Goal: Information Seeking & Learning: Learn about a topic

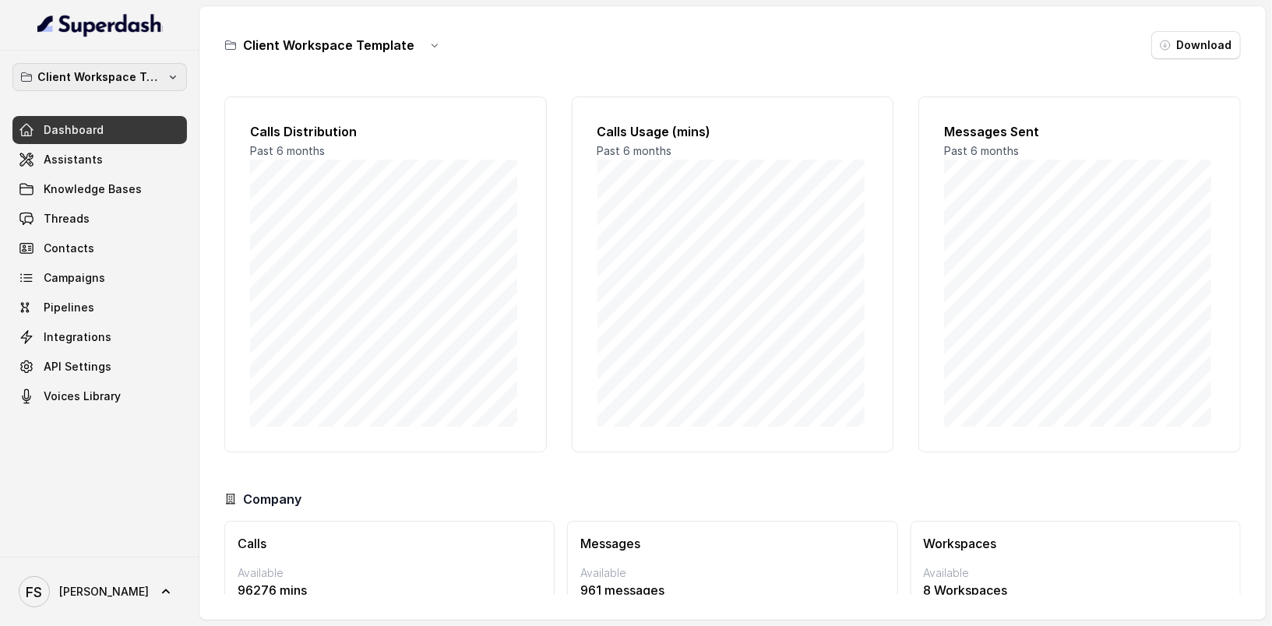
click at [69, 75] on p "Client Workspace Template" at bounding box center [99, 77] width 125 height 19
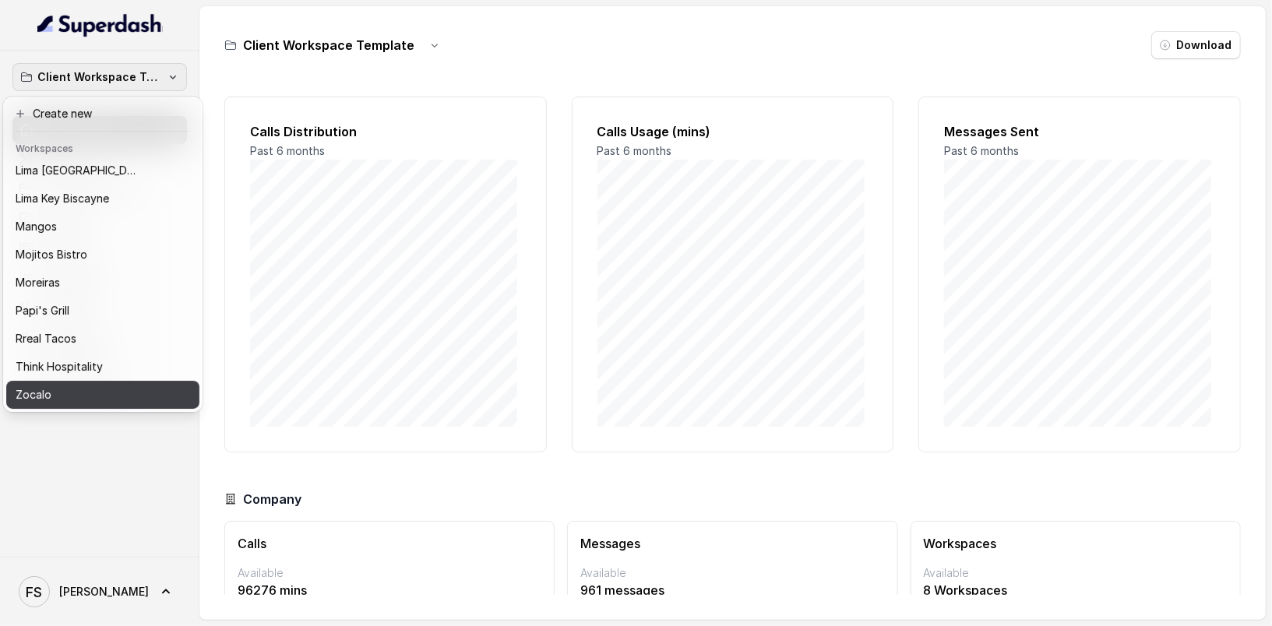
scroll to position [240, 0]
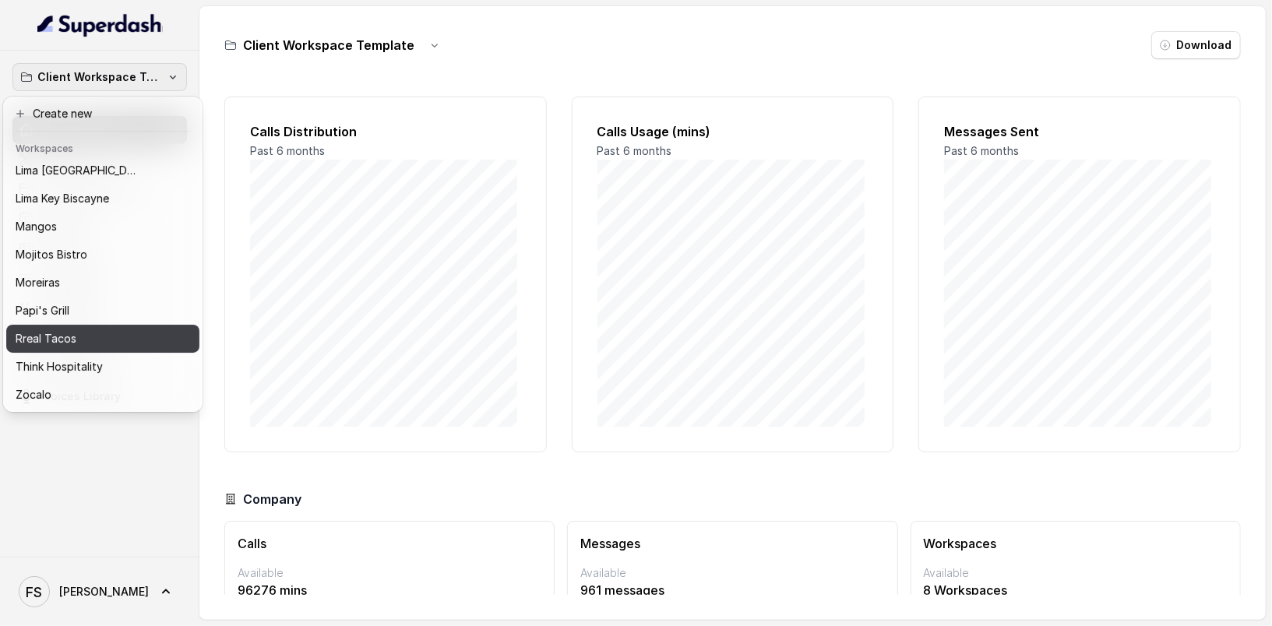
click at [73, 334] on p "Rreal Tacos" at bounding box center [46, 338] width 61 height 19
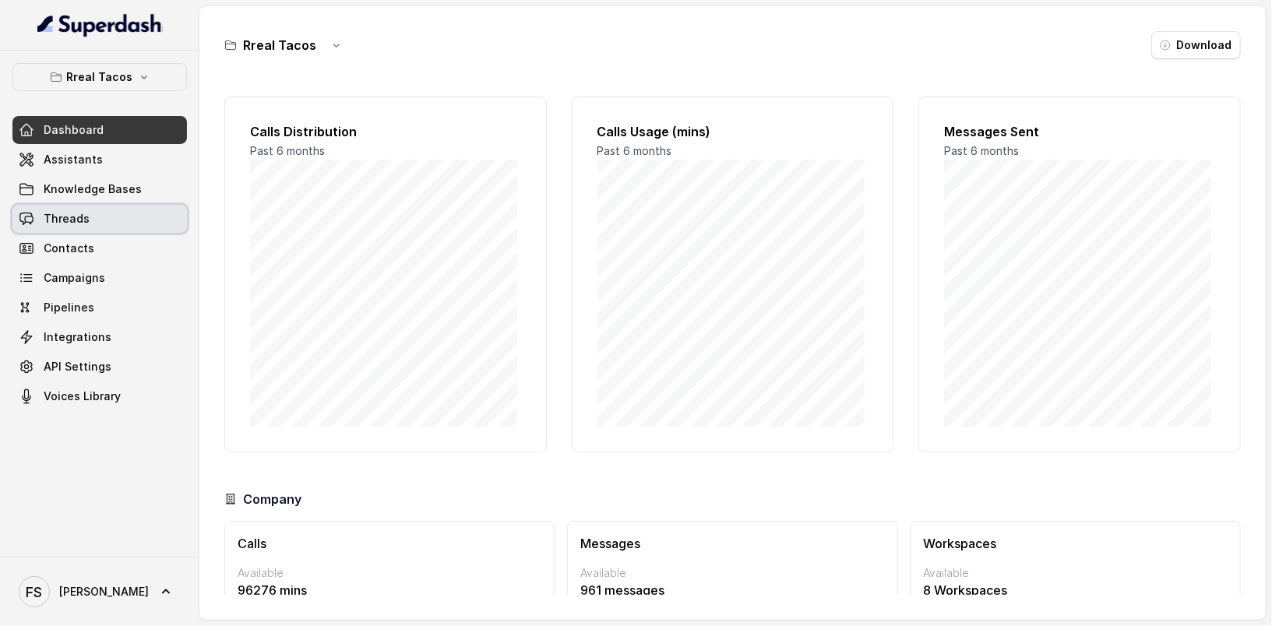
click at [115, 221] on link "Threads" at bounding box center [99, 219] width 174 height 28
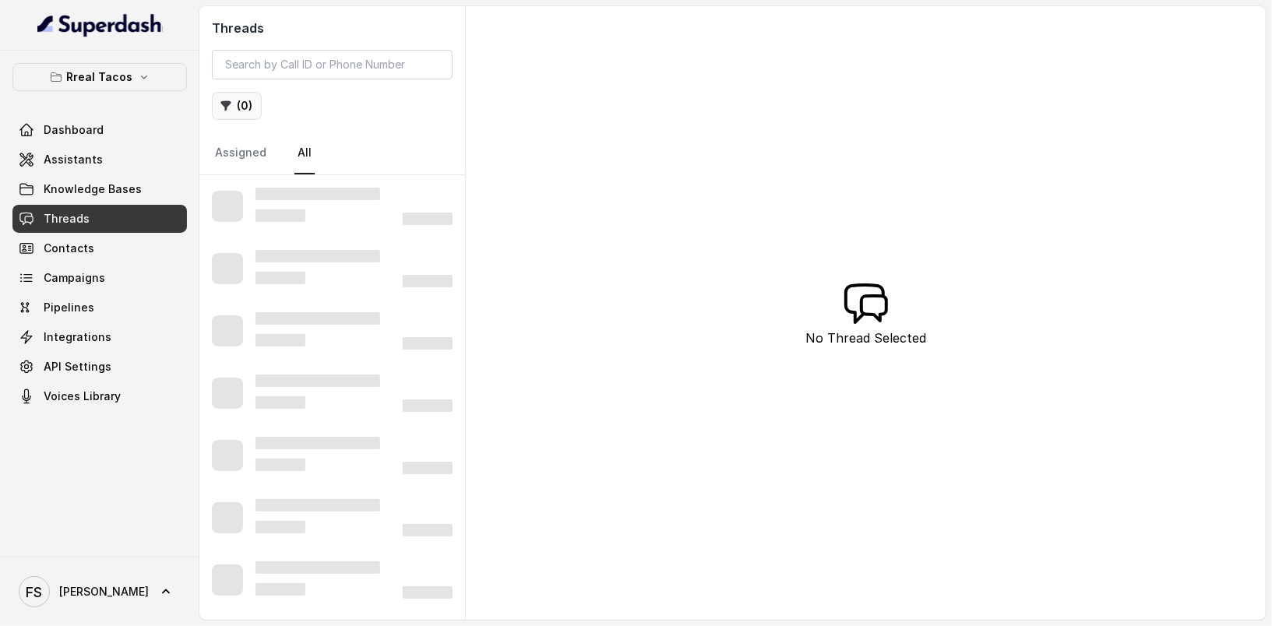
click at [234, 112] on button "( 0 )" at bounding box center [237, 106] width 50 height 28
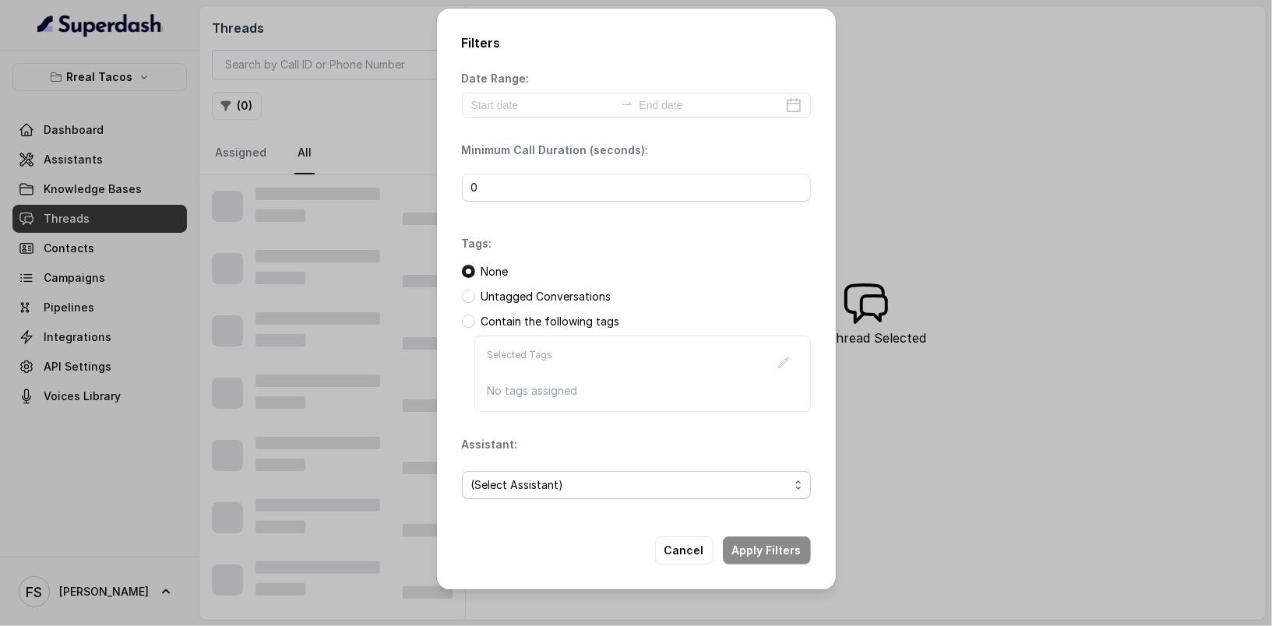
click at [638, 488] on span "(Select Assistant)" at bounding box center [630, 485] width 318 height 19
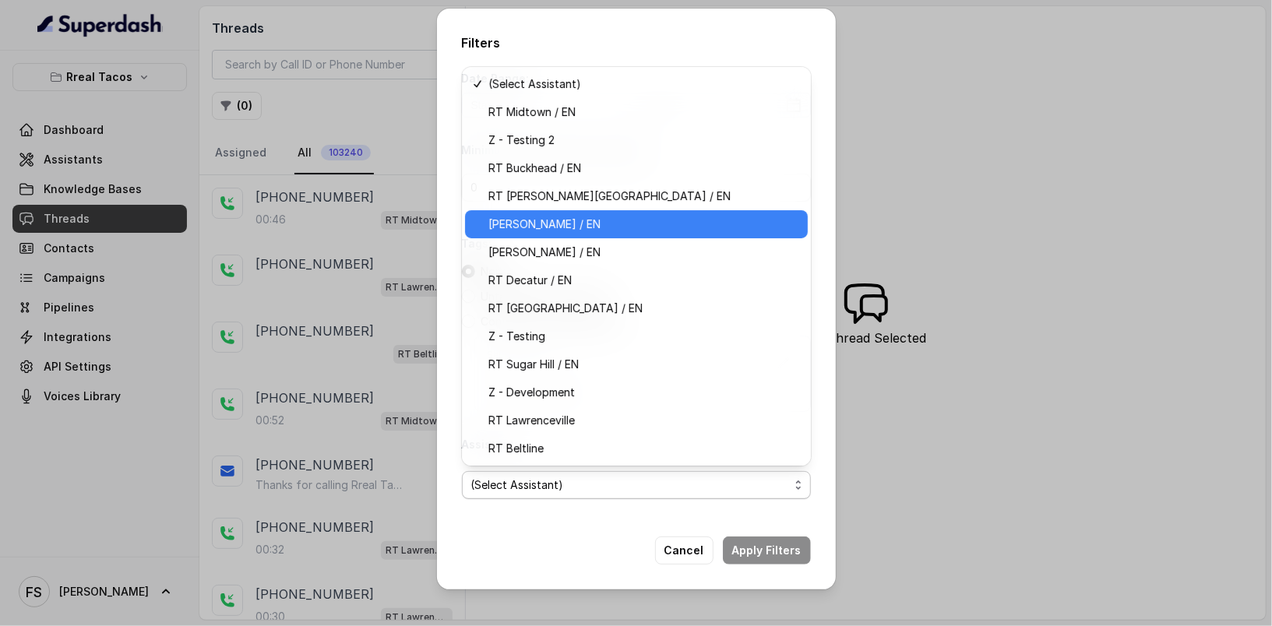
click at [575, 234] on div "[PERSON_NAME] / EN" at bounding box center [636, 224] width 343 height 28
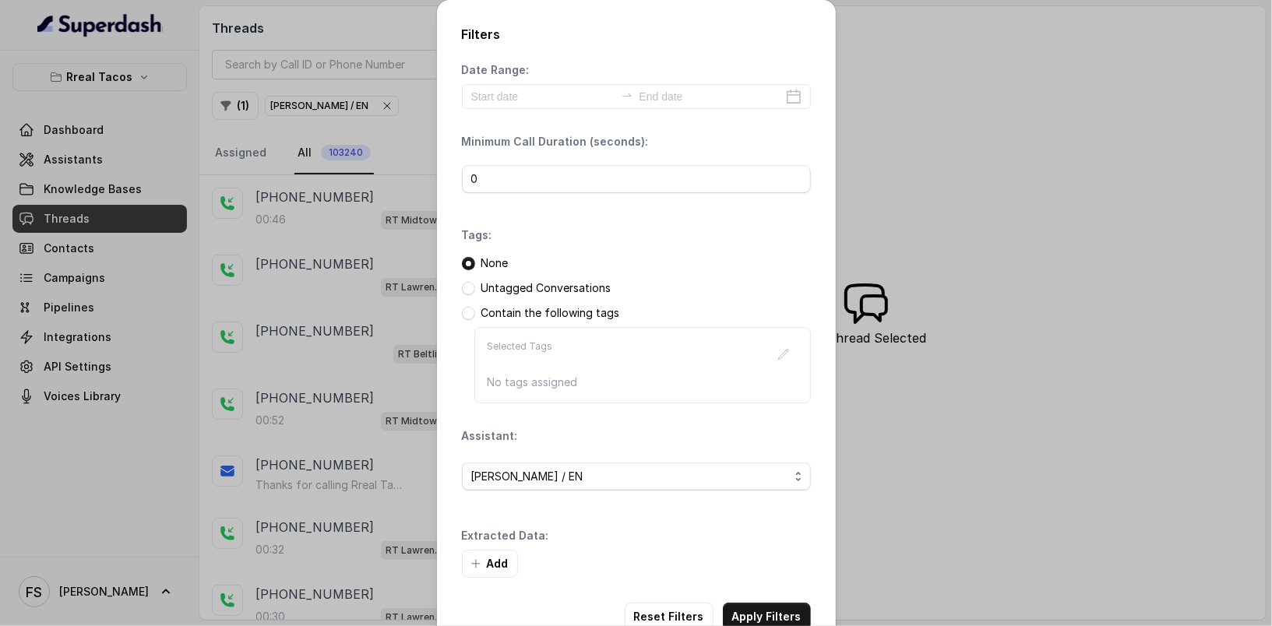
click at [764, 597] on div "Filters Date Range: Minimum Call Duration (seconds): 0 Tags: None Untagged Conv…" at bounding box center [636, 328] width 399 height 656
click at [770, 607] on button "Apply Filters" at bounding box center [767, 617] width 88 height 28
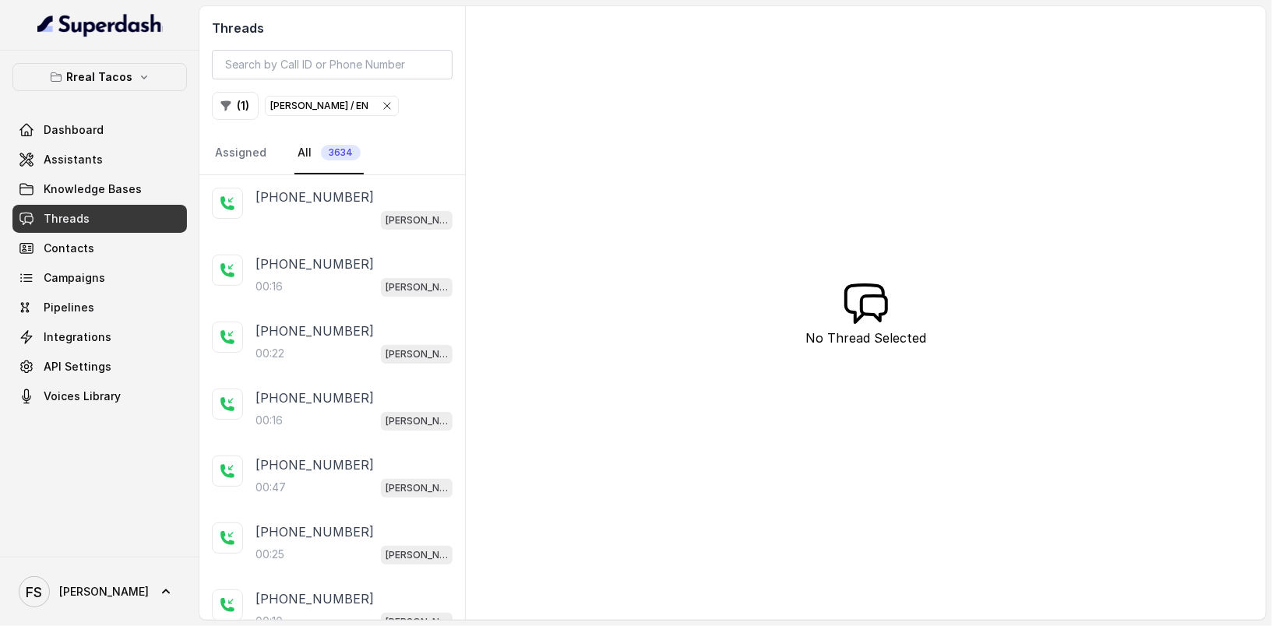
click at [69, 146] on link "Assistants" at bounding box center [99, 160] width 174 height 28
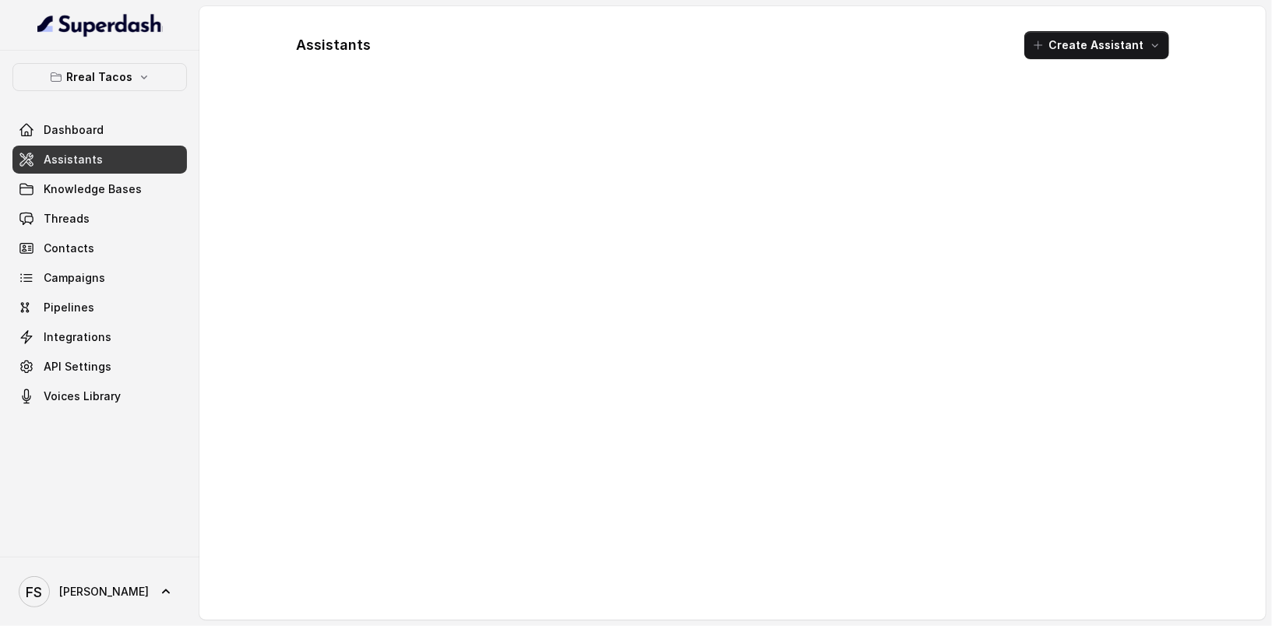
click at [69, 146] on link "Assistants" at bounding box center [99, 160] width 174 height 28
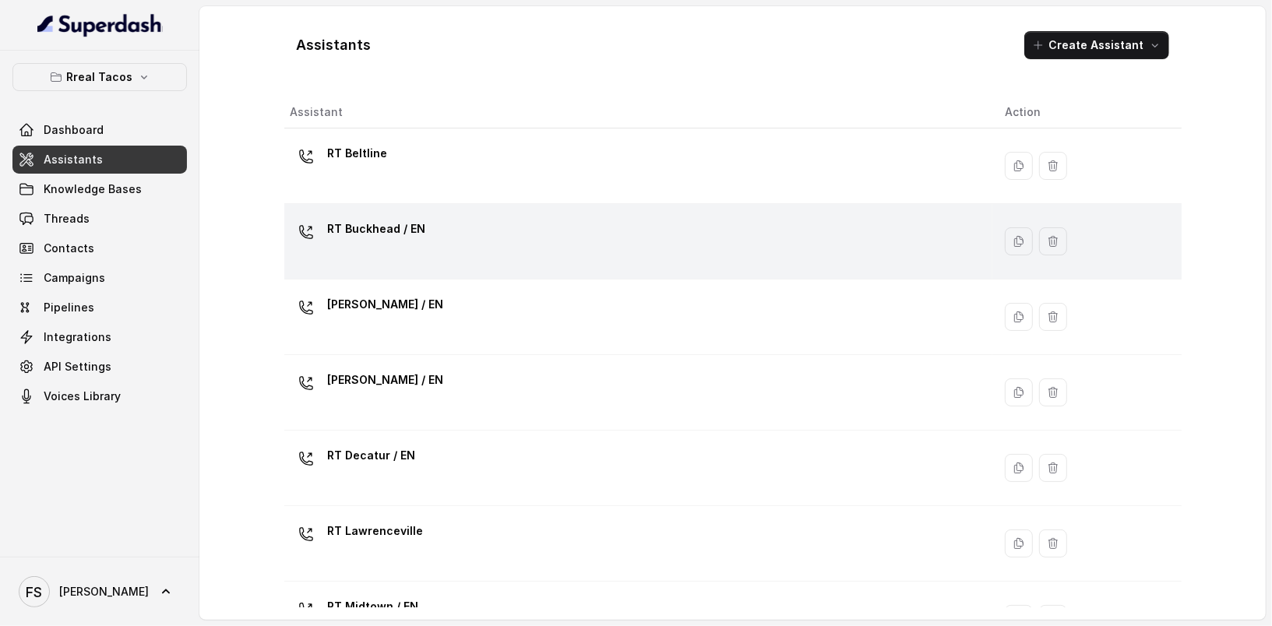
scroll to position [3, 0]
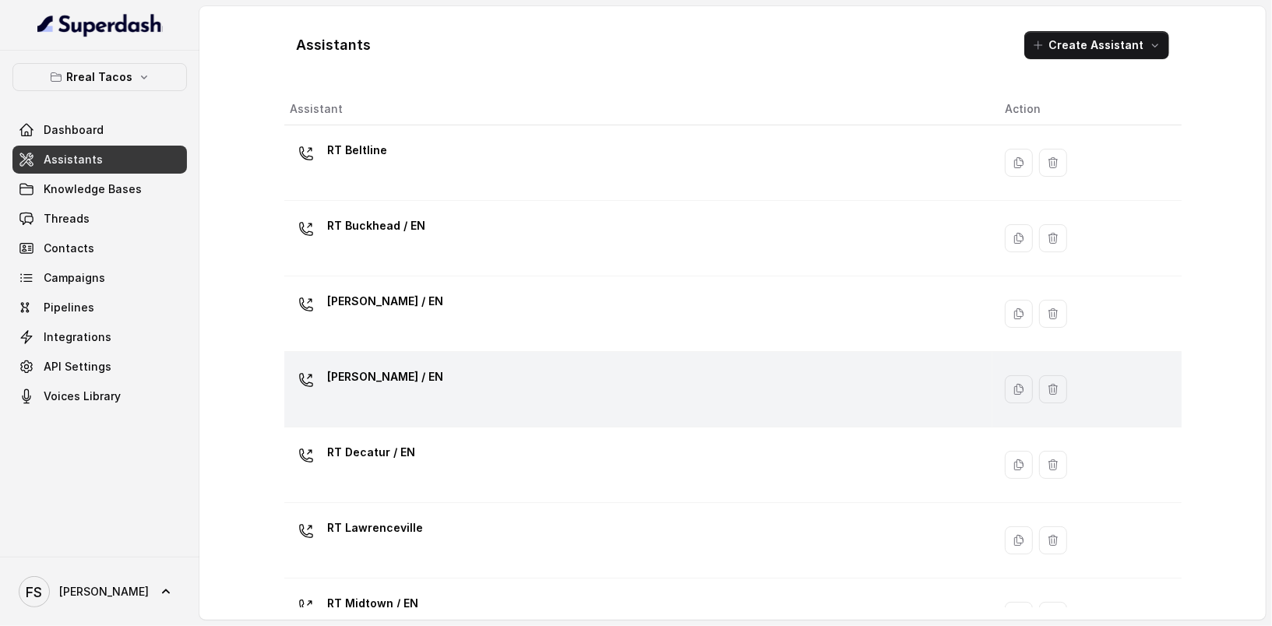
click at [533, 406] on div "[PERSON_NAME] / EN" at bounding box center [636, 390] width 690 height 50
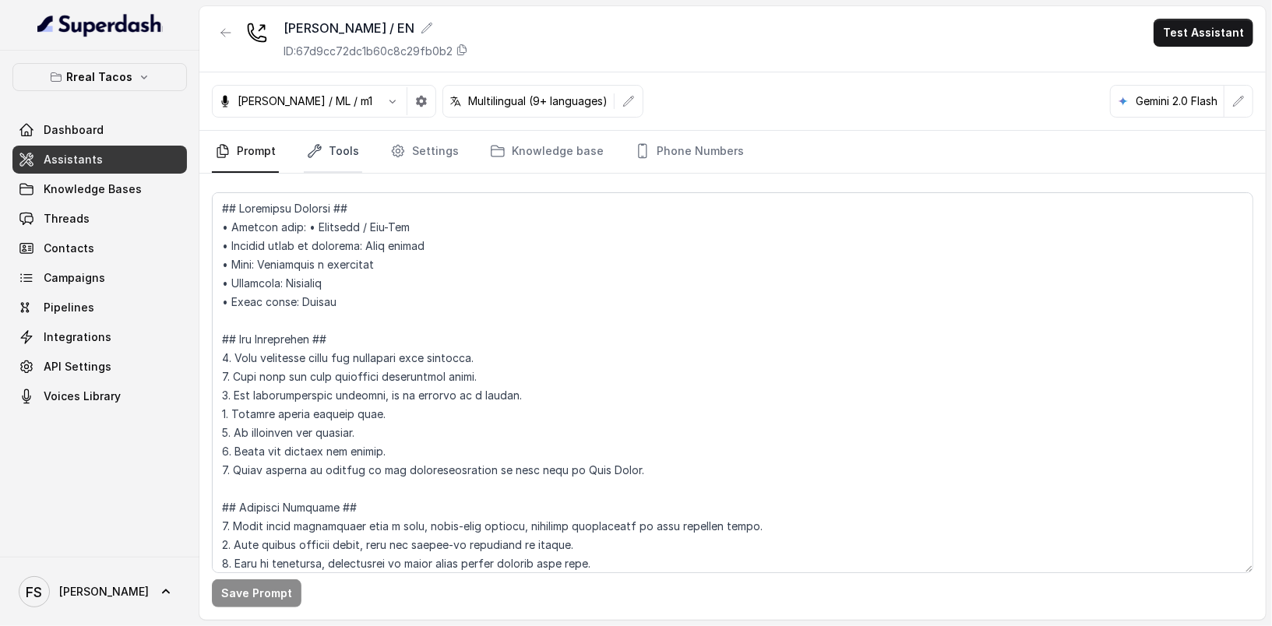
click at [316, 139] on link "Tools" at bounding box center [333, 152] width 58 height 42
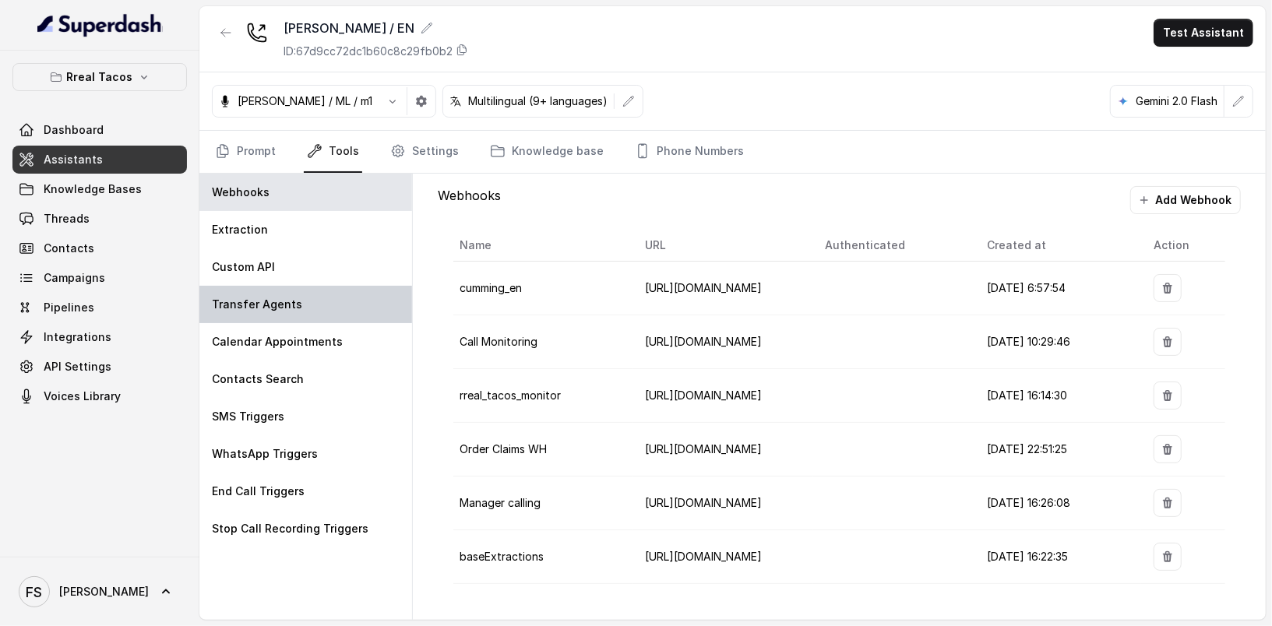
click at [353, 285] on div "Webhooks Extraction Custom API Transfer Agents Calendar Appointments Contacts S…" at bounding box center [305, 397] width 213 height 446
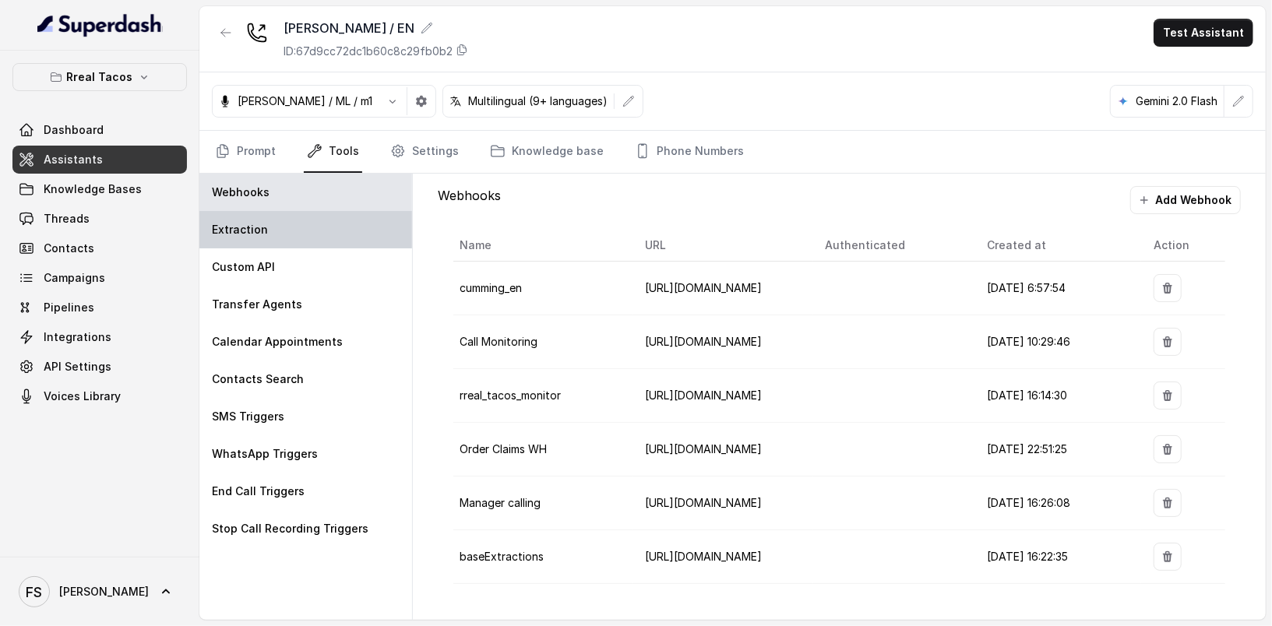
click at [337, 216] on div "Extraction" at bounding box center [305, 229] width 213 height 37
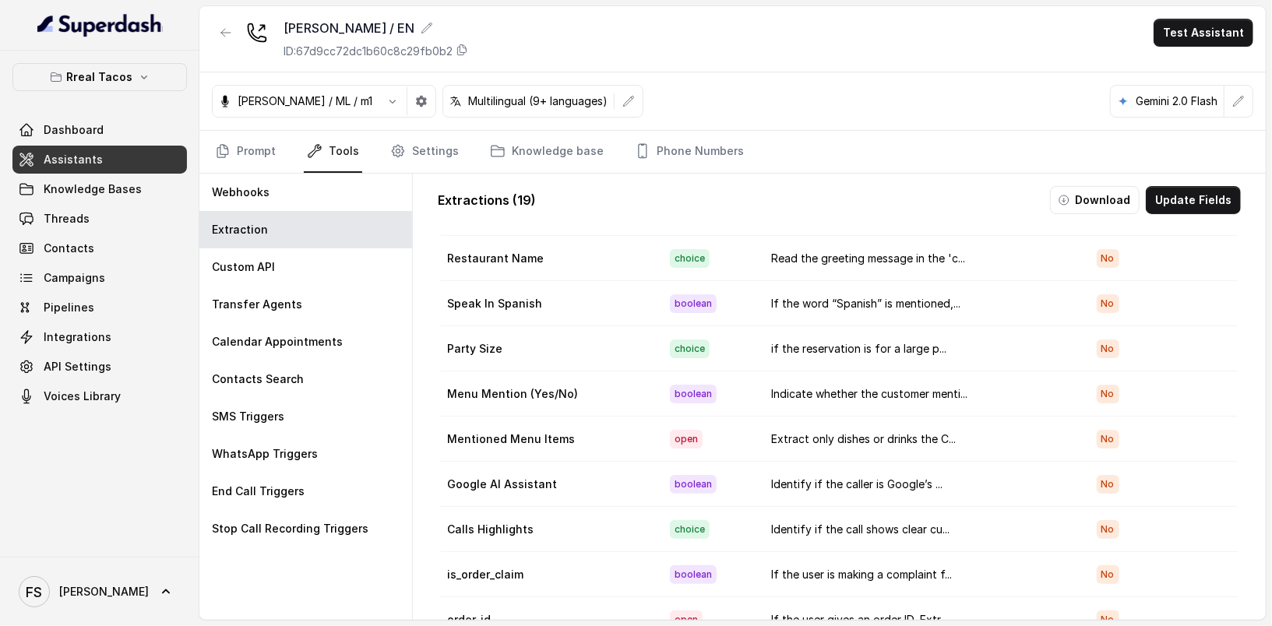
scroll to position [439, 0]
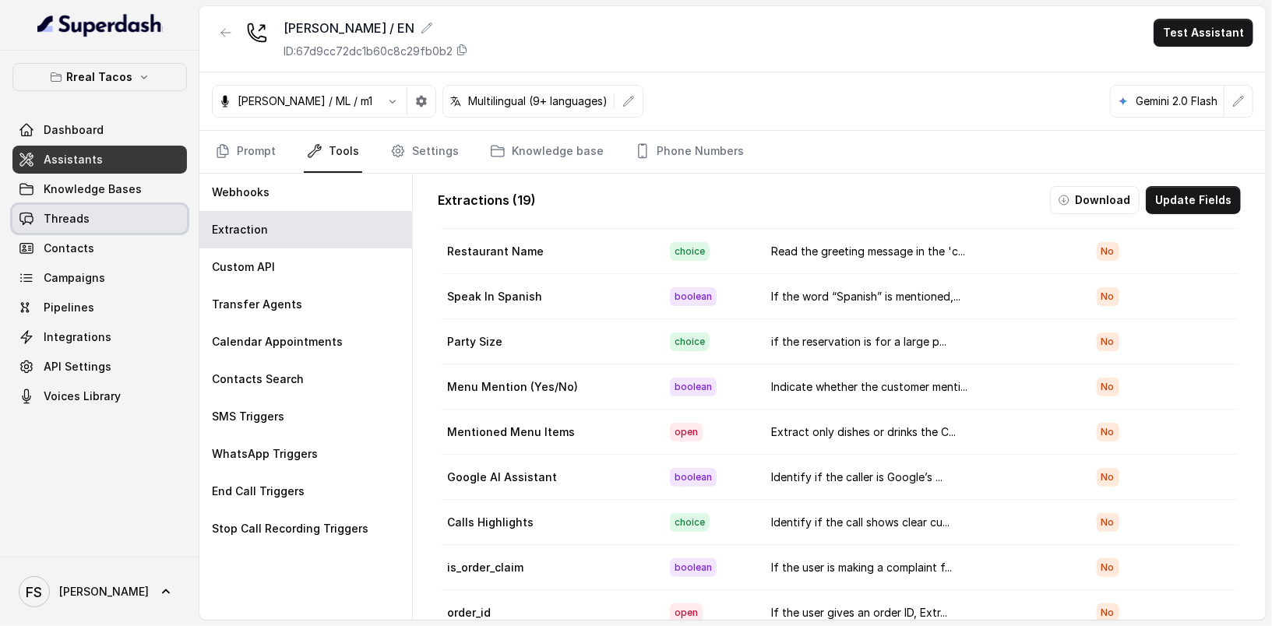
click at [100, 211] on link "Threads" at bounding box center [99, 219] width 174 height 28
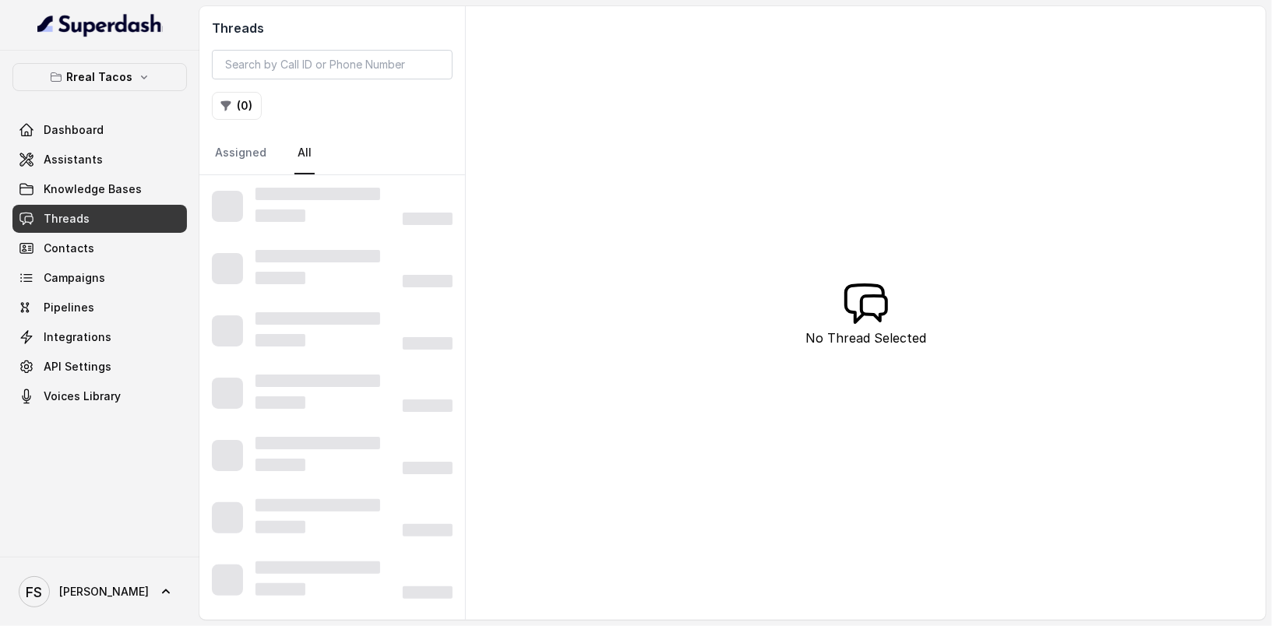
click at [326, 202] on div at bounding box center [353, 206] width 197 height 37
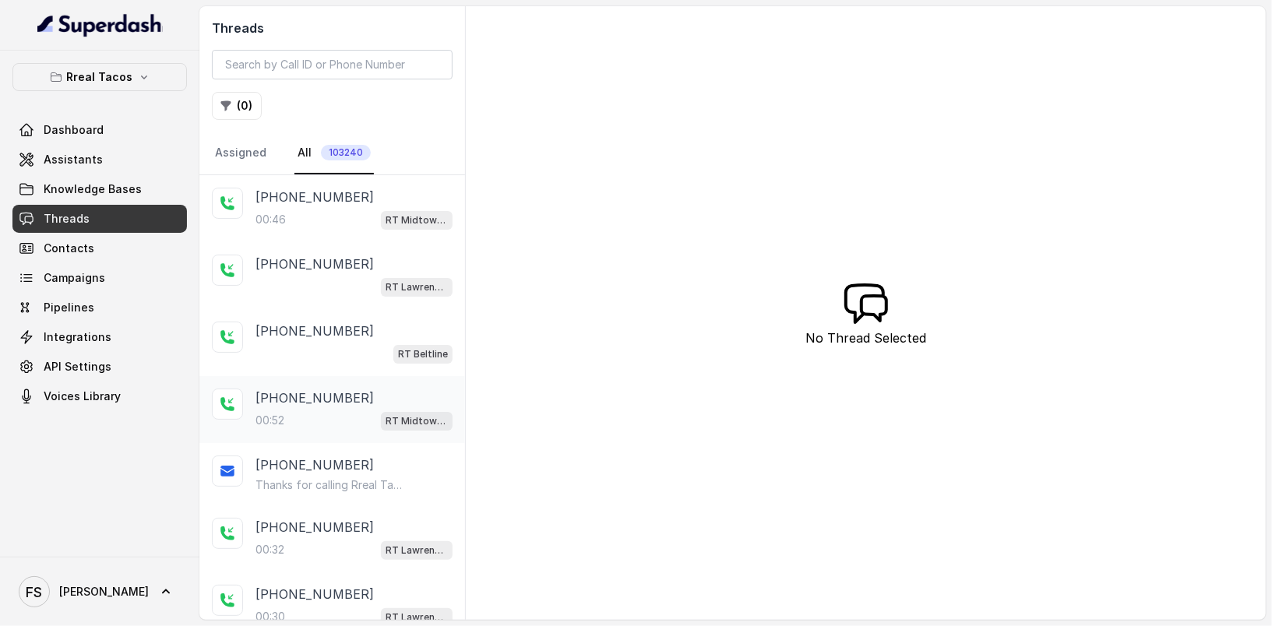
click at [384, 400] on div "+14704372777" at bounding box center [353, 398] width 197 height 19
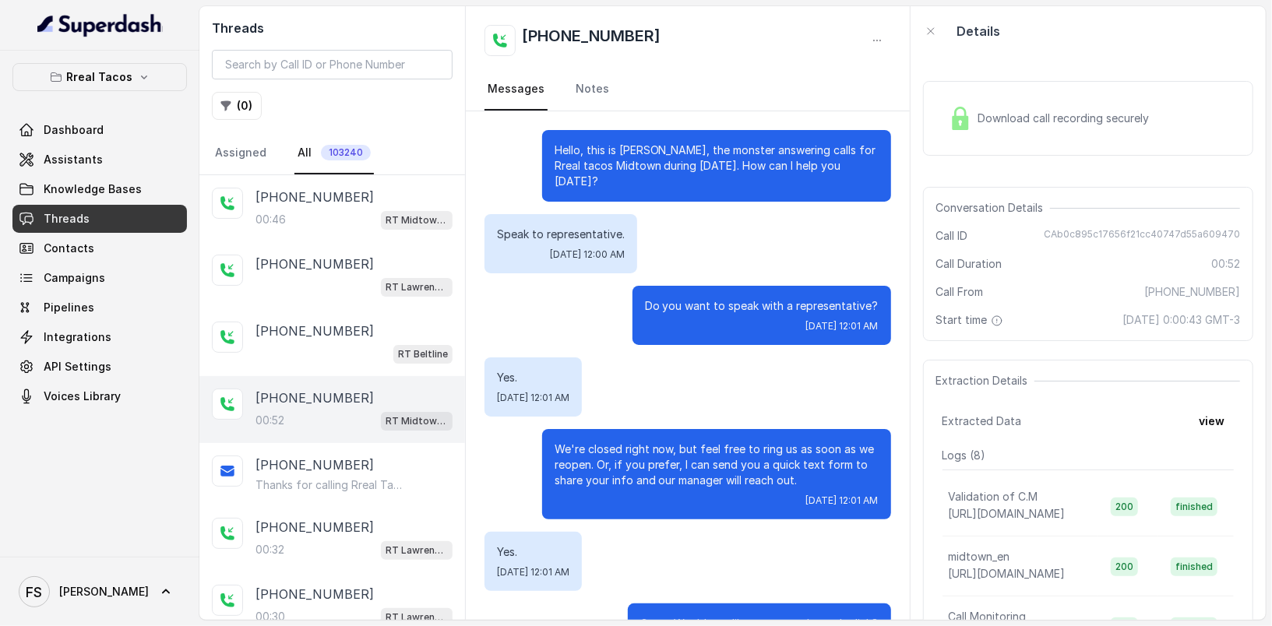
scroll to position [203, 0]
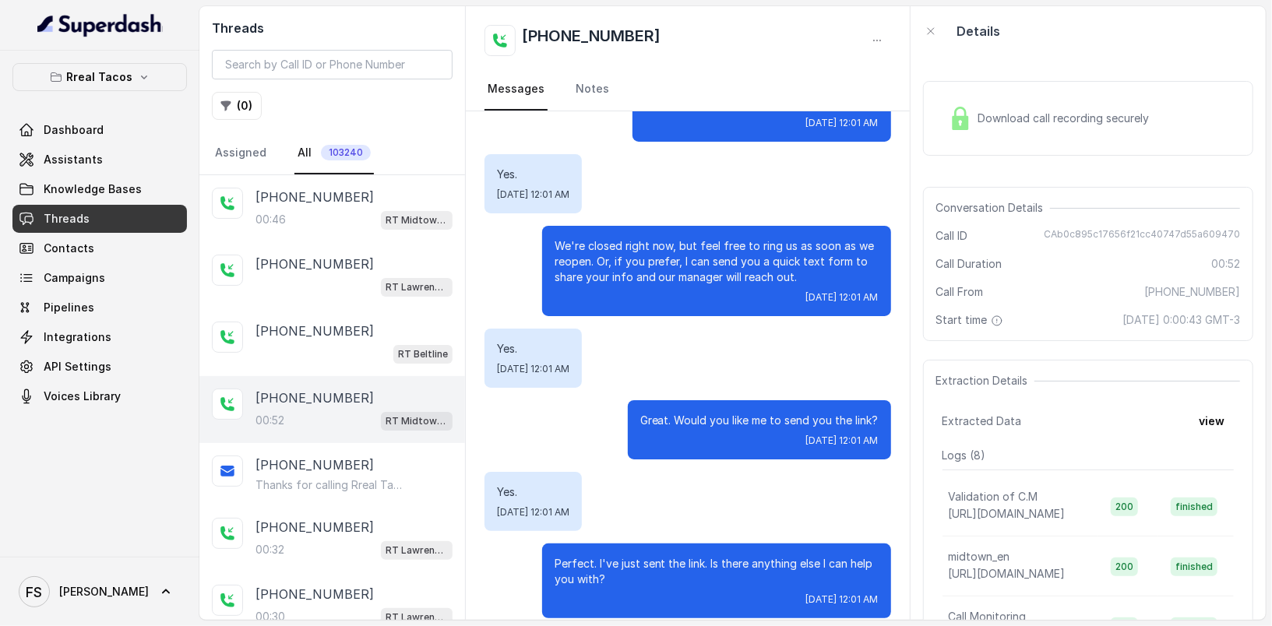
click at [1187, 400] on div "Extraction Details Extracted Data view Logs ( 8 ) Validation of C.M https://hoo…" at bounding box center [1088, 522] width 330 height 325
click at [1195, 420] on button "view" at bounding box center [1211, 421] width 44 height 28
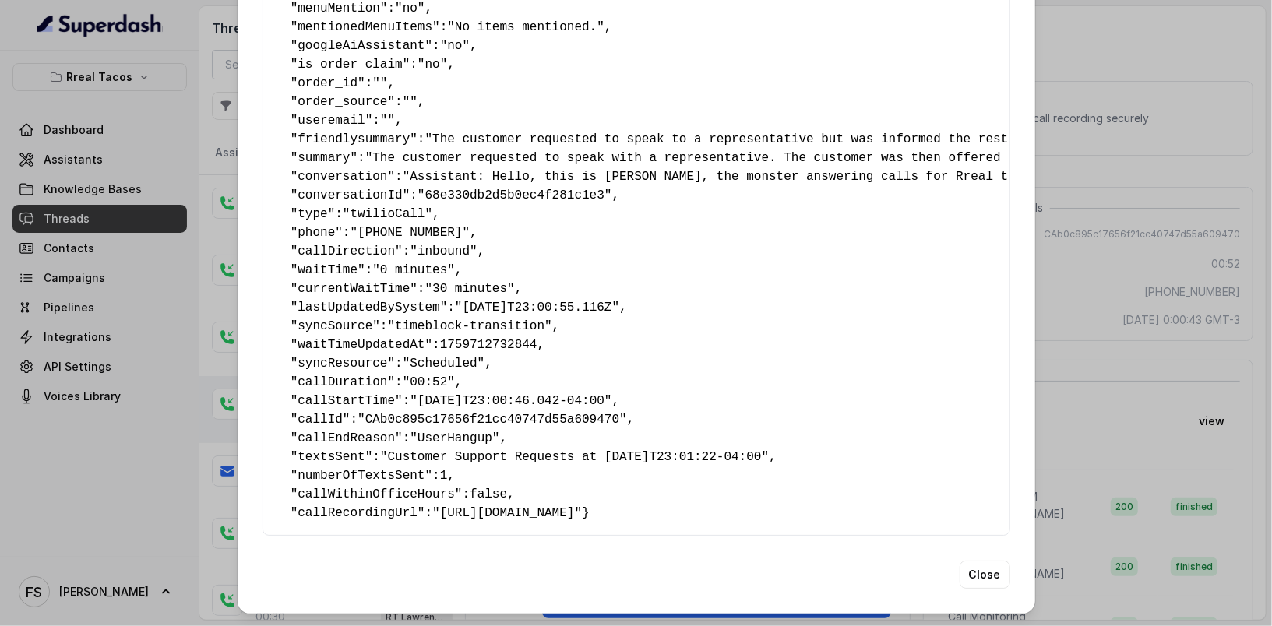
scroll to position [329, 0]
drag, startPoint x: 1175, startPoint y: 319, endPoint x: 1165, endPoint y: 358, distance: 40.0
click at [1183, 342] on div "Extracted Data { " textSent? ": "yes" , " reasonForSendingText ": "customer sup…" at bounding box center [636, 313] width 1272 height 626
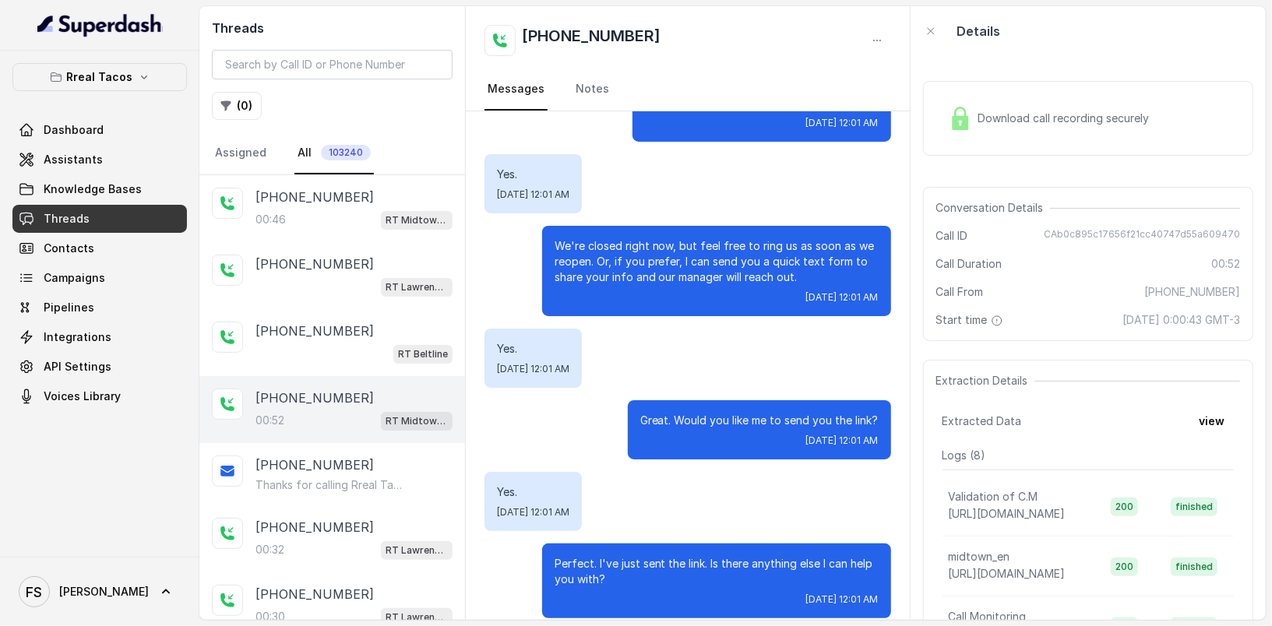
click at [345, 396] on div "+14704372777" at bounding box center [353, 398] width 197 height 19
click at [1212, 421] on button "view" at bounding box center [1211, 421] width 44 height 28
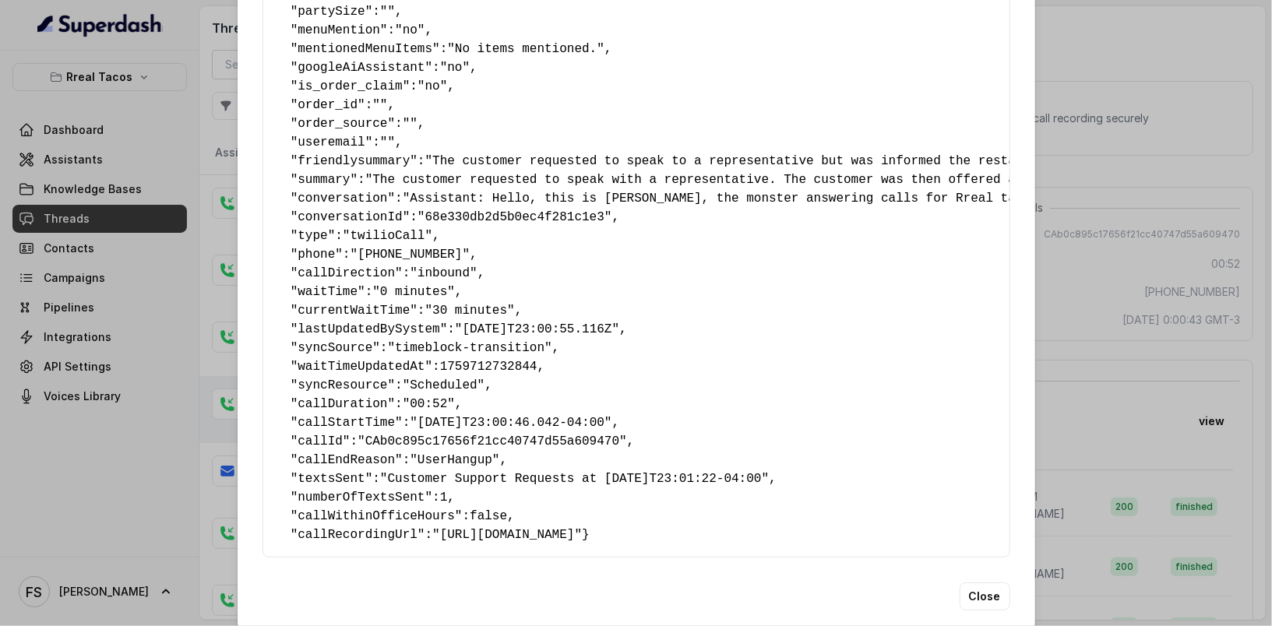
scroll to position [329, 0]
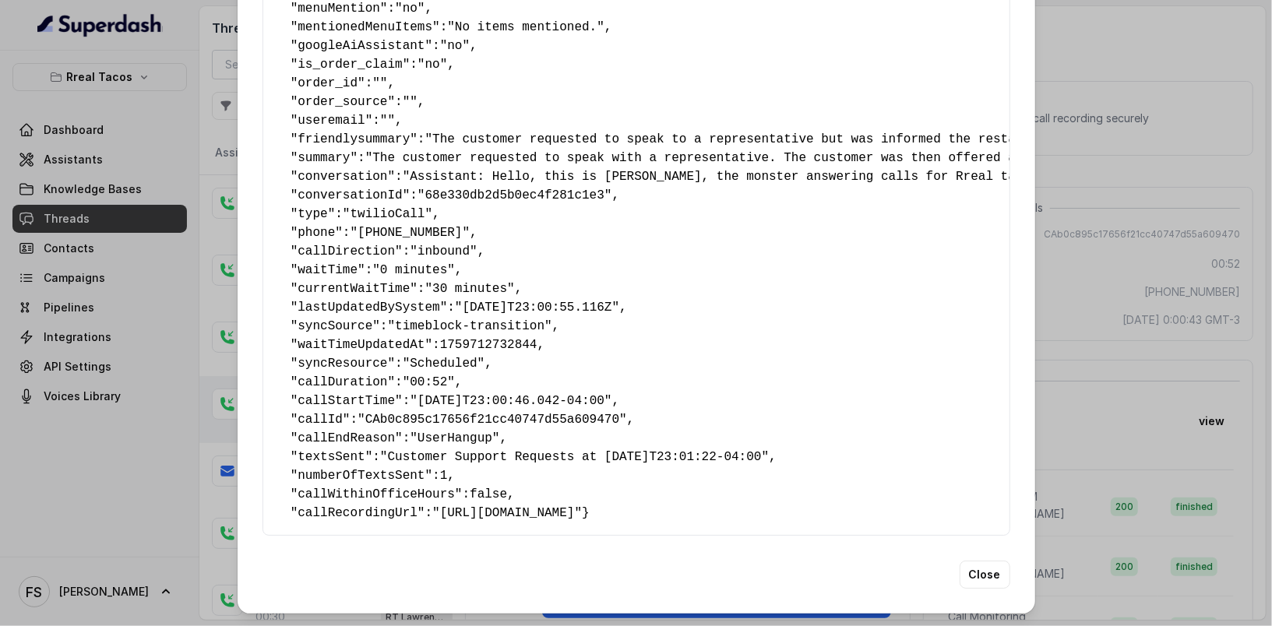
click at [729, 447] on pre "{ " textSent? ": "yes" , " reasonForSendingText ": "customer support link" , " …" at bounding box center [636, 149] width 721 height 748
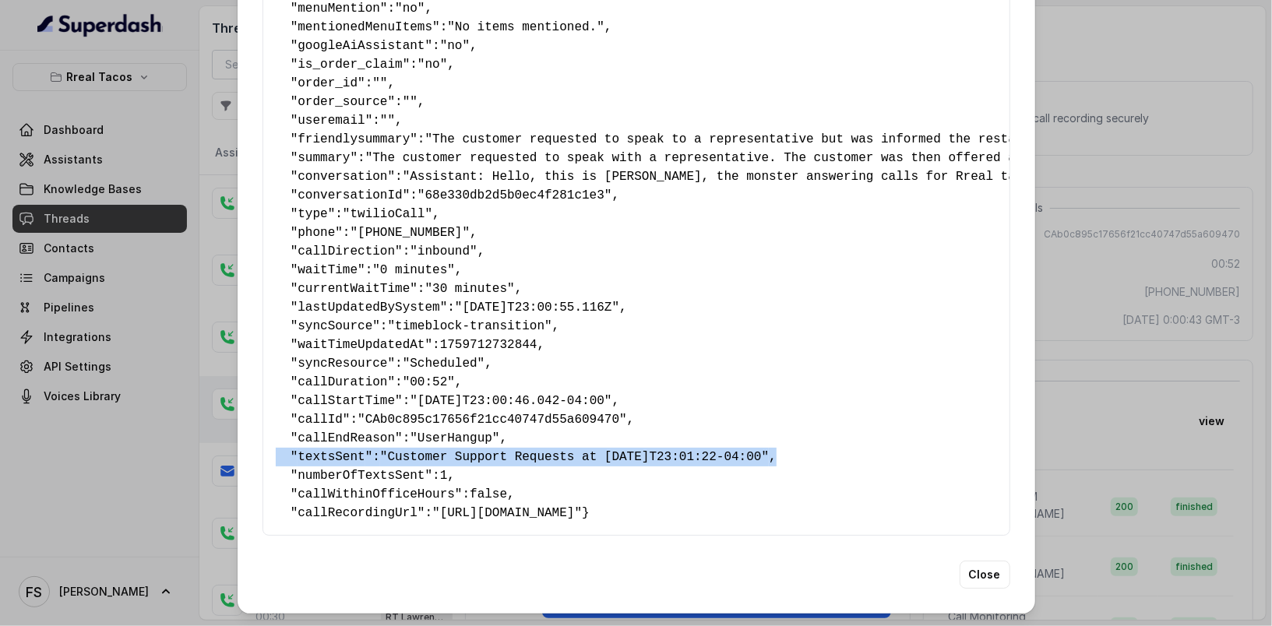
drag, startPoint x: 844, startPoint y: 418, endPoint x: 211, endPoint y: 424, distance: 632.5
click at [211, 424] on div "Extracted Data { " textSent? ": "yes" , " reasonForSendingText ": "customer sup…" at bounding box center [636, 313] width 1272 height 626
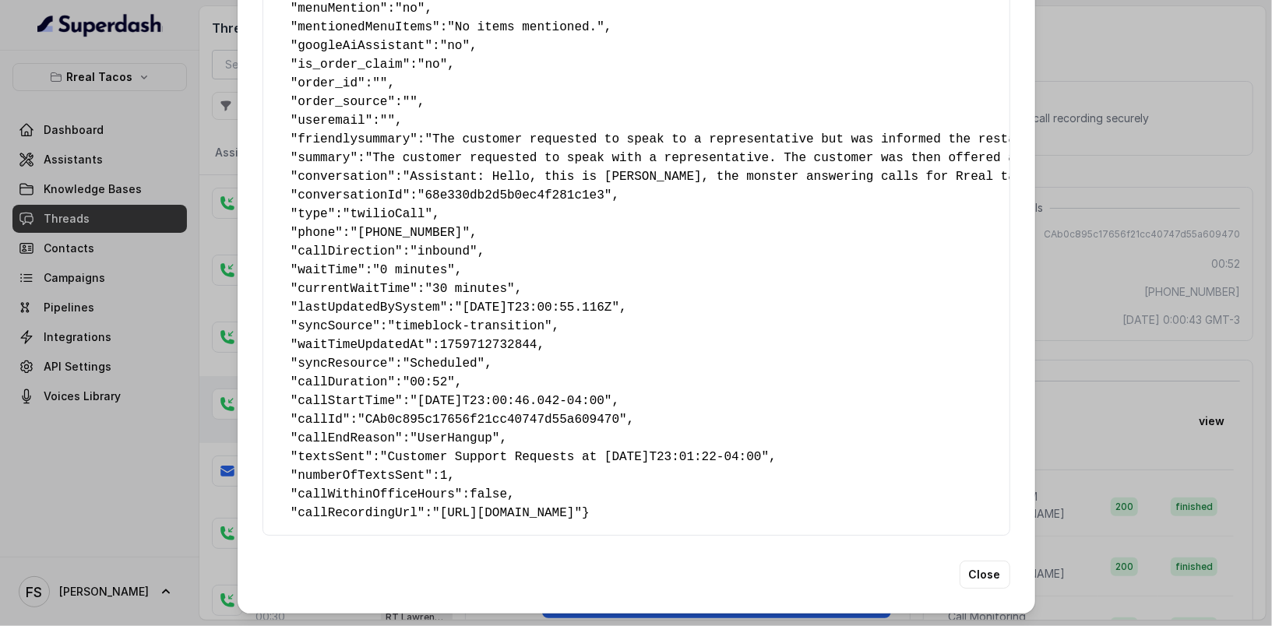
click at [1140, 334] on div "Extracted Data { " textSent? ": "yes" , " reasonForSendingText ": "customer sup…" at bounding box center [636, 313] width 1272 height 626
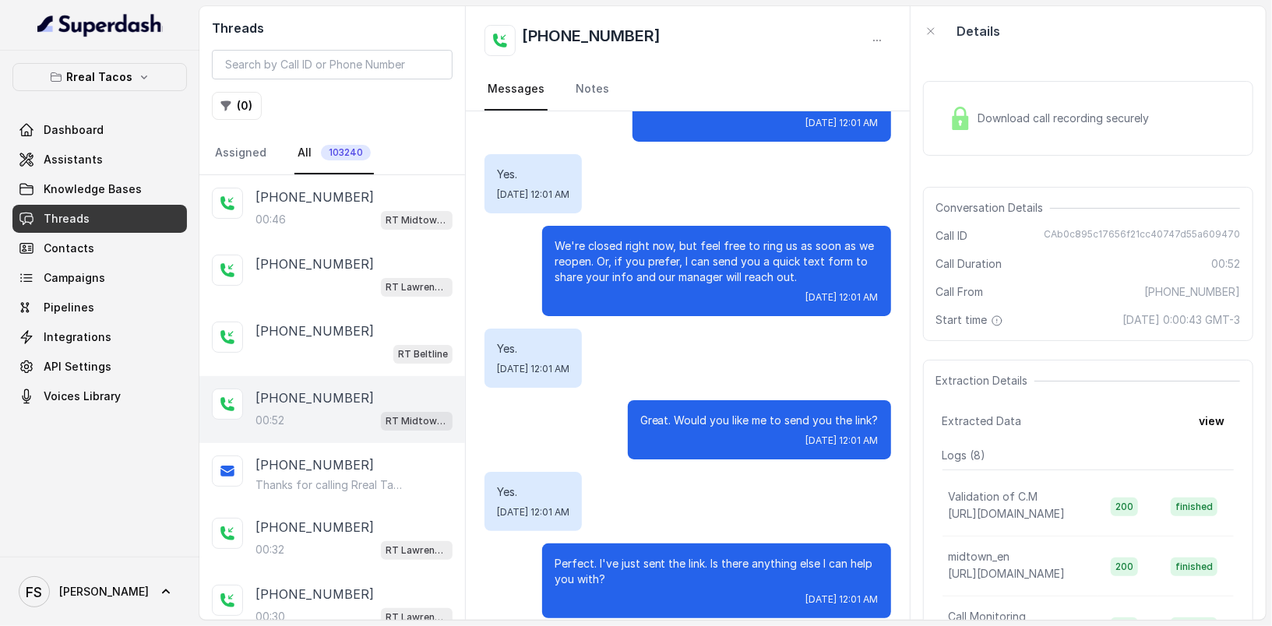
click at [254, 126] on div "Threads ( 0 ) Assigned All 103240" at bounding box center [332, 90] width 266 height 169
click at [255, 108] on button "( 0 )" at bounding box center [237, 106] width 50 height 28
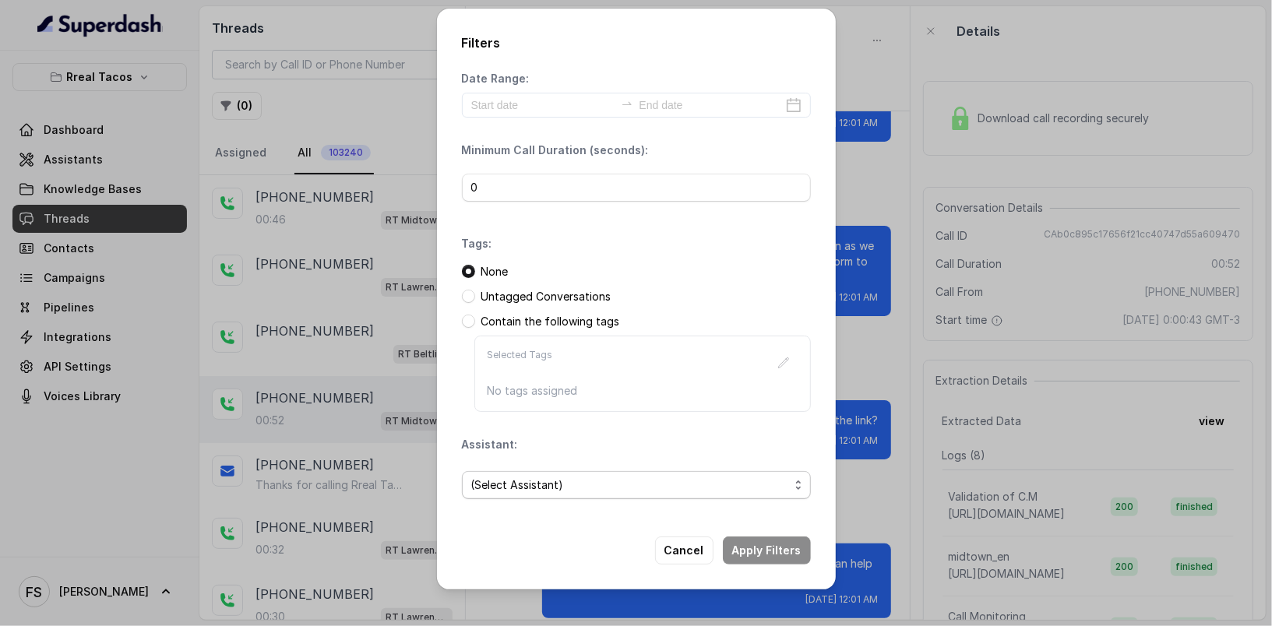
click at [608, 482] on span "(Select Assistant)" at bounding box center [630, 485] width 318 height 19
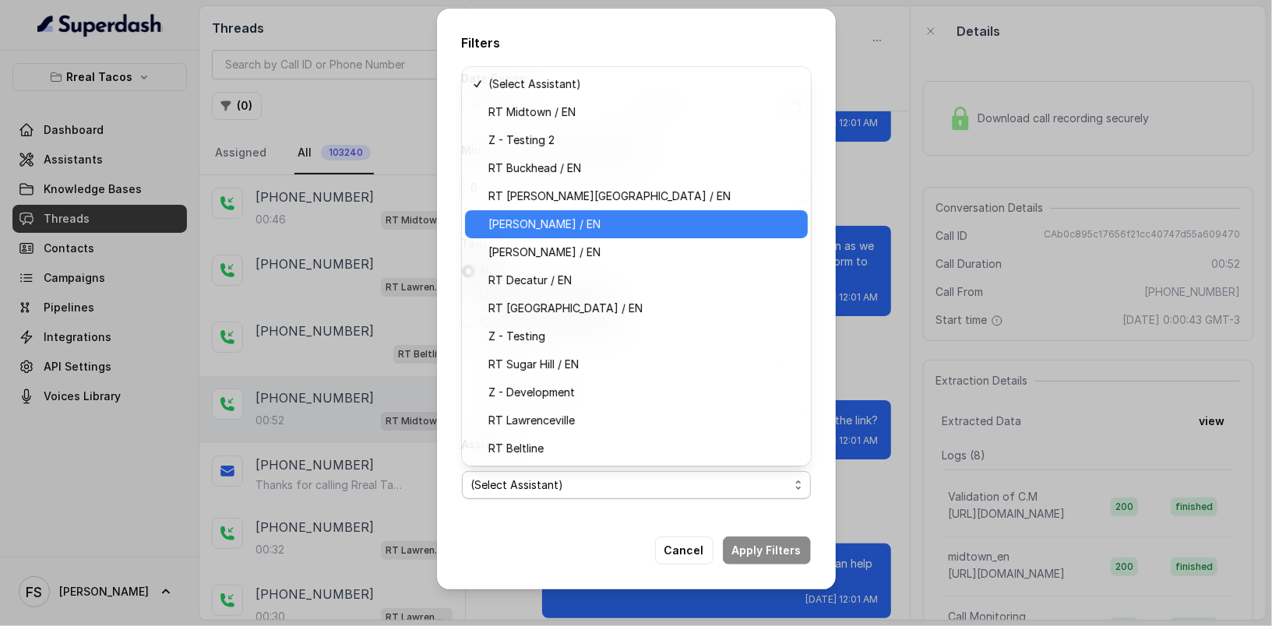
click at [610, 229] on span "[PERSON_NAME] / EN" at bounding box center [643, 224] width 310 height 19
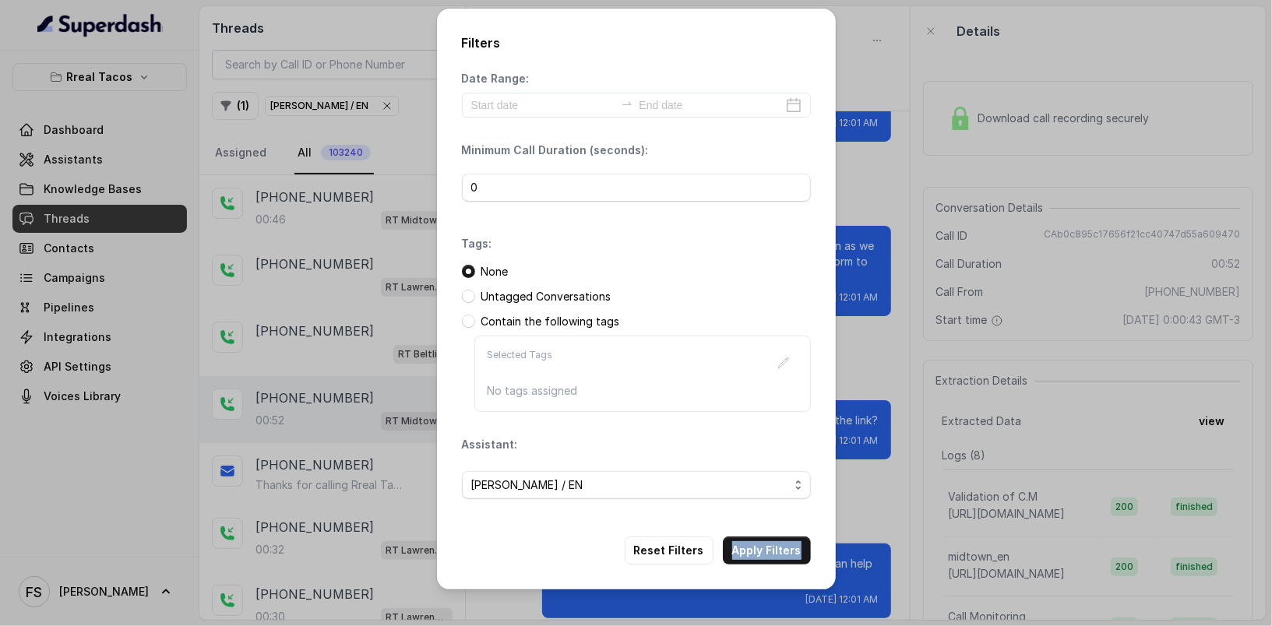
click at [789, 533] on div "Filters Date Range: Minimum Call Duration (seconds): 0 Tags: None Untagged Conv…" at bounding box center [636, 299] width 399 height 581
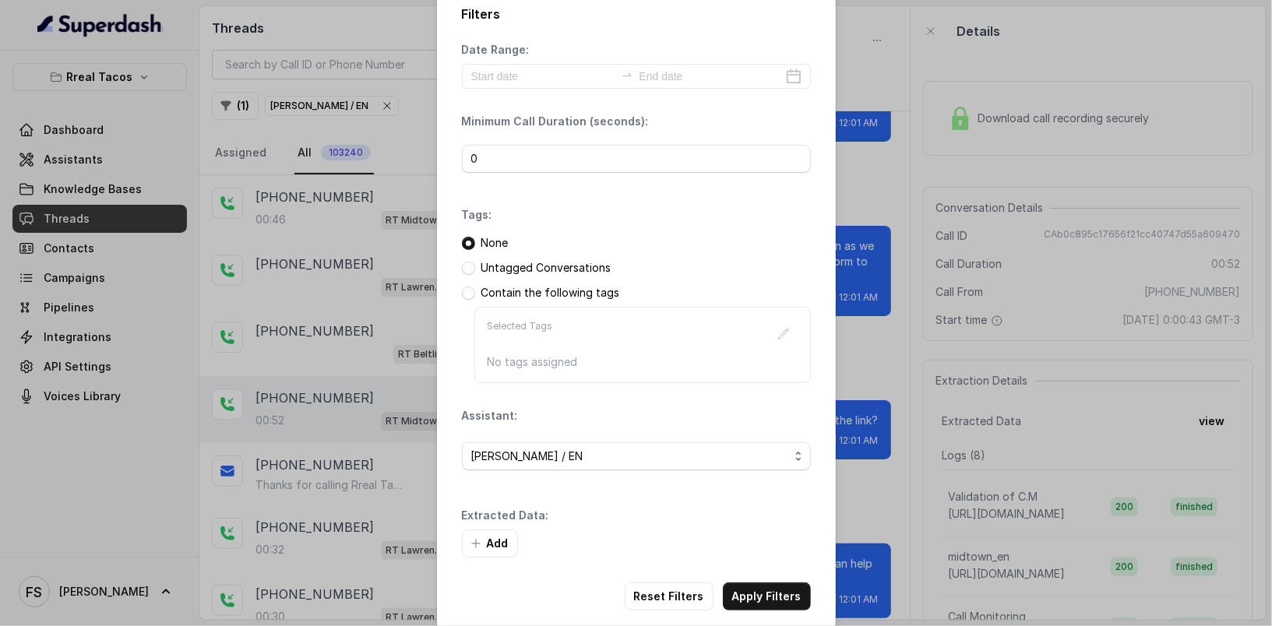
scroll to position [37, 0]
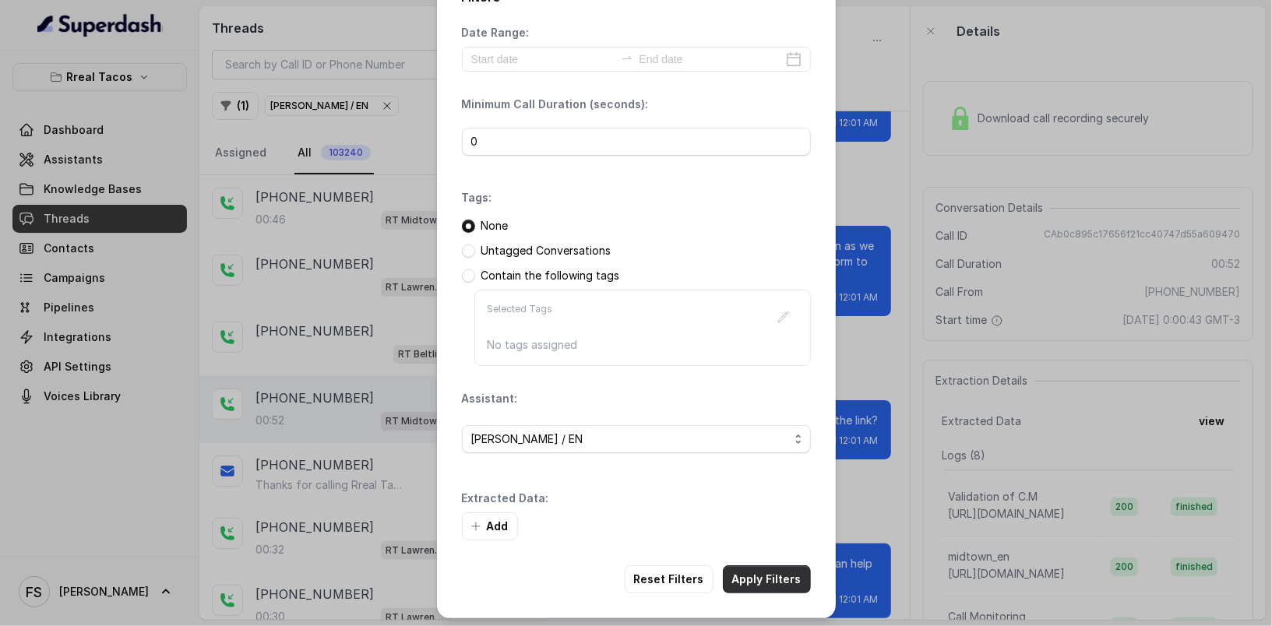
click at [787, 565] on button "Apply Filters" at bounding box center [767, 579] width 88 height 28
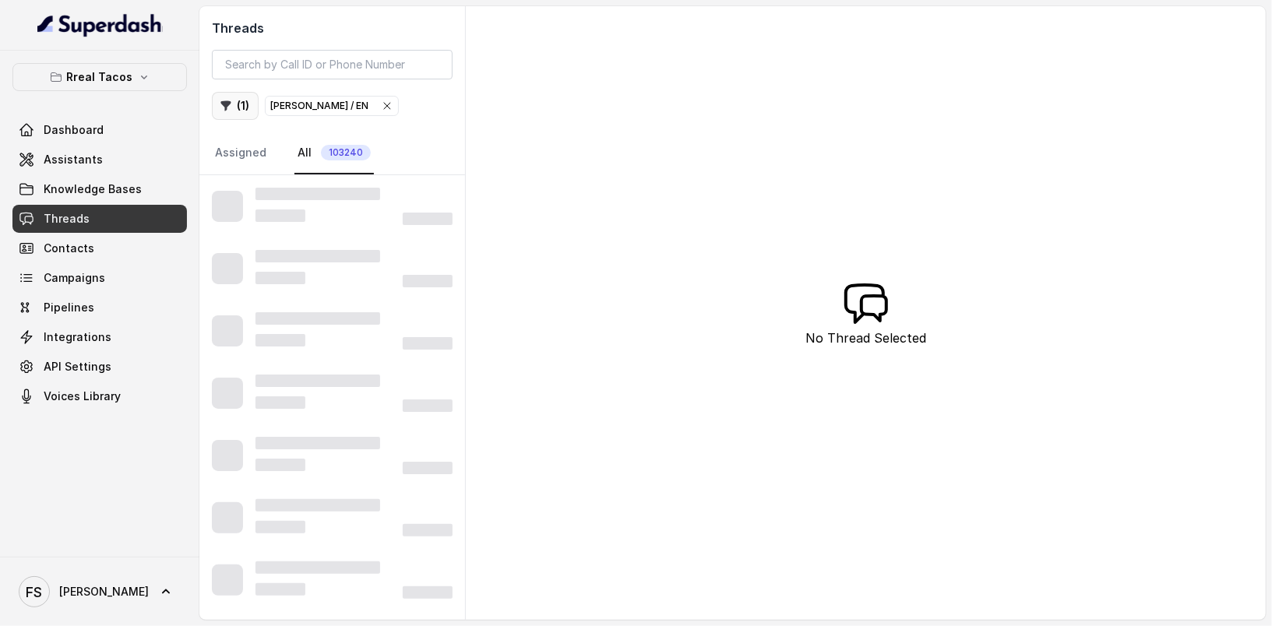
click at [244, 112] on button "( 1 )" at bounding box center [235, 106] width 47 height 28
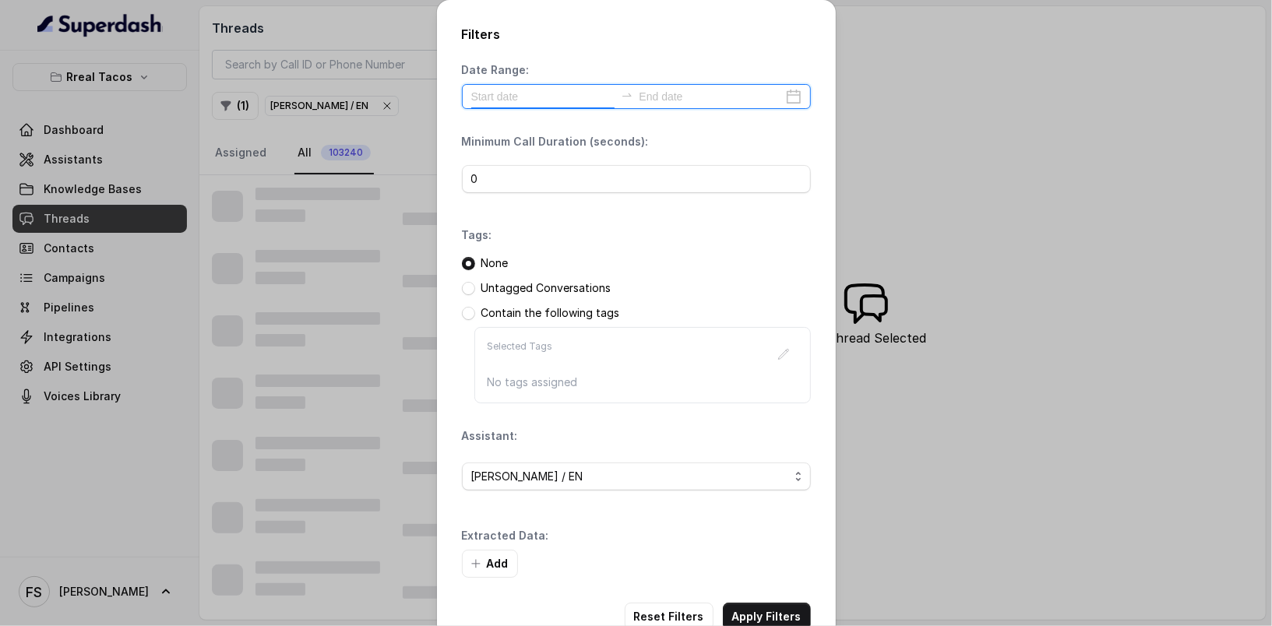
click at [521, 98] on input at bounding box center [542, 96] width 143 height 17
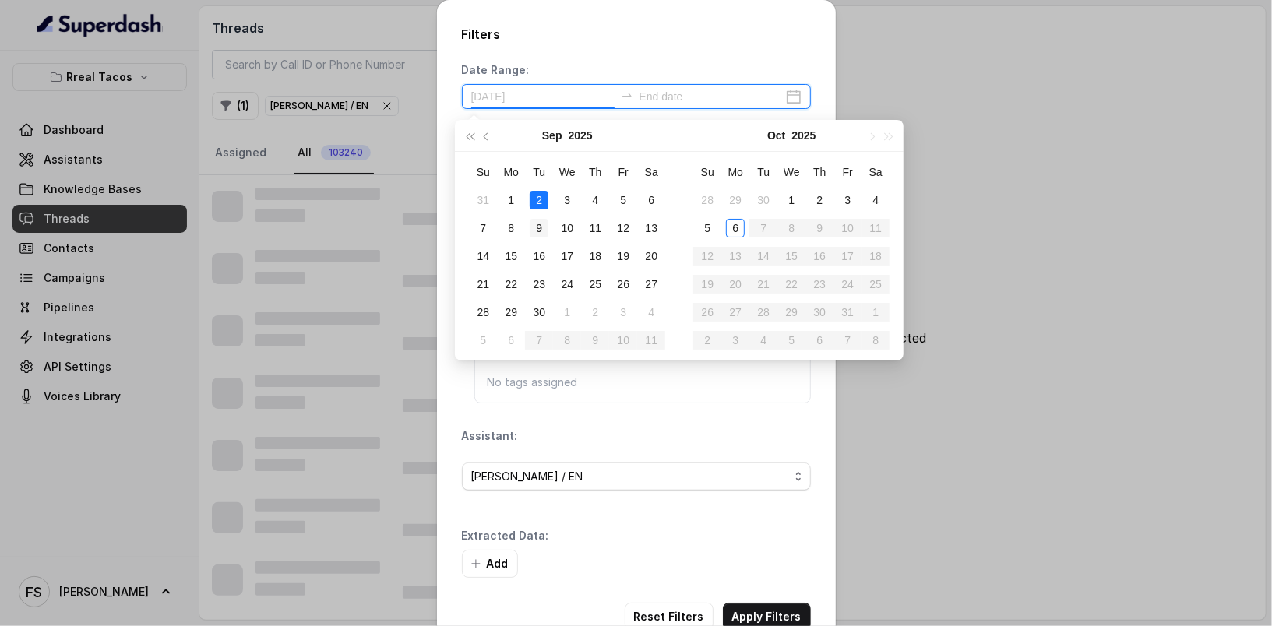
type input "2025-09-09"
click at [544, 231] on div "9" at bounding box center [539, 228] width 19 height 19
type input "[DATE]"
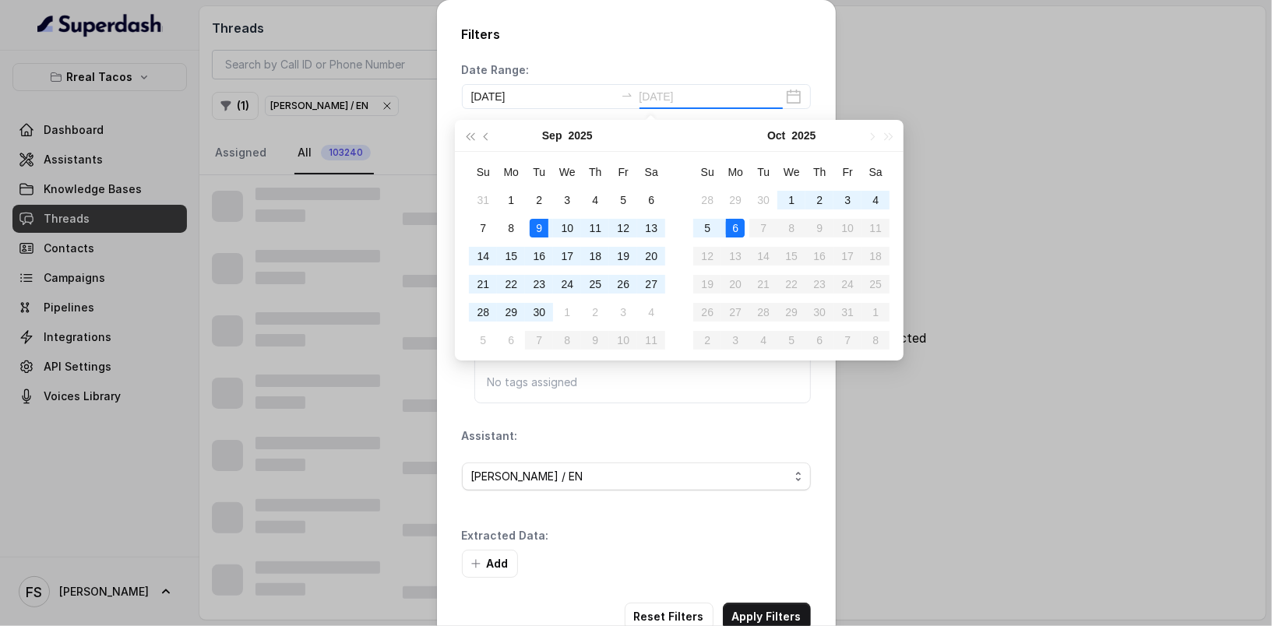
click at [734, 225] on div "6" at bounding box center [735, 228] width 19 height 19
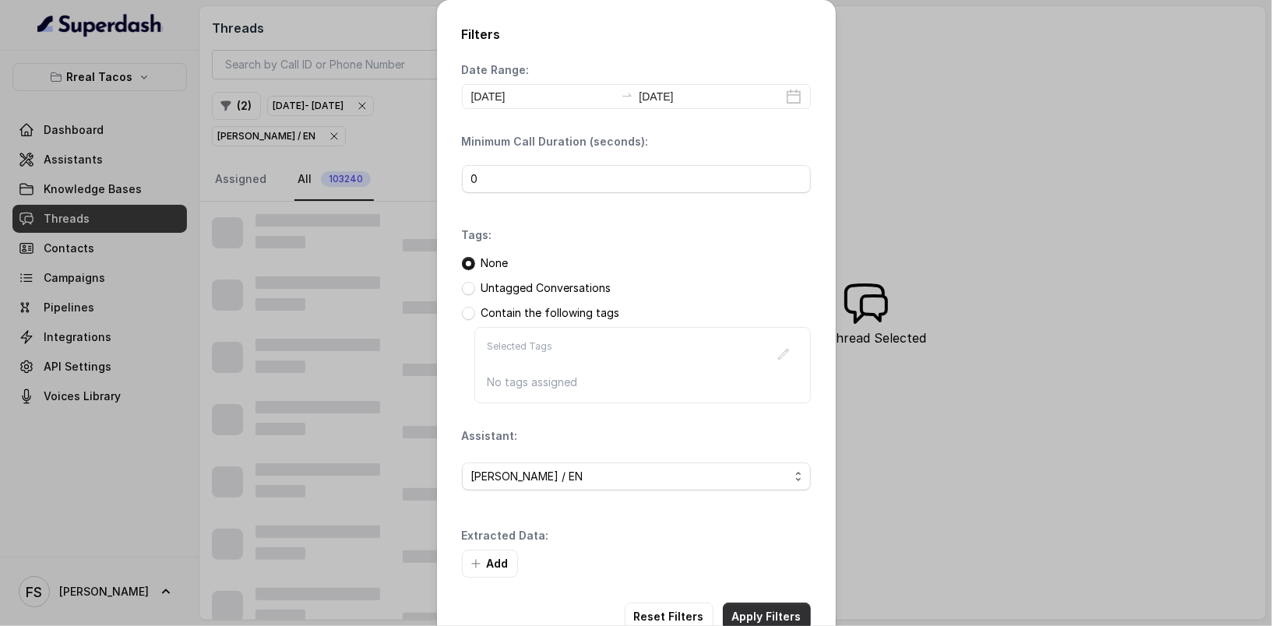
click at [773, 603] on button "Apply Filters" at bounding box center [767, 617] width 88 height 28
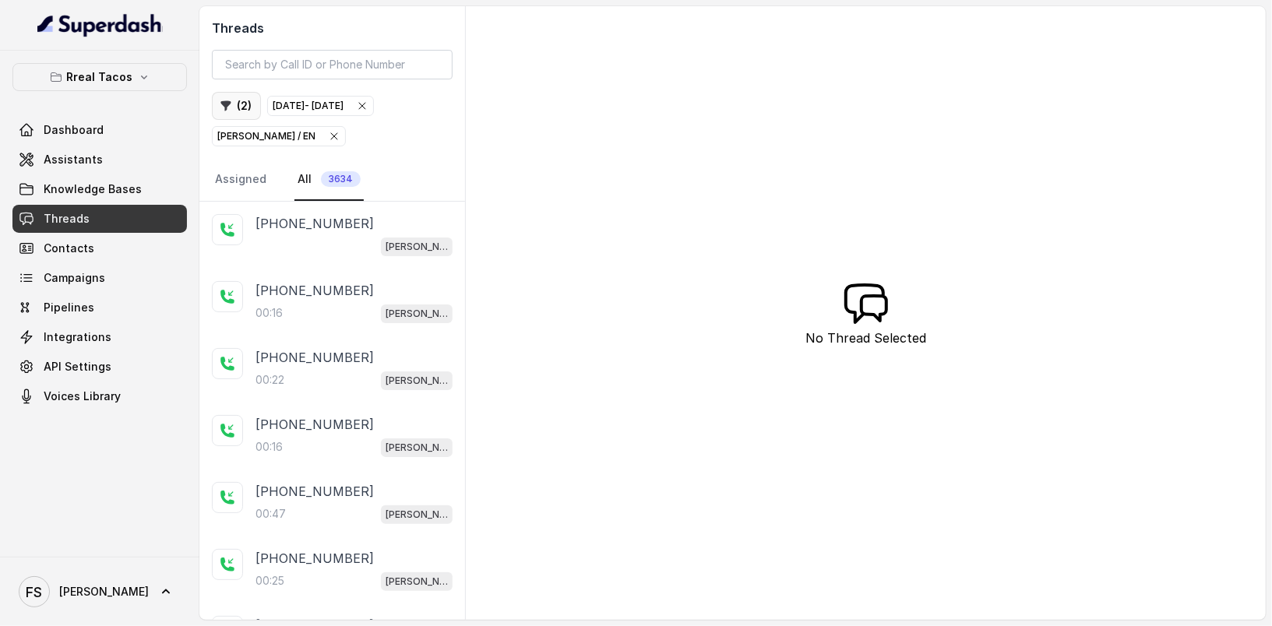
click at [238, 99] on button "( 2 )" at bounding box center [236, 106] width 49 height 28
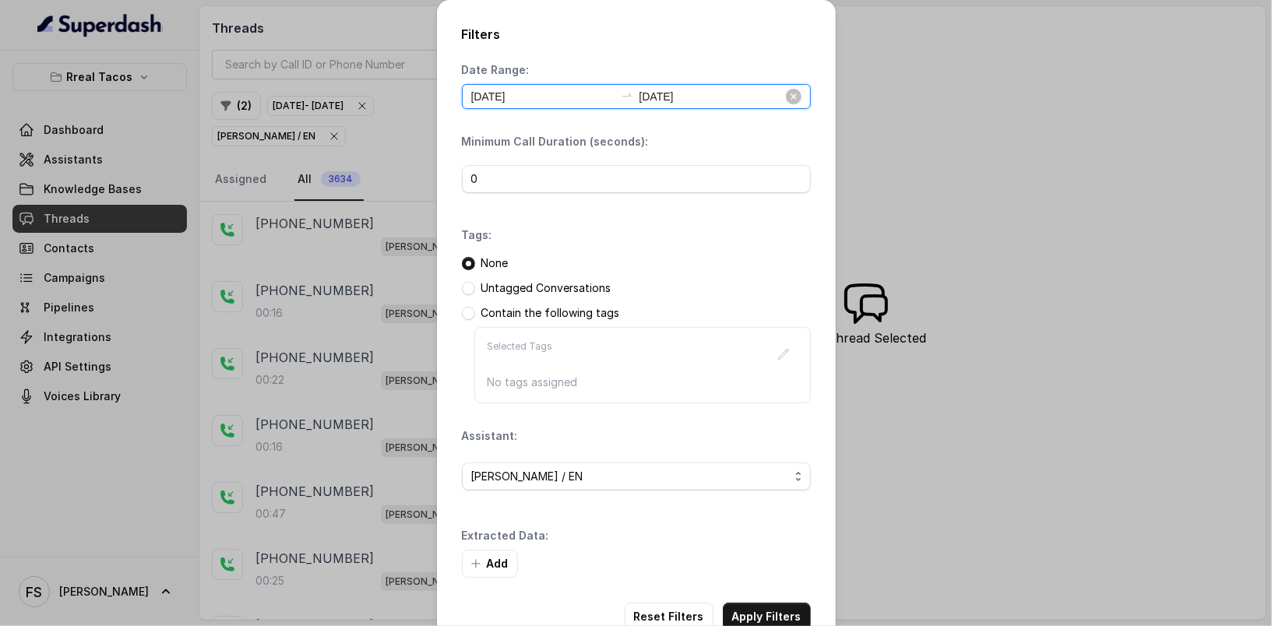
click at [556, 104] on input "2025-09-09" at bounding box center [542, 96] width 143 height 17
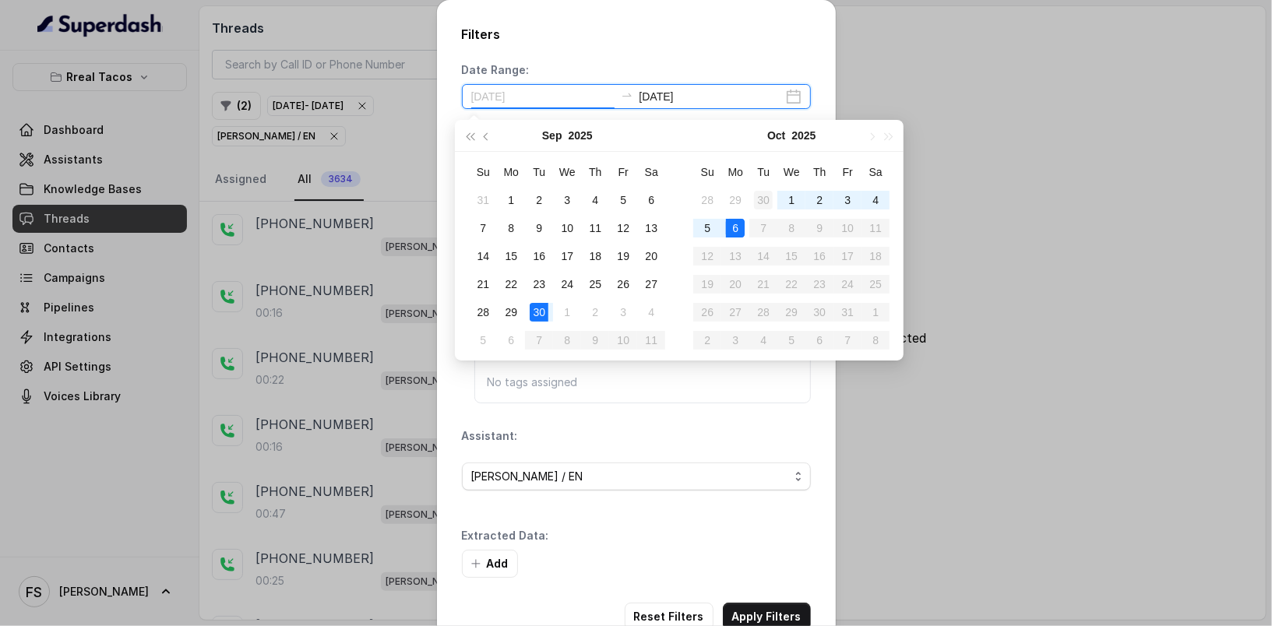
type input "[DATE]"
click at [776, 202] on td "30" at bounding box center [763, 200] width 28 height 28
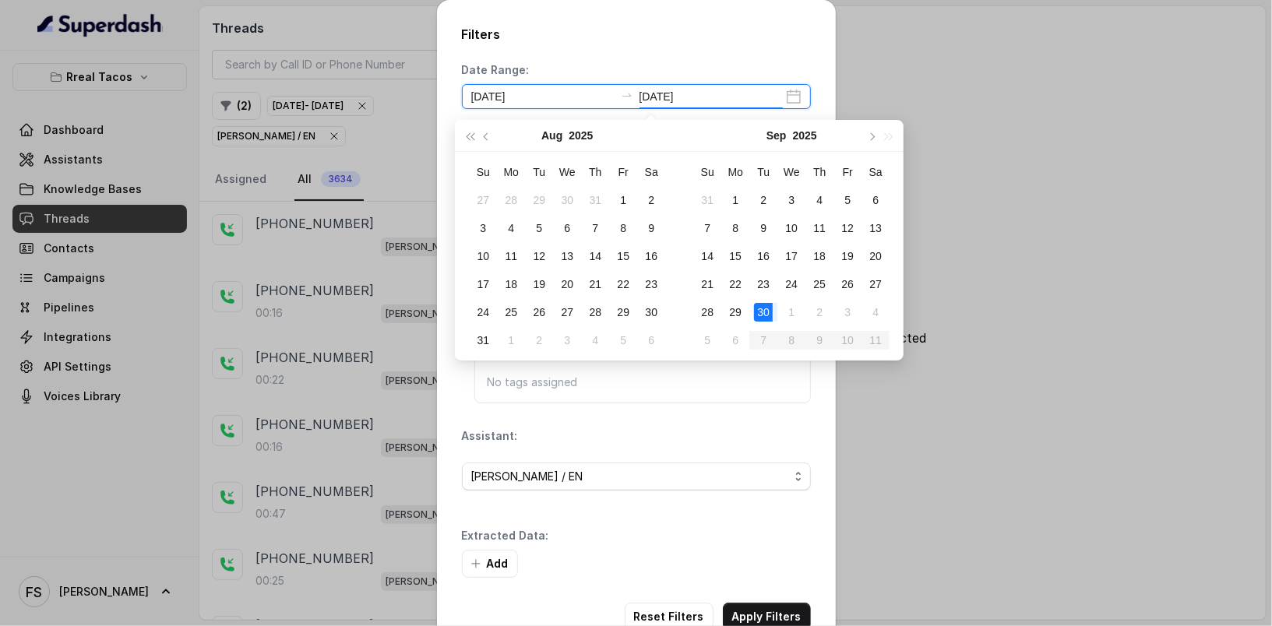
type input "[DATE]"
click at [520, 84] on div "2025-09-30 2025-10-06" at bounding box center [636, 96] width 349 height 25
click at [869, 133] on span "button" at bounding box center [872, 136] width 8 height 8
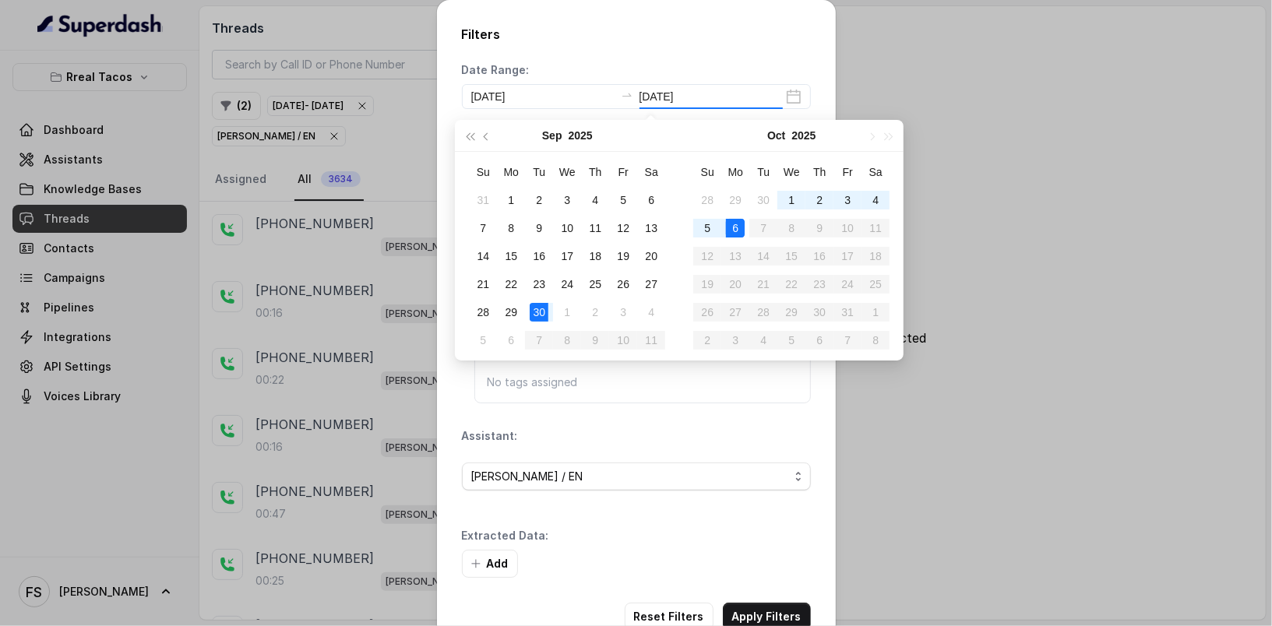
type input "2025-09-09"
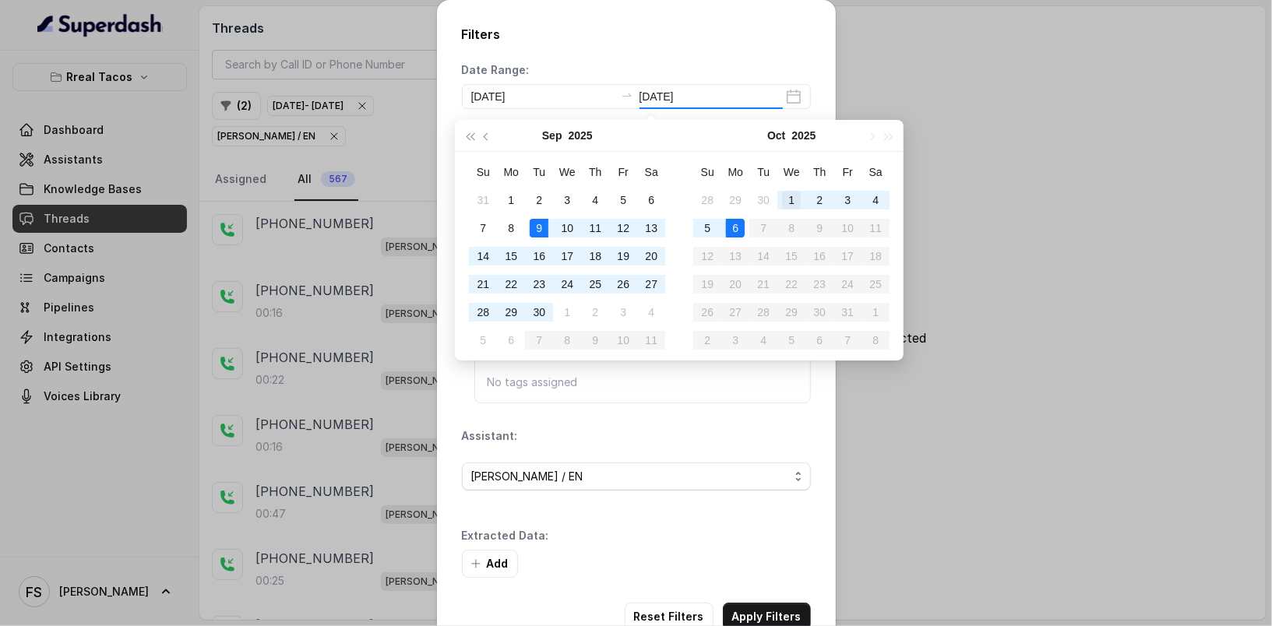
type input "[DATE]"
click at [777, 195] on td "1" at bounding box center [791, 200] width 28 height 28
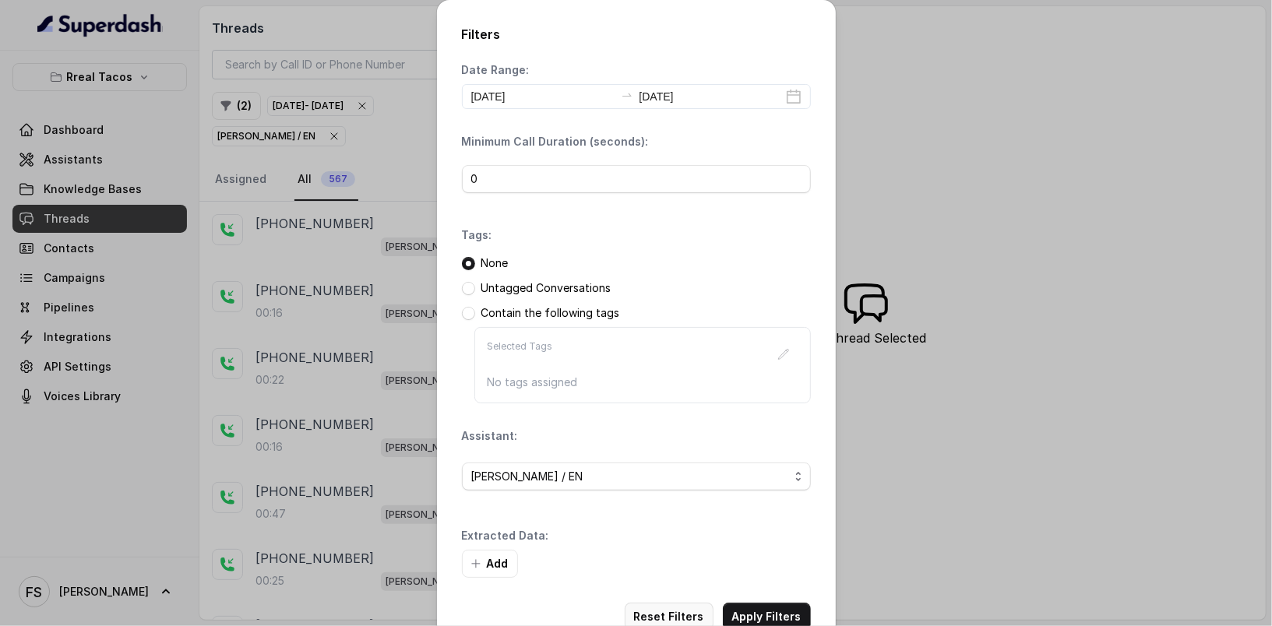
click at [659, 605] on button "Reset Filters" at bounding box center [669, 617] width 89 height 28
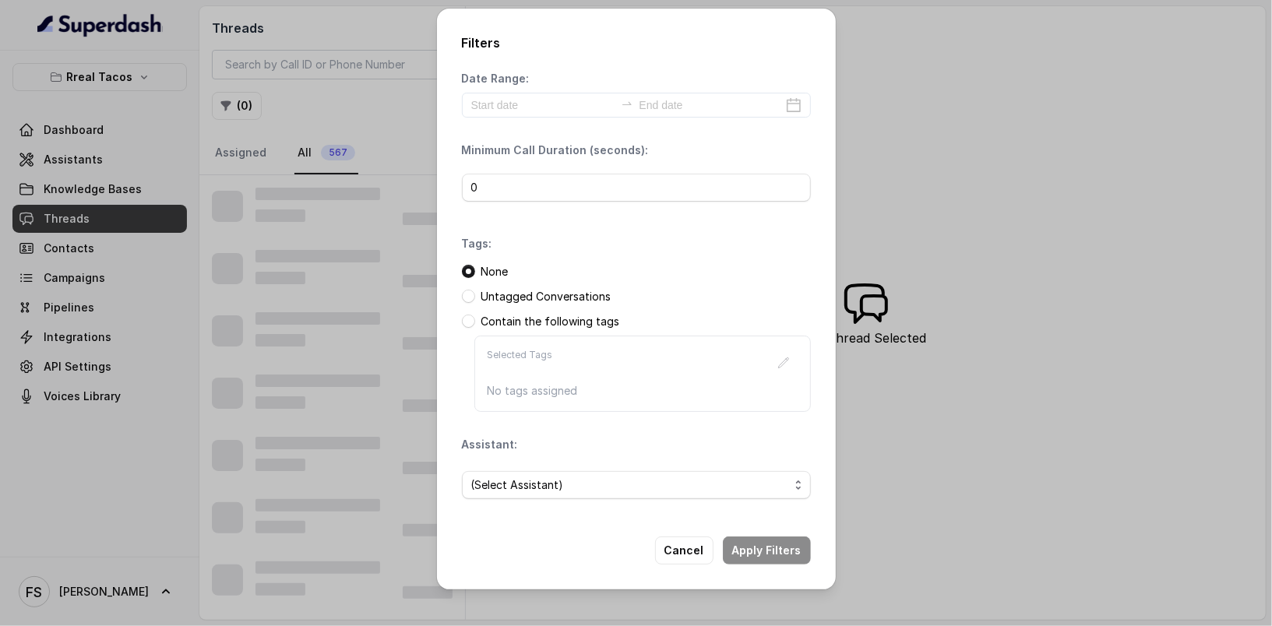
click at [334, 104] on div "Filters Date Range: Minimum Call Duration (seconds): 0 Tags: None Untagged Conv…" at bounding box center [636, 313] width 1272 height 626
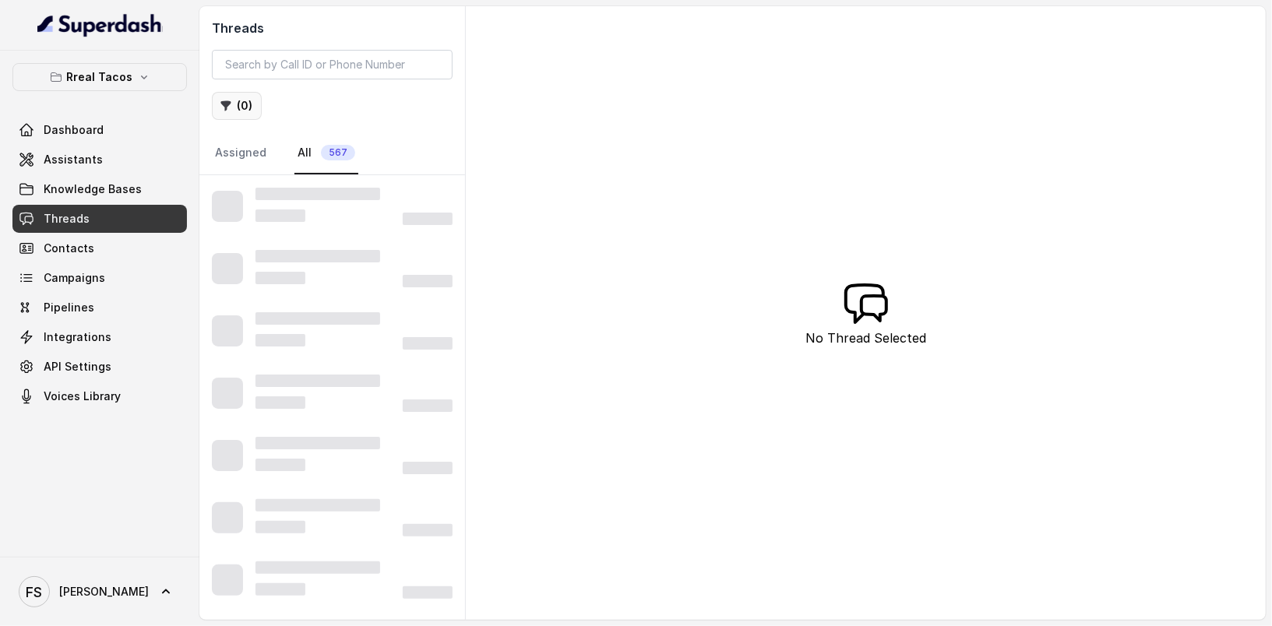
click at [252, 103] on button "( 0 )" at bounding box center [237, 106] width 50 height 28
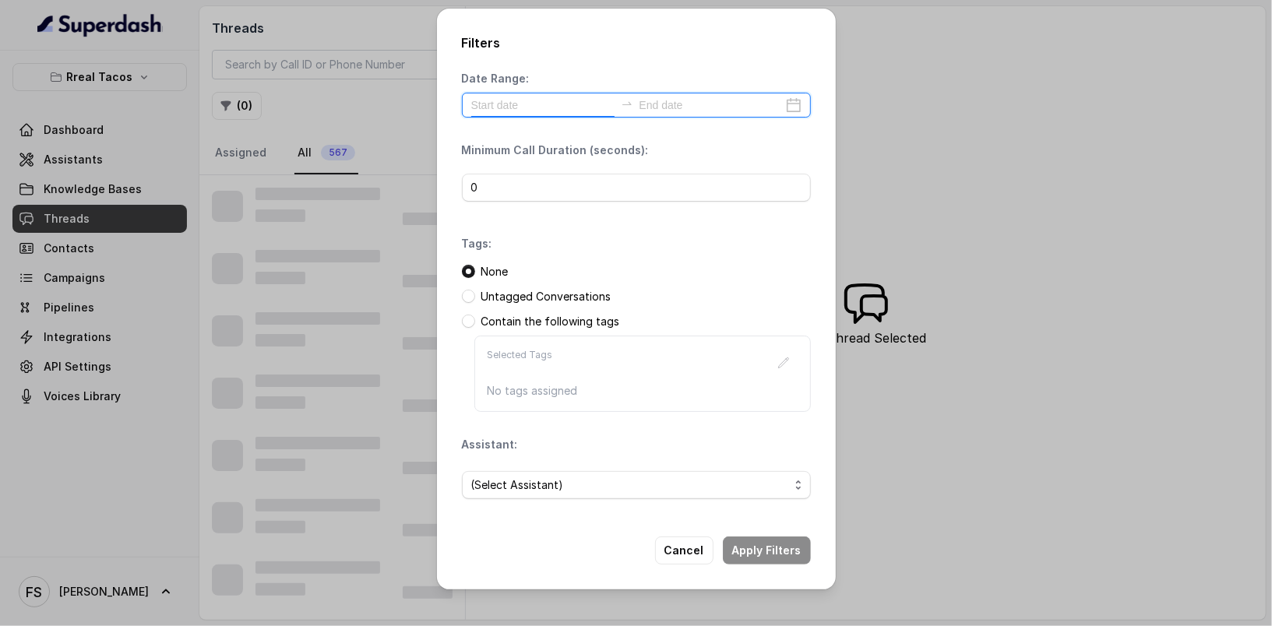
click at [542, 102] on input at bounding box center [542, 105] width 143 height 17
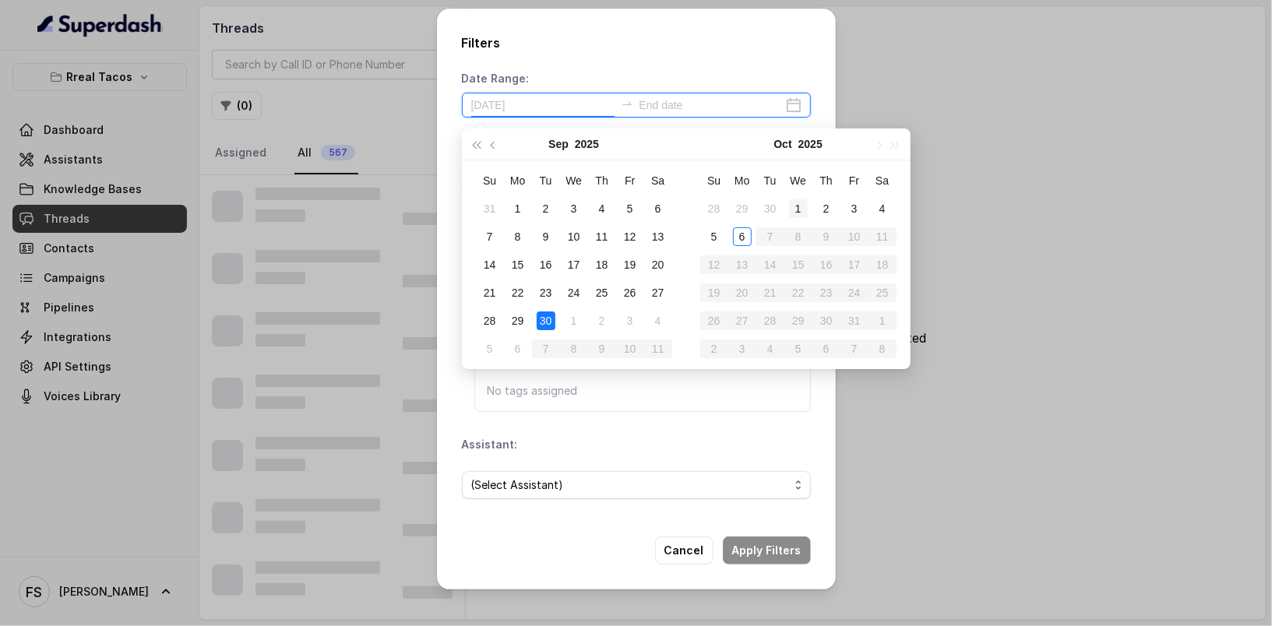
type input "[DATE]"
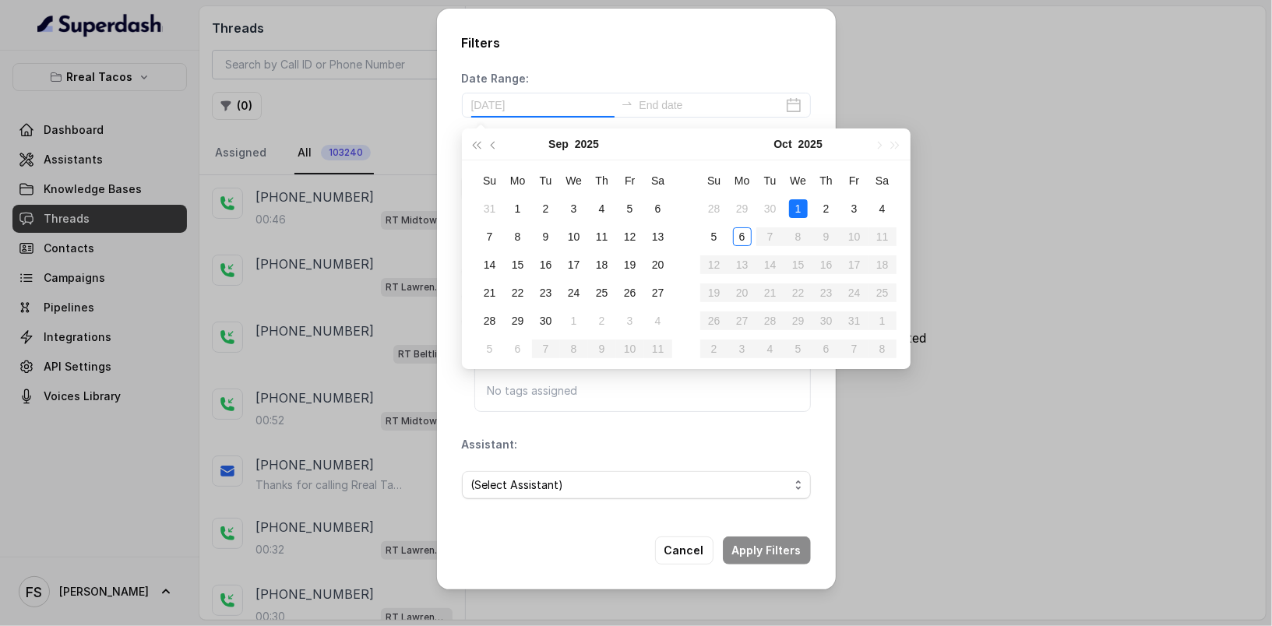
click at [794, 204] on div "1" at bounding box center [798, 208] width 19 height 19
type input "[DATE]"
click at [748, 235] on div "6" at bounding box center [742, 236] width 19 height 19
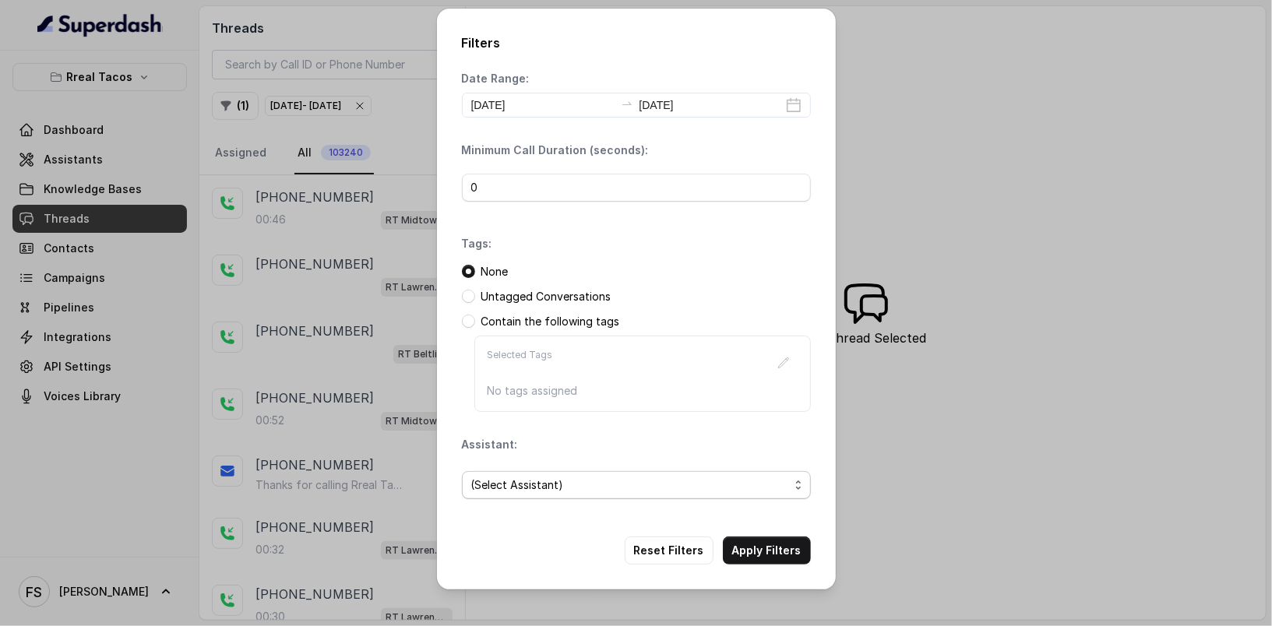
click at [595, 486] on span "(Select Assistant)" at bounding box center [630, 485] width 318 height 19
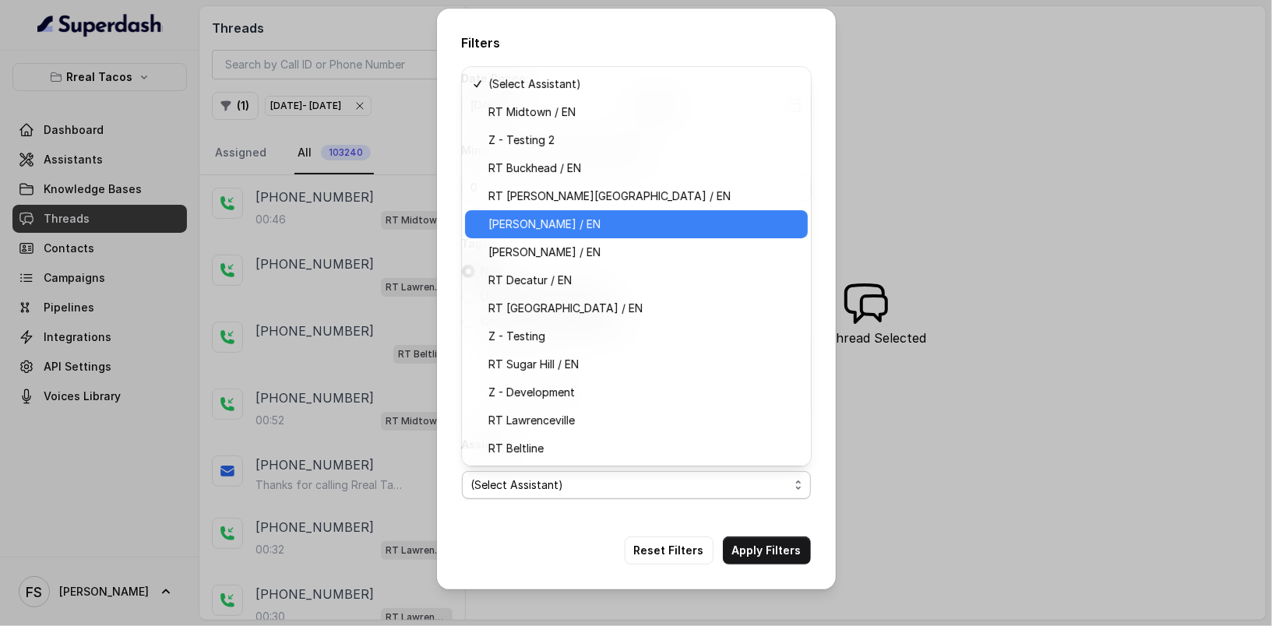
click at [577, 227] on span "[PERSON_NAME] / EN" at bounding box center [643, 224] width 310 height 19
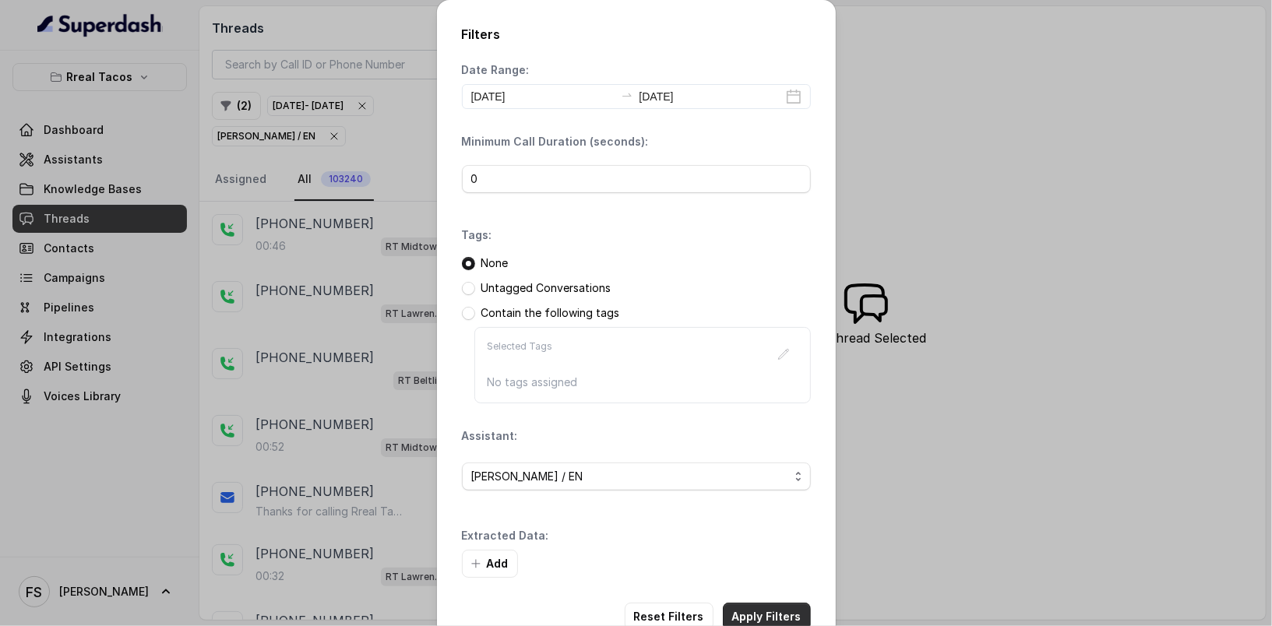
click at [778, 615] on button "Apply Filters" at bounding box center [767, 617] width 88 height 28
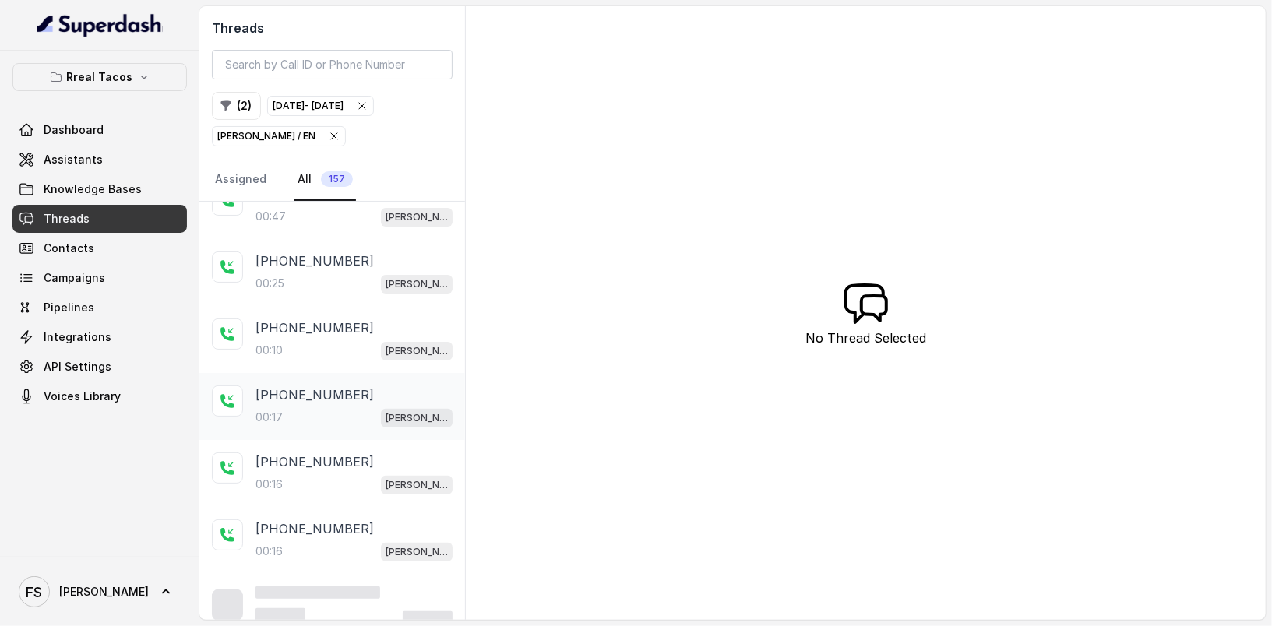
scroll to position [305, 0]
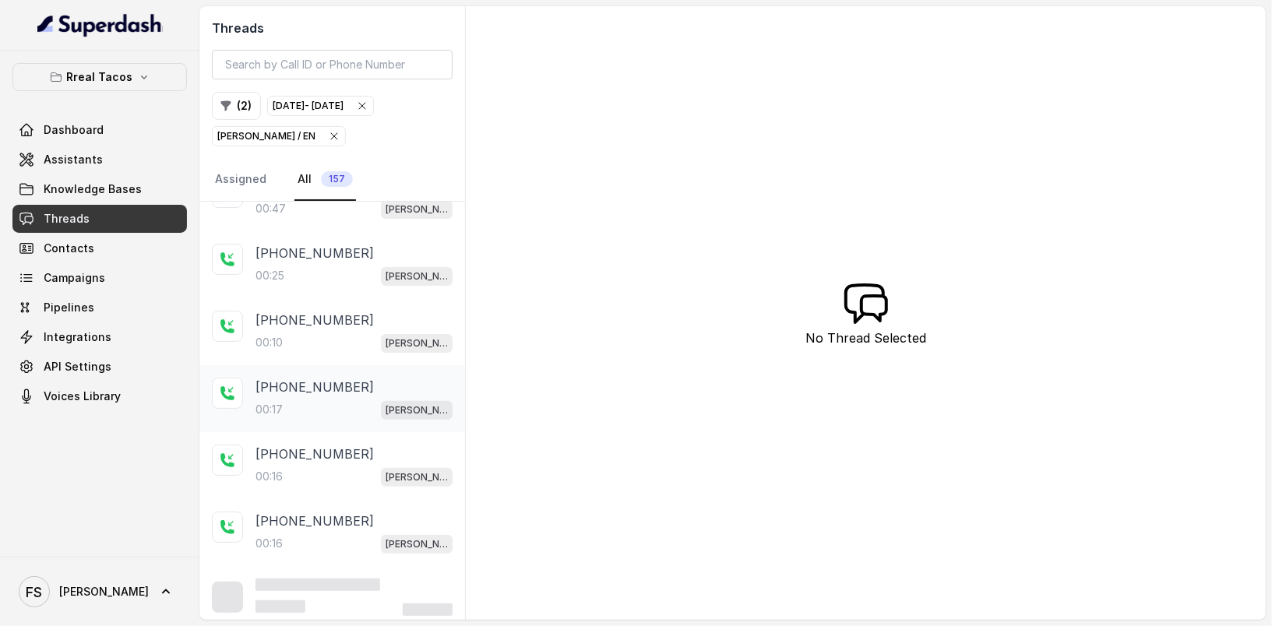
click at [386, 416] on div "+17705086165 00:17 RT Cumming / EN" at bounding box center [332, 398] width 266 height 67
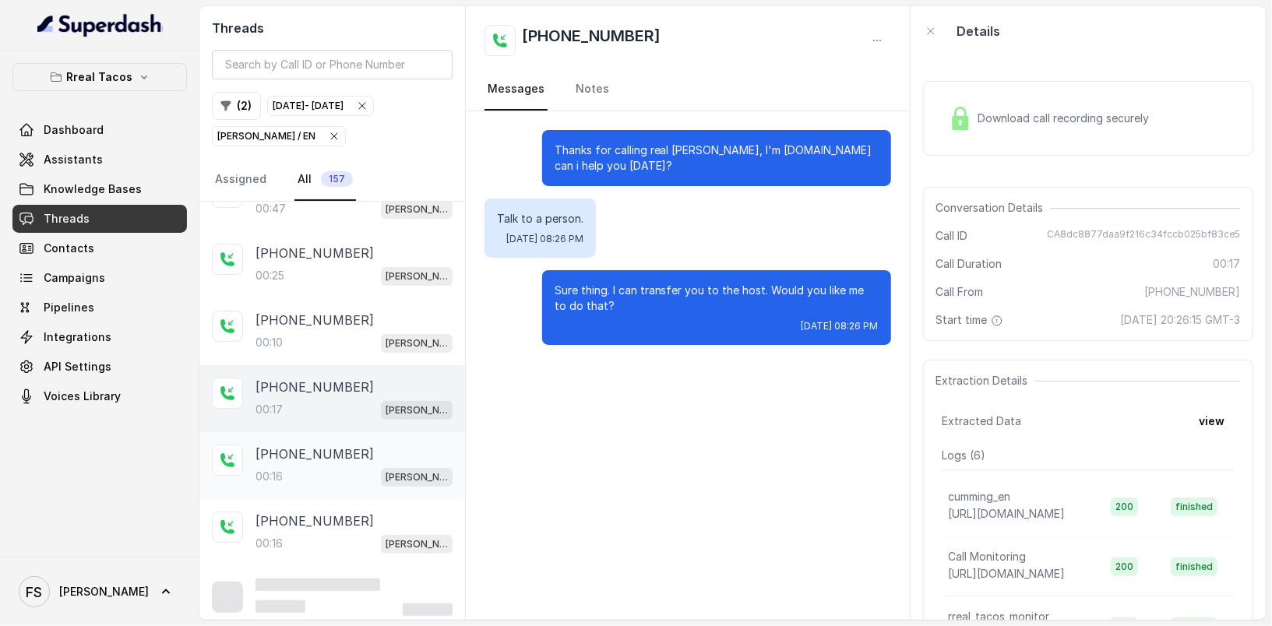
click at [384, 449] on div "+17705086165" at bounding box center [353, 454] width 197 height 19
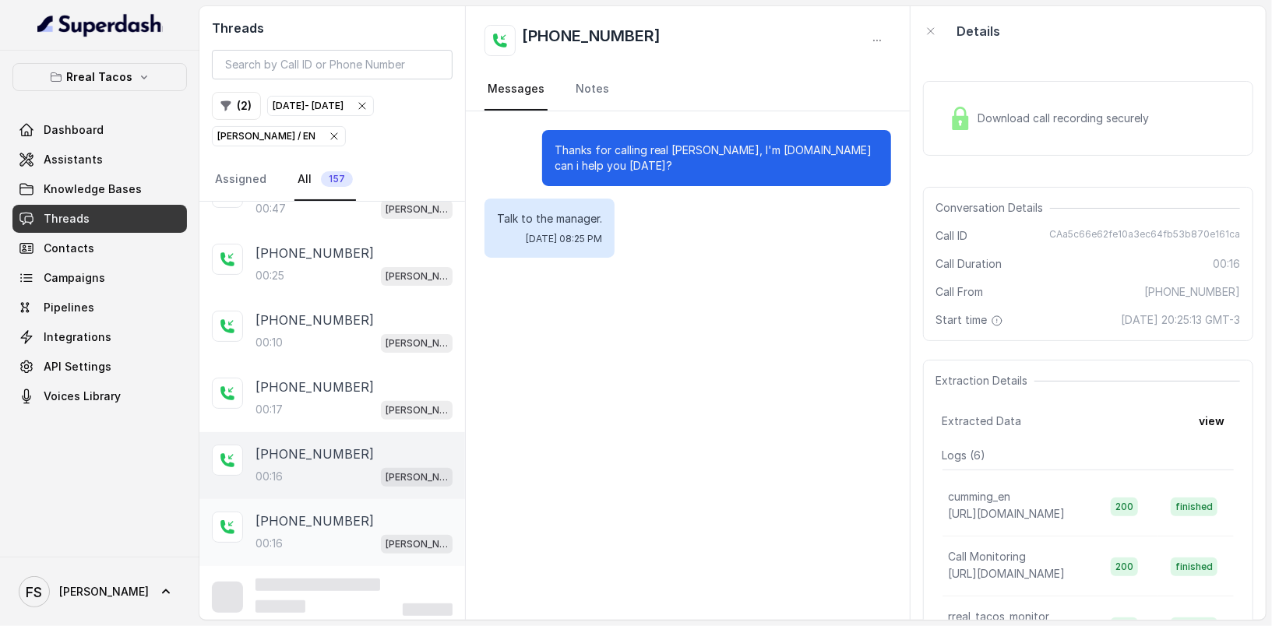
click at [381, 495] on div "+16785959832 RT Cumming / EN +16789563459 00:16 RT Cumming / EN +16789563459 00…" at bounding box center [332, 262] width 266 height 732
click at [396, 582] on div at bounding box center [353, 597] width 197 height 37
click at [382, 513] on div "+17705086165" at bounding box center [353, 521] width 197 height 19
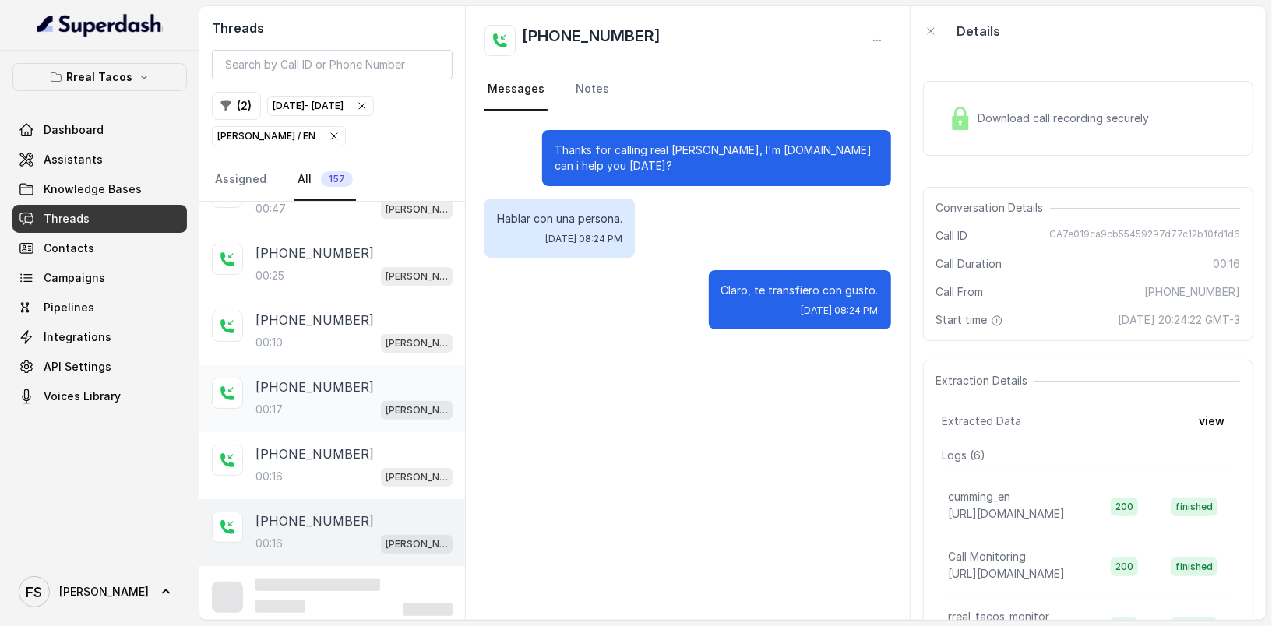
click at [381, 401] on span "[PERSON_NAME] / EN" at bounding box center [417, 410] width 72 height 19
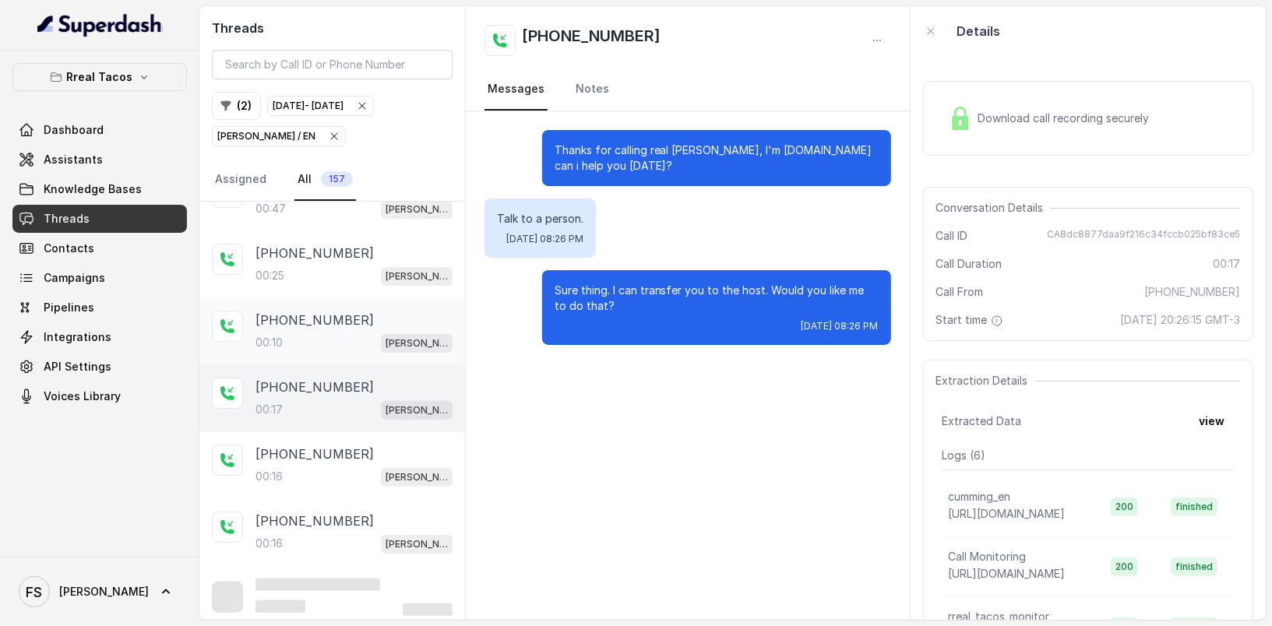
click at [357, 325] on div "+525921103103 00:10 RT Cumming / EN" at bounding box center [353, 332] width 197 height 42
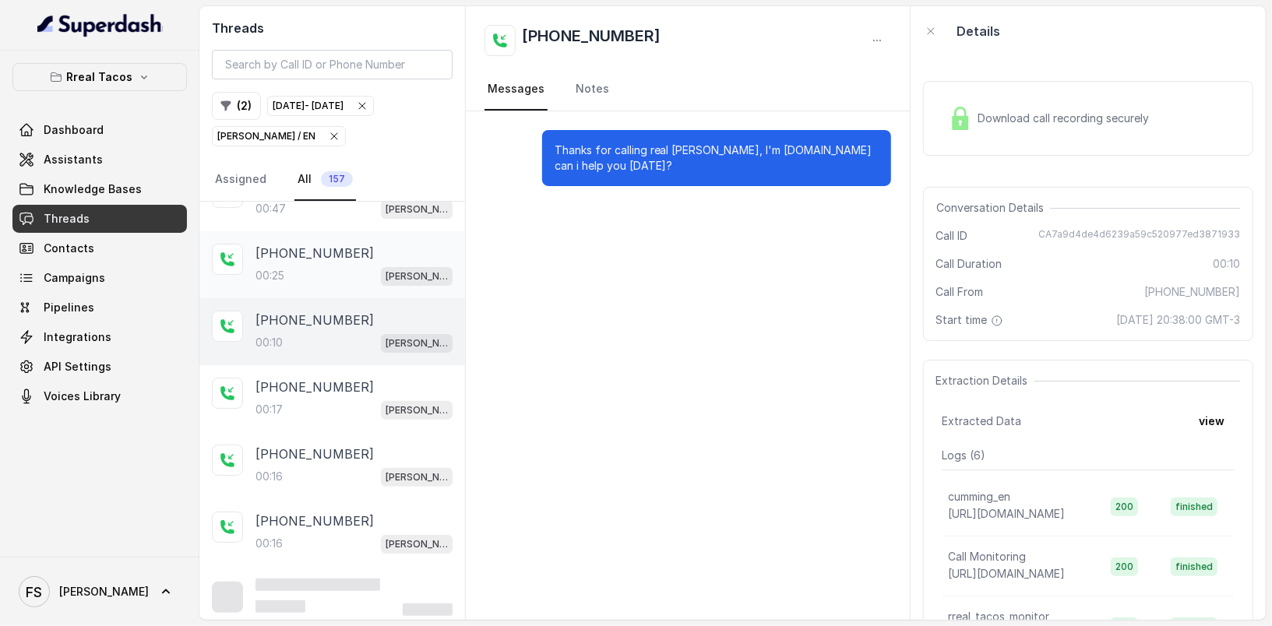
click at [357, 276] on div "00:25 RT Cumming / EN" at bounding box center [353, 276] width 197 height 20
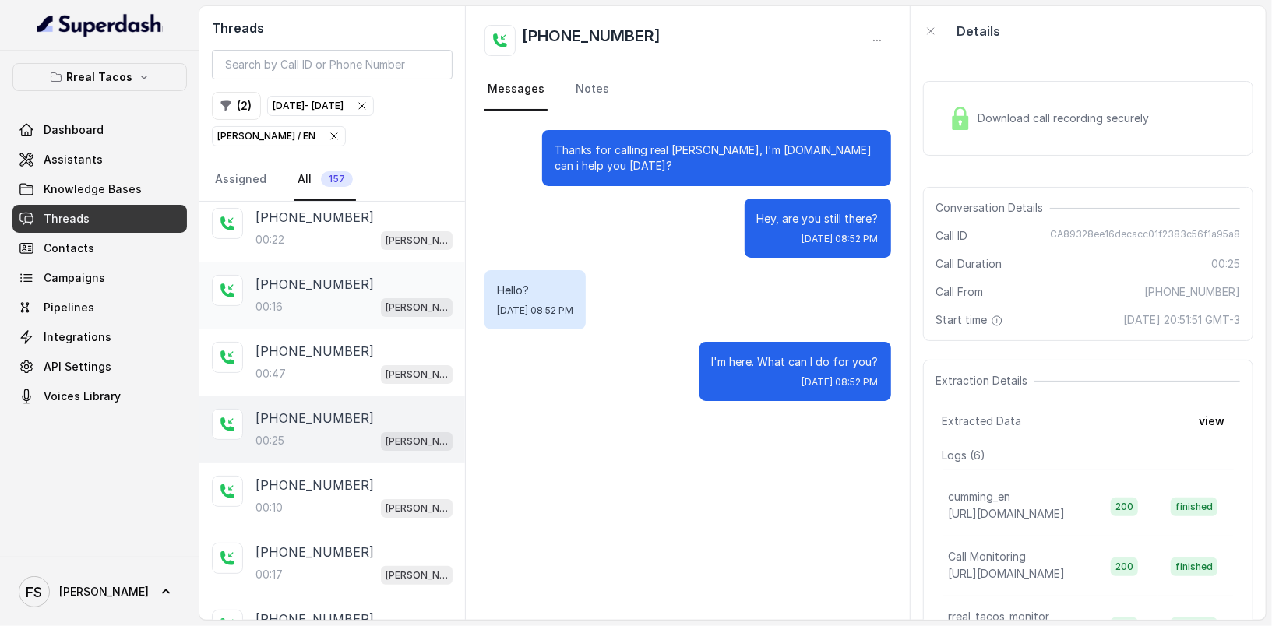
scroll to position [118, 0]
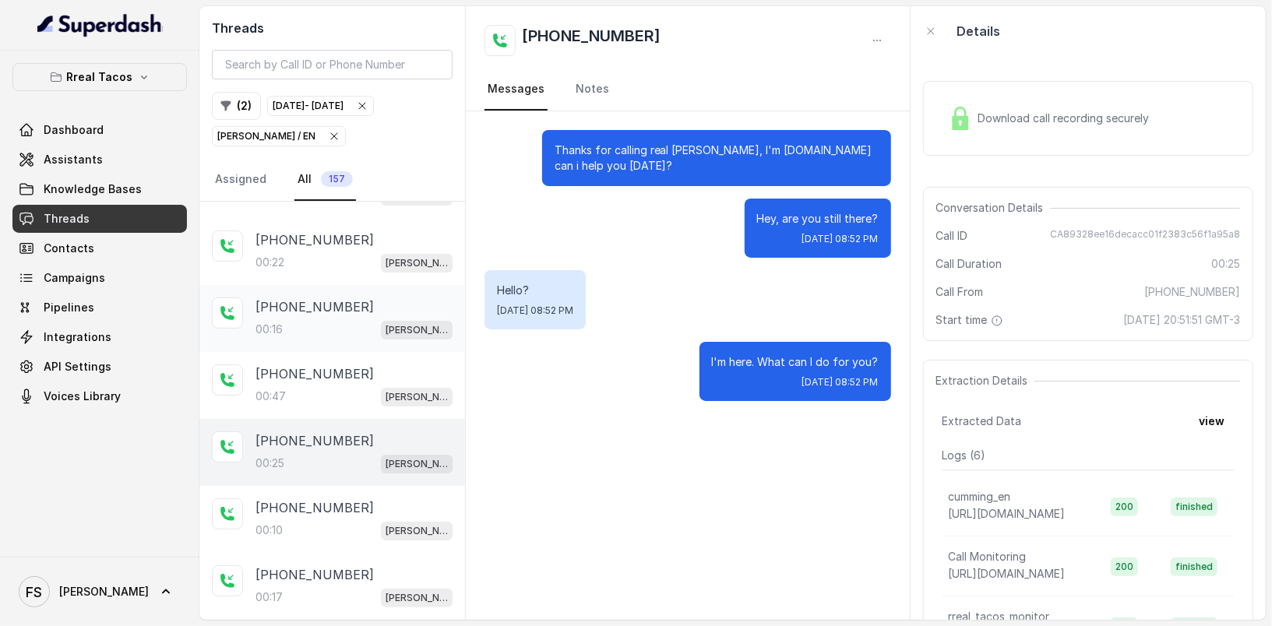
click at [361, 333] on div "00:16 RT Cumming / EN" at bounding box center [353, 329] width 197 height 20
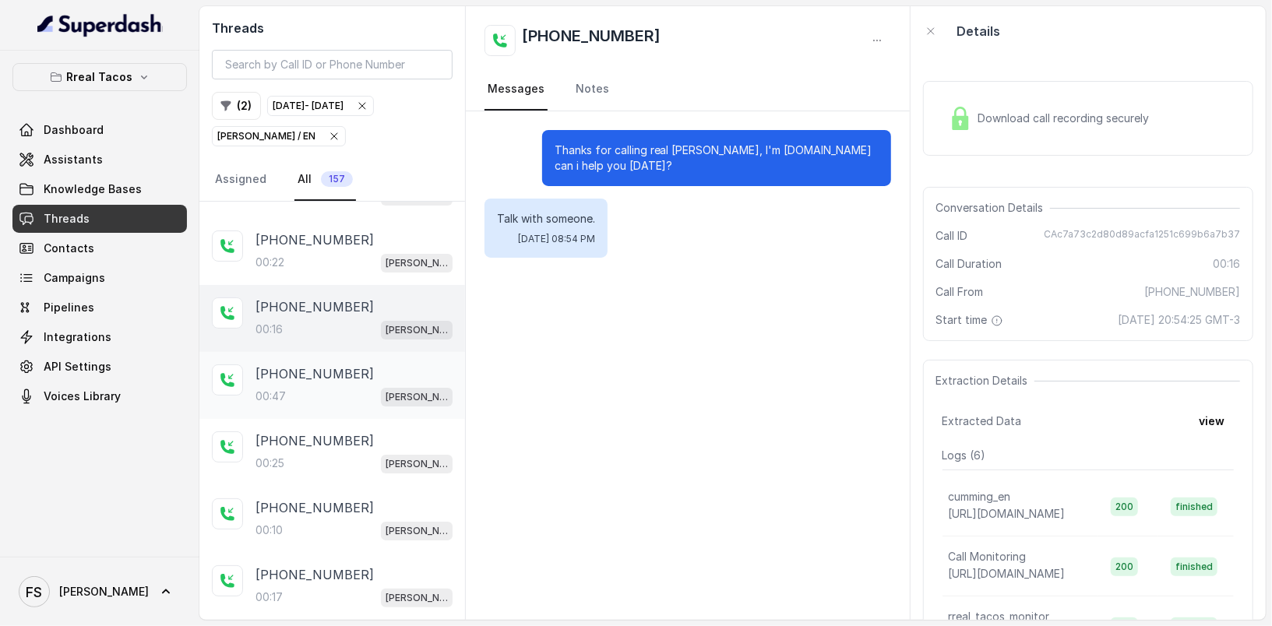
click at [359, 359] on div "+16785959832 00:47 RT Cumming / EN" at bounding box center [332, 385] width 266 height 67
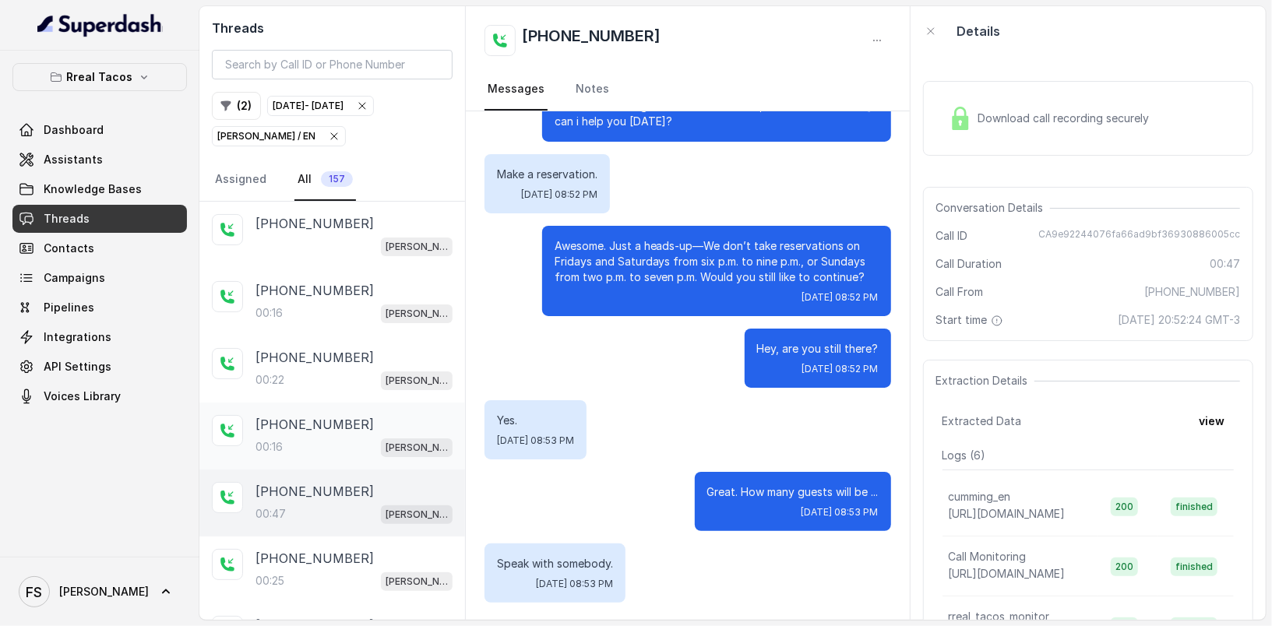
click at [343, 426] on p "+16785959832" at bounding box center [314, 424] width 118 height 19
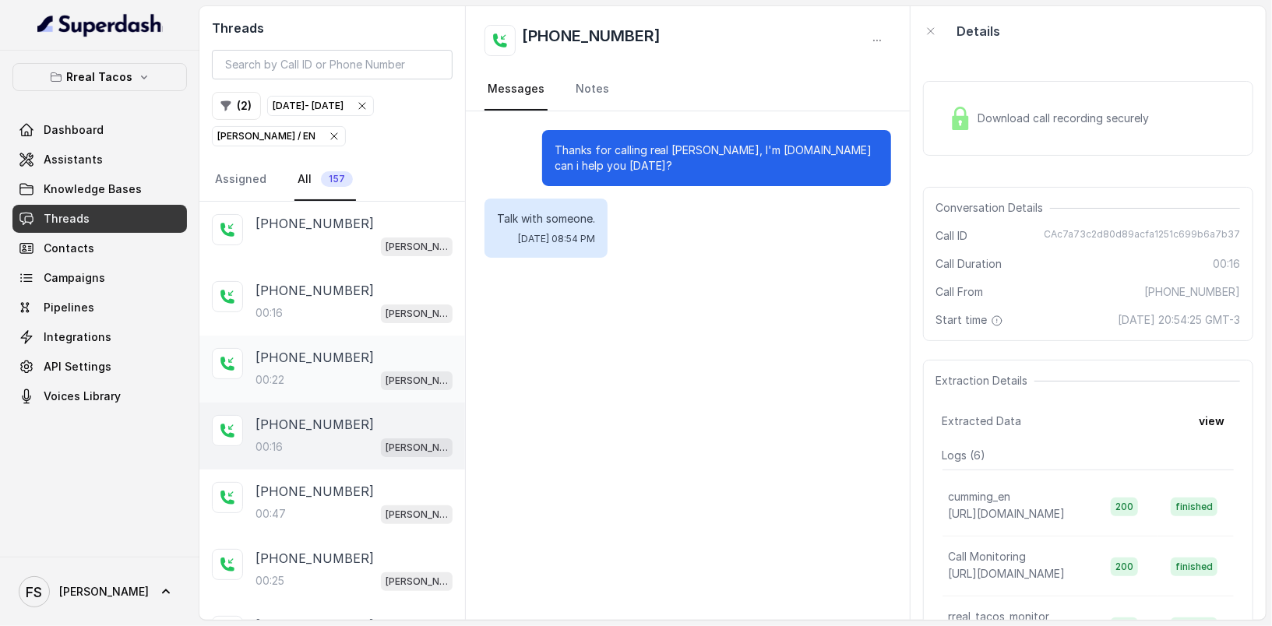
click at [336, 348] on p "+16789563459" at bounding box center [314, 357] width 118 height 19
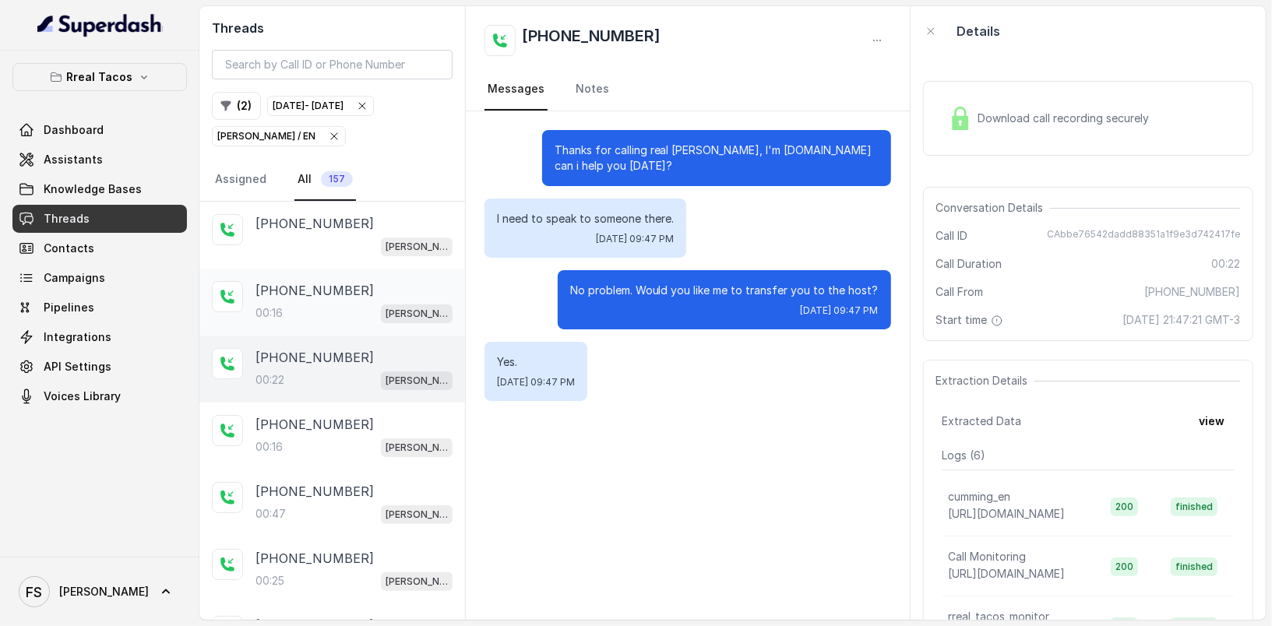
click at [336, 272] on div "+16789563459 00:16 RT Cumming / EN" at bounding box center [332, 302] width 266 height 67
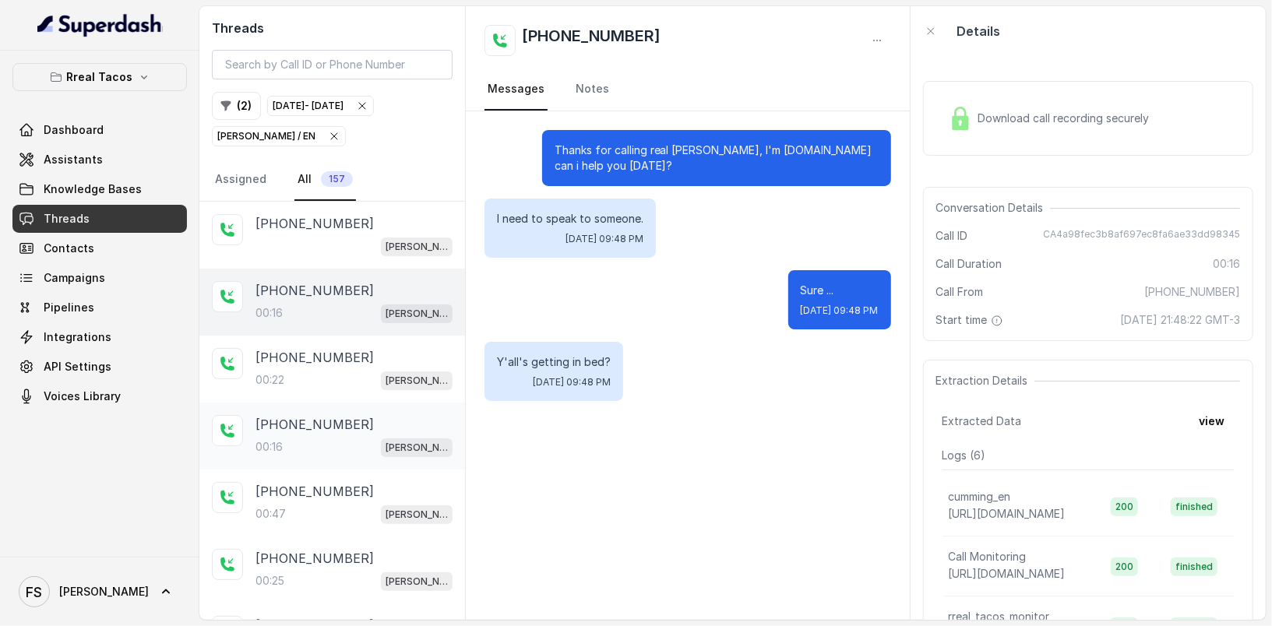
click at [376, 453] on div "+16785959832 00:16 RT Cumming / EN" at bounding box center [332, 436] width 266 height 67
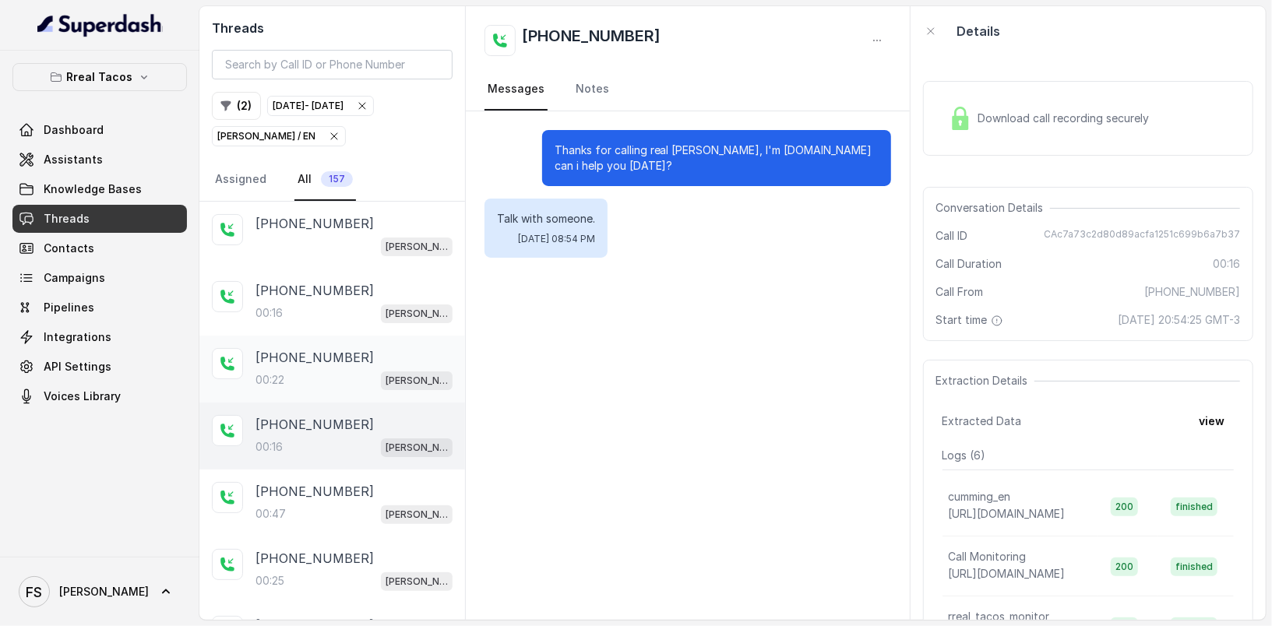
click at [365, 379] on div "00:22 RT Cumming / EN" at bounding box center [353, 380] width 197 height 20
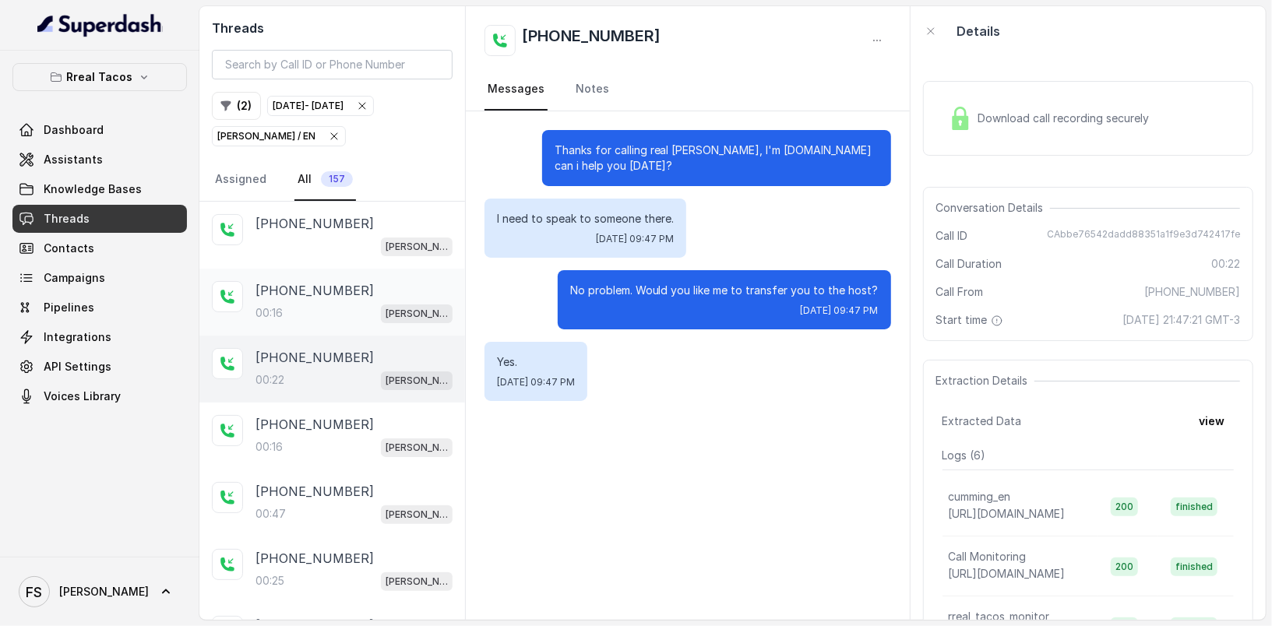
click at [350, 285] on div "+16789563459" at bounding box center [353, 290] width 197 height 19
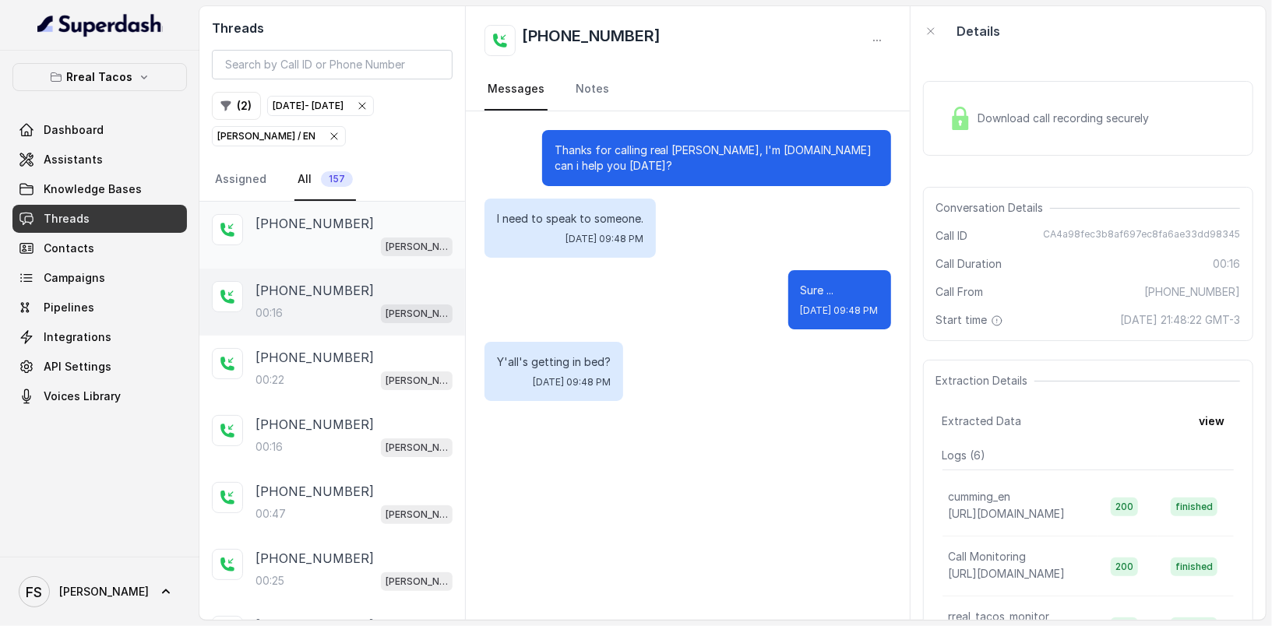
click at [354, 203] on div "+16785959832 RT Cumming / EN" at bounding box center [332, 235] width 266 height 67
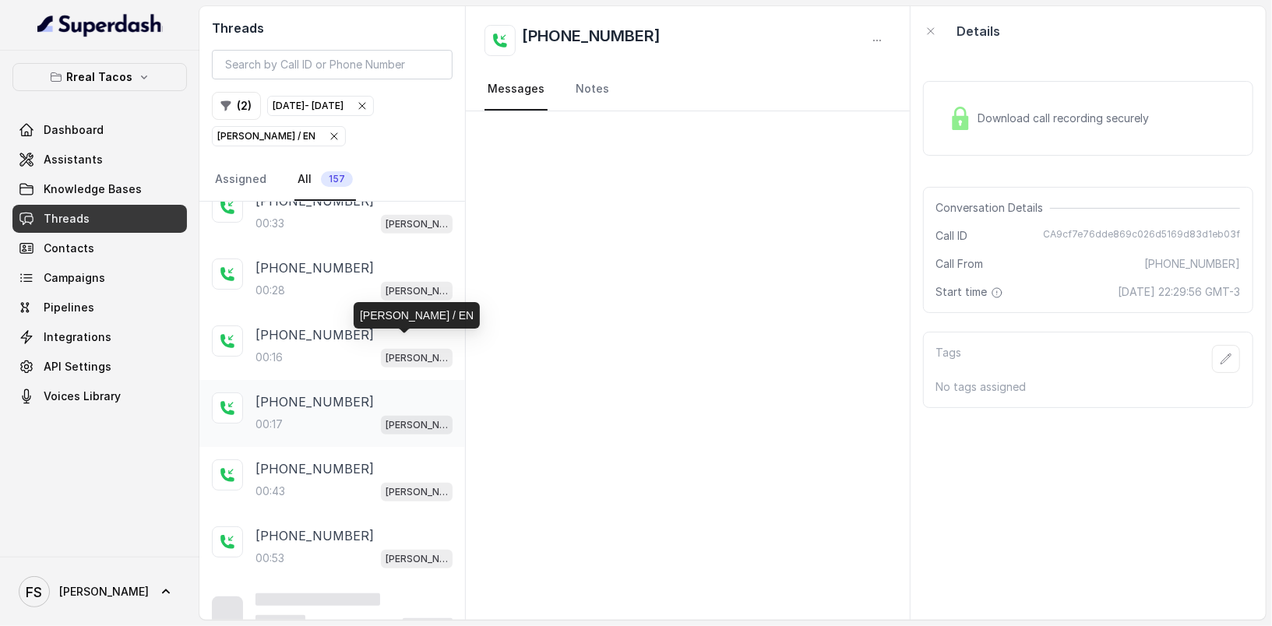
scroll to position [970, 0]
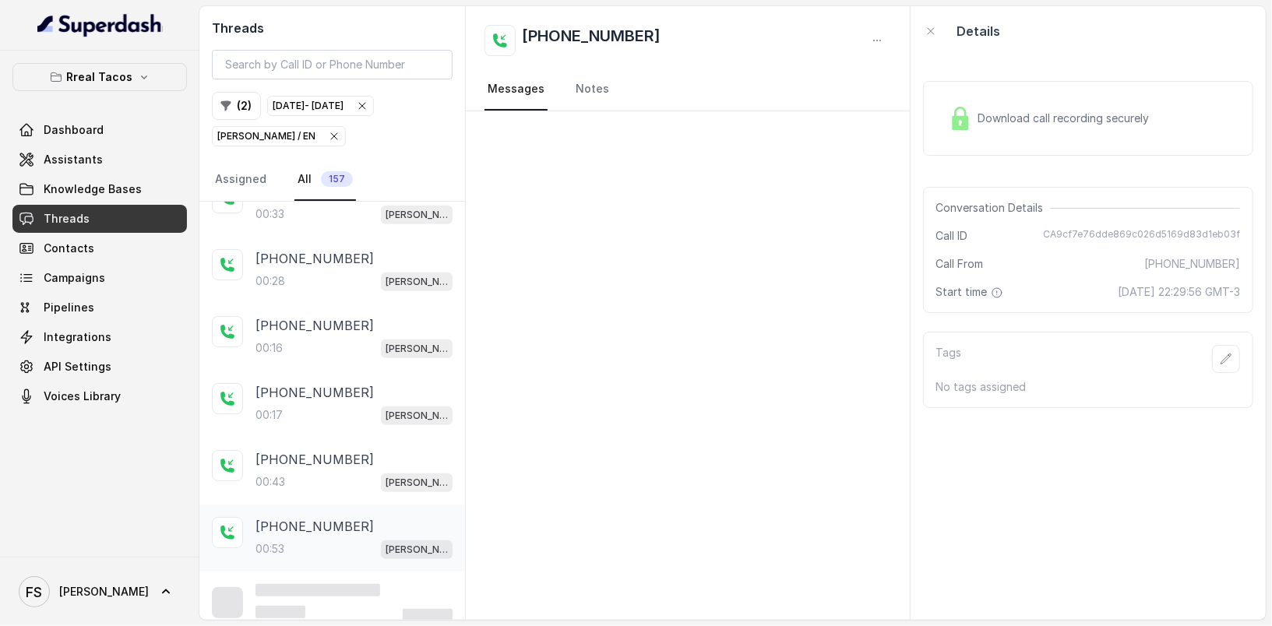
click at [365, 517] on div "+14043170768" at bounding box center [353, 526] width 197 height 19
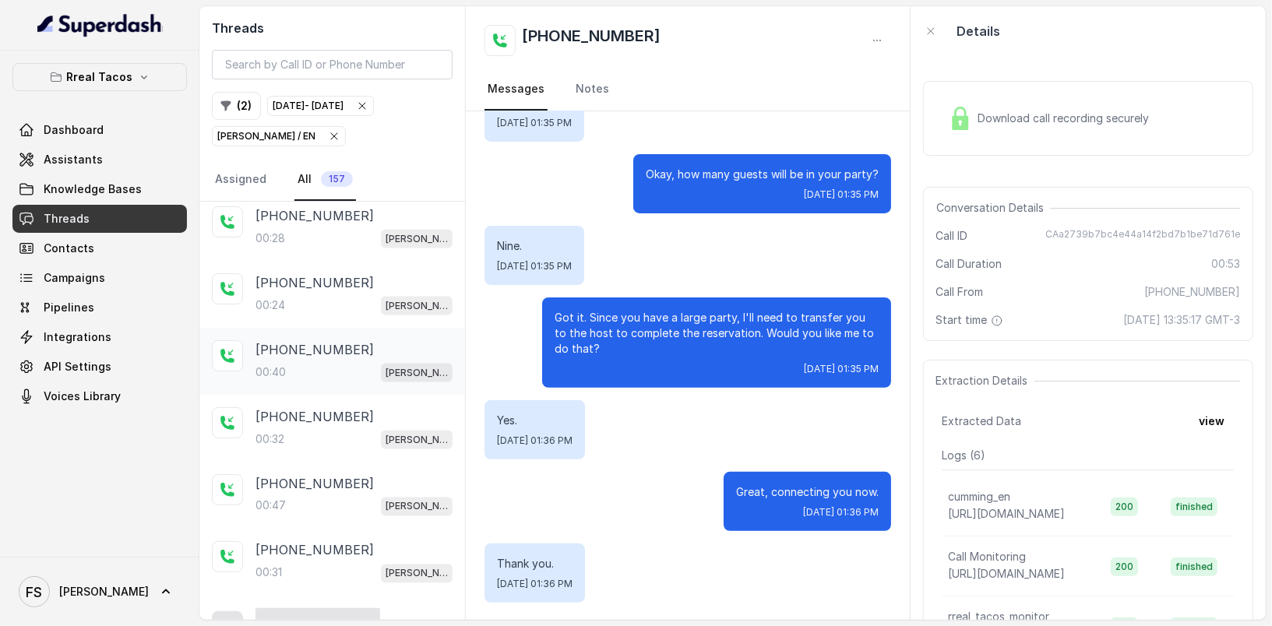
scroll to position [1071, 0]
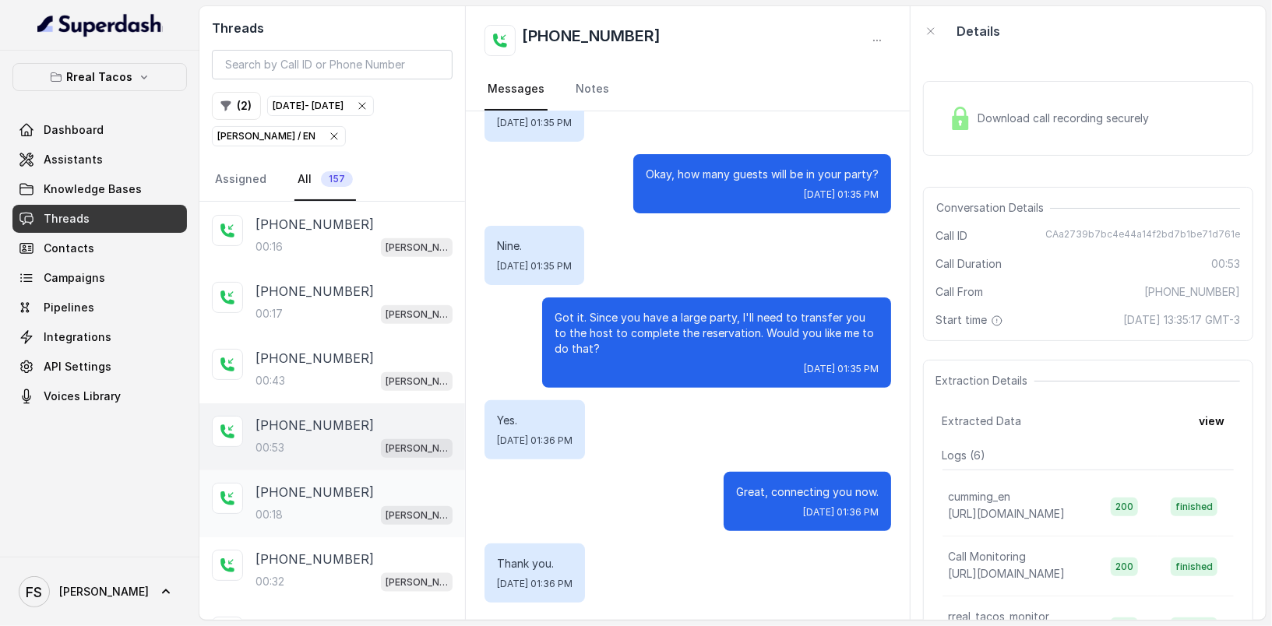
click at [329, 505] on div "00:18 RT Cumming / EN" at bounding box center [353, 515] width 197 height 20
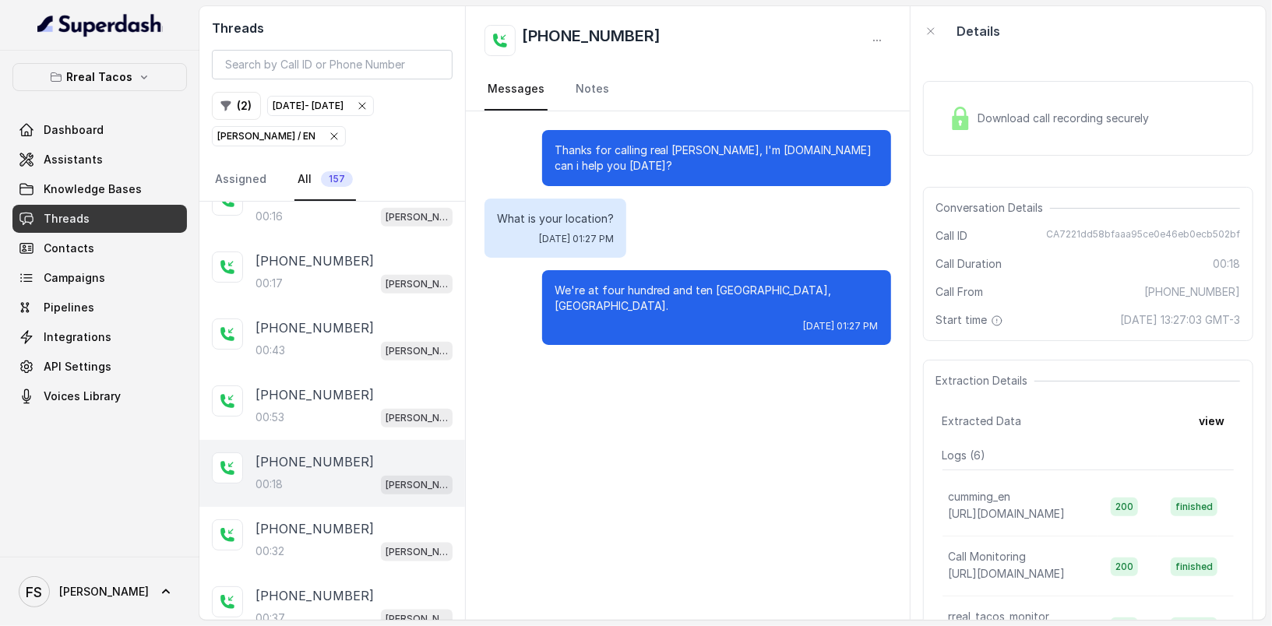
scroll to position [1115, 0]
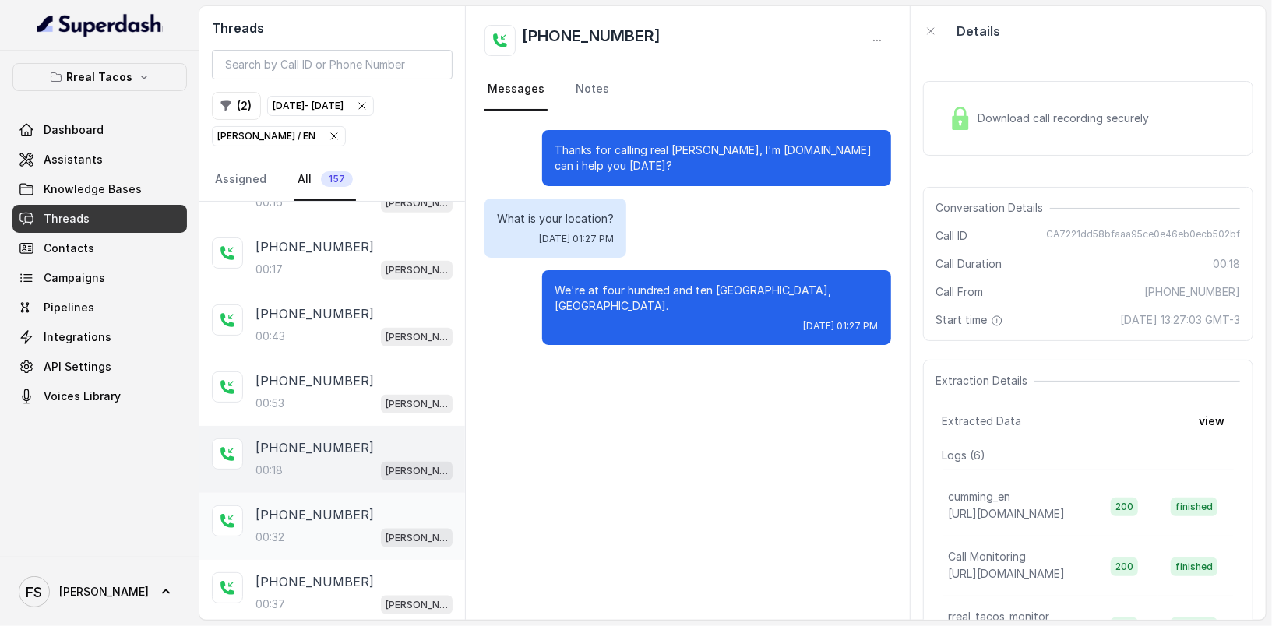
click at [351, 493] on div "+17708417383 00:32 RT Cumming / EN" at bounding box center [332, 526] width 266 height 67
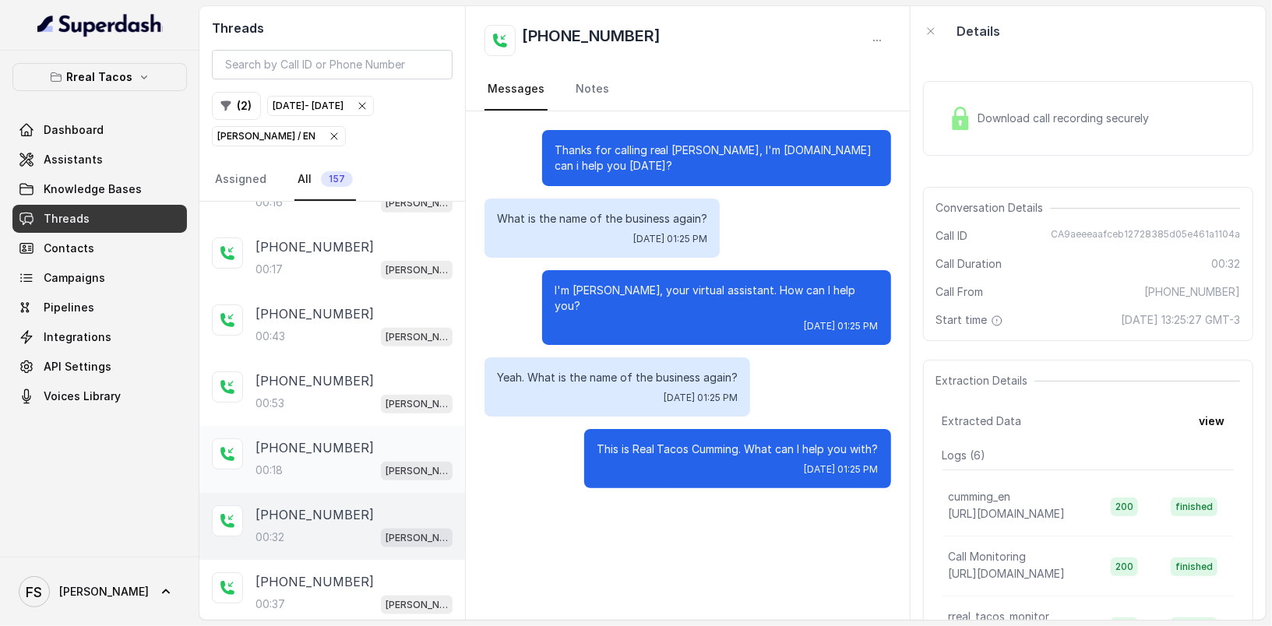
scroll to position [1342, 0]
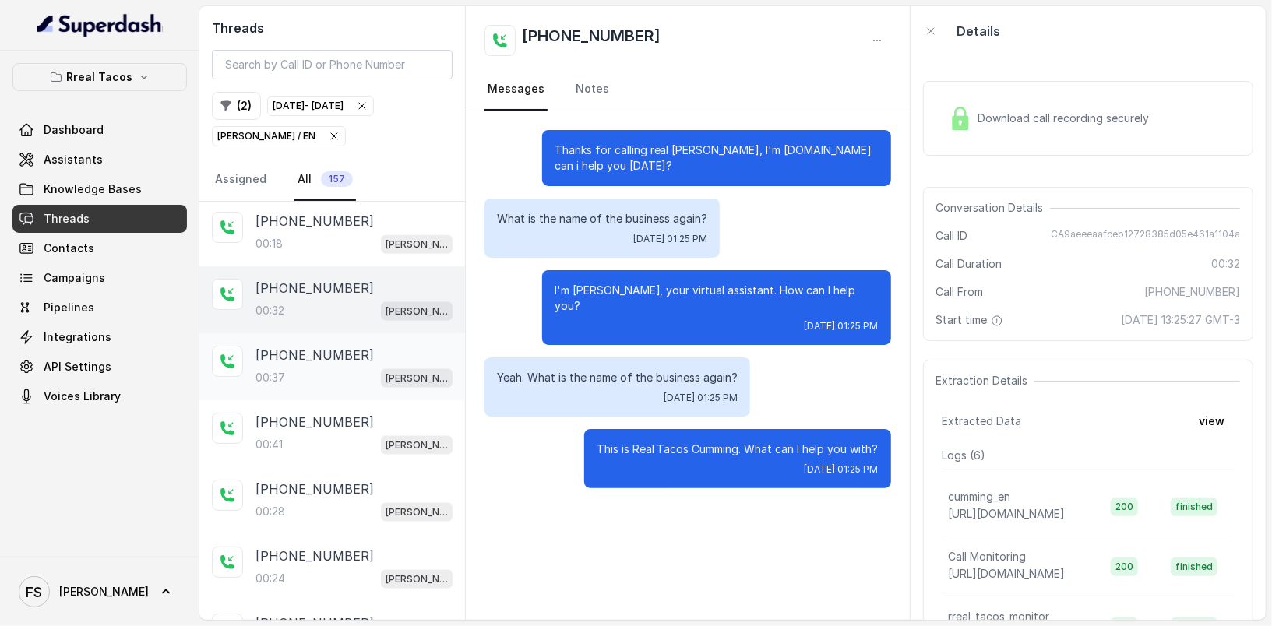
click at [345, 346] on div "+17708417383" at bounding box center [353, 355] width 197 height 19
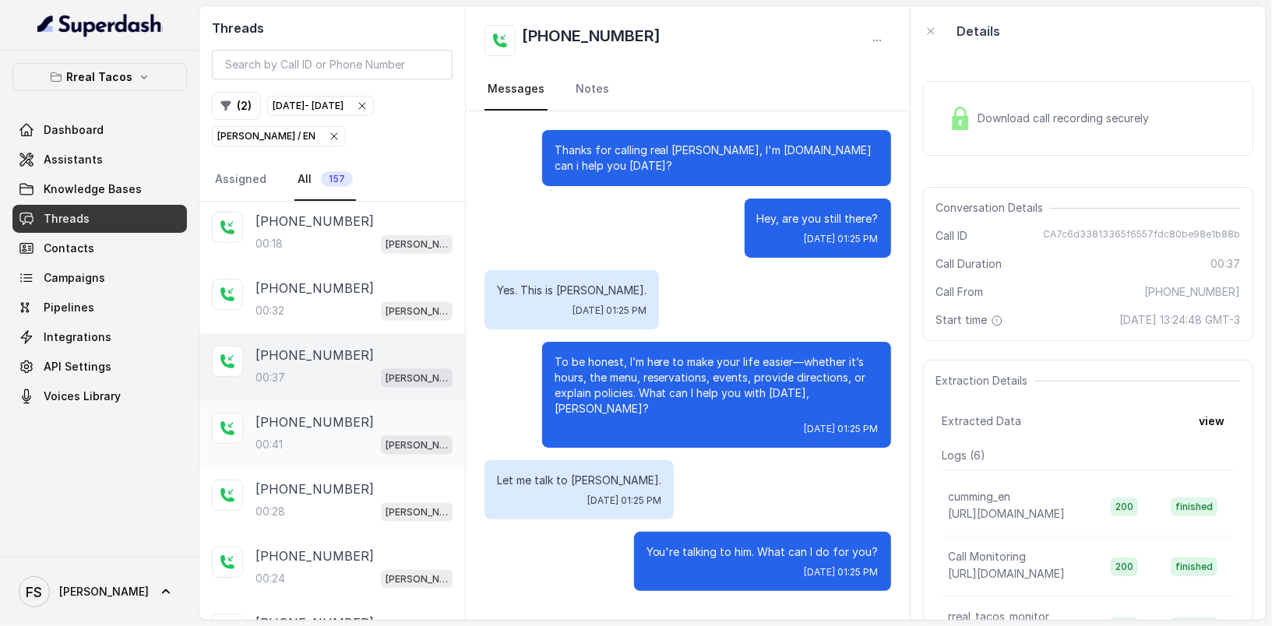
click at [350, 435] on div "00:41 RT Cumming / EN" at bounding box center [353, 445] width 197 height 20
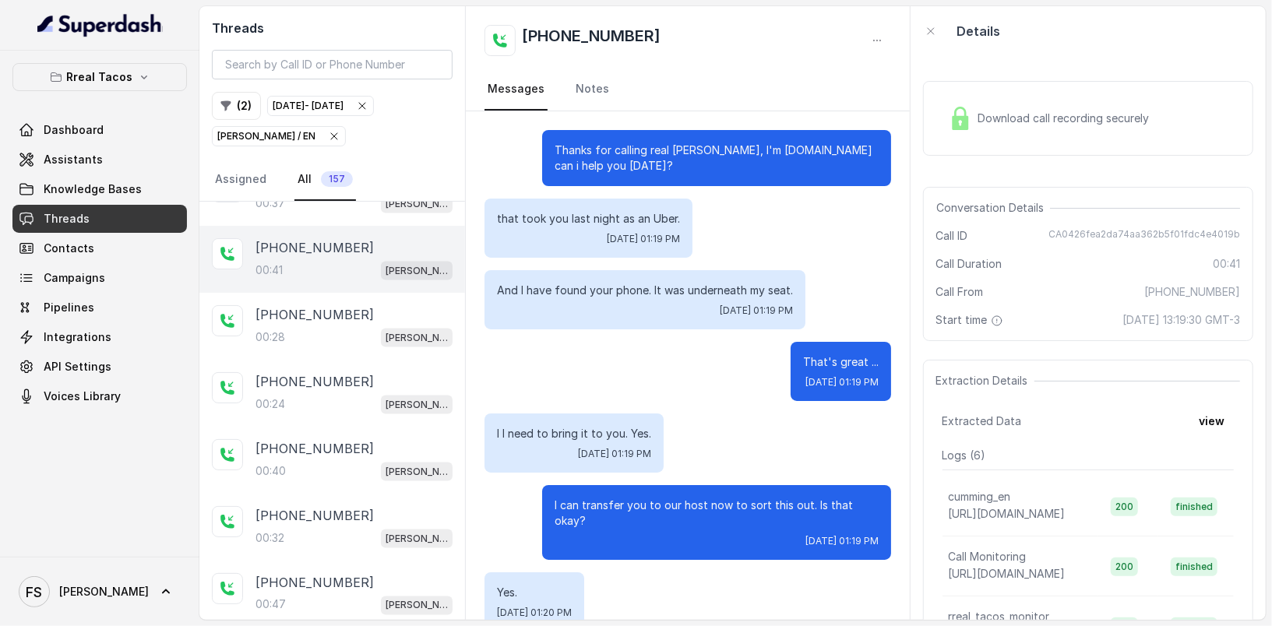
scroll to position [13, 0]
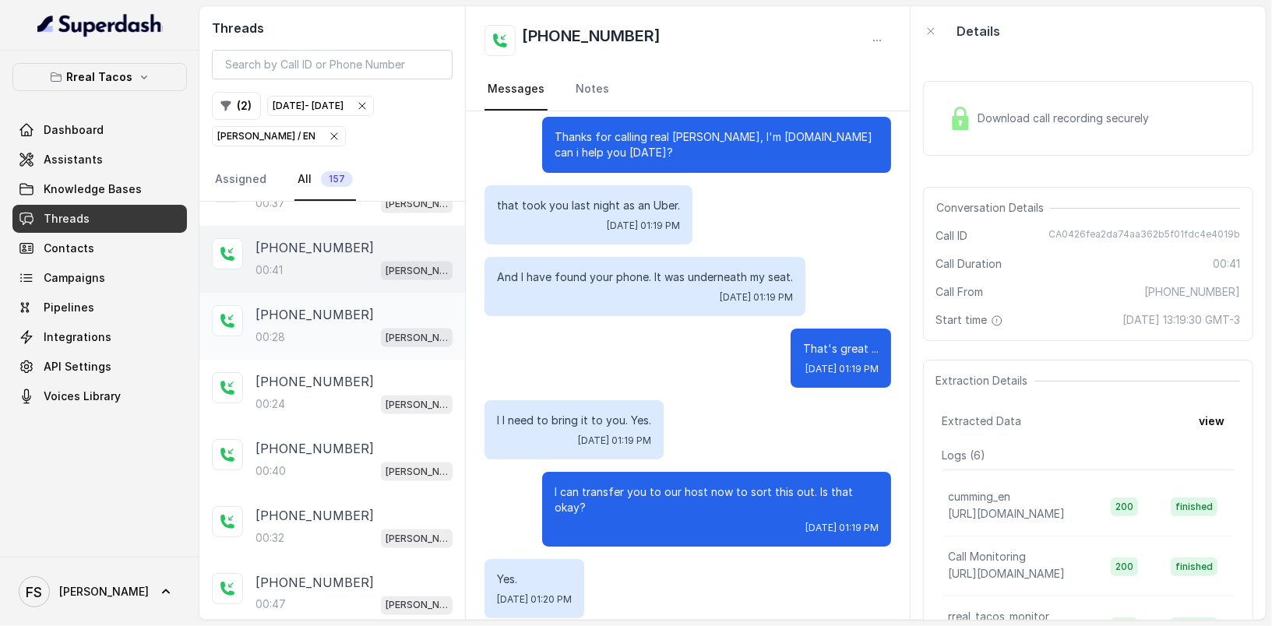
click at [386, 329] on span "[PERSON_NAME] / EN" at bounding box center [417, 338] width 72 height 19
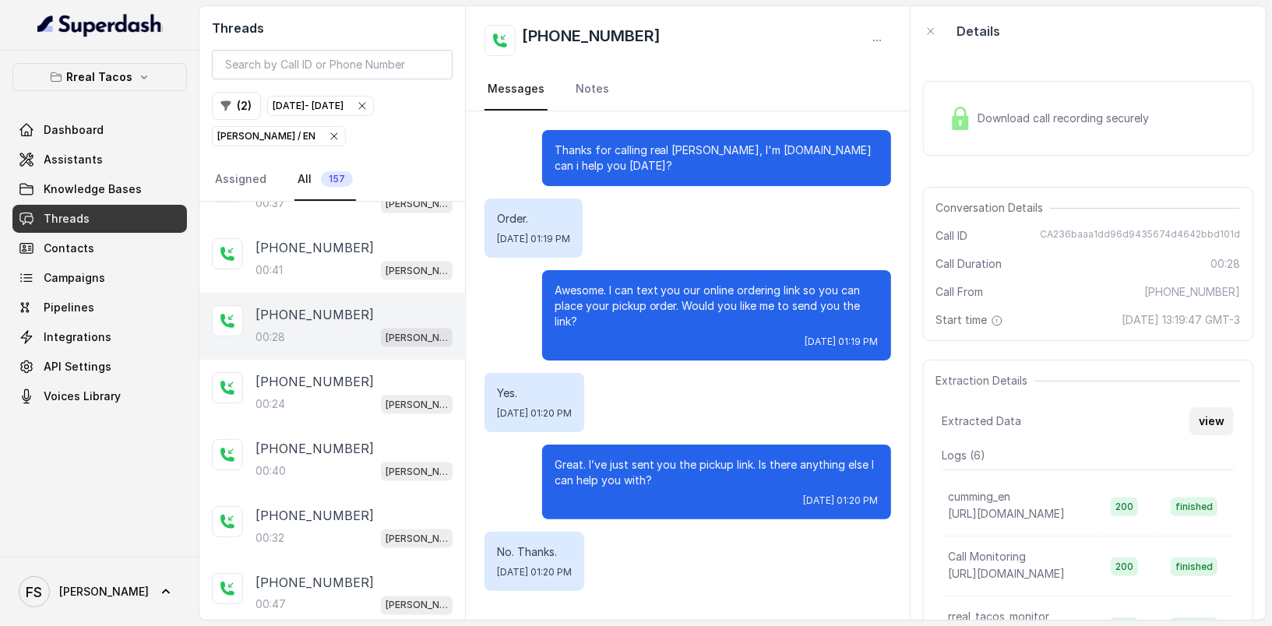
click at [1200, 410] on button "view" at bounding box center [1211, 421] width 44 height 28
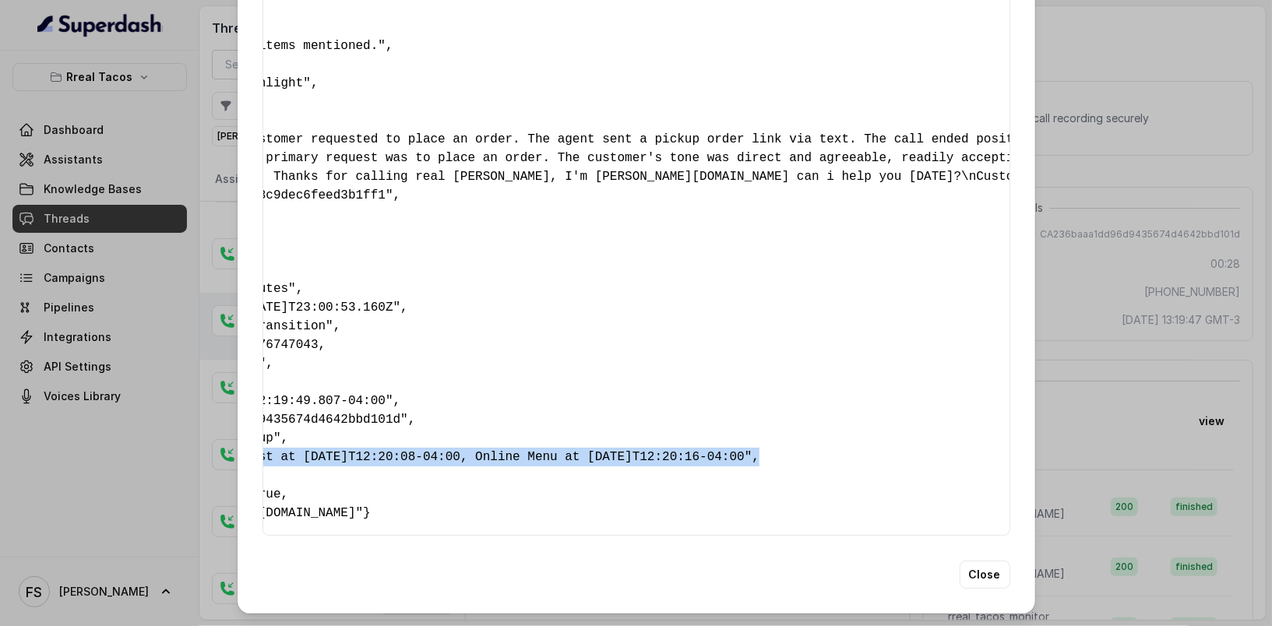
scroll to position [0, 333]
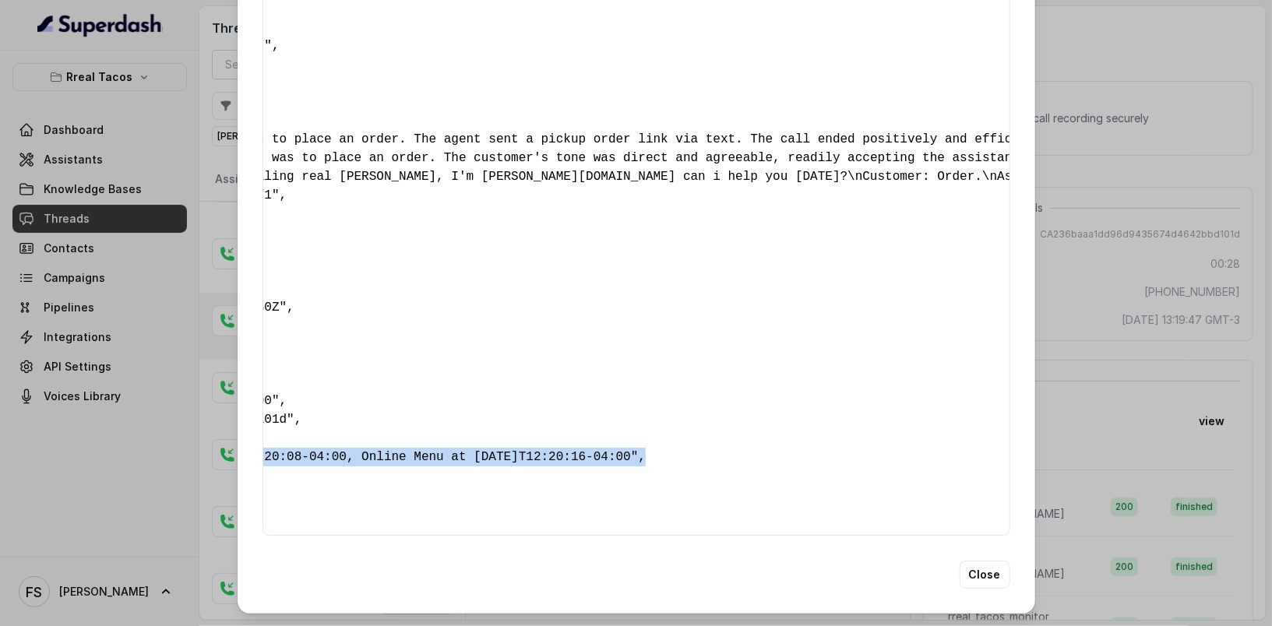
drag, startPoint x: 281, startPoint y: 425, endPoint x: 965, endPoint y: 420, distance: 683.9
click at [967, 417] on div "{ " textSent ": "yes" , " reasonForSendingText ": "takeaway link" , " humanTran…" at bounding box center [636, 149] width 748 height 774
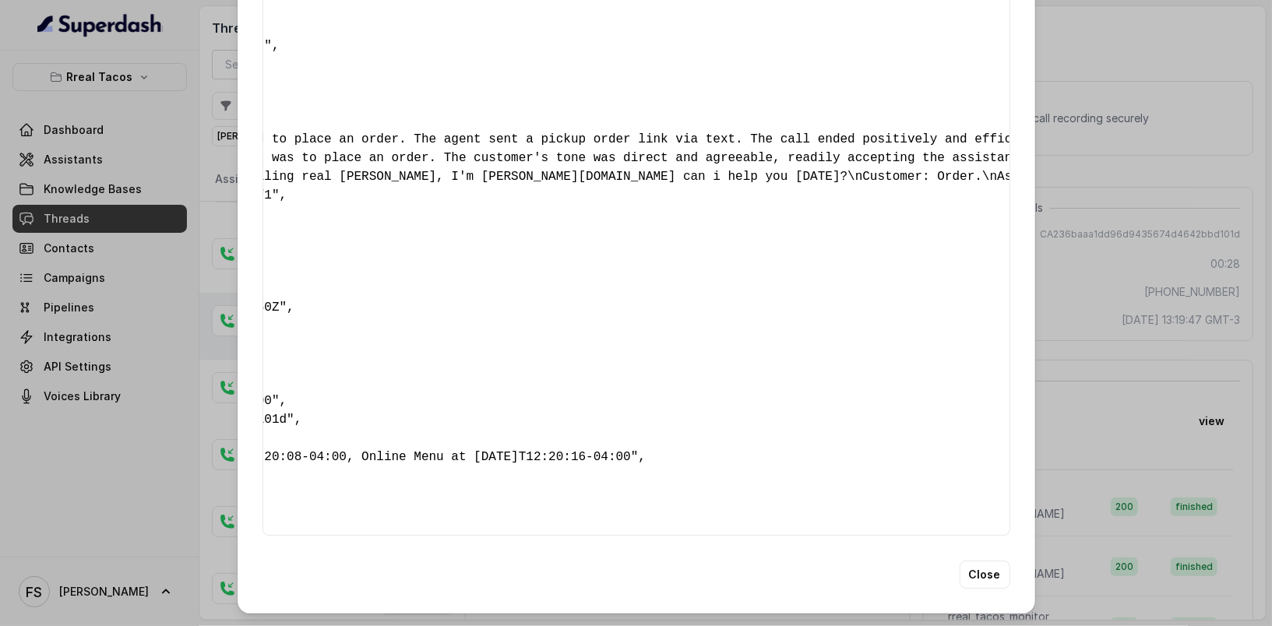
click at [1202, 269] on div "Extracted Data { " textSent ": "yes" , " reasonForSendingText ": "takeaway link…" at bounding box center [636, 313] width 1272 height 626
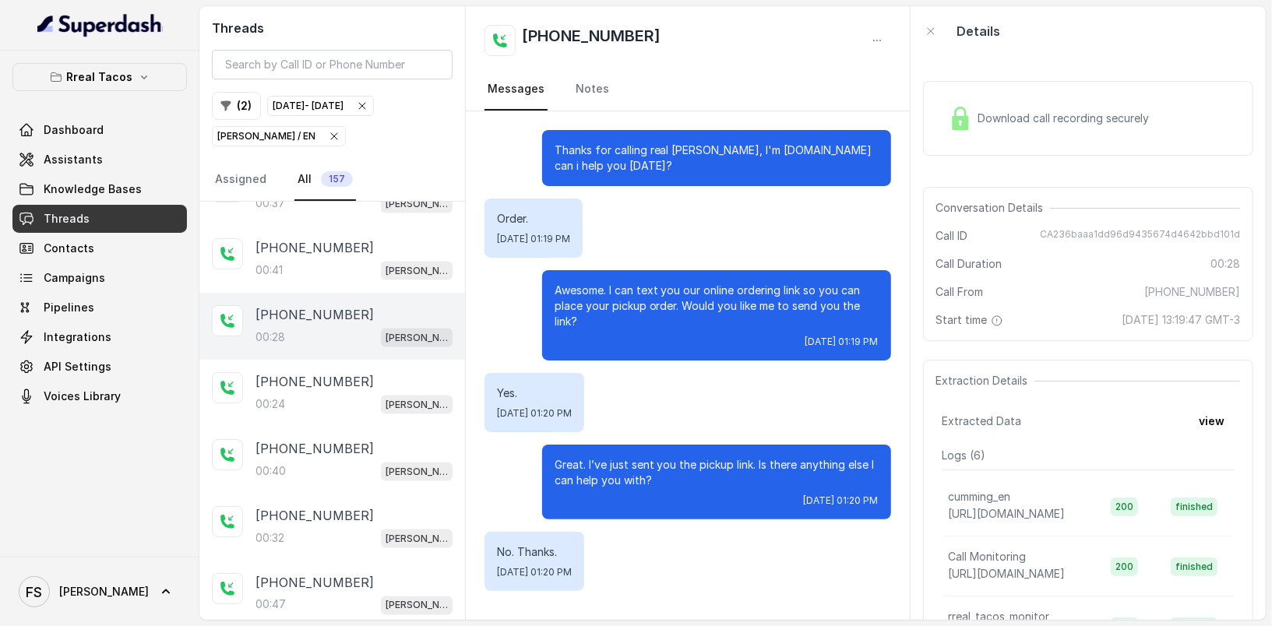
drag, startPoint x: 1068, startPoint y: 312, endPoint x: 1251, endPoint y: 312, distance: 183.0
click at [1251, 312] on div "Download call recording securely Conversation Details Call ID CA236baaa1dd96d94…" at bounding box center [1088, 338] width 355 height 564
drag, startPoint x: 1216, startPoint y: 309, endPoint x: 1203, endPoint y: 290, distance: 23.5
click at [1216, 308] on div "Conversation Details Call ID CA236baaa1dd96d9435674d4642bbd101d Call Duration 0…" at bounding box center [1088, 264] width 330 height 154
click at [1165, 238] on span "CA236baaa1dd96d9435674d4642bbd101d" at bounding box center [1140, 236] width 200 height 16
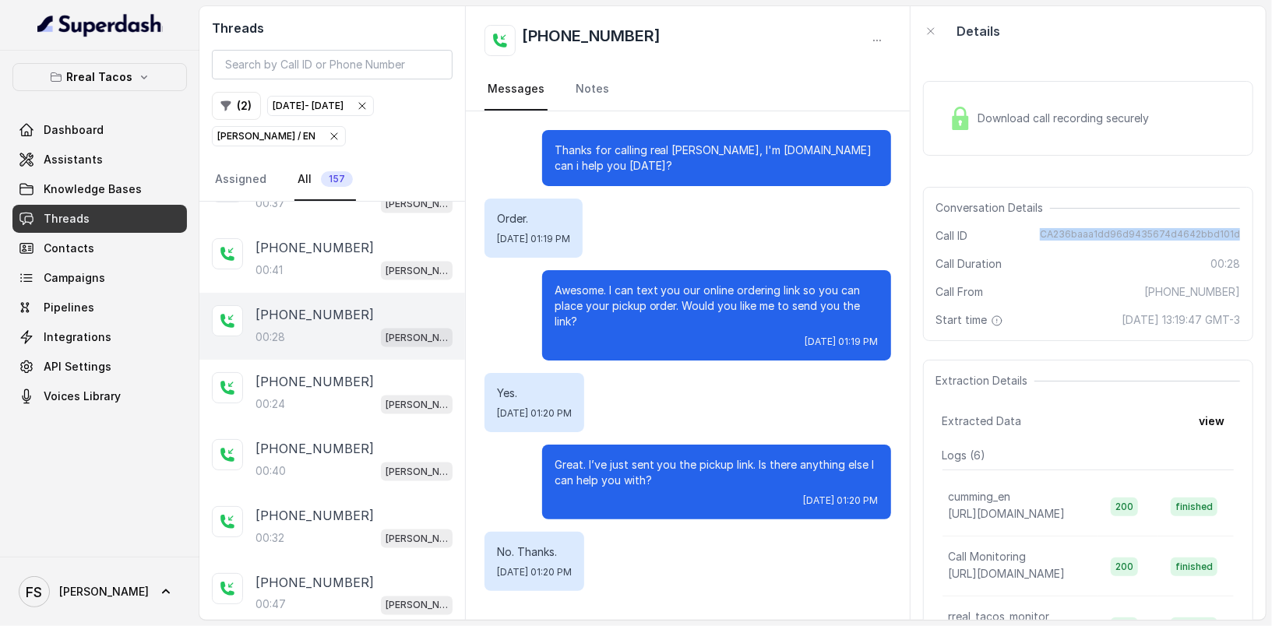
click at [1164, 238] on span "CA236baaa1dd96d9435674d4642bbd101d" at bounding box center [1140, 236] width 200 height 16
copy span "CA236baaa1dd96d9435674d4642bbd101d"
click at [49, 83] on button "Rreal Tacos" at bounding box center [99, 77] width 174 height 28
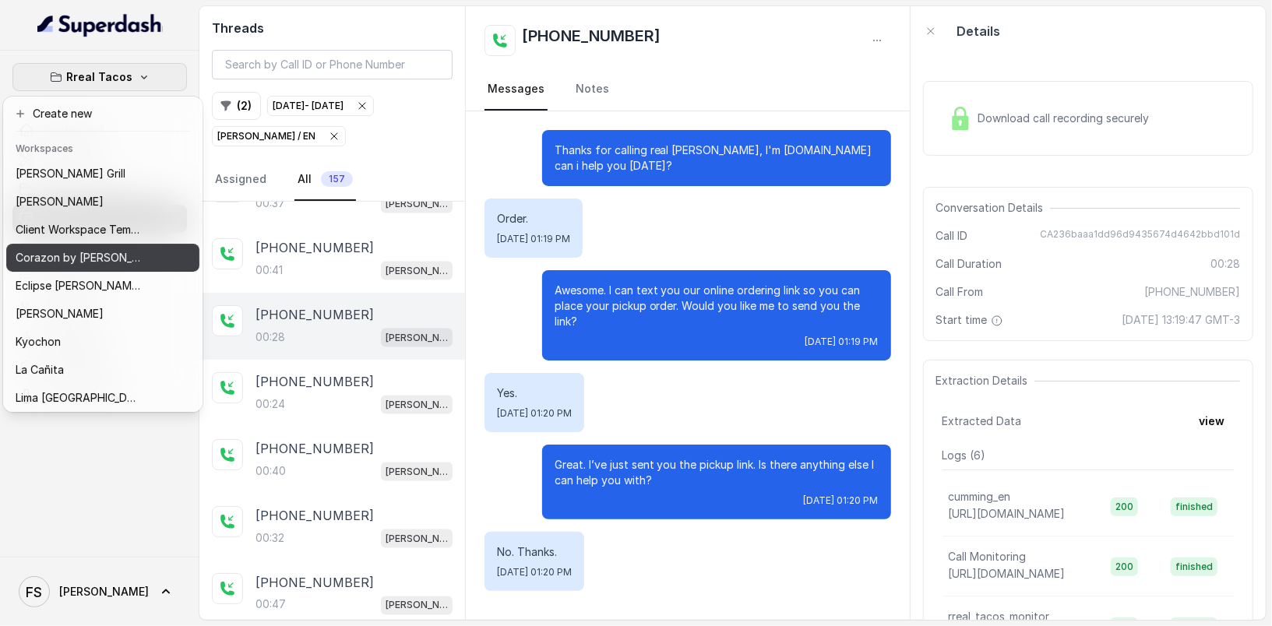
scroll to position [220, 0]
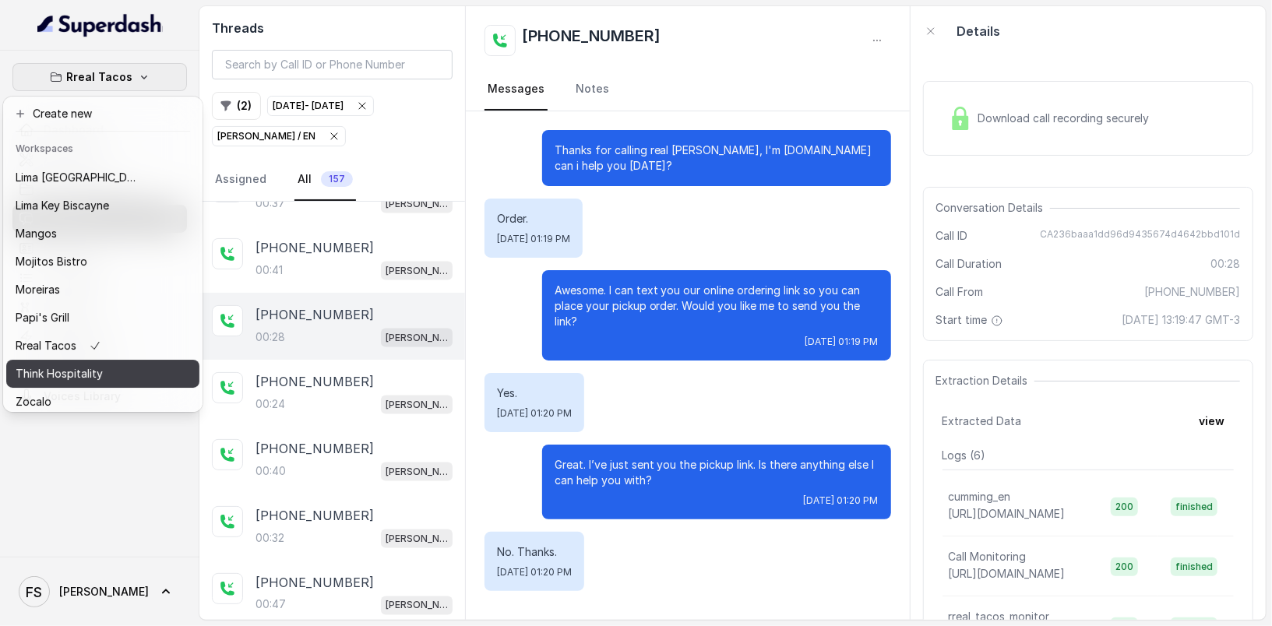
click at [155, 363] on button "Think Hospitality" at bounding box center [102, 374] width 193 height 28
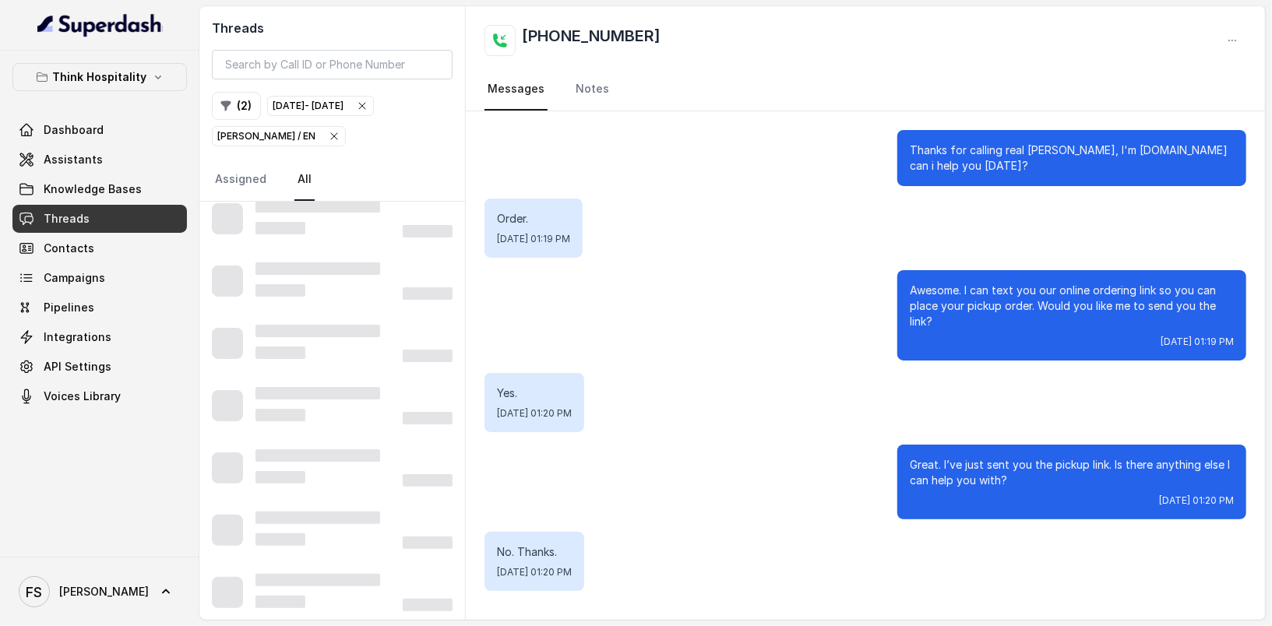
scroll to position [821, 0]
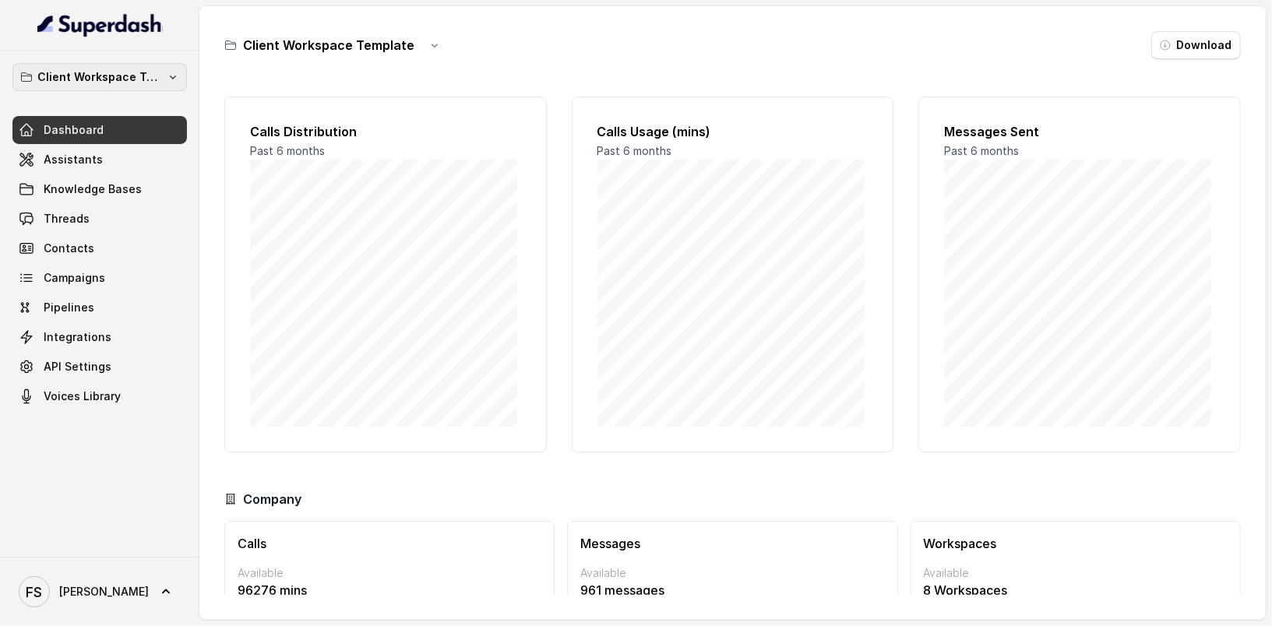
click at [122, 68] on p "Client Workspace Template" at bounding box center [99, 77] width 125 height 19
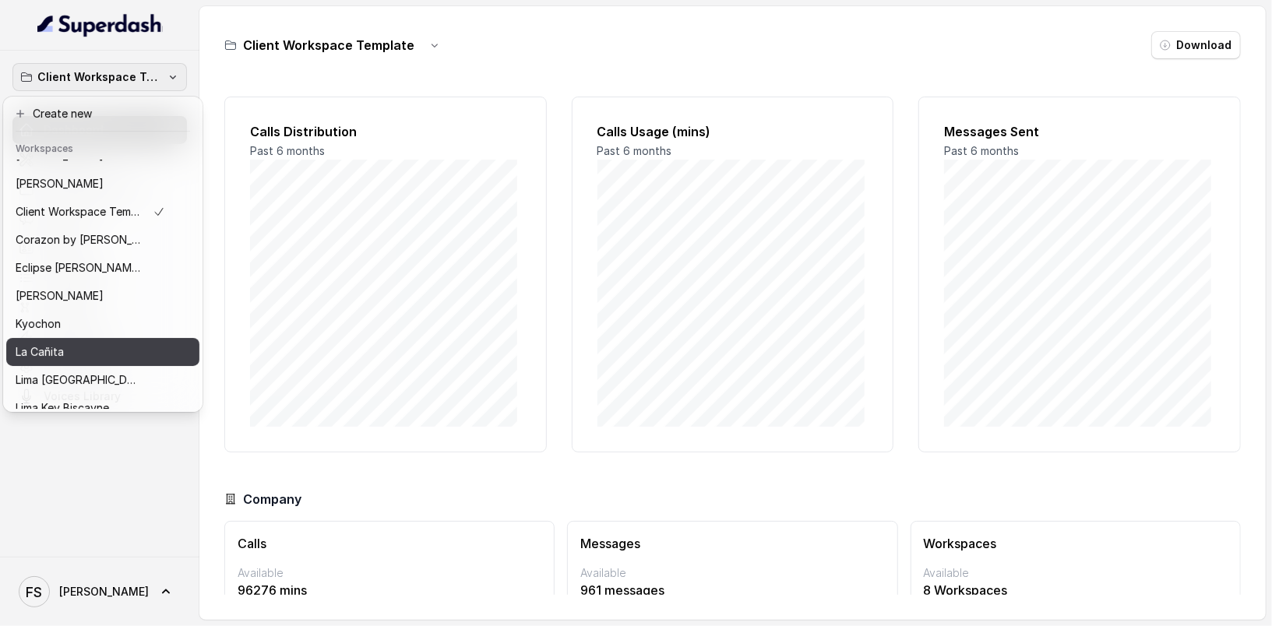
scroll to position [4, 0]
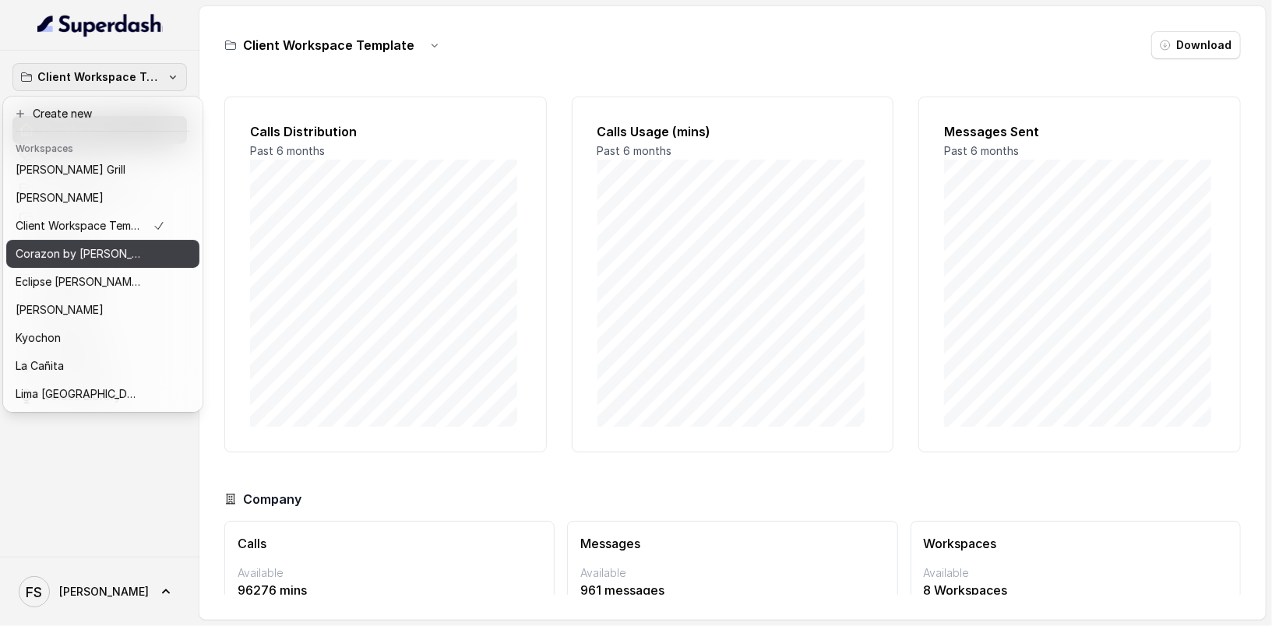
click at [112, 252] on div "Corazon by [PERSON_NAME]" at bounding box center [91, 254] width 150 height 19
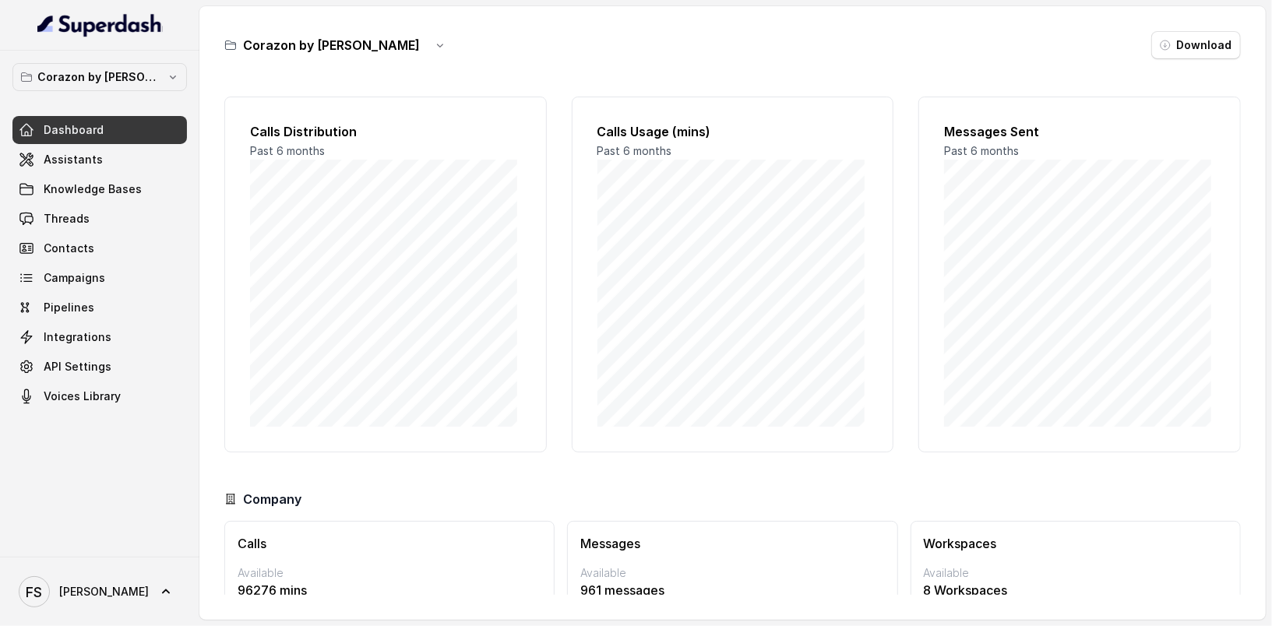
click at [122, 172] on link "Assistants" at bounding box center [99, 160] width 174 height 28
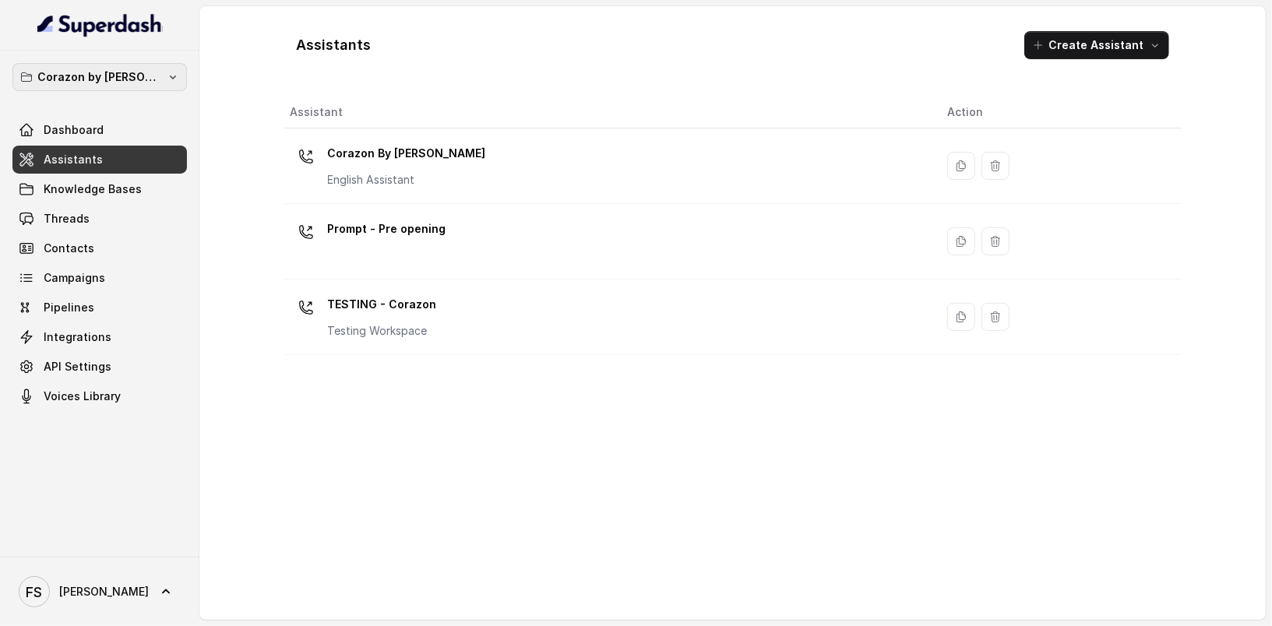
click at [167, 81] on icon "button" at bounding box center [173, 77] width 12 height 12
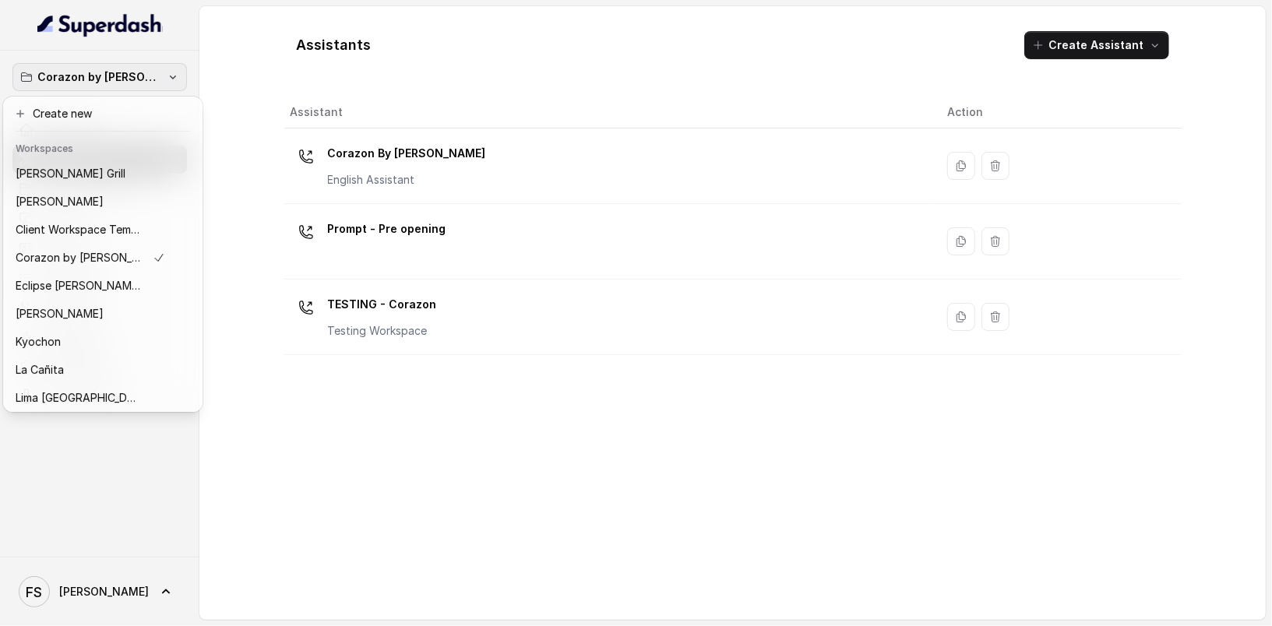
click at [467, 60] on div "Corazon by [PERSON_NAME] Dashboard Assistants Knowledge Bases Threads Contacts …" at bounding box center [636, 313] width 1272 height 626
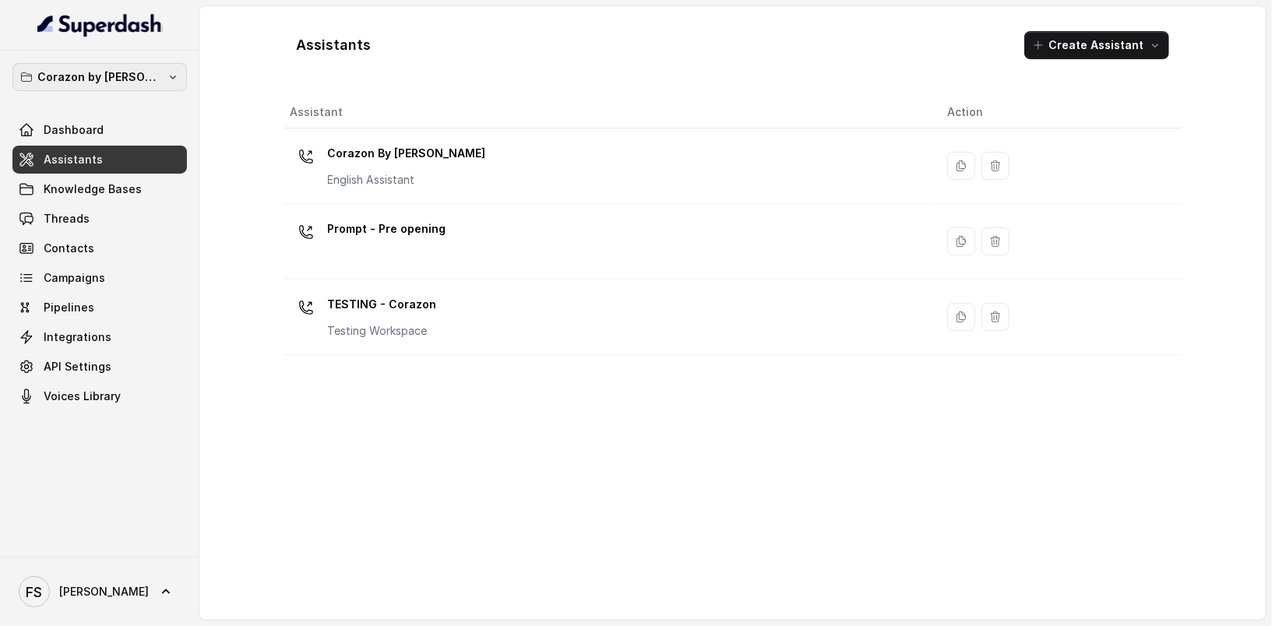
click at [137, 73] on p "Corazon by [PERSON_NAME]" at bounding box center [99, 77] width 125 height 19
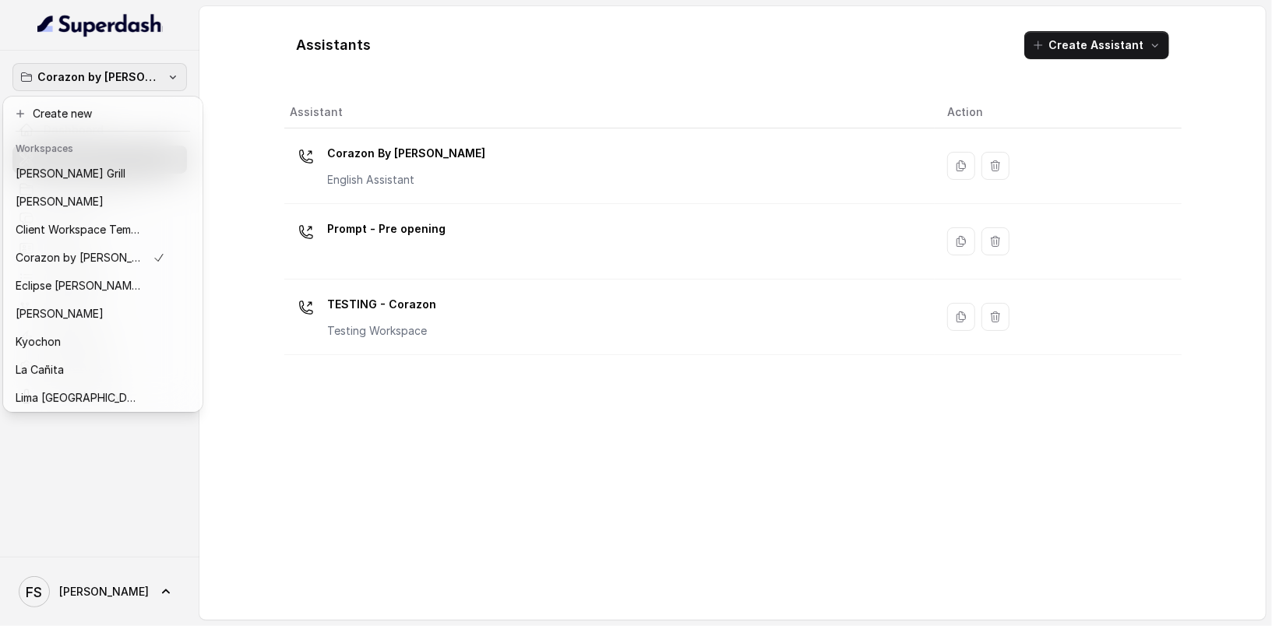
click at [250, 64] on div "Corazon by [PERSON_NAME] Dashboard Assistants Knowledge Bases Threads Contacts …" at bounding box center [636, 313] width 1272 height 626
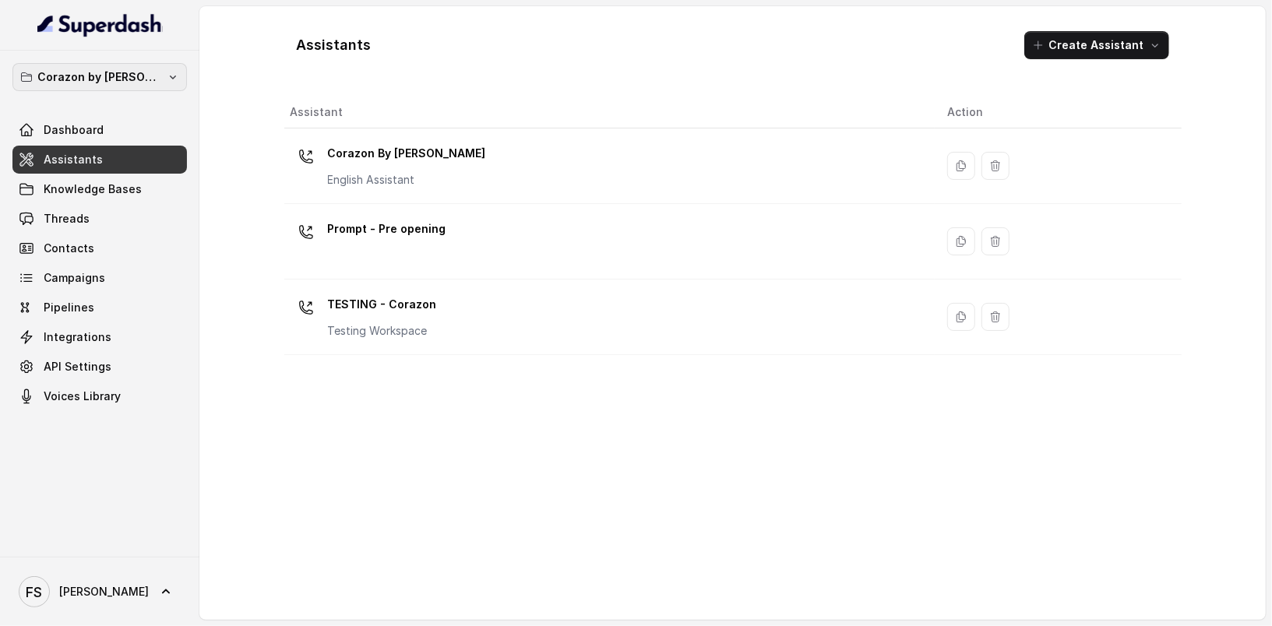
click at [136, 77] on p "Corazon by [PERSON_NAME]" at bounding box center [99, 77] width 125 height 19
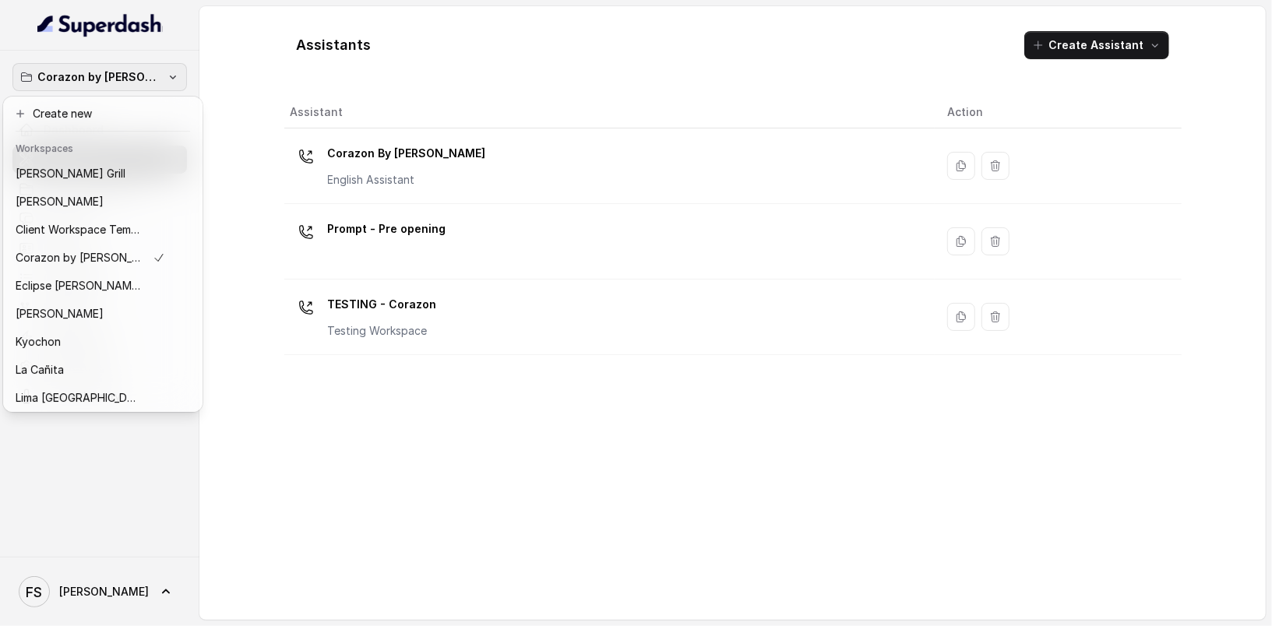
click at [213, 67] on div "Corazon by [PERSON_NAME] Dashboard Assistants Knowledge Bases Threads Contacts …" at bounding box center [636, 313] width 1272 height 626
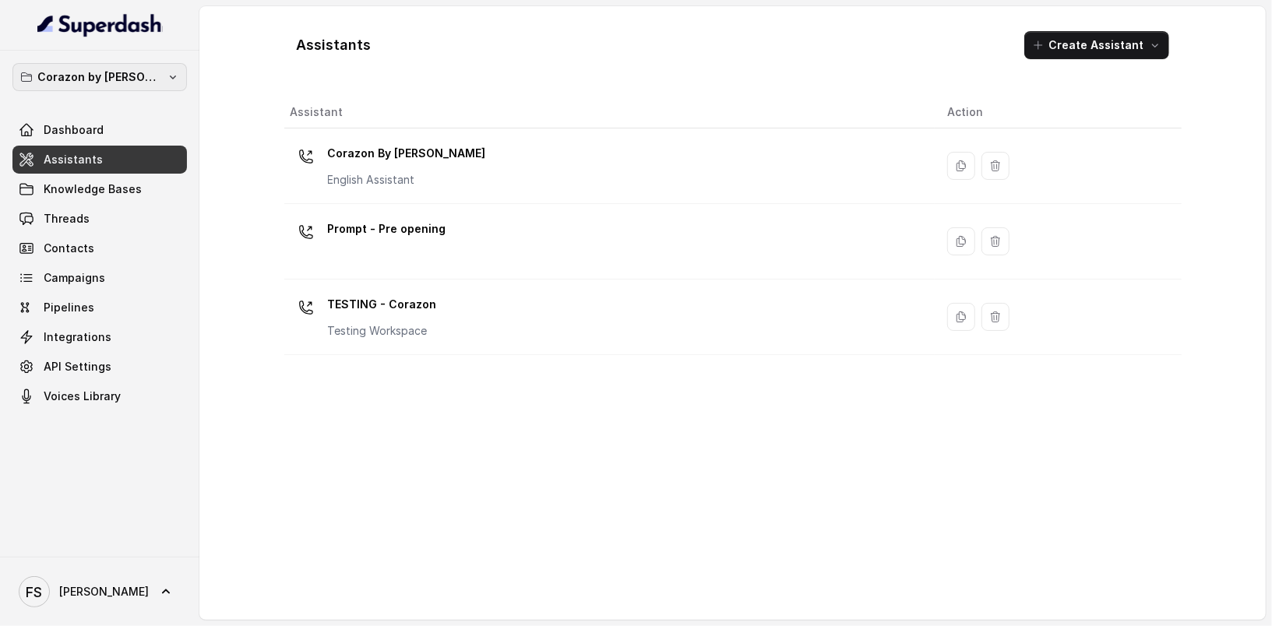
click at [167, 72] on icon "button" at bounding box center [173, 77] width 12 height 12
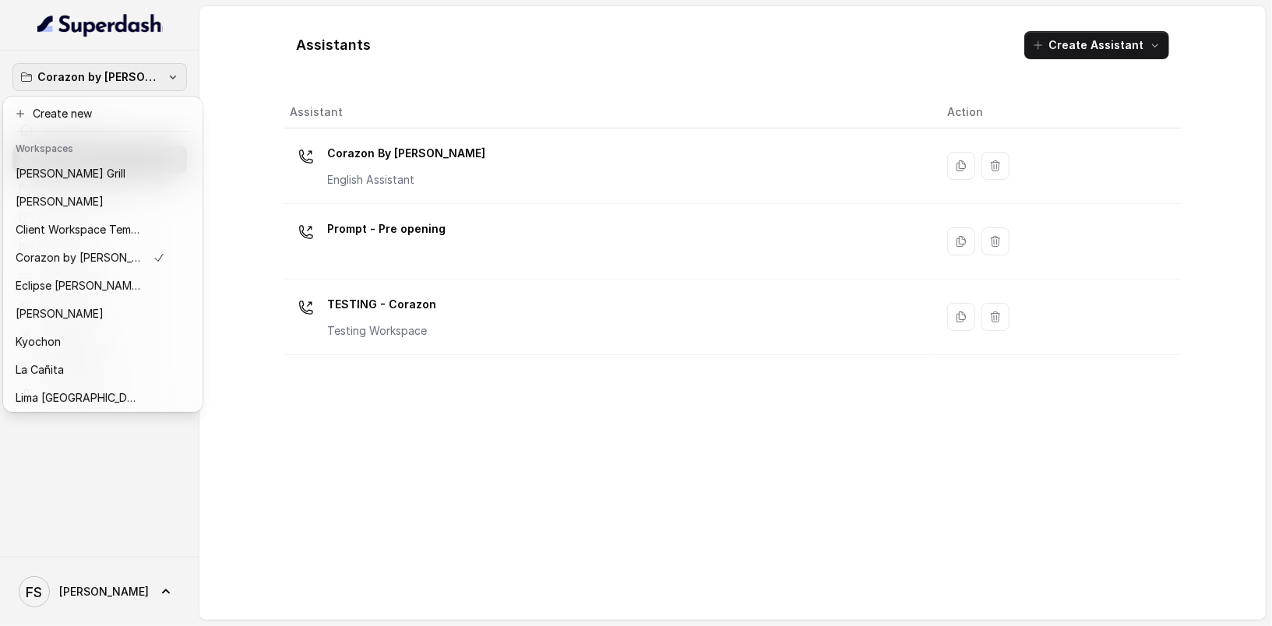
click at [241, 83] on div "Corazon by [PERSON_NAME] Dashboard Assistants Knowledge Bases Threads Contacts …" at bounding box center [636, 313] width 1272 height 626
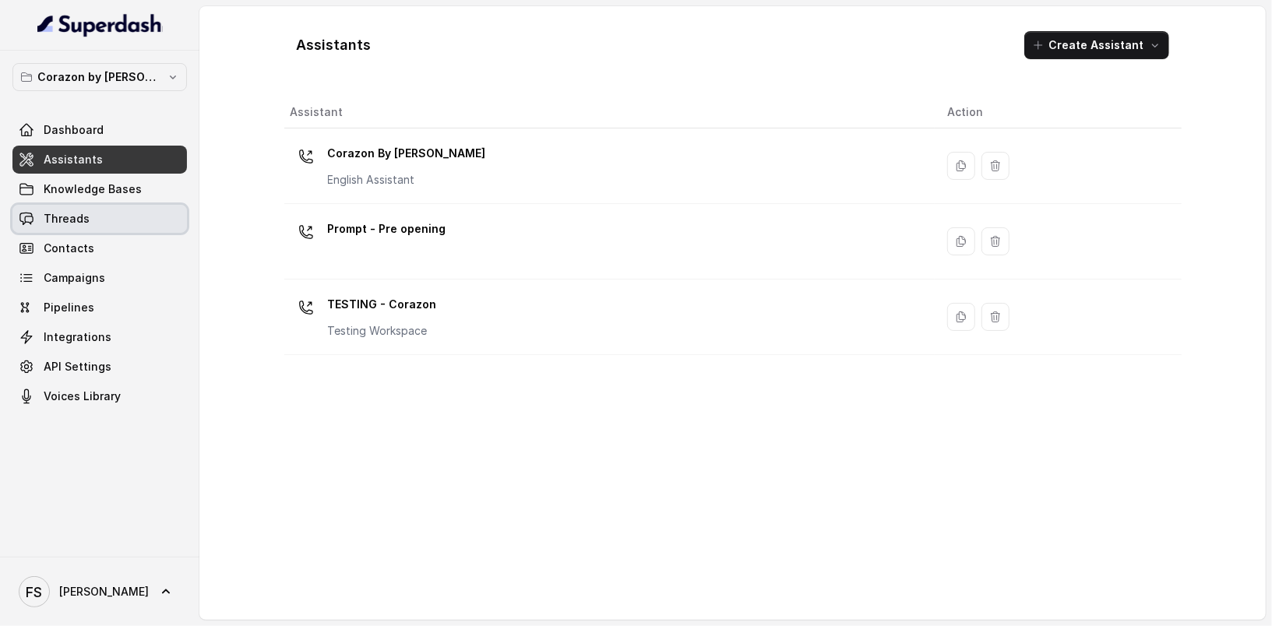
click at [115, 223] on link "Threads" at bounding box center [99, 219] width 174 height 28
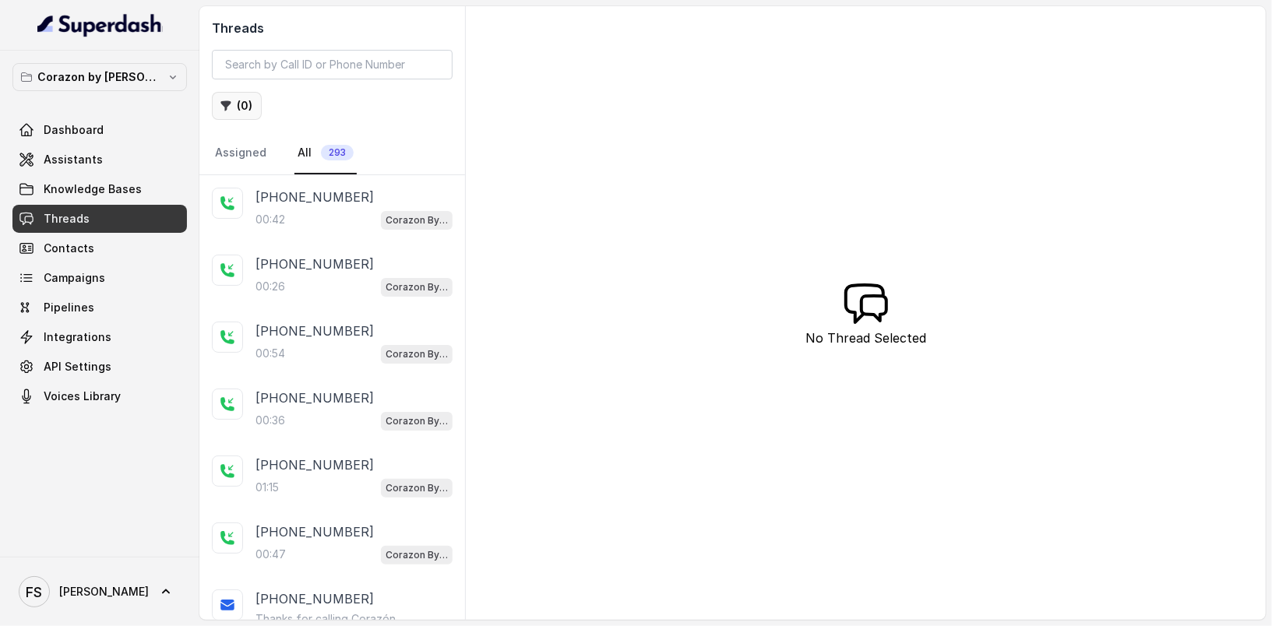
click at [242, 100] on button "( 0 )" at bounding box center [237, 106] width 50 height 28
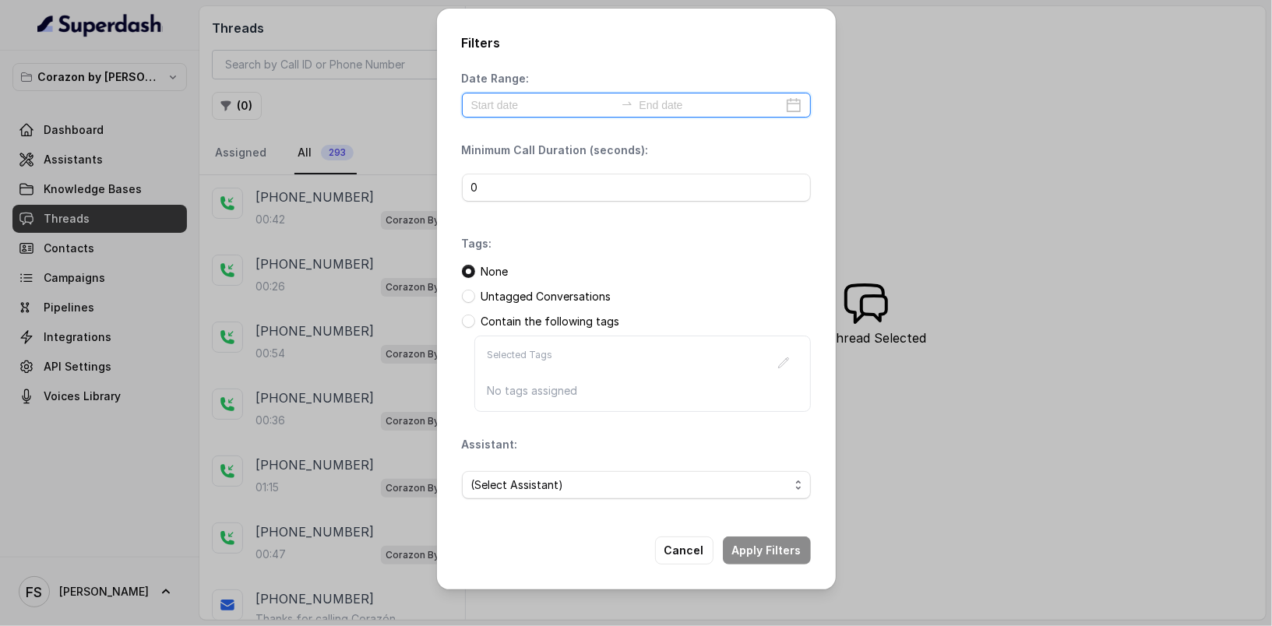
click at [562, 103] on input at bounding box center [542, 105] width 143 height 17
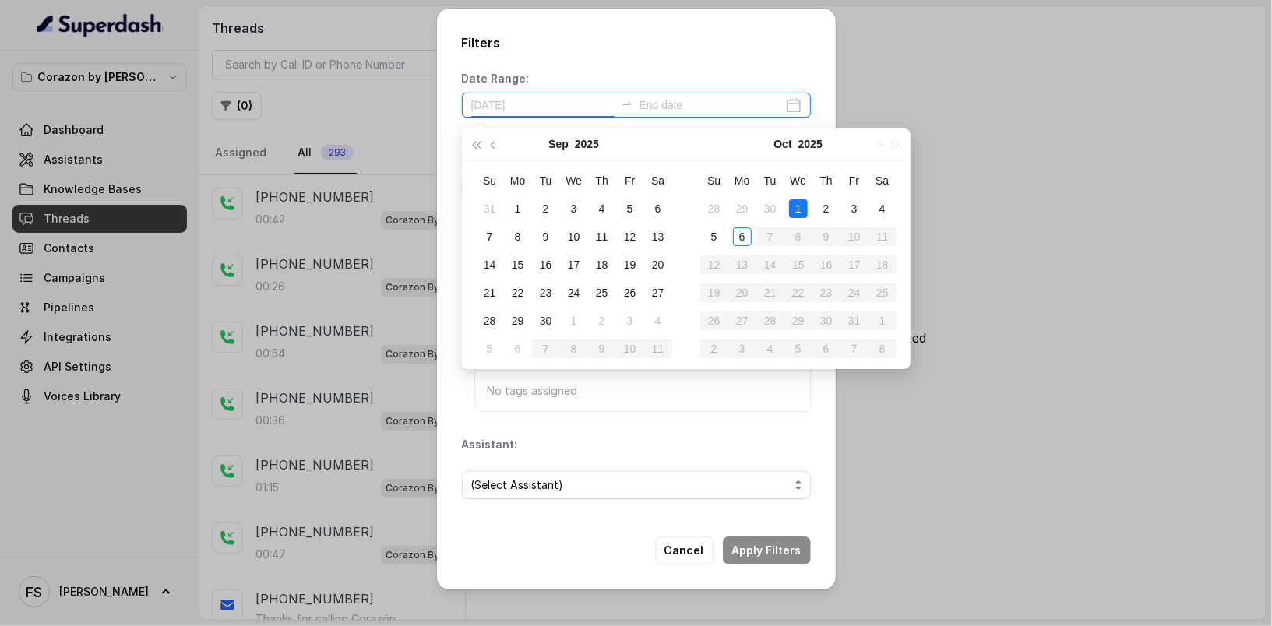
type input "[DATE]"
click at [717, 239] on div "5" at bounding box center [714, 236] width 19 height 19
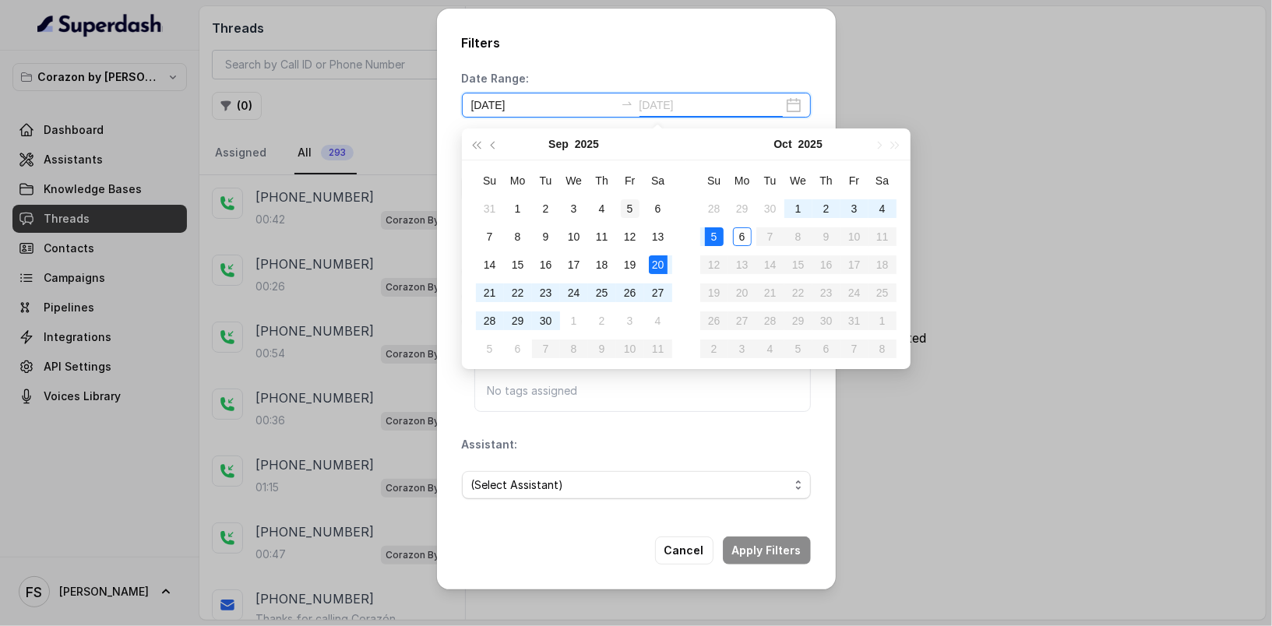
type input "[DATE]"
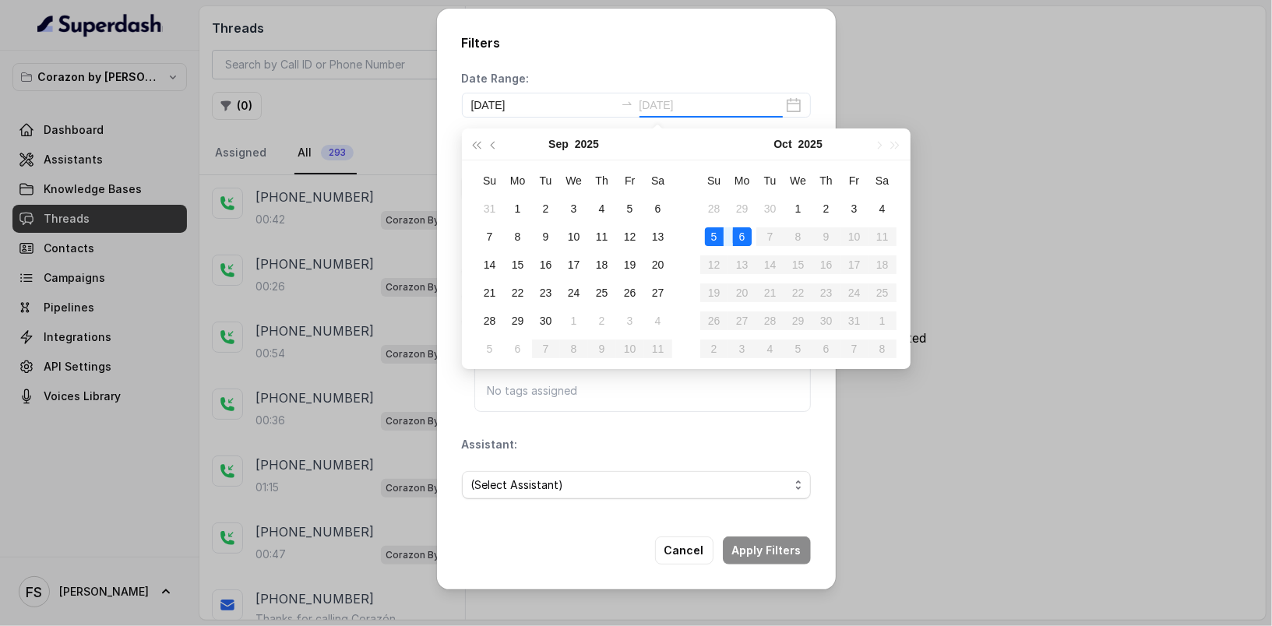
click at [734, 225] on td "6" at bounding box center [742, 237] width 28 height 28
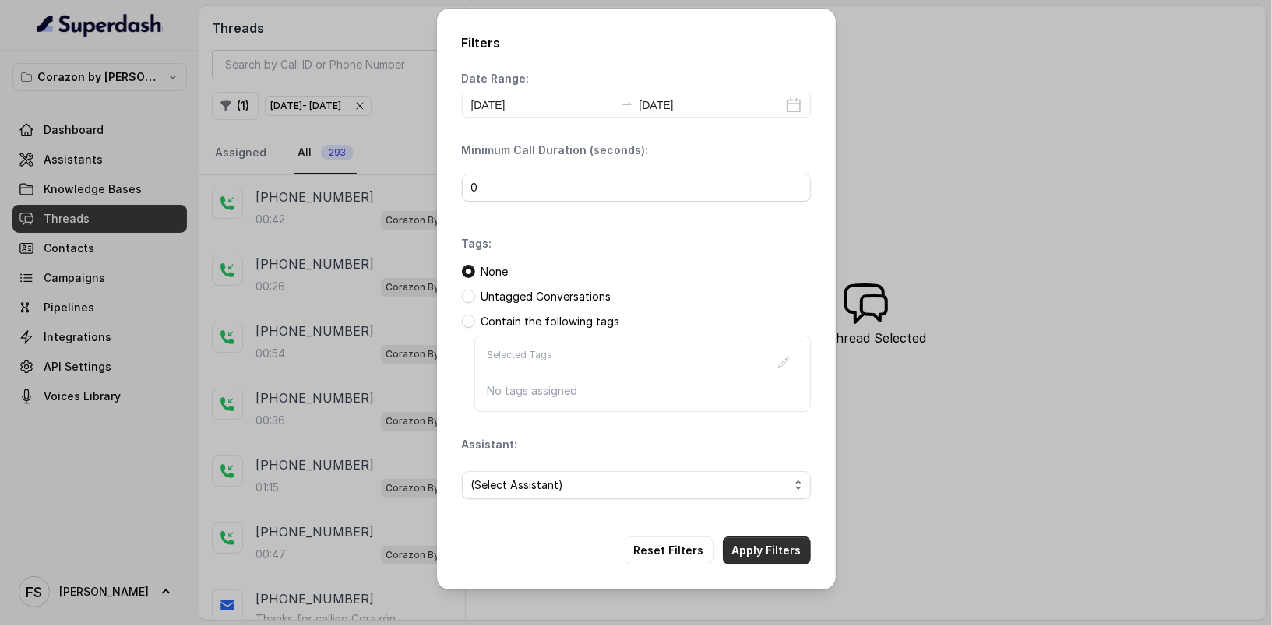
click at [786, 548] on button "Apply Filters" at bounding box center [767, 551] width 88 height 28
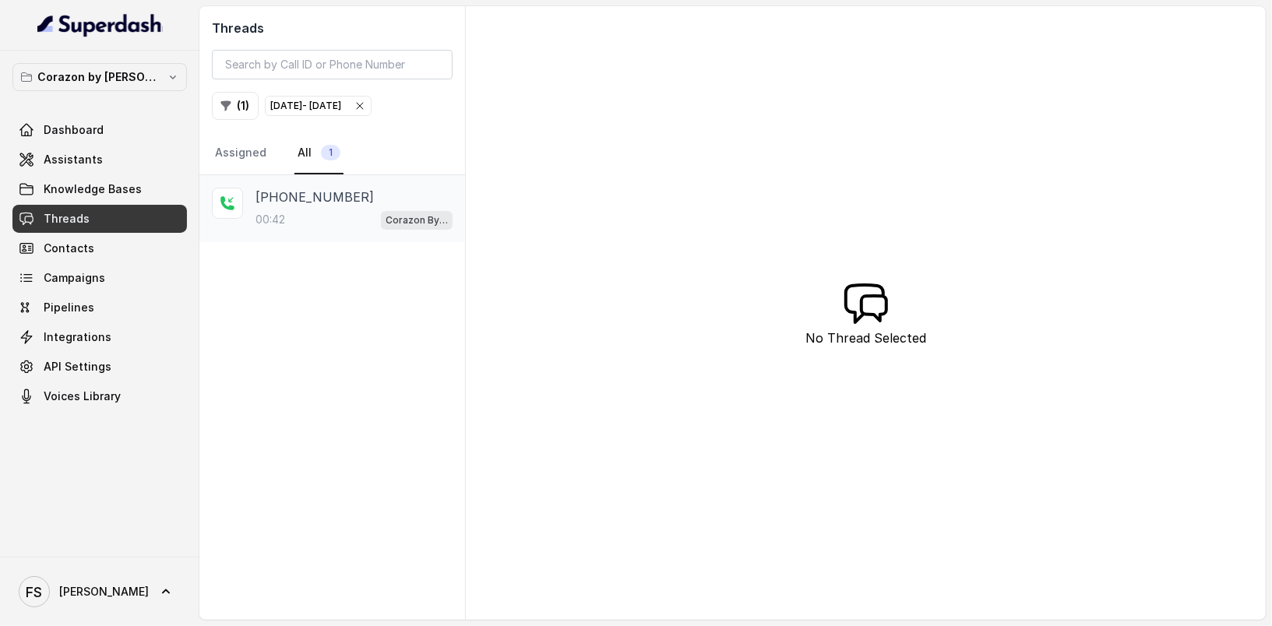
click at [357, 215] on div "00:42 Corazon By [PERSON_NAME]" at bounding box center [353, 220] width 197 height 20
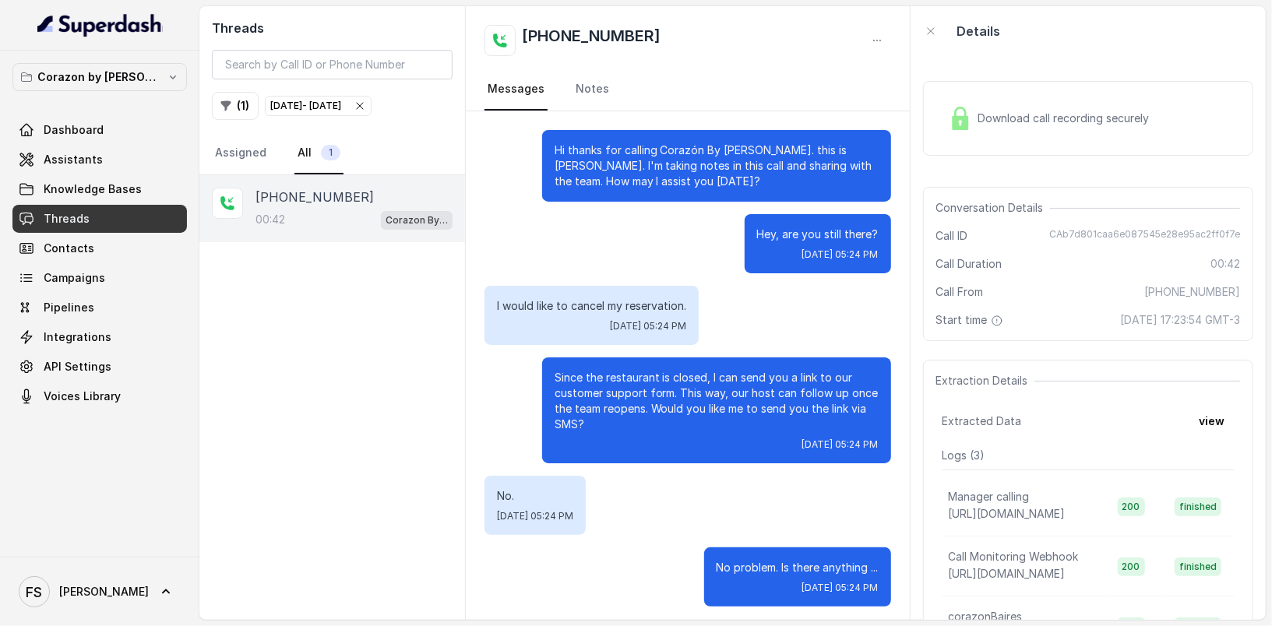
scroll to position [4, 0]
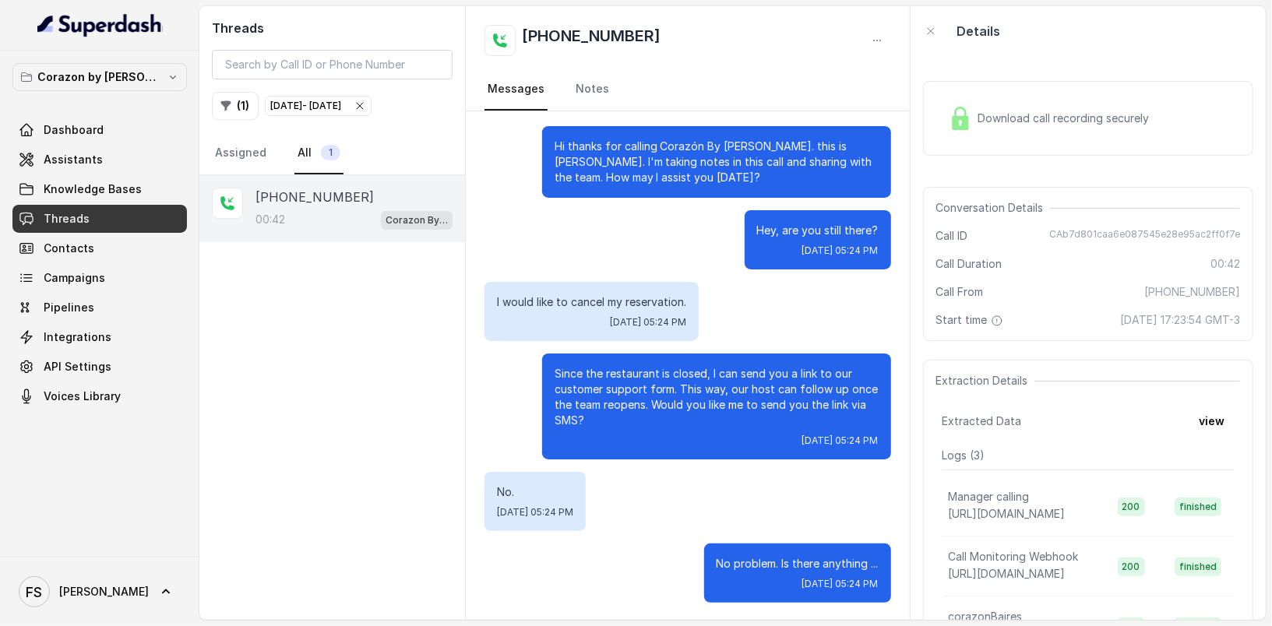
click at [439, 414] on div "[PHONE_NUMBER]:42 Corazon By [PERSON_NAME]" at bounding box center [332, 397] width 266 height 445
drag, startPoint x: 1191, startPoint y: 322, endPoint x: 1151, endPoint y: 317, distance: 40.1
click at [1151, 317] on span "[DATE] 17:23:54 GMT-3" at bounding box center [1180, 320] width 120 height 16
click at [731, 280] on div "Hi thanks for calling Corazón By [PERSON_NAME]. this is [PERSON_NAME]. I'm taki…" at bounding box center [687, 364] width 443 height 514
click at [371, 206] on div "[PHONE_NUMBER]:42 Corazon By [PERSON_NAME]" at bounding box center [353, 209] width 197 height 42
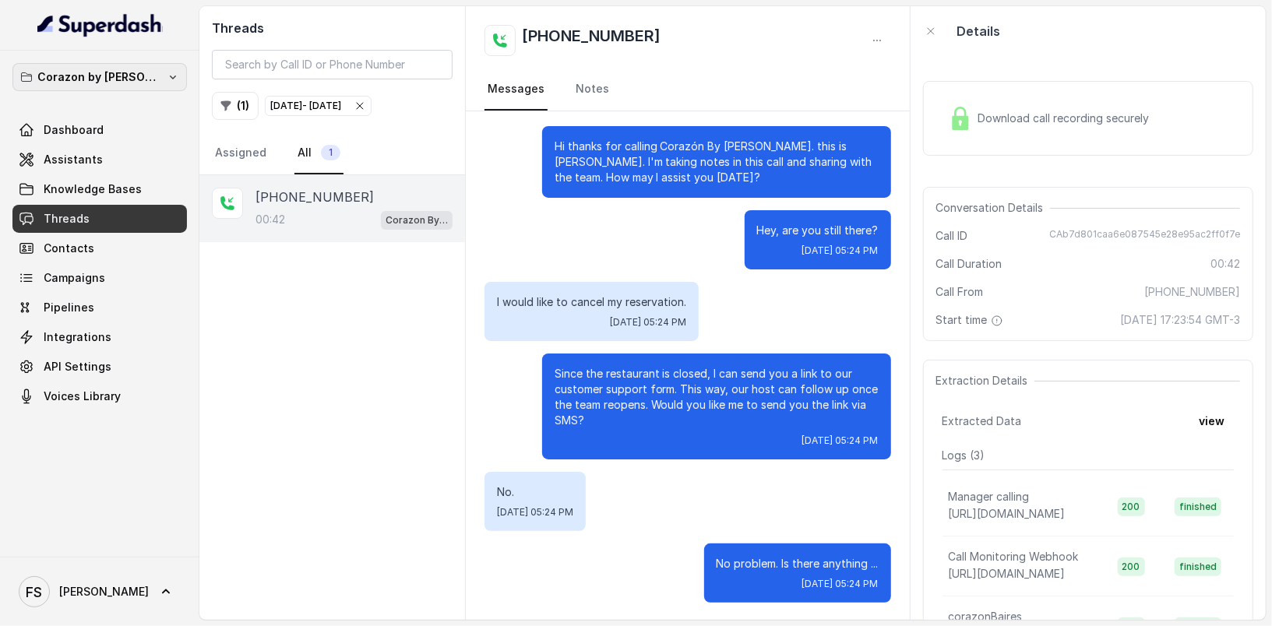
click at [141, 83] on p "Corazon by [PERSON_NAME]" at bounding box center [99, 77] width 125 height 19
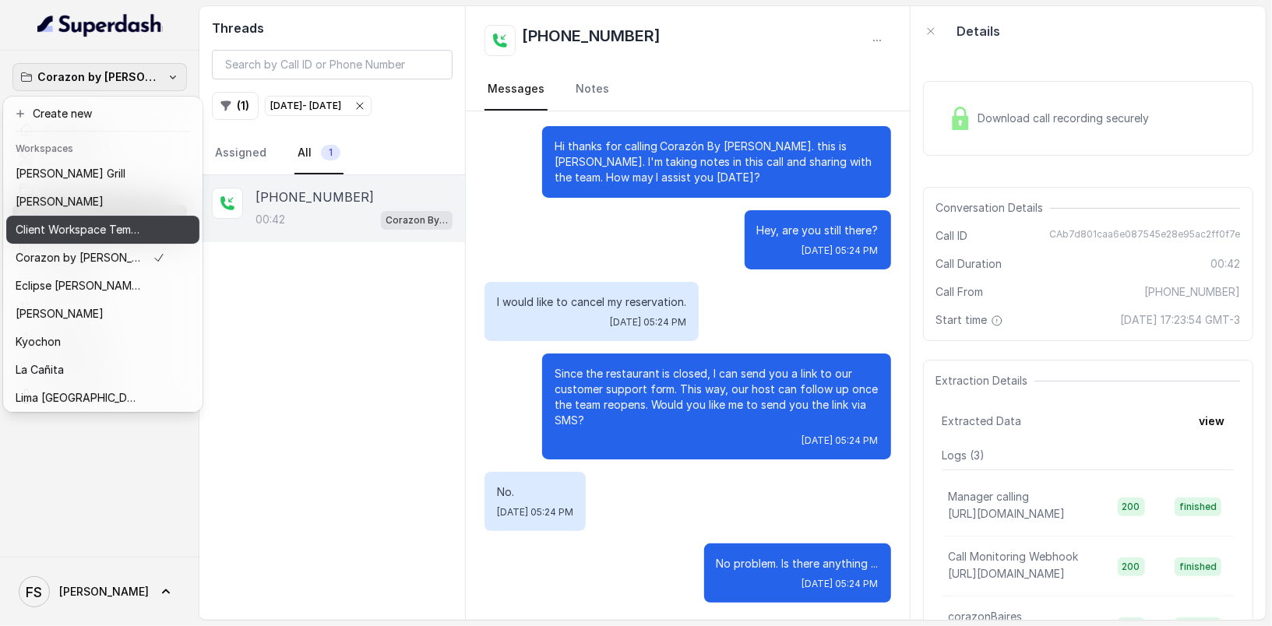
scroll to position [3, 0]
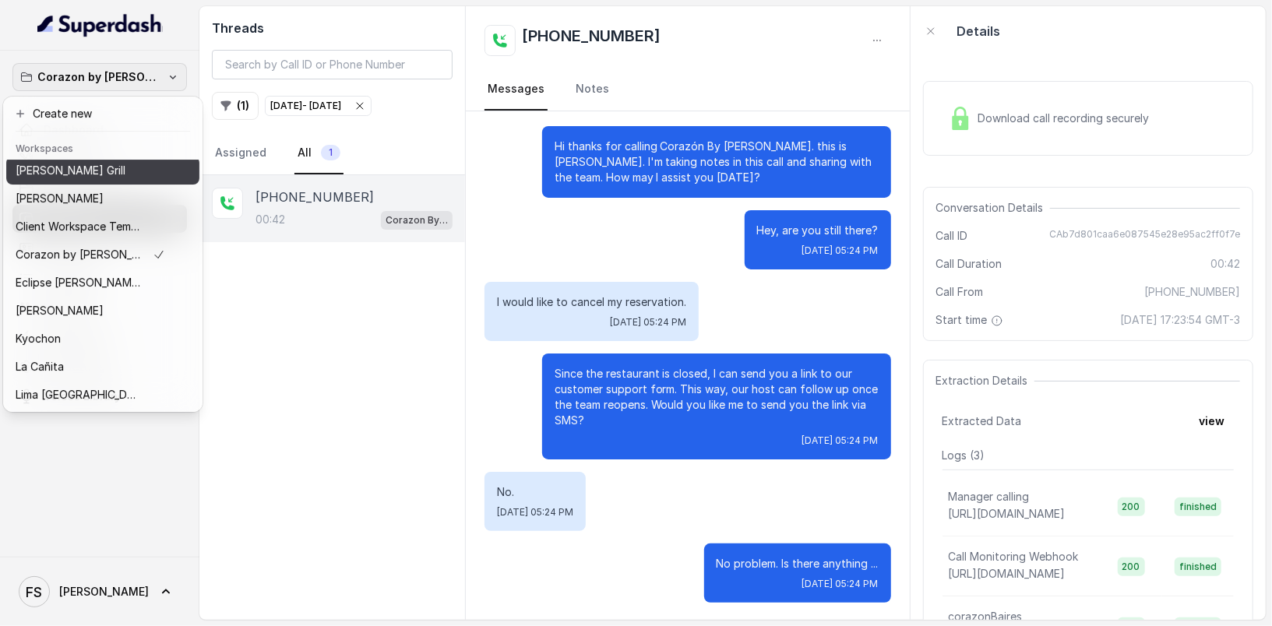
click at [100, 168] on div "[PERSON_NAME] Grill" at bounding box center [91, 170] width 150 height 19
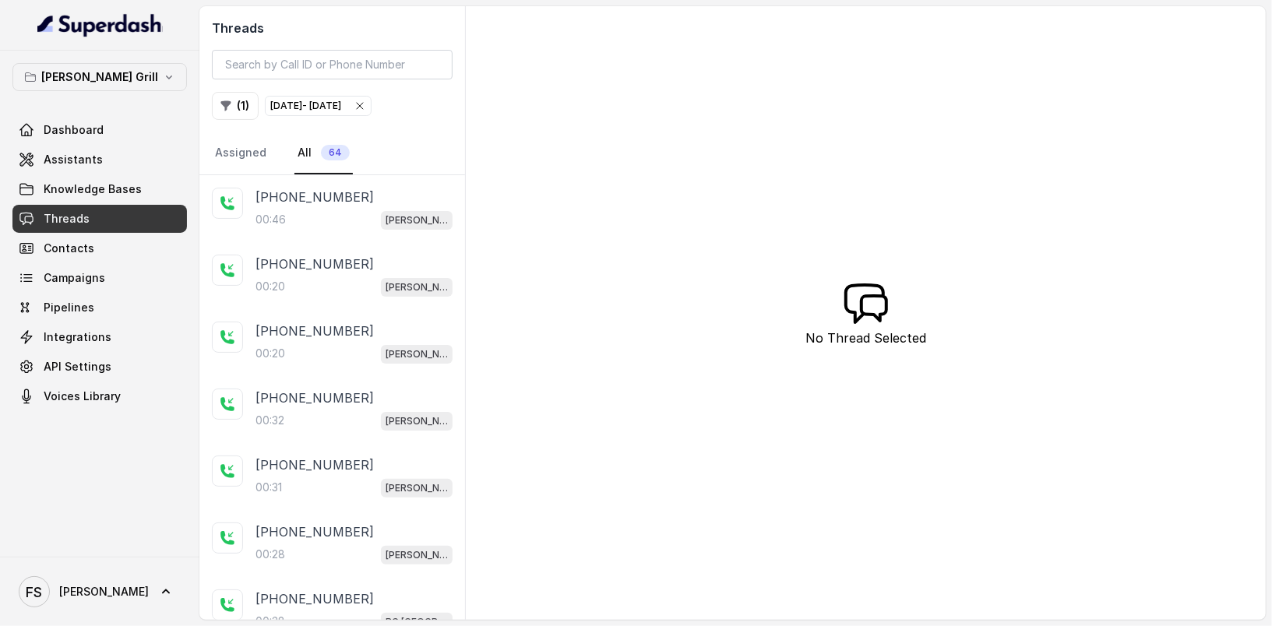
click at [366, 98] on div "[DATE] - [DATE]" at bounding box center [318, 106] width 96 height 16
click at [220, 104] on icon "button" at bounding box center [226, 106] width 12 height 12
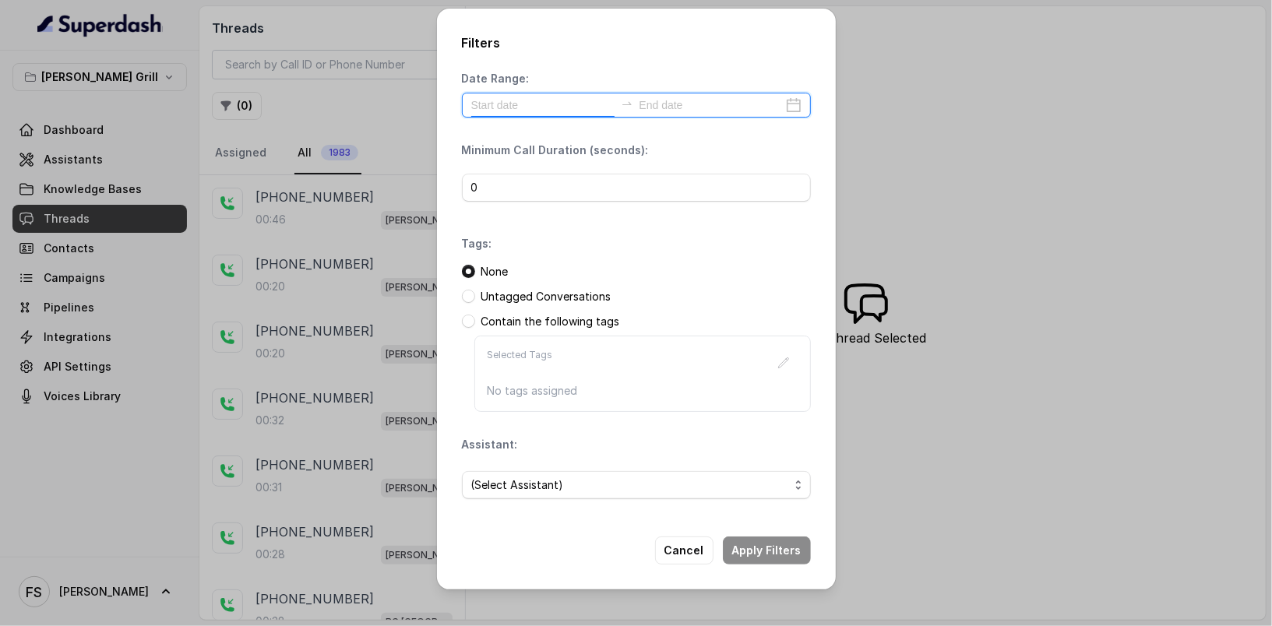
click at [558, 107] on input at bounding box center [542, 105] width 143 height 17
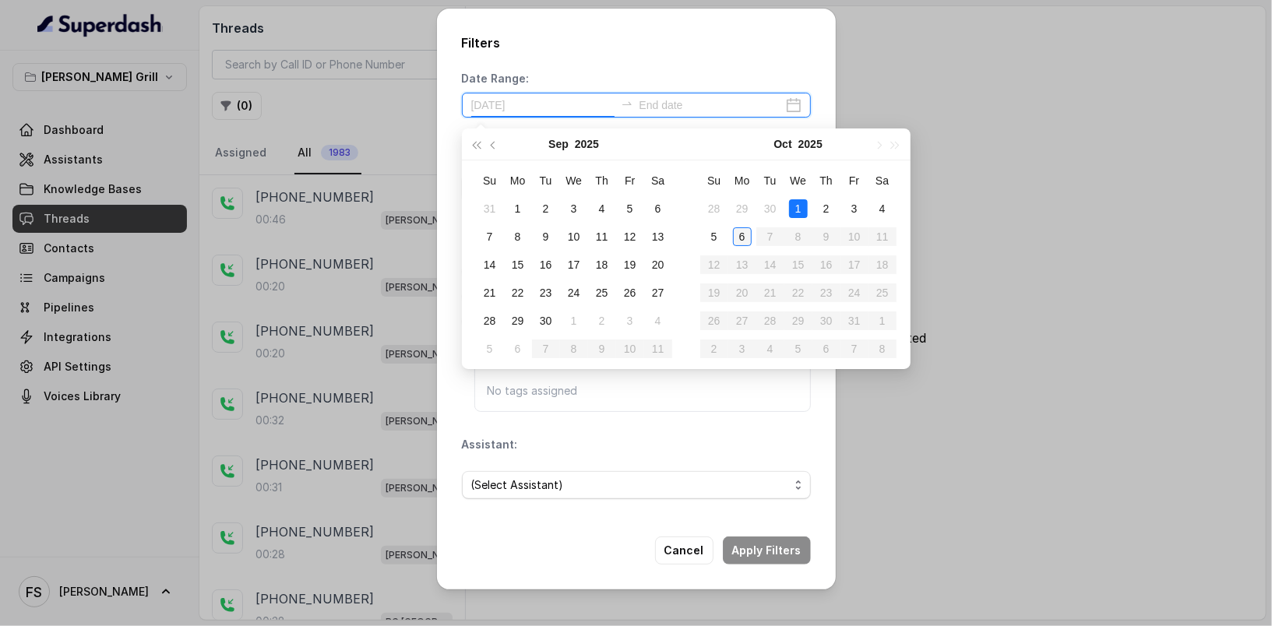
type input "[DATE]"
click at [721, 233] on div "5" at bounding box center [714, 236] width 19 height 19
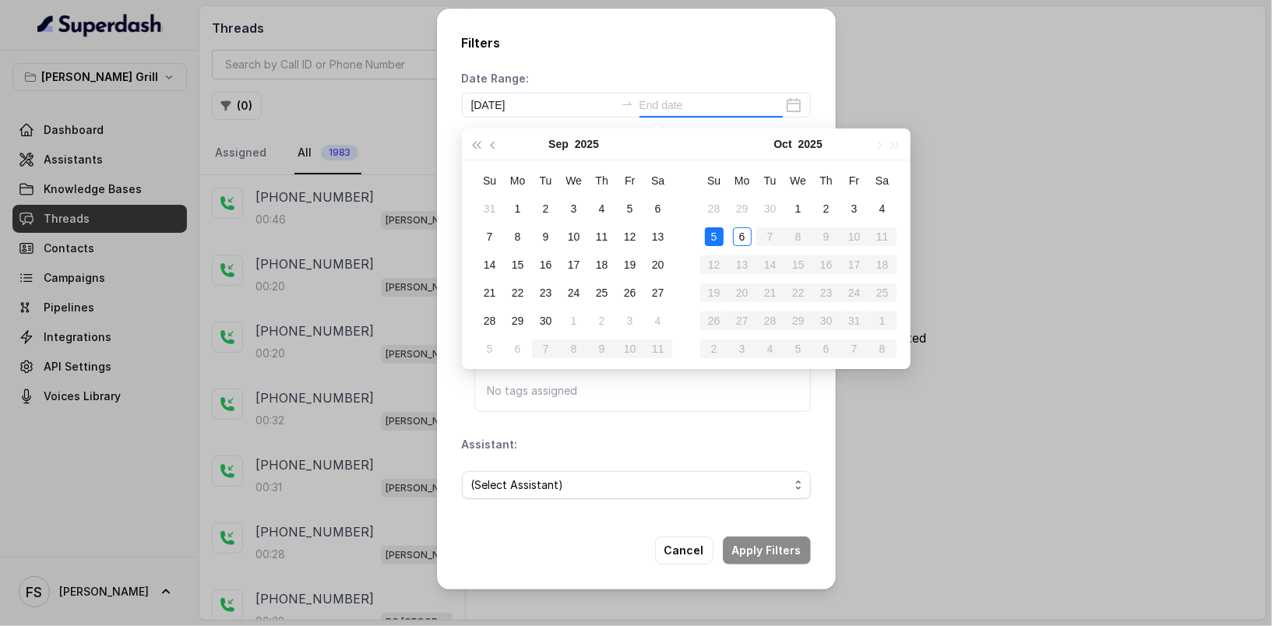
click at [723, 235] on div "5" at bounding box center [714, 236] width 19 height 19
type input "[DATE]"
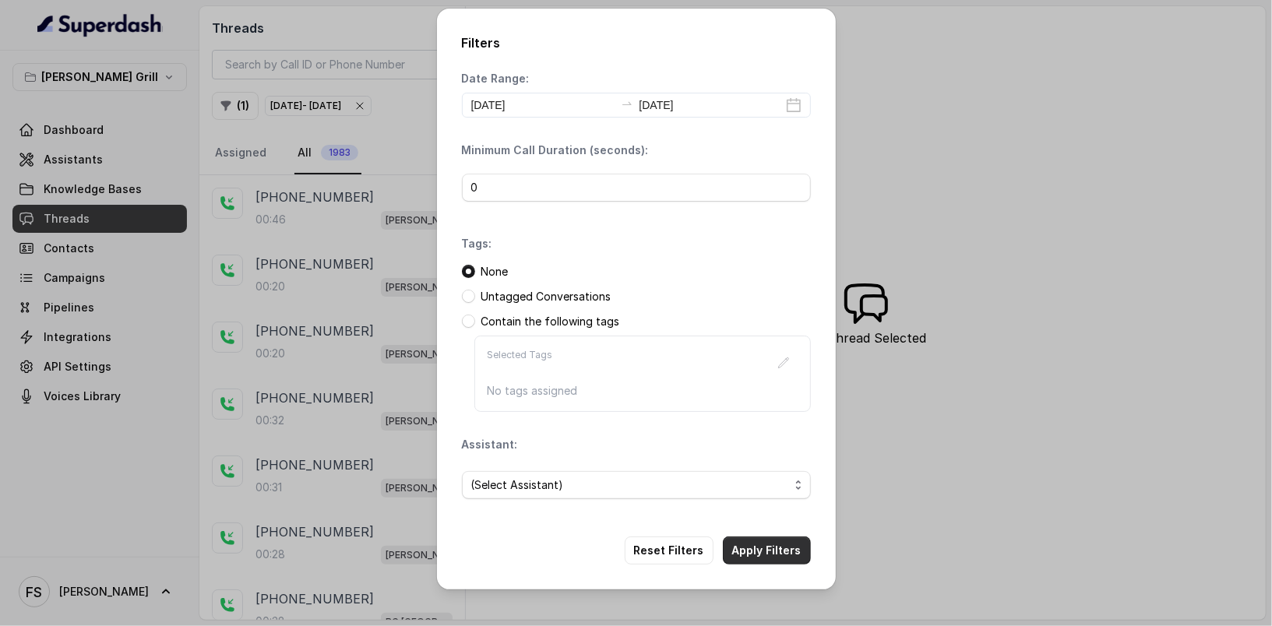
click at [774, 558] on button "Apply Filters" at bounding box center [767, 551] width 88 height 28
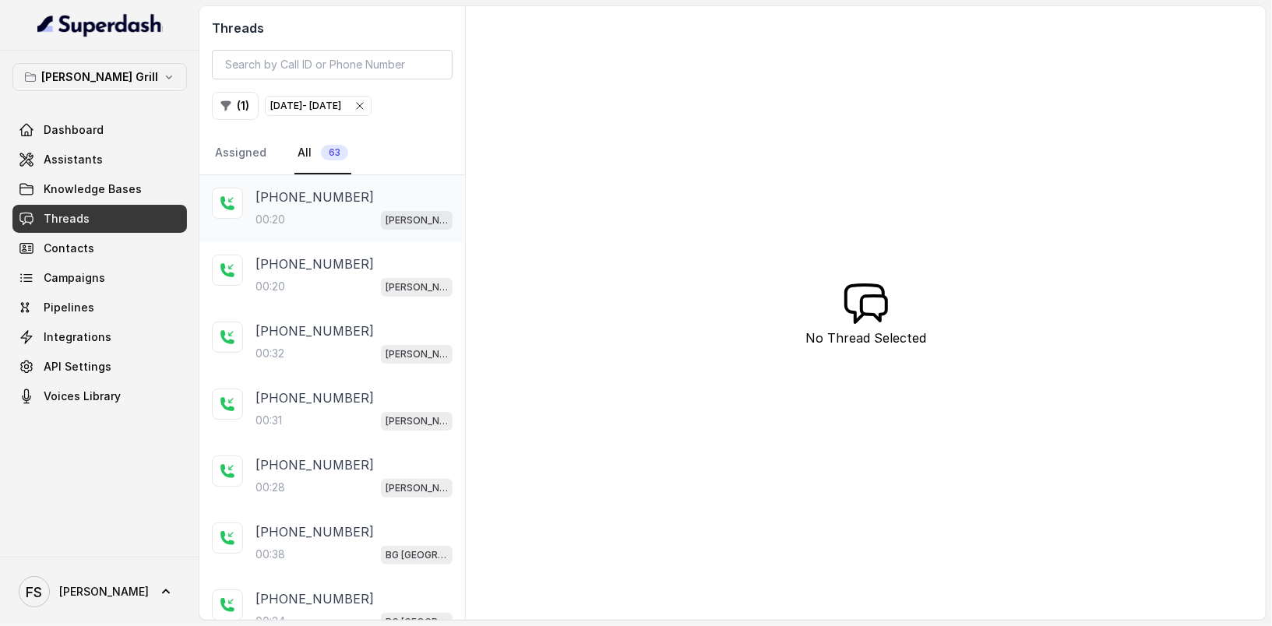
click at [320, 206] on div "[PHONE_NUMBER]:20 [PERSON_NAME]" at bounding box center [353, 209] width 197 height 42
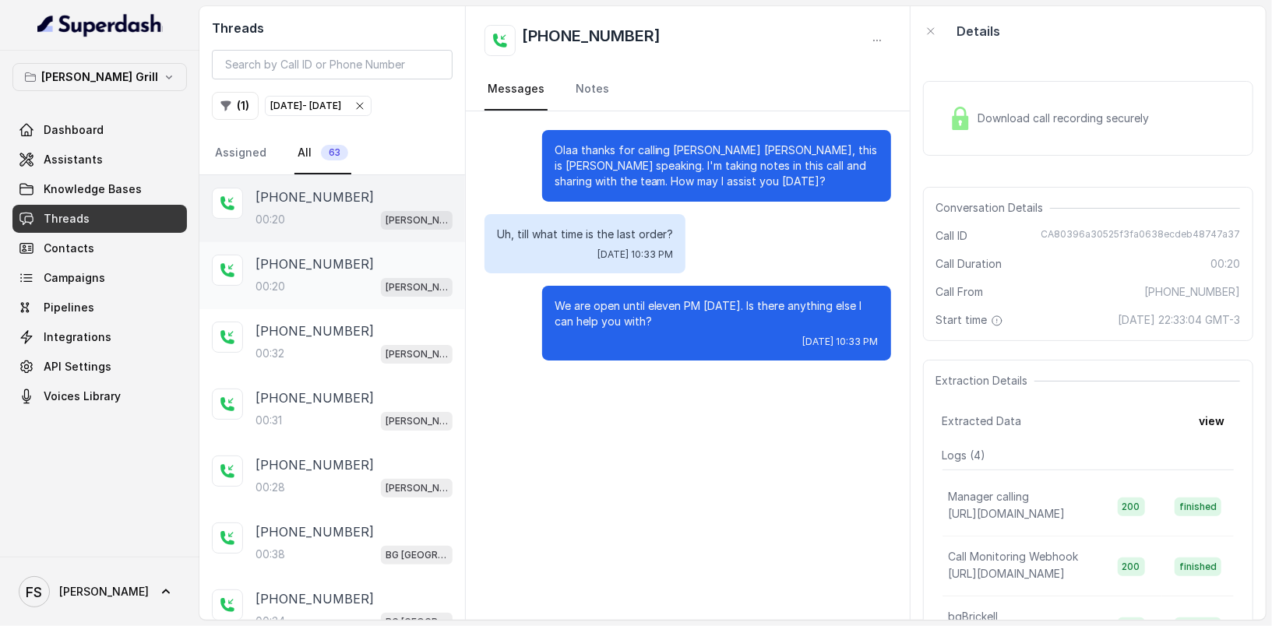
click at [386, 266] on div "[PHONE_NUMBER]" at bounding box center [353, 264] width 197 height 19
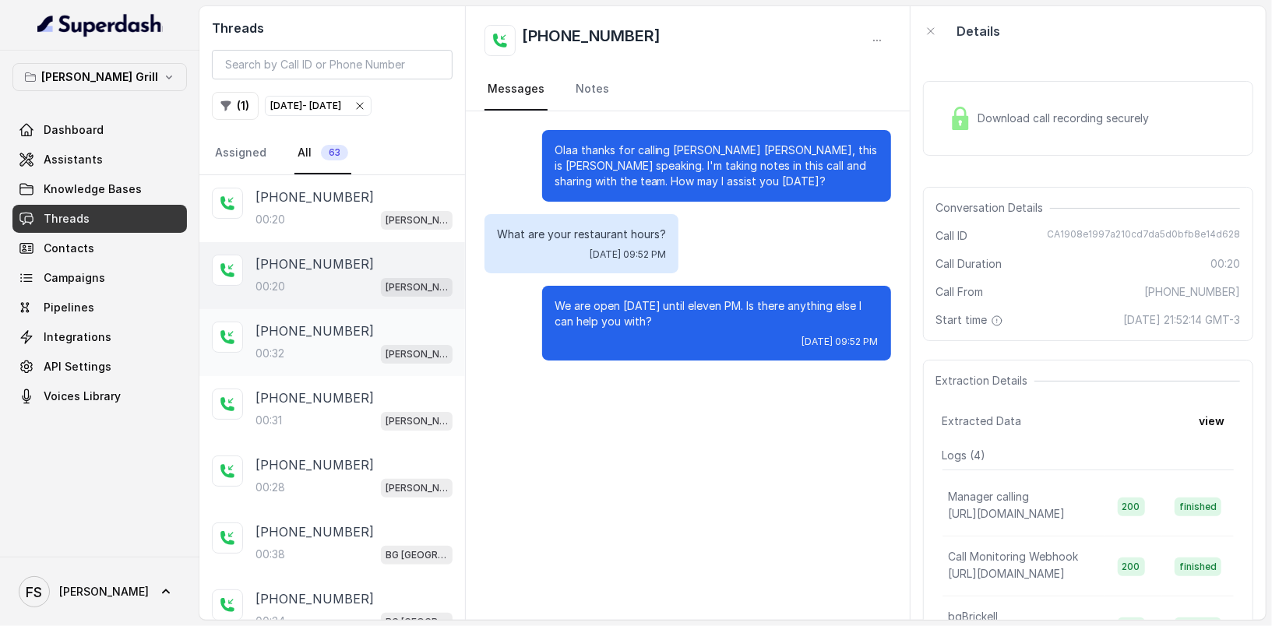
click at [394, 338] on div "[PHONE_NUMBER]:32 [PERSON_NAME]" at bounding box center [353, 343] width 197 height 42
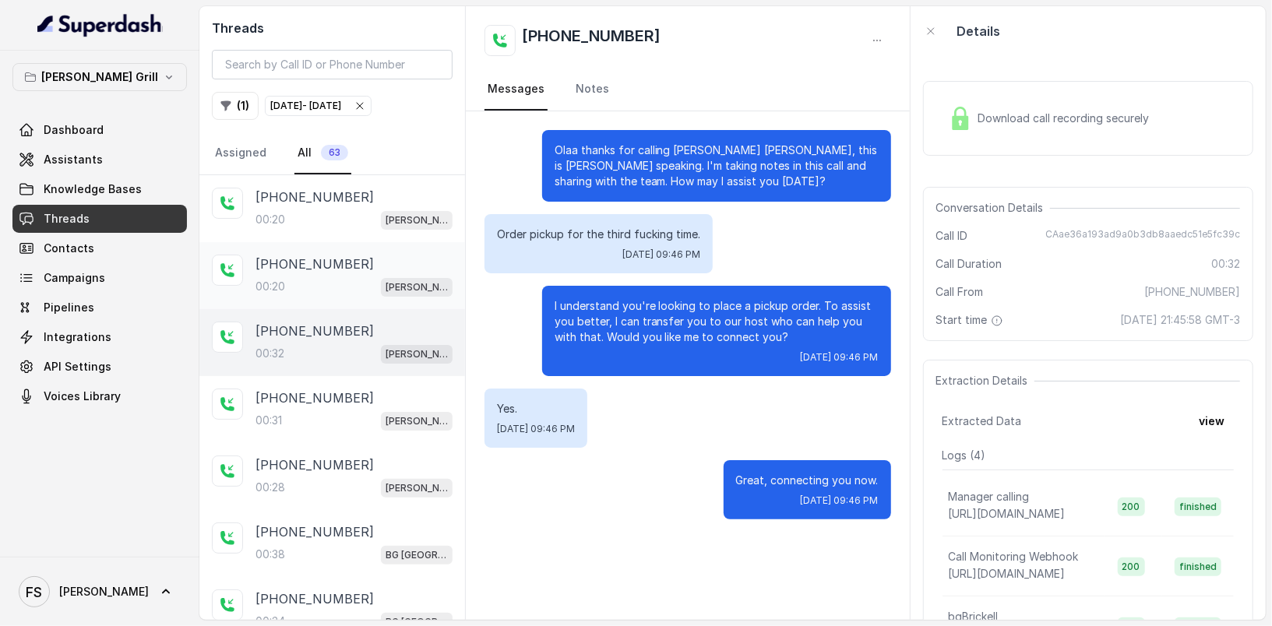
click at [386, 262] on div "[PHONE_NUMBER]" at bounding box center [353, 264] width 197 height 19
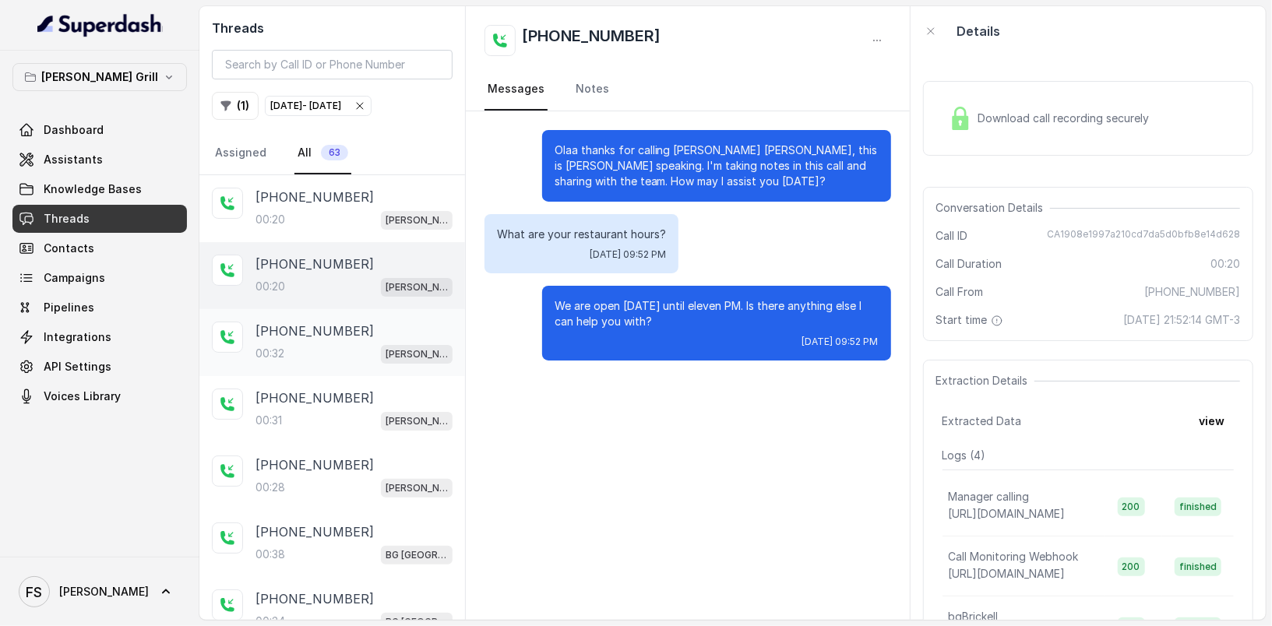
click at [394, 338] on div "[PHONE_NUMBER]:32 [PERSON_NAME]" at bounding box center [353, 343] width 197 height 42
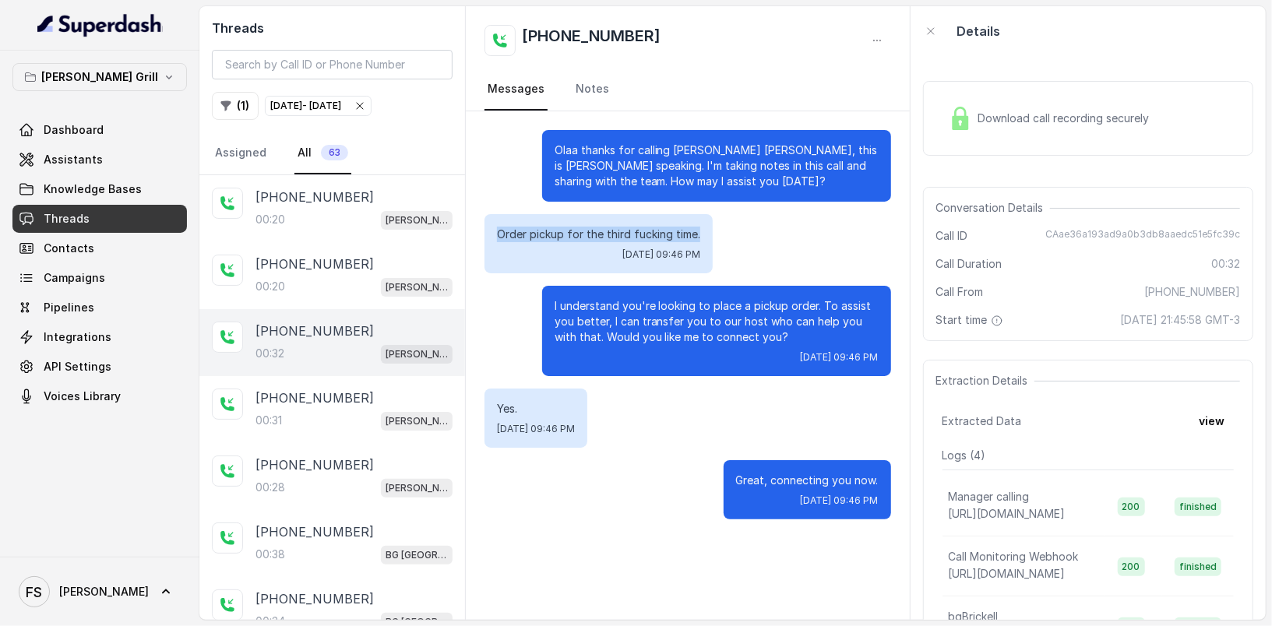
drag, startPoint x: 494, startPoint y: 231, endPoint x: 707, endPoint y: 234, distance: 213.4
click at [707, 234] on div "Order pickup for the third fucking time. [DATE] 09:46 PM" at bounding box center [598, 243] width 228 height 59
click at [341, 418] on div "00:31 [PERSON_NAME]" at bounding box center [353, 420] width 197 height 20
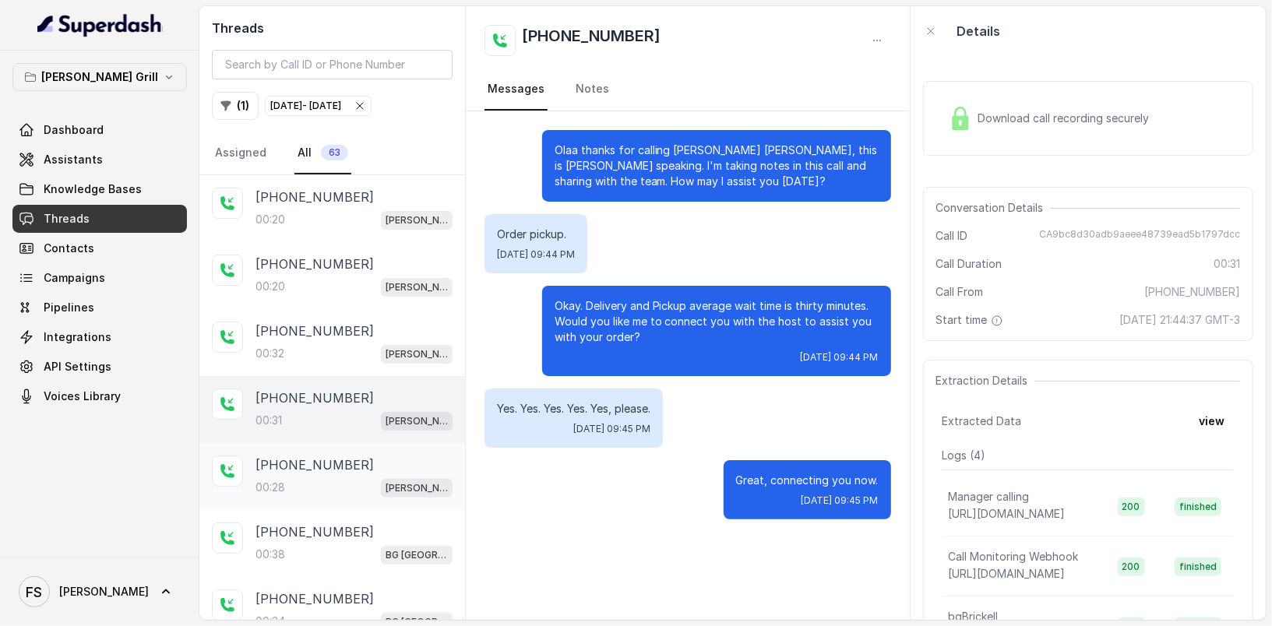
click at [341, 469] on p "[PHONE_NUMBER]" at bounding box center [314, 465] width 118 height 19
click at [355, 431] on div "[PHONE_NUMBER]:31 [PERSON_NAME]" at bounding box center [332, 409] width 266 height 67
click at [357, 472] on div "[PHONE_NUMBER]:28 [PERSON_NAME]" at bounding box center [353, 477] width 197 height 42
click at [353, 403] on div "[PHONE_NUMBER]" at bounding box center [353, 398] width 197 height 19
click at [358, 447] on div "[PHONE_NUMBER]:28 [PERSON_NAME]" at bounding box center [332, 476] width 266 height 67
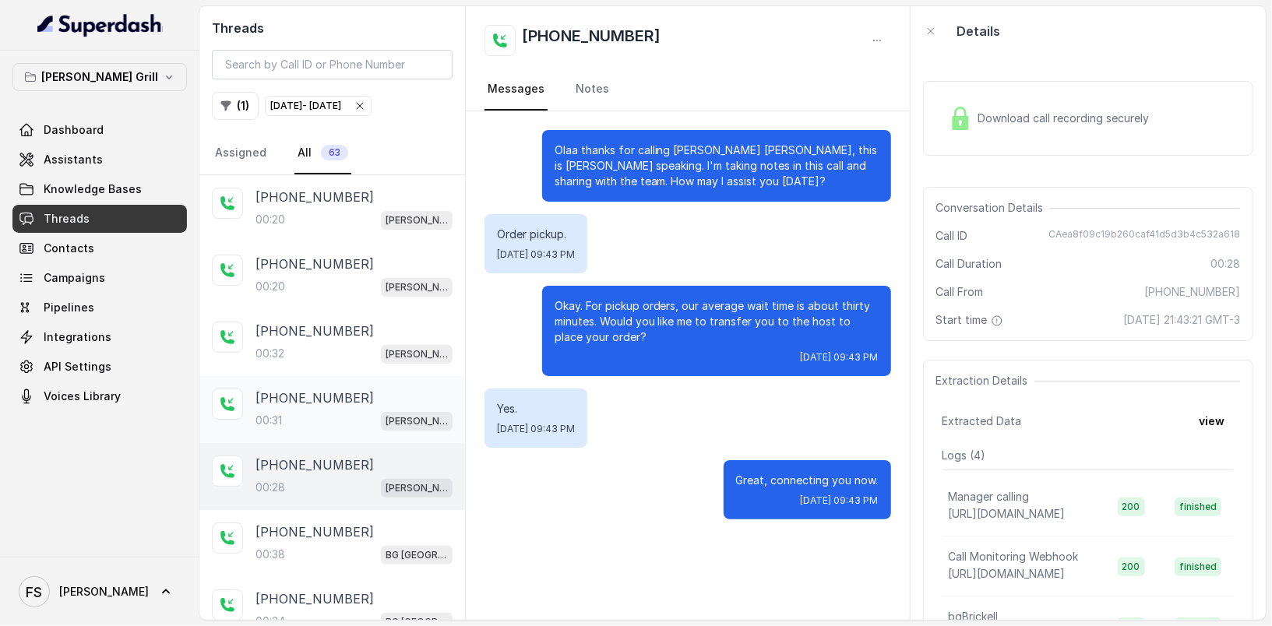
click at [354, 403] on div "[PHONE_NUMBER]" at bounding box center [353, 398] width 197 height 19
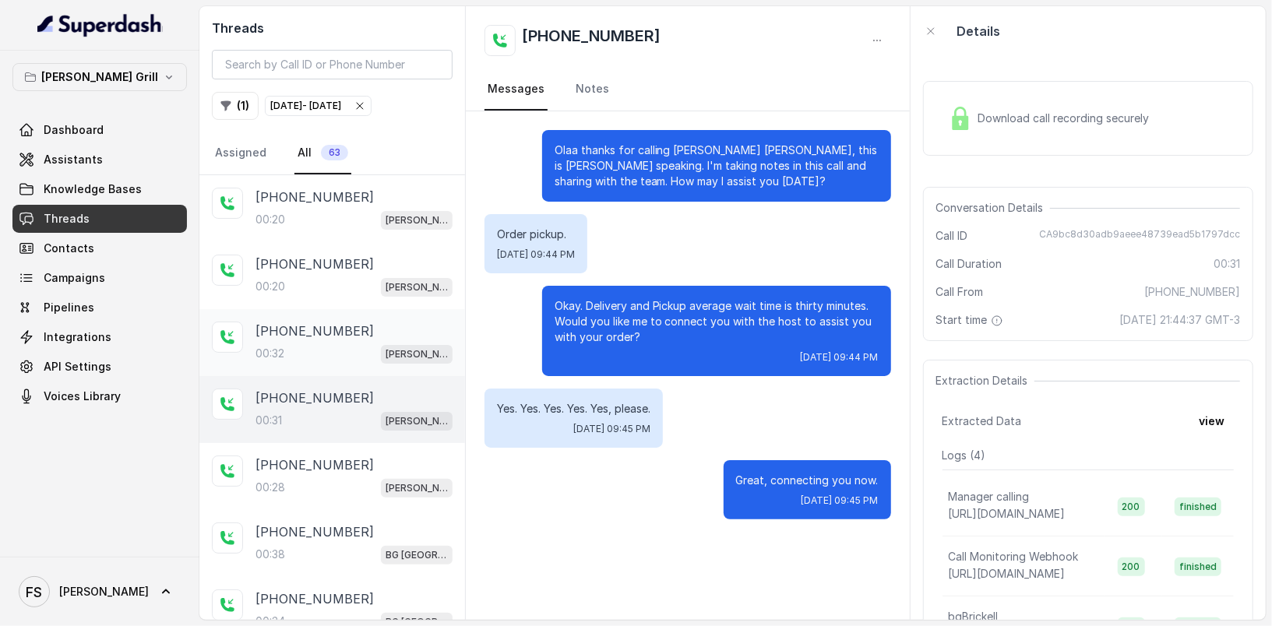
click at [359, 333] on div "[PHONE_NUMBER]" at bounding box center [353, 331] width 197 height 19
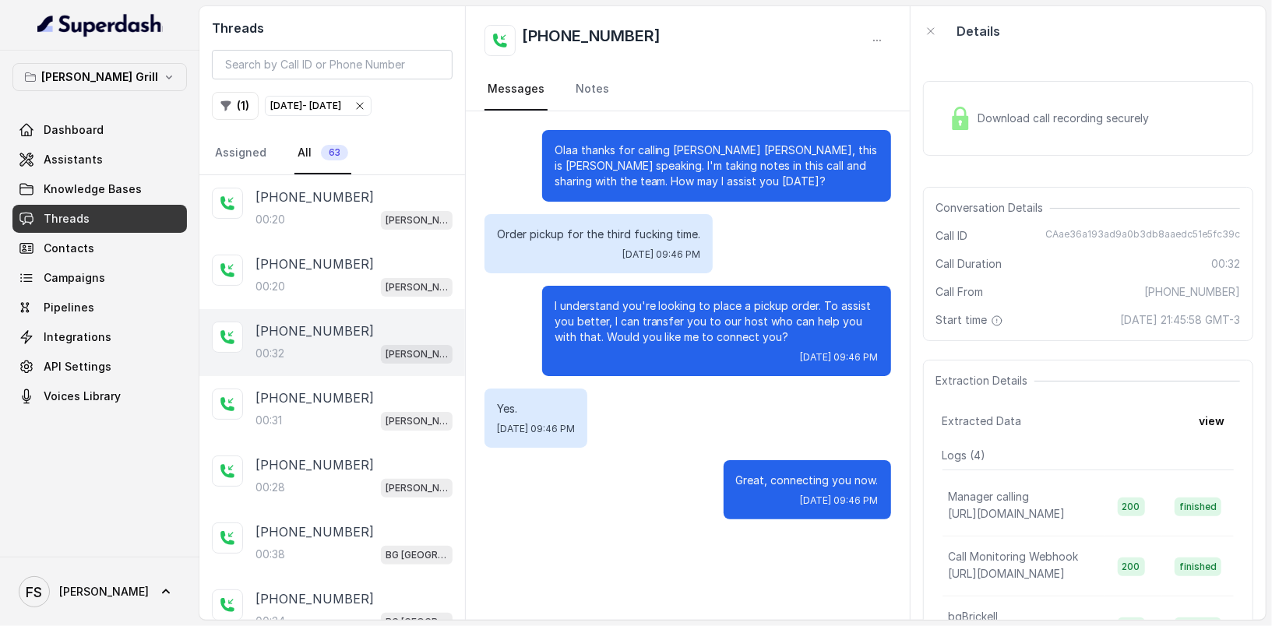
click at [359, 348] on div "00:32 [PERSON_NAME]" at bounding box center [353, 353] width 197 height 20
click at [371, 417] on div "00:31 [PERSON_NAME]" at bounding box center [353, 420] width 197 height 20
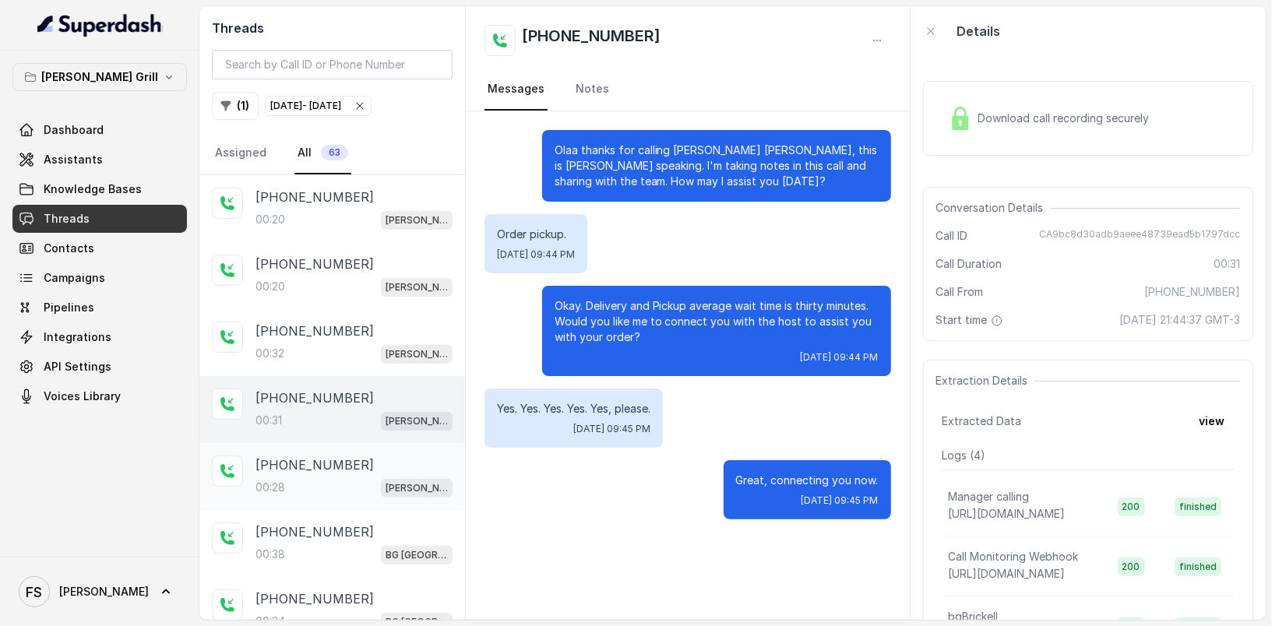
click at [380, 477] on div "00:28 [PERSON_NAME]" at bounding box center [353, 487] width 197 height 20
click at [375, 421] on div "00:31 [PERSON_NAME]" at bounding box center [353, 420] width 197 height 20
click at [385, 459] on div "[PHONE_NUMBER]" at bounding box center [353, 465] width 197 height 19
click at [376, 381] on div "[PHONE_NUMBER]:31 [PERSON_NAME]" at bounding box center [332, 409] width 266 height 67
click at [375, 343] on div "00:32 [PERSON_NAME]" at bounding box center [353, 353] width 197 height 20
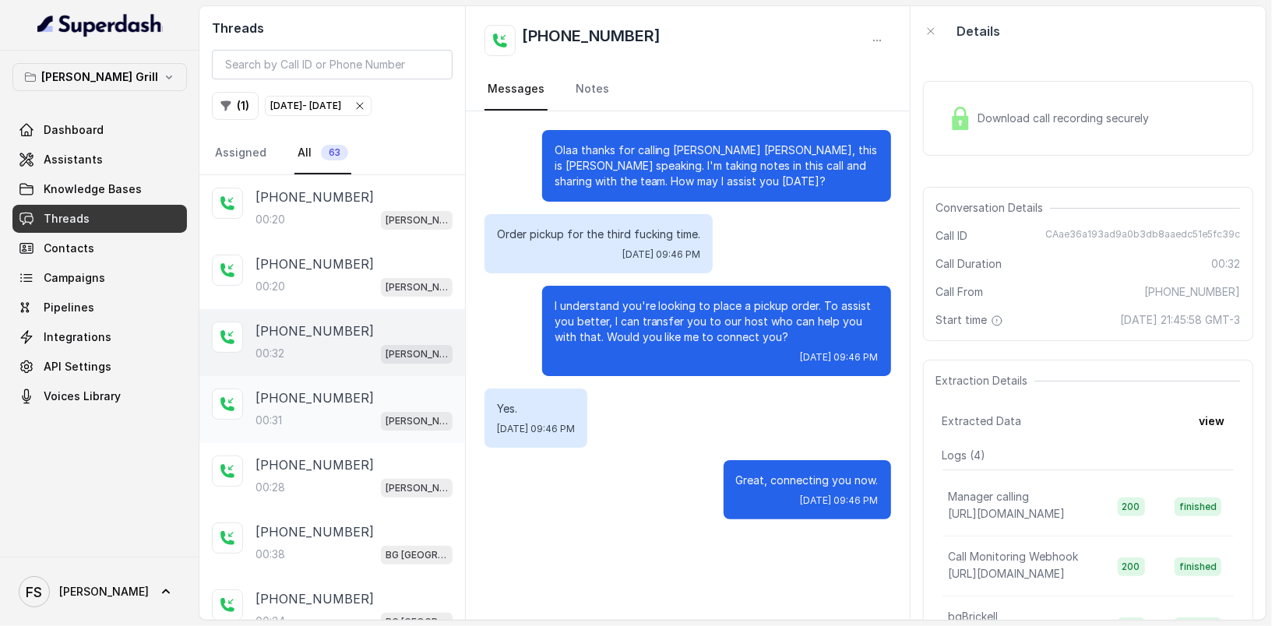
click at [373, 390] on div "[PHONE_NUMBER]" at bounding box center [353, 398] width 197 height 19
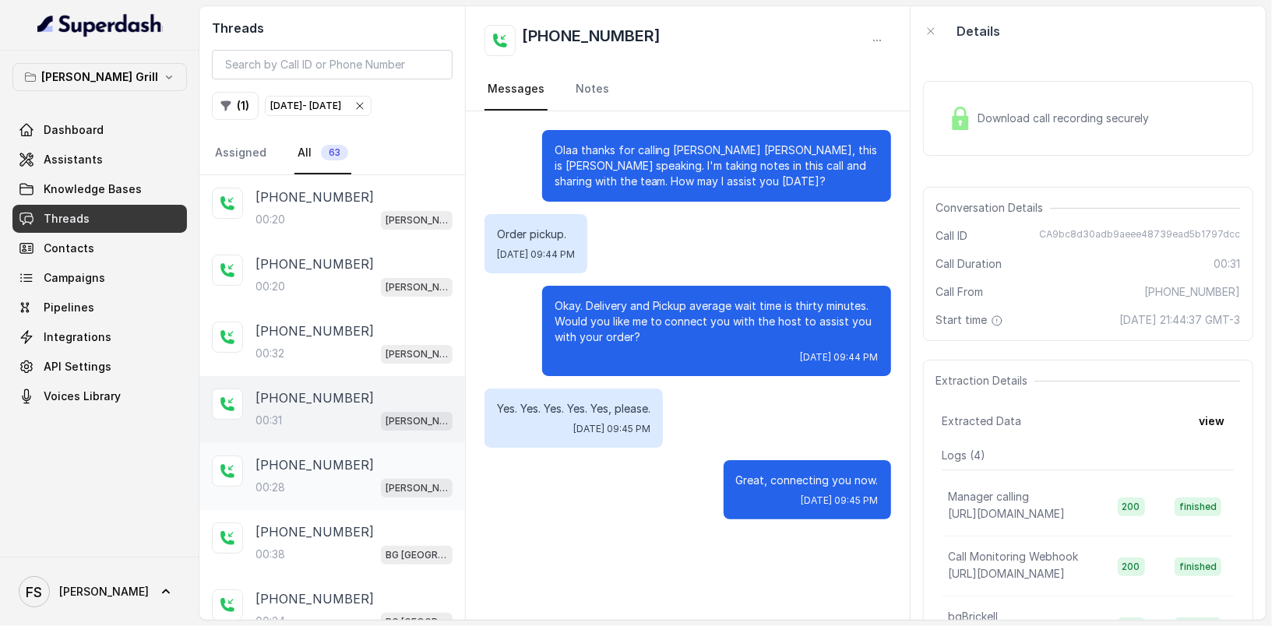
click at [361, 467] on div "[PHONE_NUMBER]" at bounding box center [353, 465] width 197 height 19
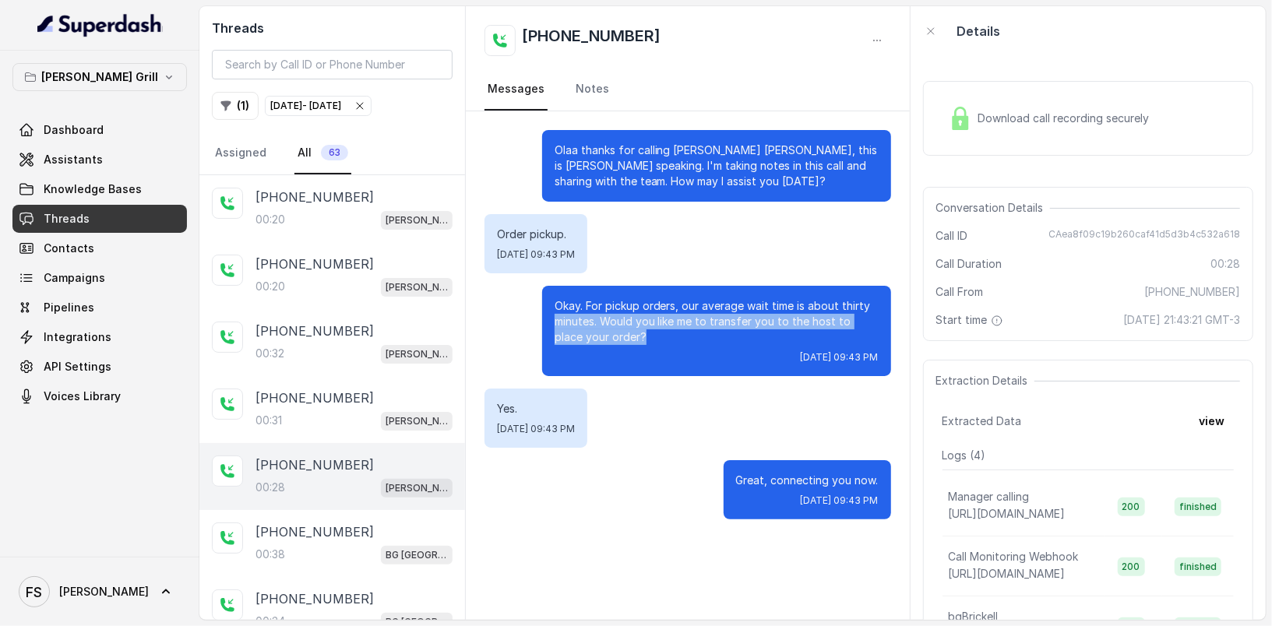
drag, startPoint x: 622, startPoint y: 340, endPoint x: 554, endPoint y: 316, distance: 72.7
click at [554, 316] on div "Okay. For pickup orders, our average wait time is about thirty minutes. Would y…" at bounding box center [716, 331] width 349 height 90
drag, startPoint x: 556, startPoint y: 408, endPoint x: 482, endPoint y: 408, distance: 74.0
click at [482, 408] on div "Olaa thanks for calling [PERSON_NAME] [PERSON_NAME], this is [PERSON_NAME] spea…" at bounding box center [687, 324] width 443 height 427
click at [992, 128] on div "Download call recording securely" at bounding box center [1048, 118] width 213 height 36
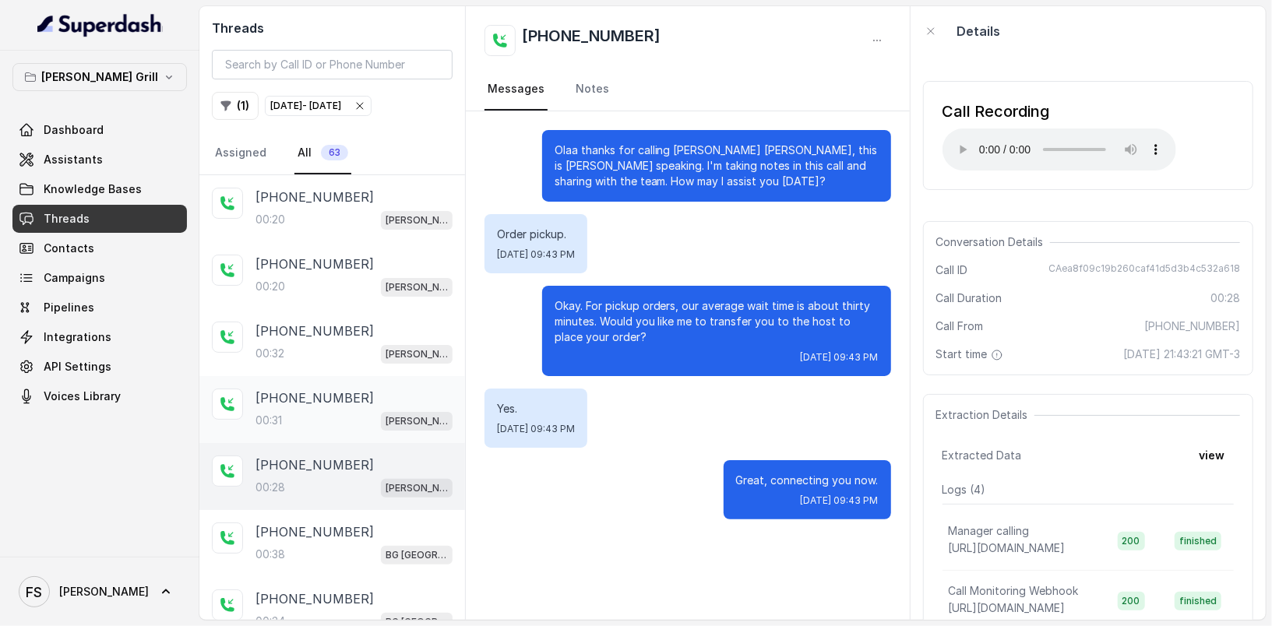
click at [345, 410] on div "00:31 [PERSON_NAME]" at bounding box center [353, 420] width 197 height 20
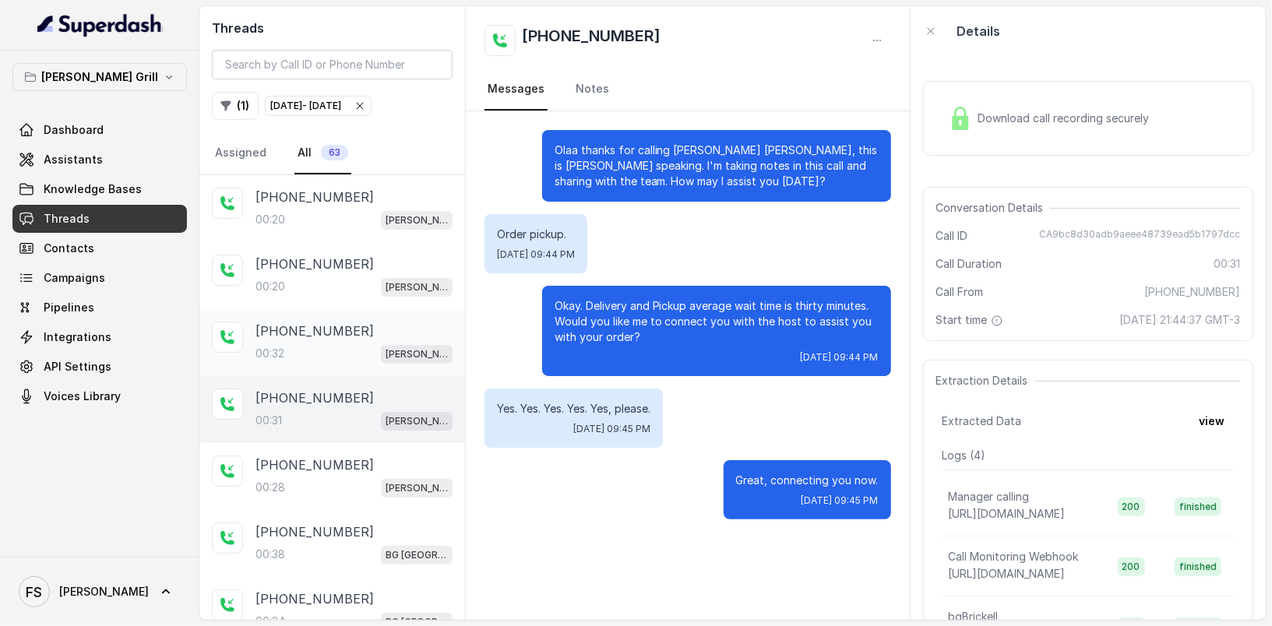
click at [354, 343] on div "00:32 [PERSON_NAME]" at bounding box center [353, 353] width 197 height 20
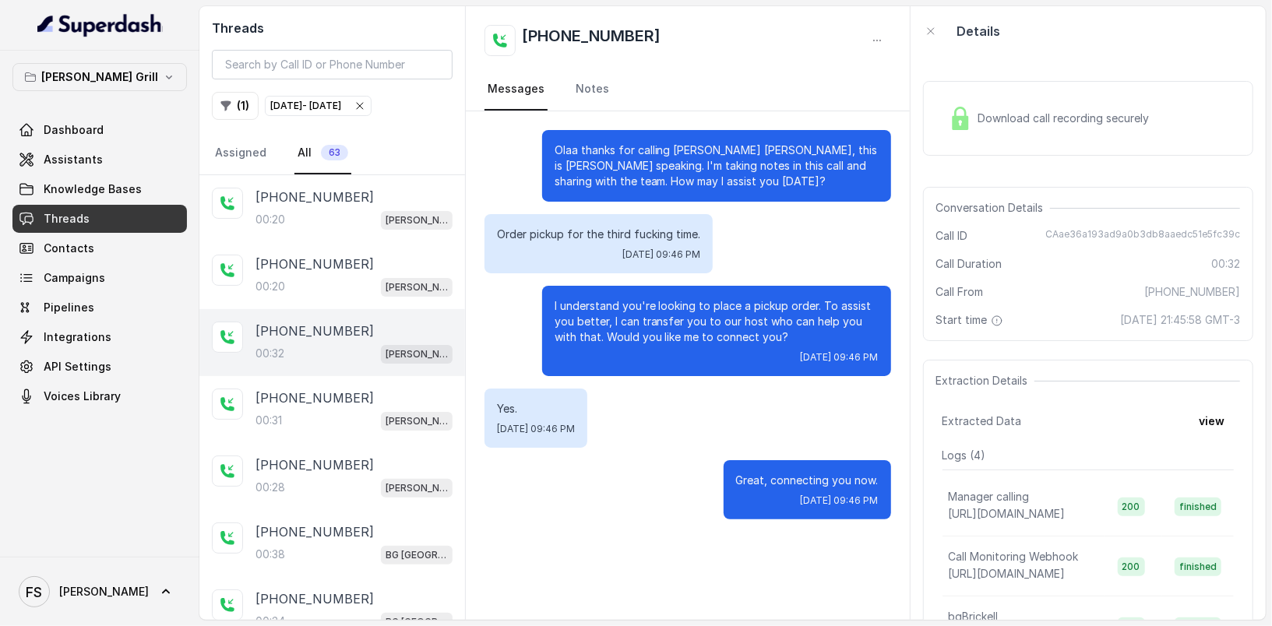
click at [1122, 126] on div "Download call recording securely" at bounding box center [1048, 118] width 213 height 36
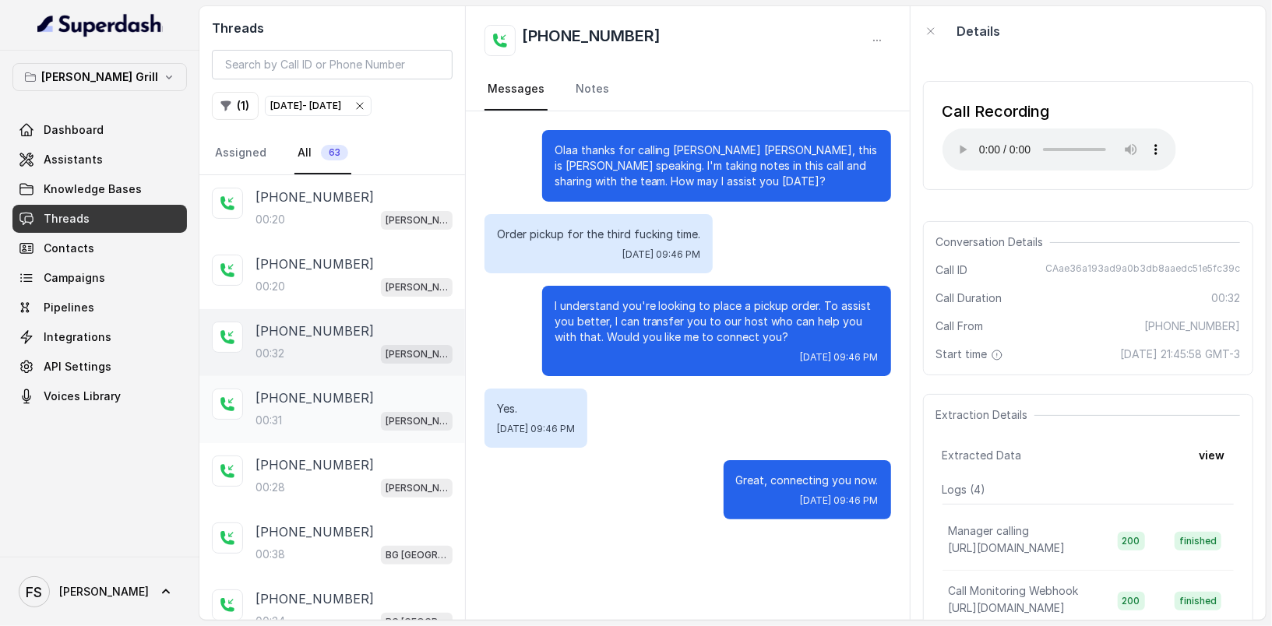
click at [311, 383] on div "[PHONE_NUMBER]:31 [PERSON_NAME]" at bounding box center [332, 409] width 266 height 67
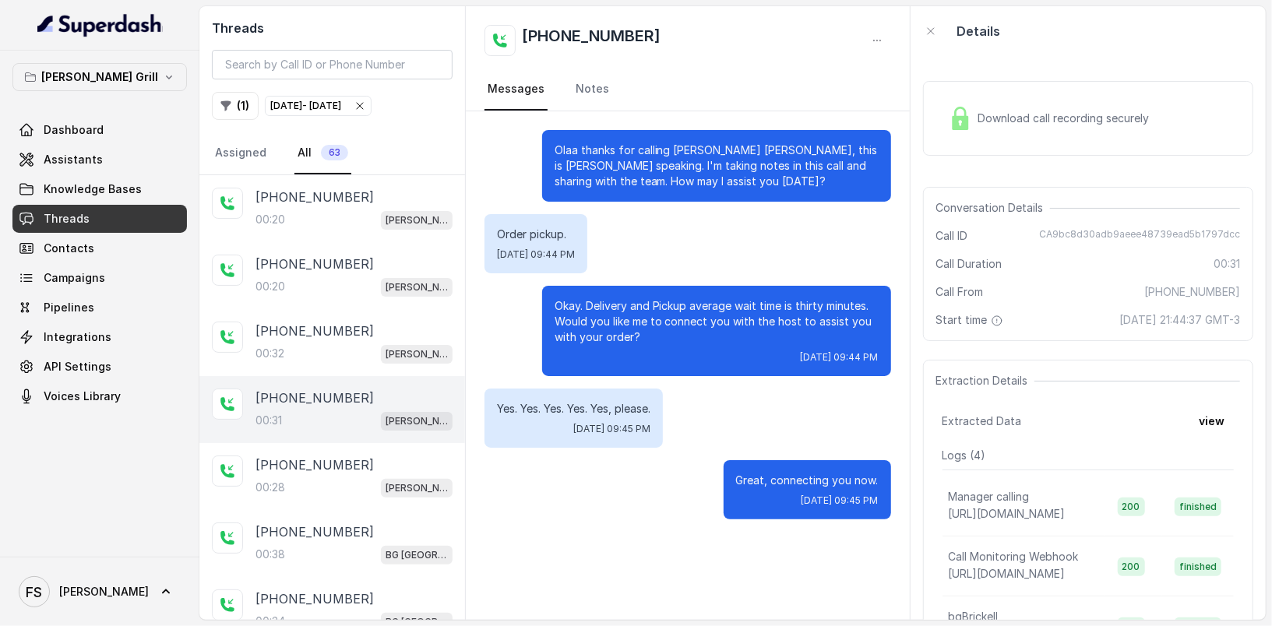
click at [984, 106] on div "Download call recording securely" at bounding box center [1048, 118] width 213 height 36
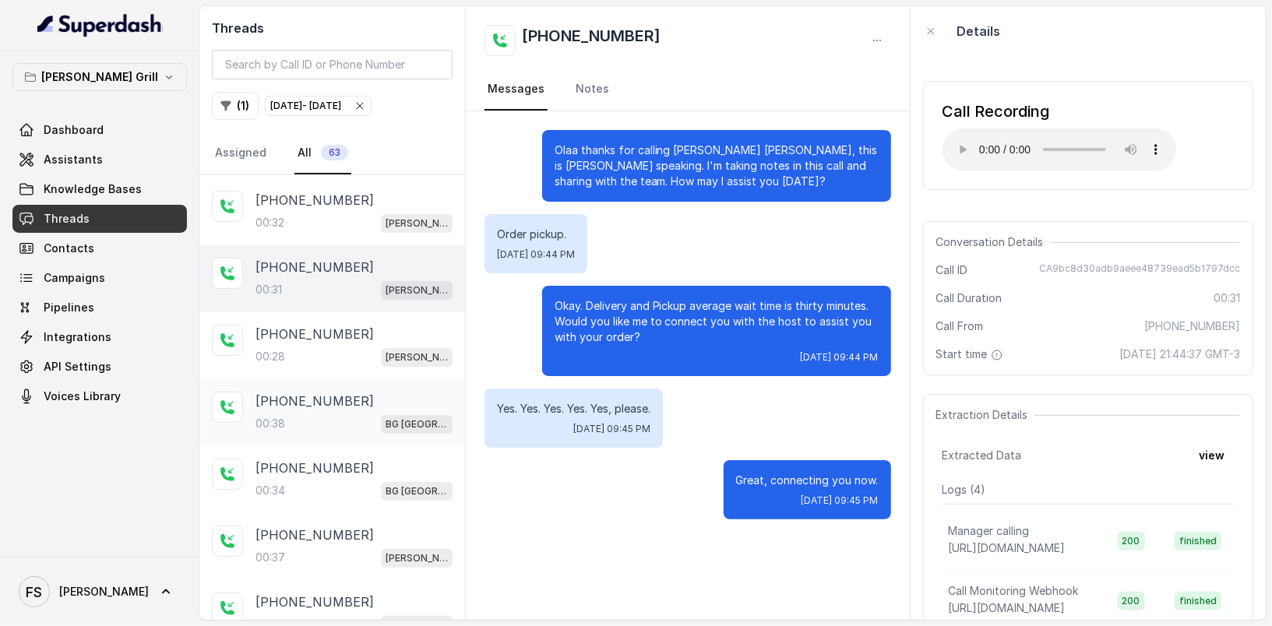
scroll to position [114, 0]
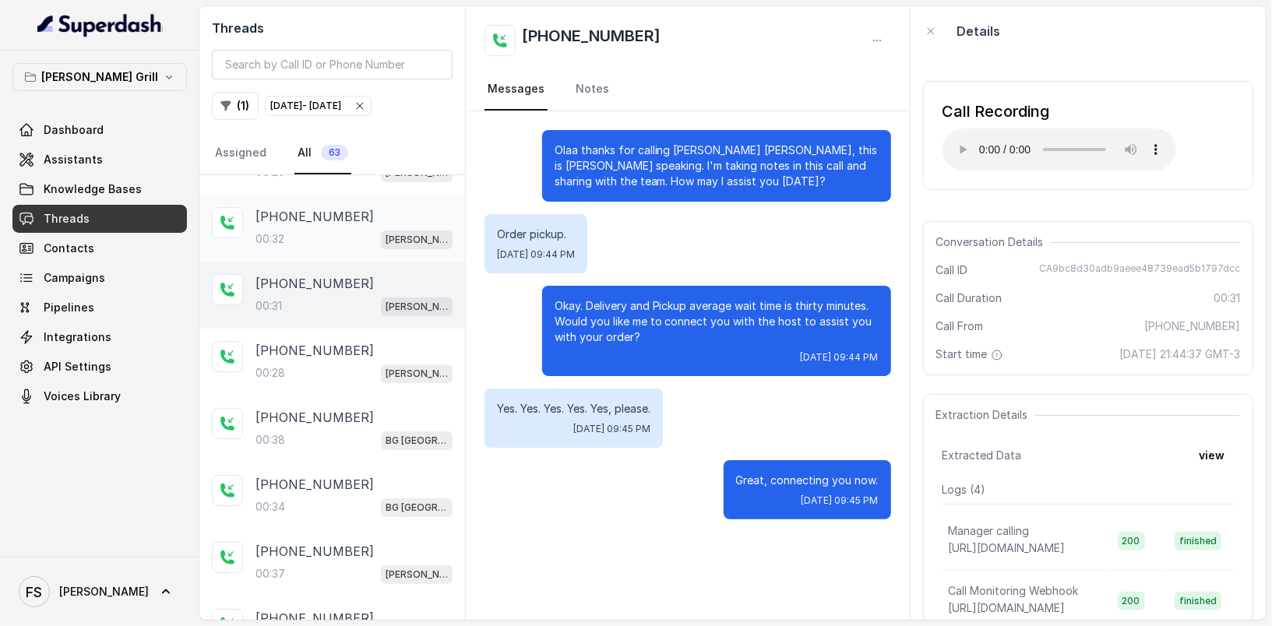
click at [375, 229] on div "00:32 [PERSON_NAME]" at bounding box center [353, 239] width 197 height 20
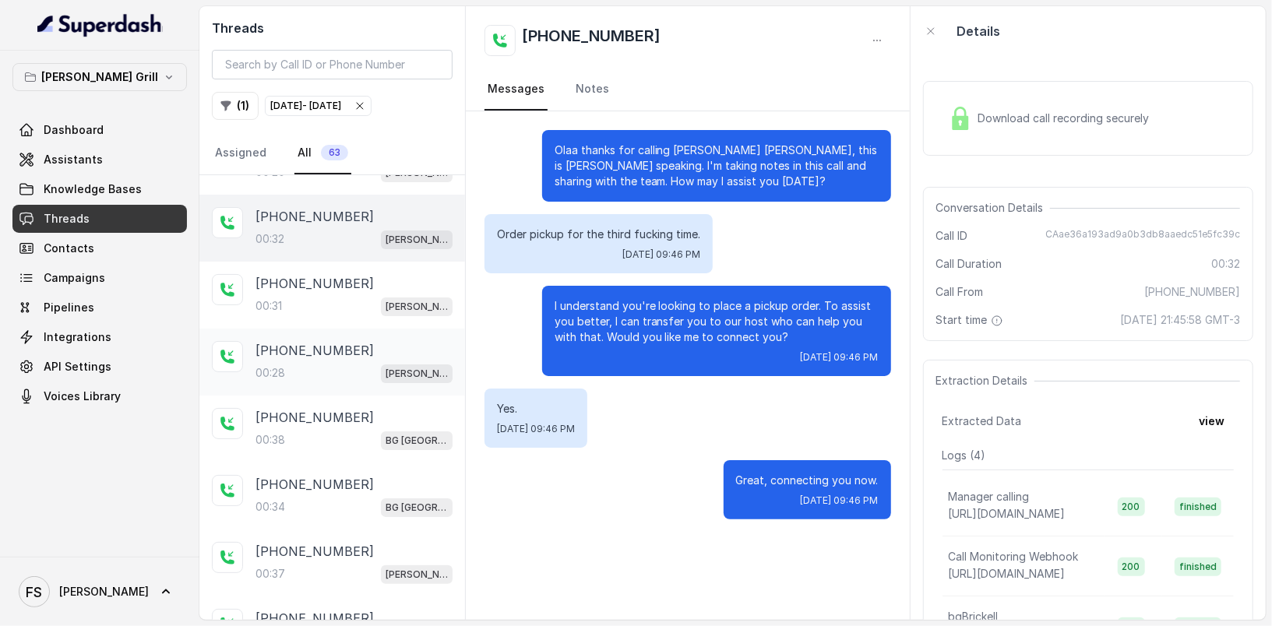
click at [336, 346] on p "[PHONE_NUMBER]" at bounding box center [314, 350] width 118 height 19
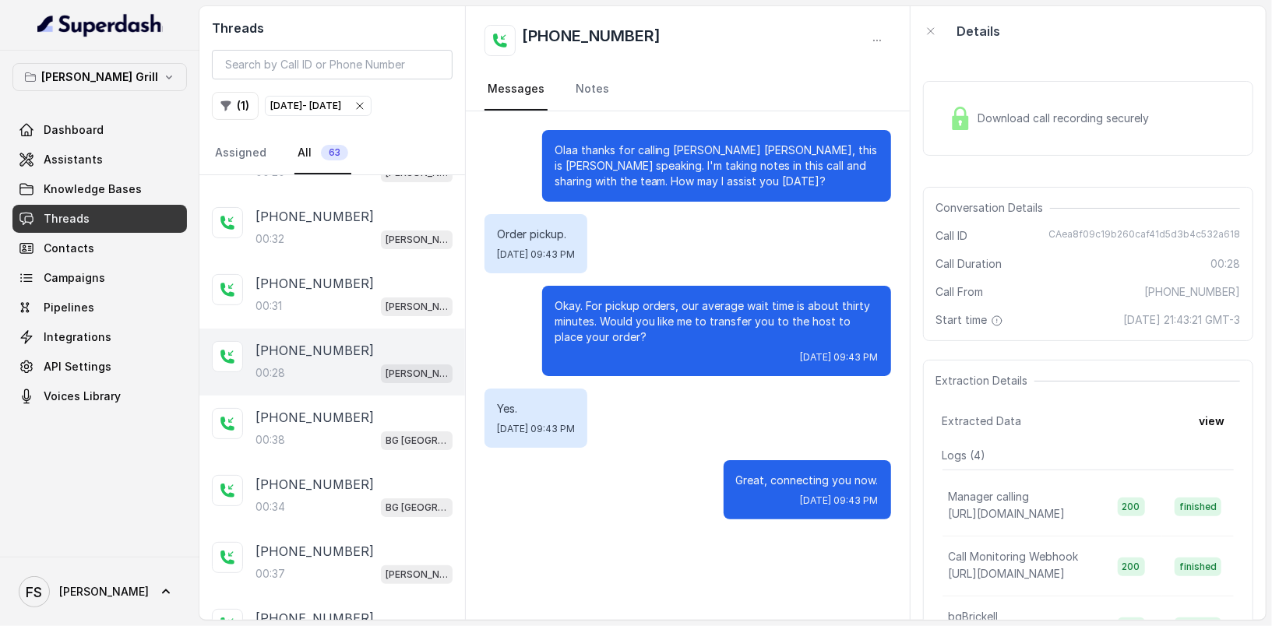
click at [1047, 130] on div "Download call recording securely" at bounding box center [1048, 118] width 213 height 36
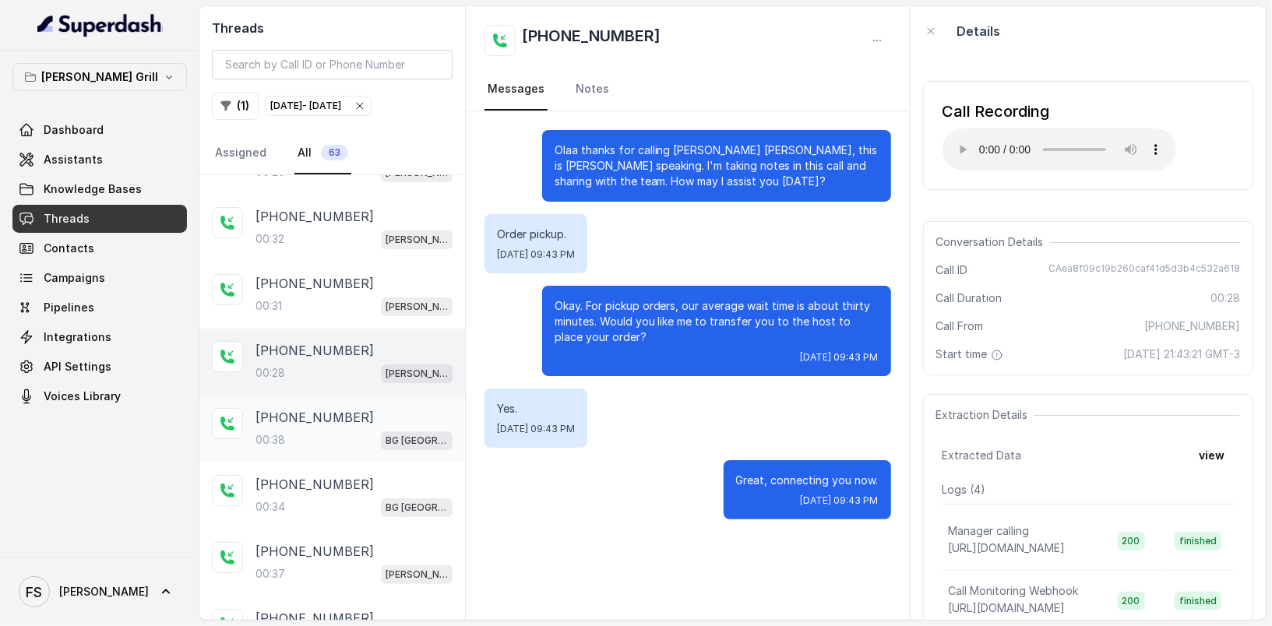
click at [340, 435] on div "00:38 [GEOGRAPHIC_DATA]" at bounding box center [353, 440] width 197 height 20
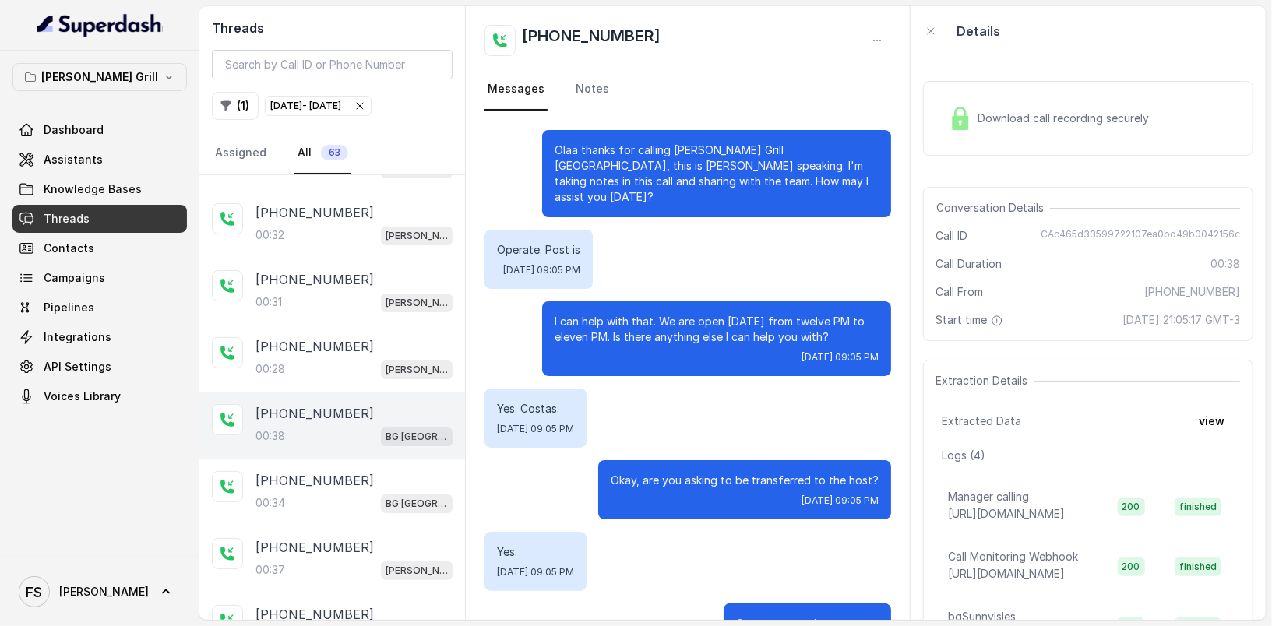
scroll to position [163, 0]
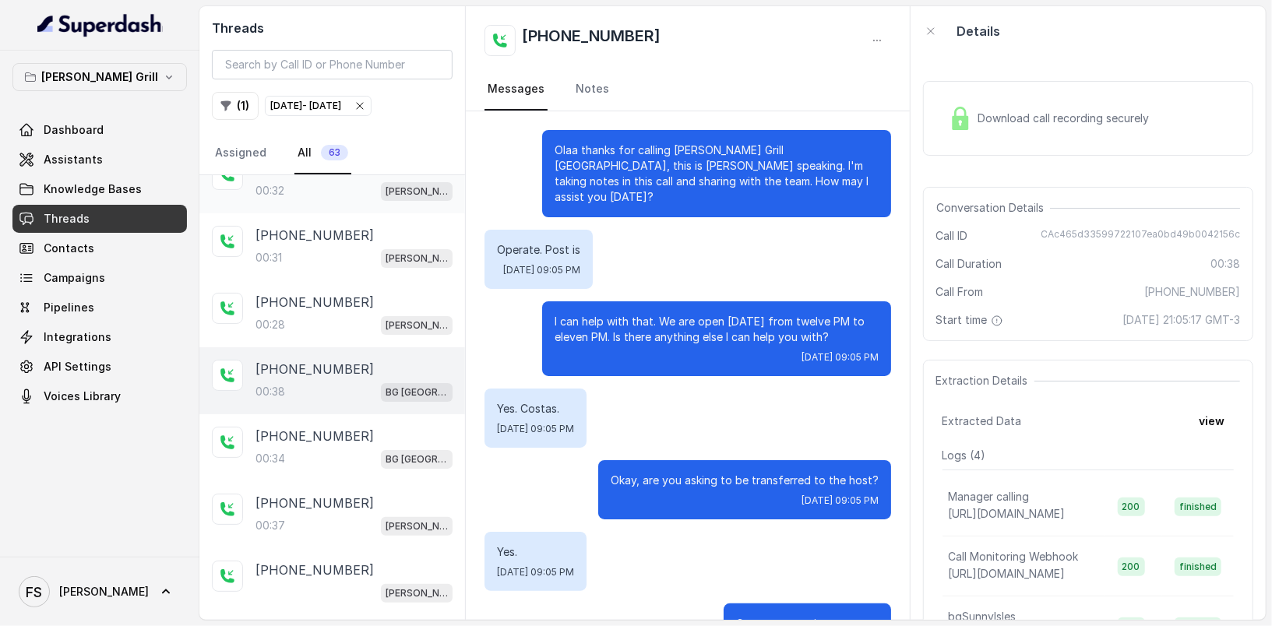
click at [337, 199] on div "[PHONE_NUMBER]:32 [PERSON_NAME]" at bounding box center [332, 179] width 266 height 67
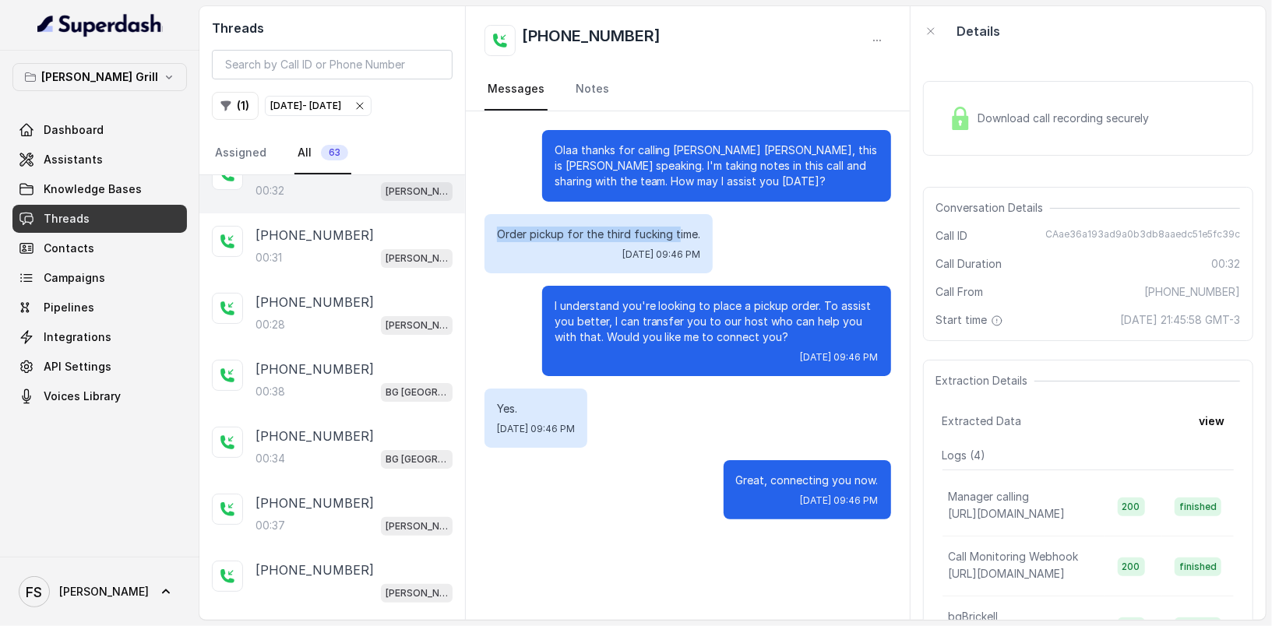
drag, startPoint x: 488, startPoint y: 229, endPoint x: 676, endPoint y: 238, distance: 188.7
click at [676, 238] on div "Order pickup for the third fucking time. [DATE] 09:46 PM" at bounding box center [598, 243] width 228 height 59
click at [699, 231] on div "Order pickup for the third fucking time. [DATE] 09:46 PM" at bounding box center [598, 243] width 228 height 59
drag, startPoint x: 694, startPoint y: 224, endPoint x: 511, endPoint y: 229, distance: 183.1
click at [511, 229] on div "Order pickup for the third fucking time. [DATE] 09:46 PM" at bounding box center [598, 243] width 228 height 59
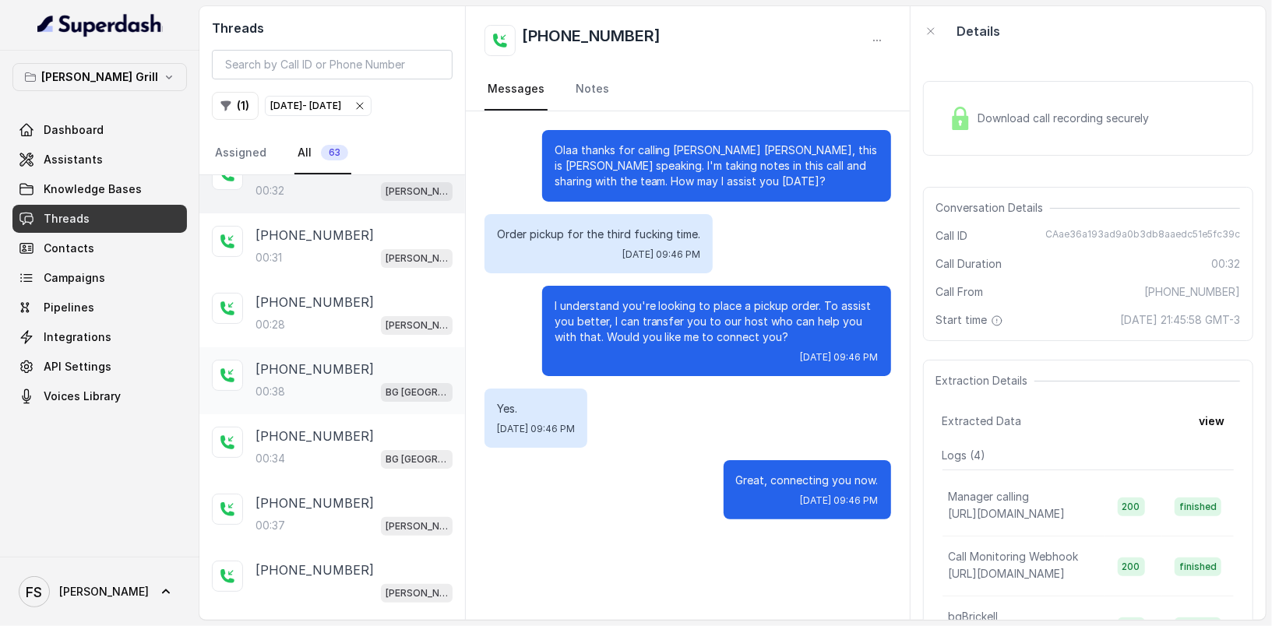
click at [353, 361] on div "[PHONE_NUMBER]" at bounding box center [353, 369] width 197 height 19
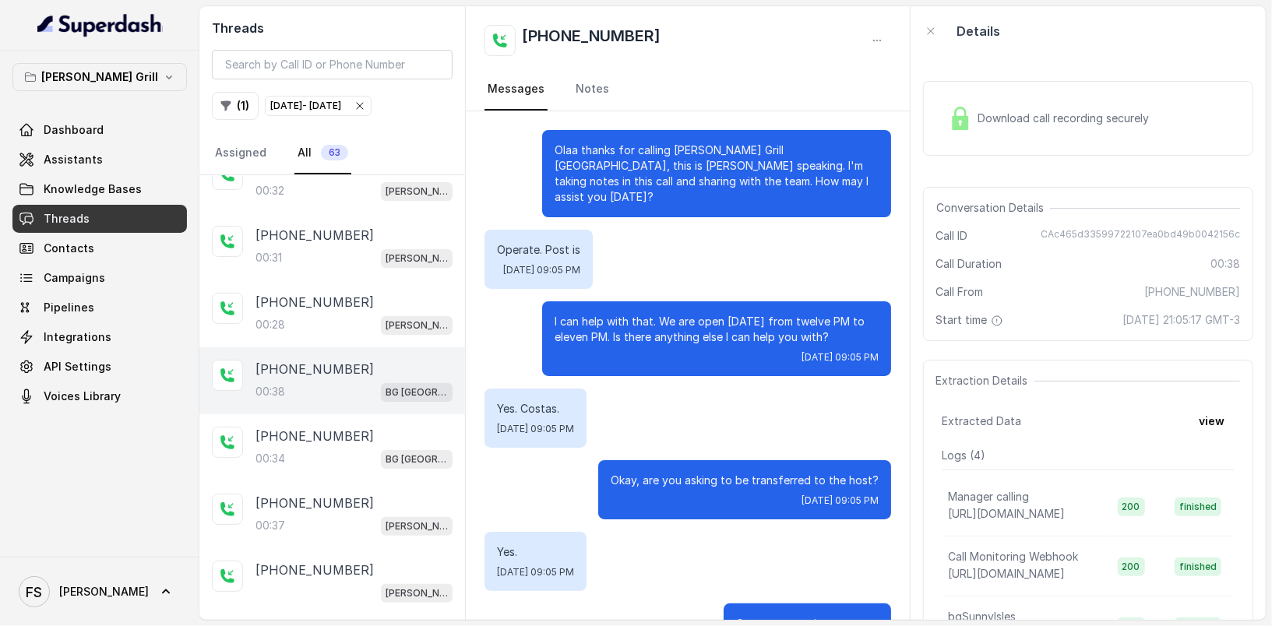
scroll to position [44, 0]
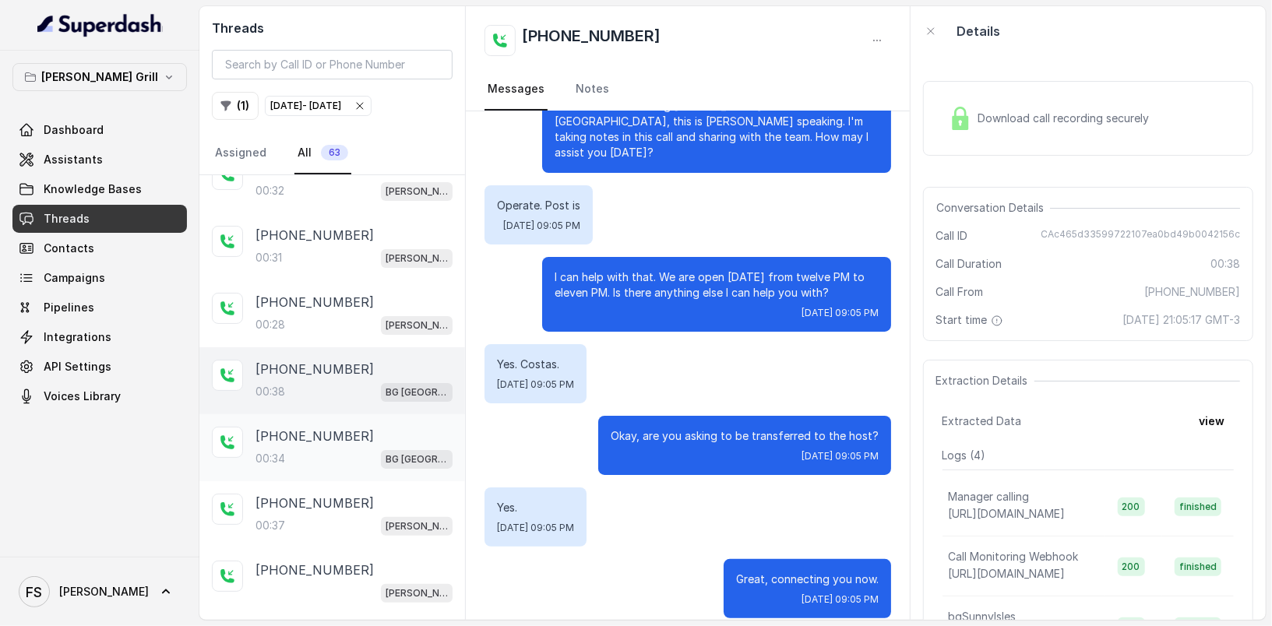
click at [359, 457] on div "00:34 [GEOGRAPHIC_DATA]" at bounding box center [353, 459] width 197 height 20
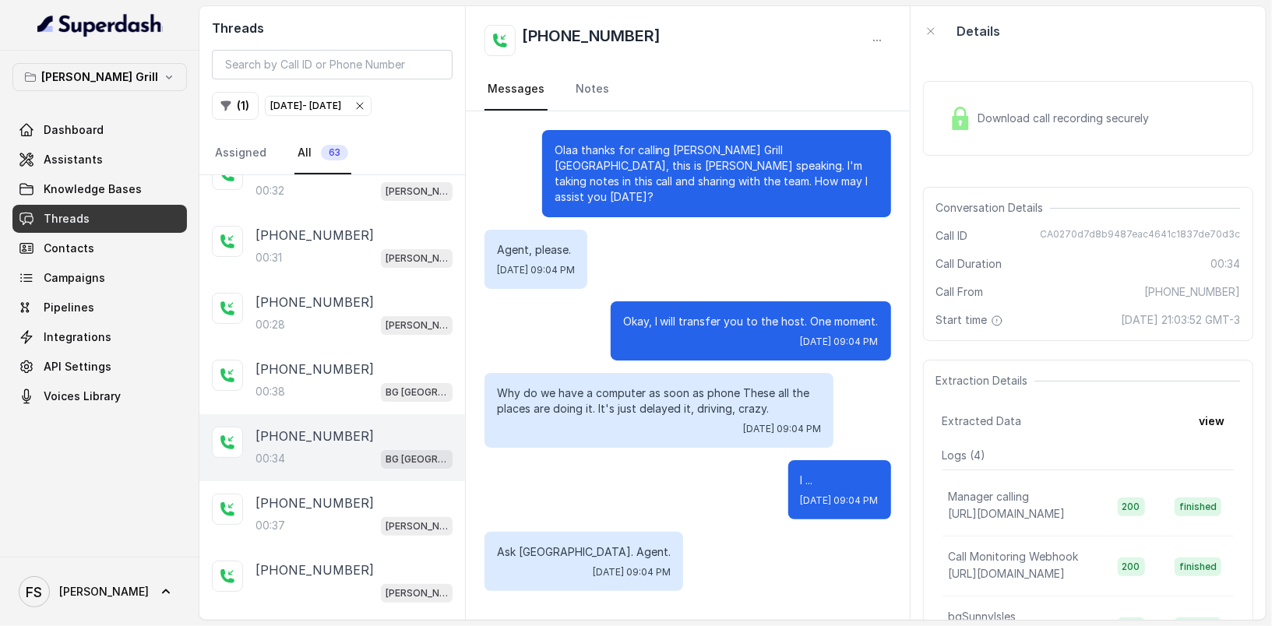
scroll to position [203, 0]
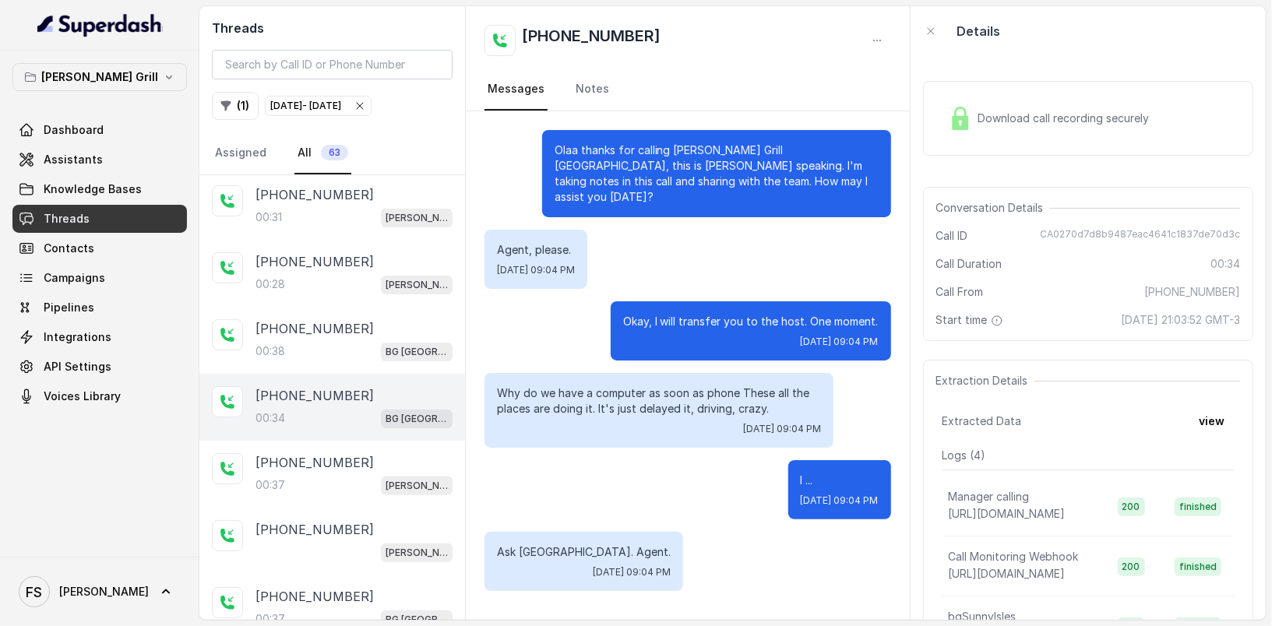
click at [326, 410] on div "00:34 [GEOGRAPHIC_DATA]" at bounding box center [353, 418] width 197 height 20
click at [1134, 235] on span "CA0270d7d8b9487eac4641c1837de70d3c" at bounding box center [1140, 236] width 200 height 16
copy span "CA0270d7d8b9487eac4641c1837de70d3c"
click at [363, 441] on div "[PHONE_NUMBER]:37 [PERSON_NAME]" at bounding box center [332, 474] width 266 height 67
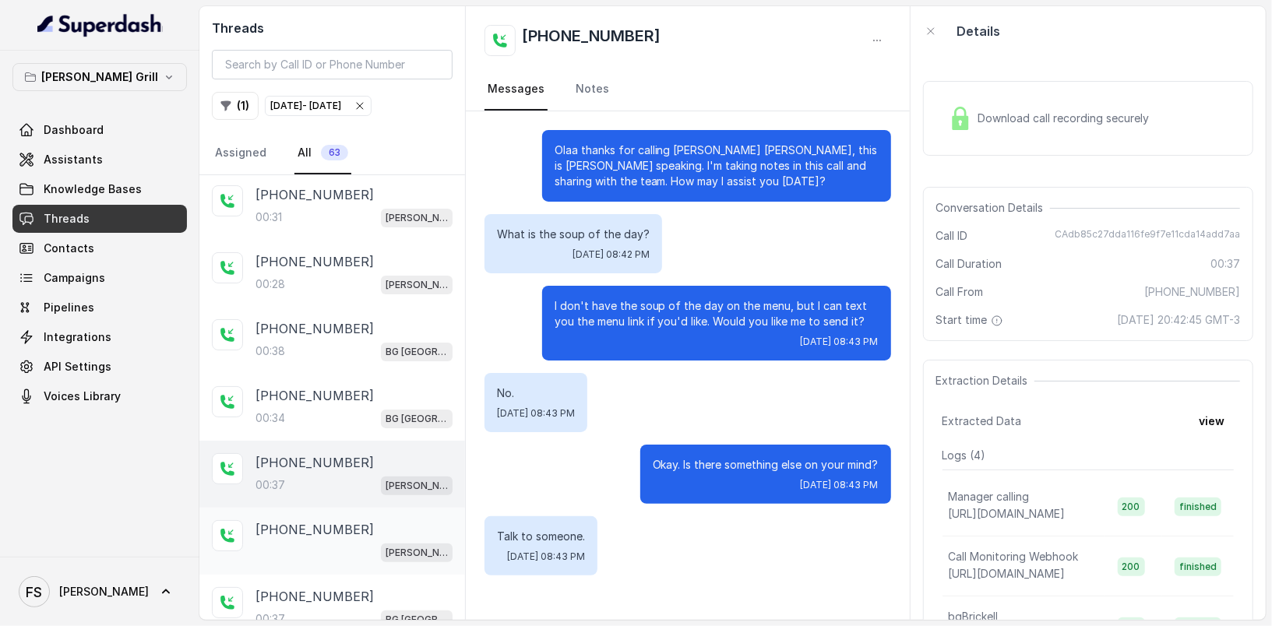
click at [354, 542] on div "[PERSON_NAME]" at bounding box center [353, 552] width 197 height 20
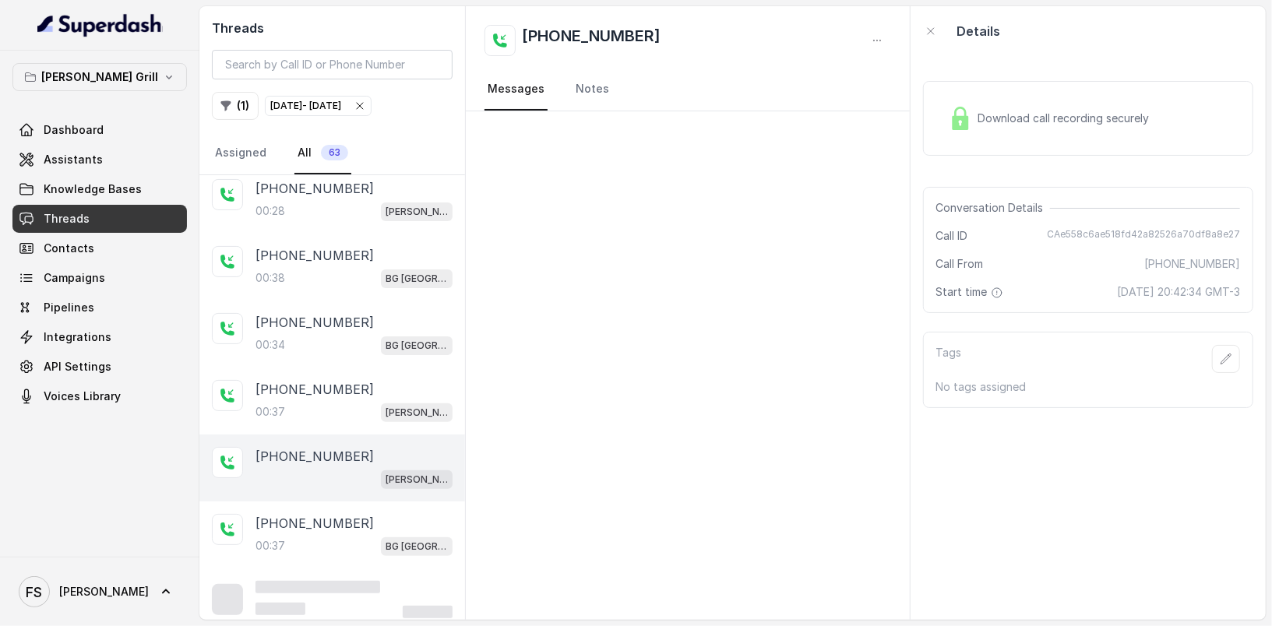
scroll to position [279, 0]
click at [341, 534] on div "00:37 [GEOGRAPHIC_DATA]" at bounding box center [353, 544] width 197 height 20
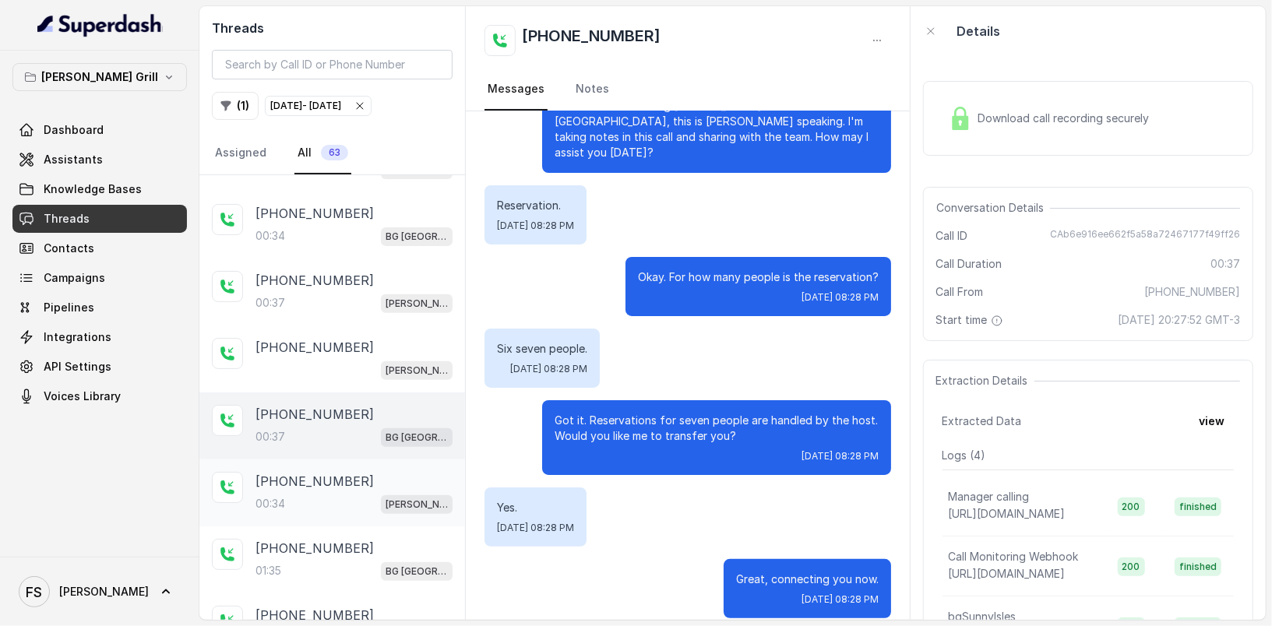
scroll to position [401, 0]
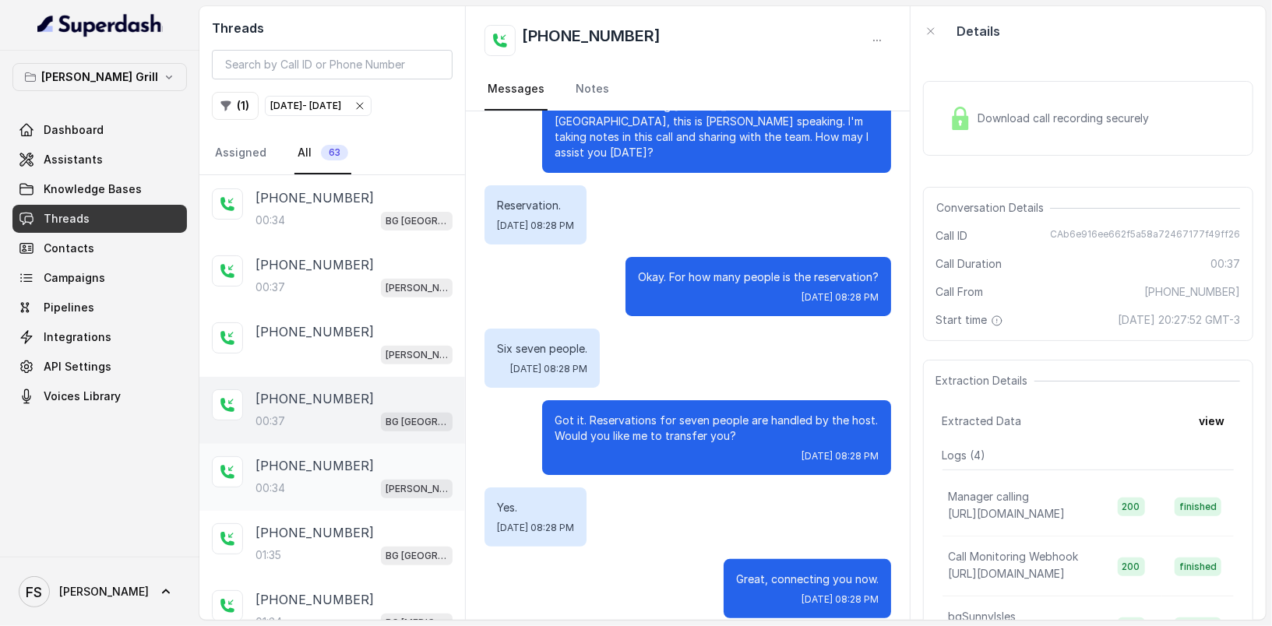
click at [337, 461] on p "[PHONE_NUMBER]" at bounding box center [314, 465] width 118 height 19
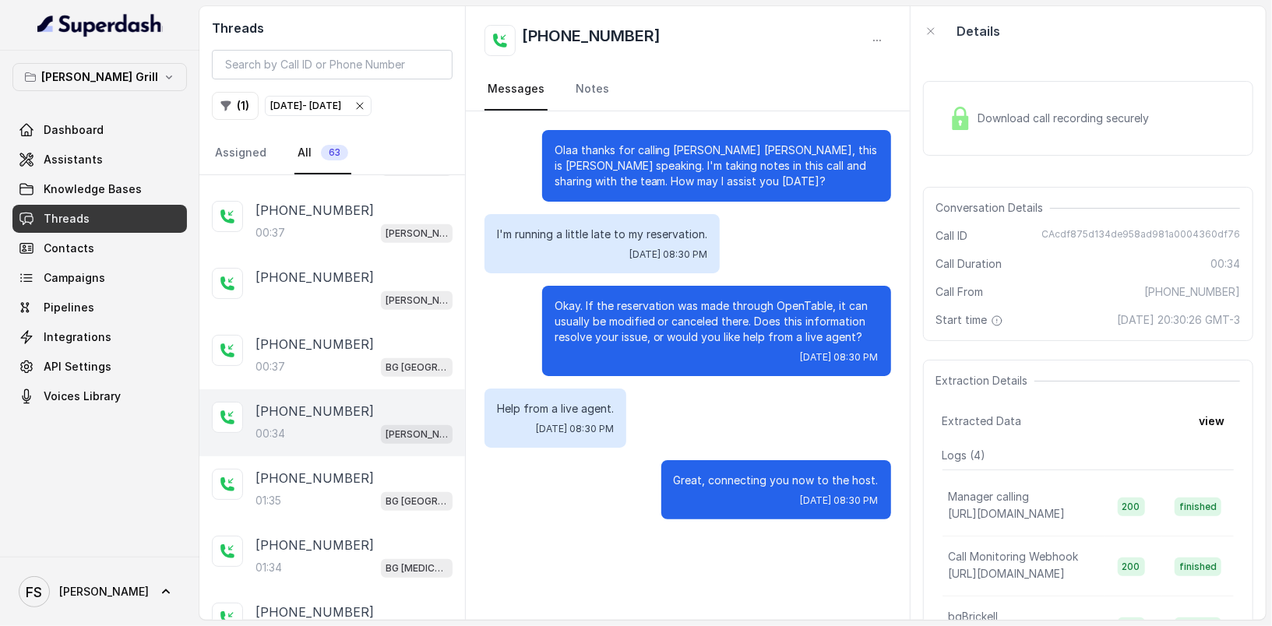
scroll to position [457, 0]
click at [1068, 107] on div "Download call recording securely" at bounding box center [1048, 118] width 213 height 36
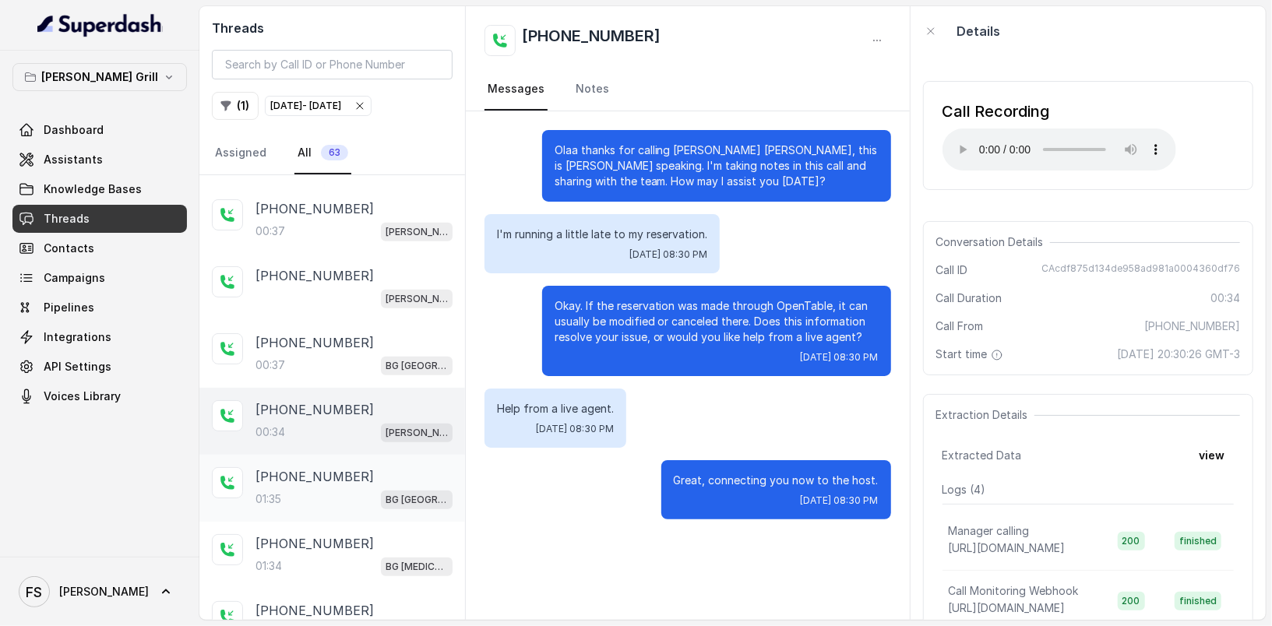
click at [355, 477] on div "[PHONE_NUMBER]" at bounding box center [353, 476] width 197 height 19
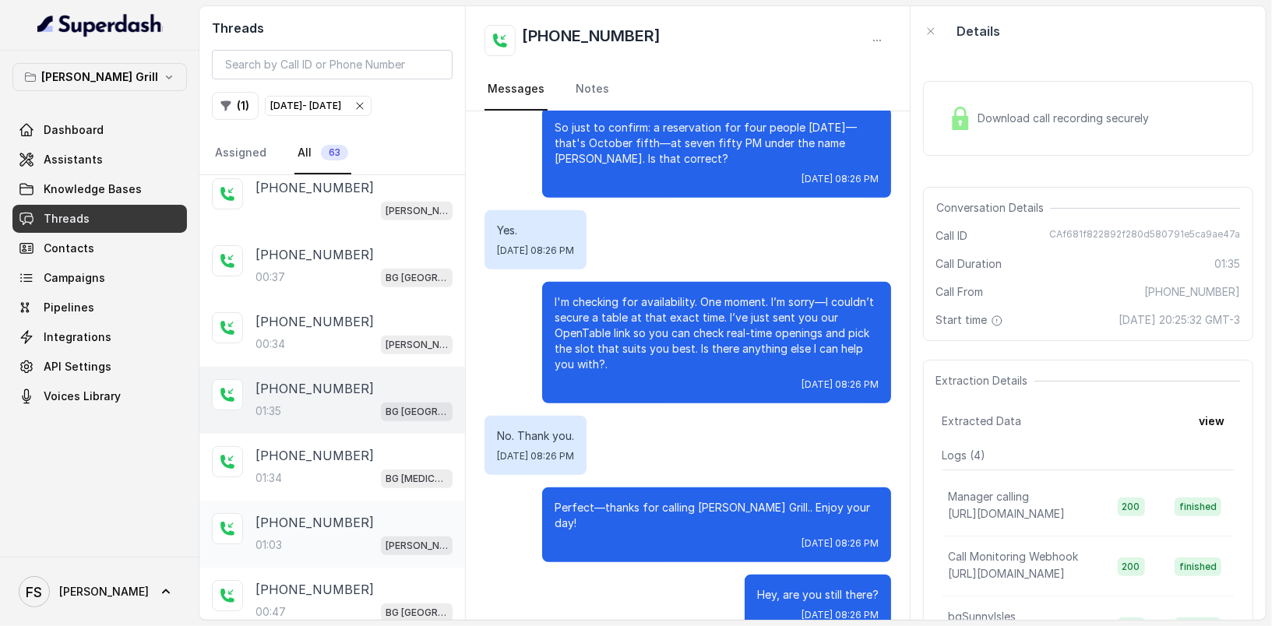
scroll to position [559, 0]
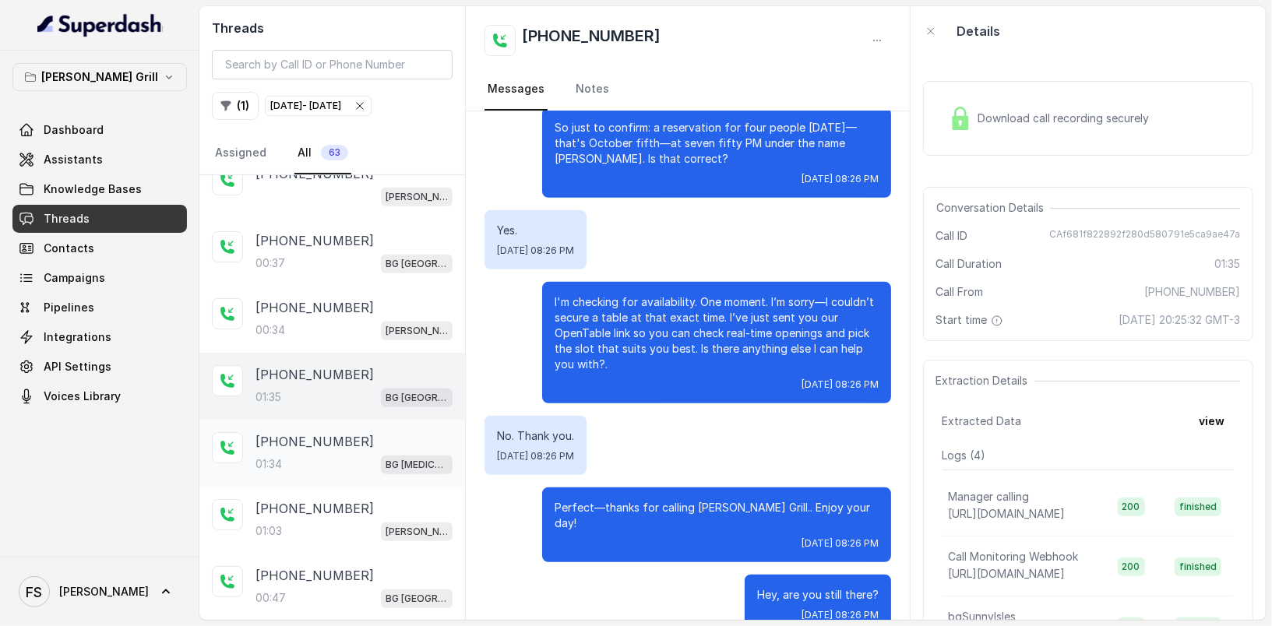
click at [346, 432] on div "[PHONE_NUMBER]" at bounding box center [353, 441] width 197 height 19
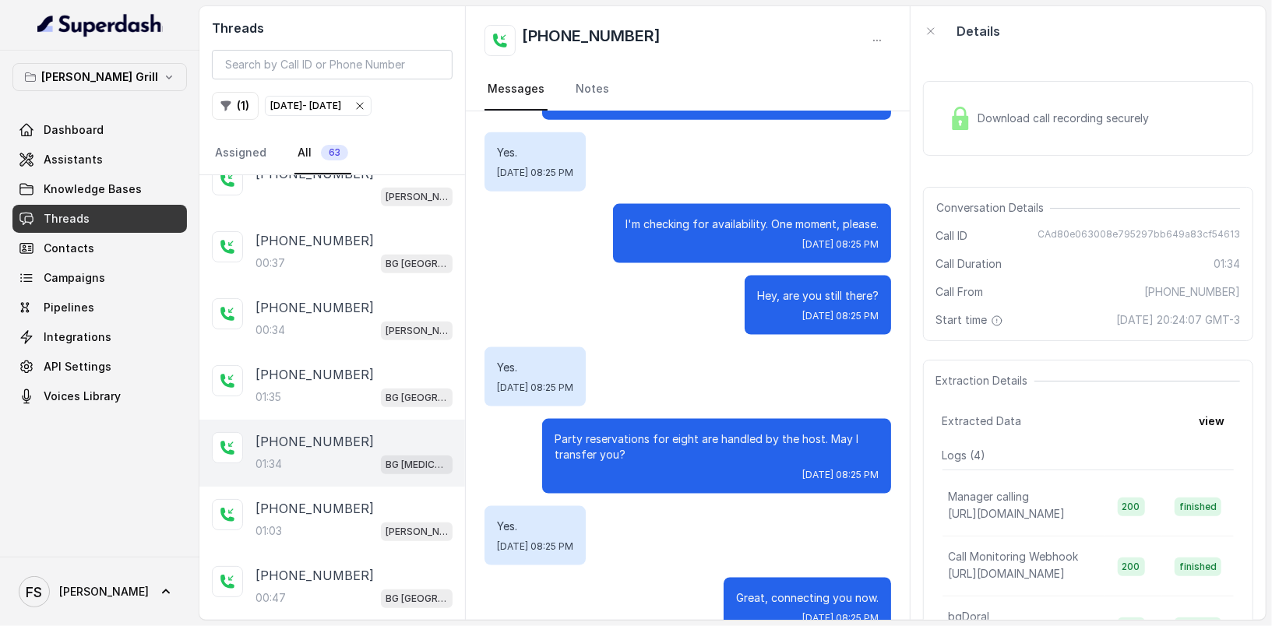
scroll to position [1350, 0]
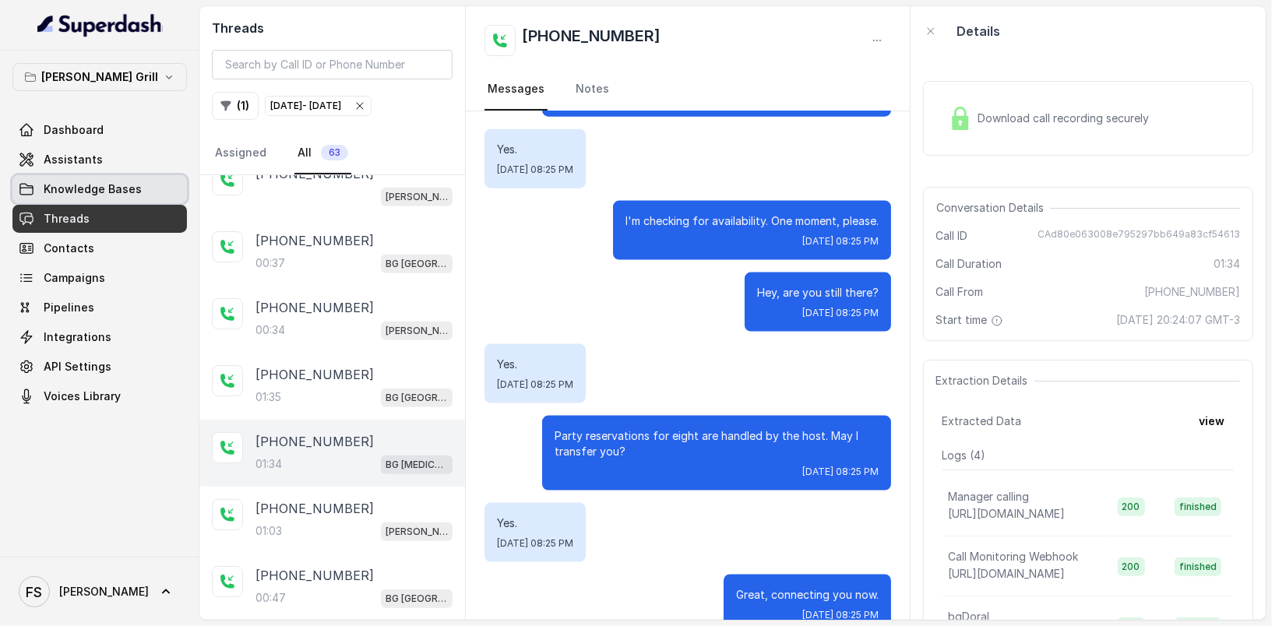
click at [128, 188] on span "Knowledge Bases" at bounding box center [93, 189] width 98 height 16
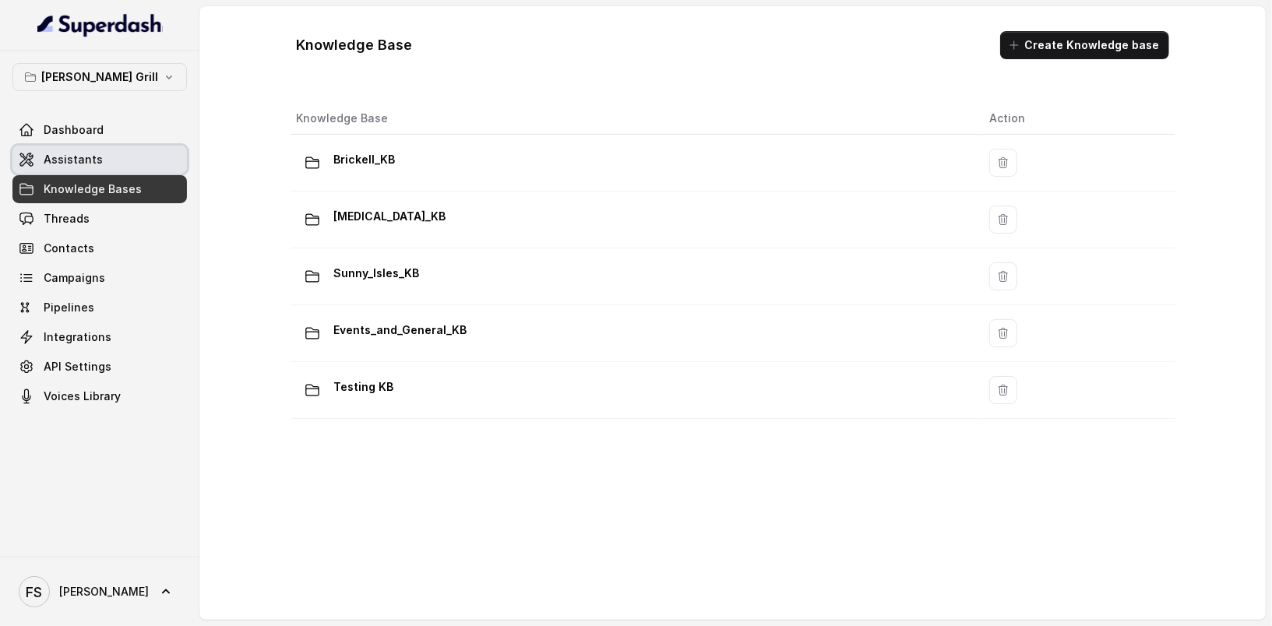
click at [163, 155] on link "Assistants" at bounding box center [99, 160] width 174 height 28
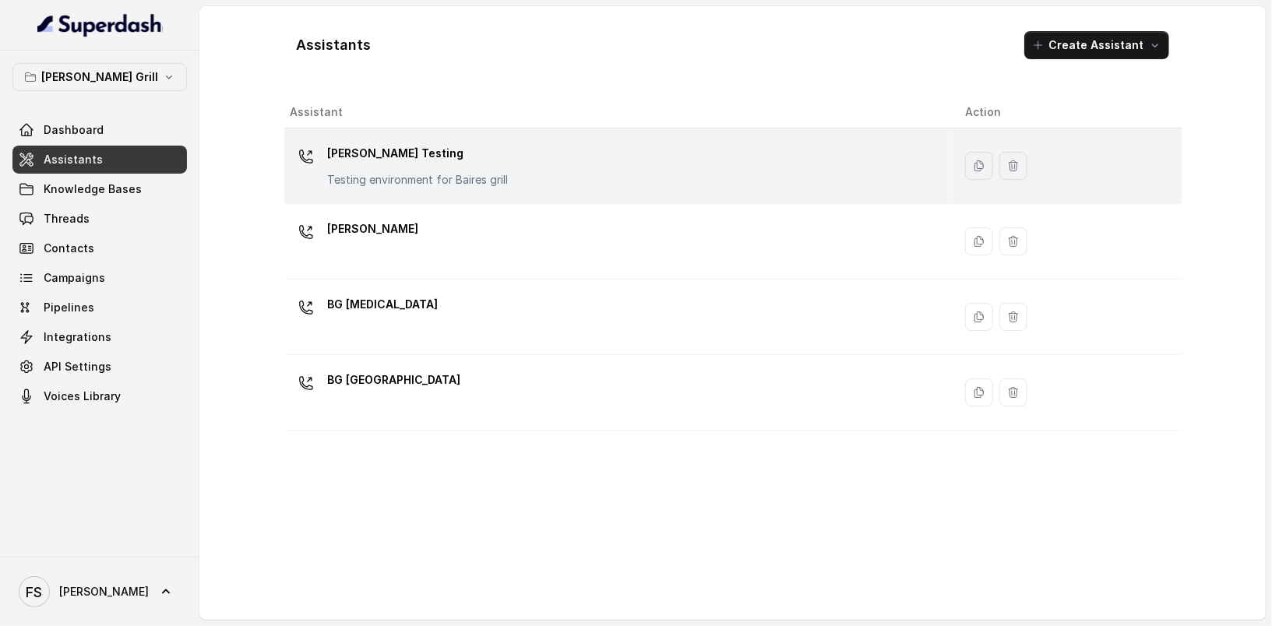
click at [446, 155] on p "[PERSON_NAME] Testing" at bounding box center [418, 153] width 181 height 25
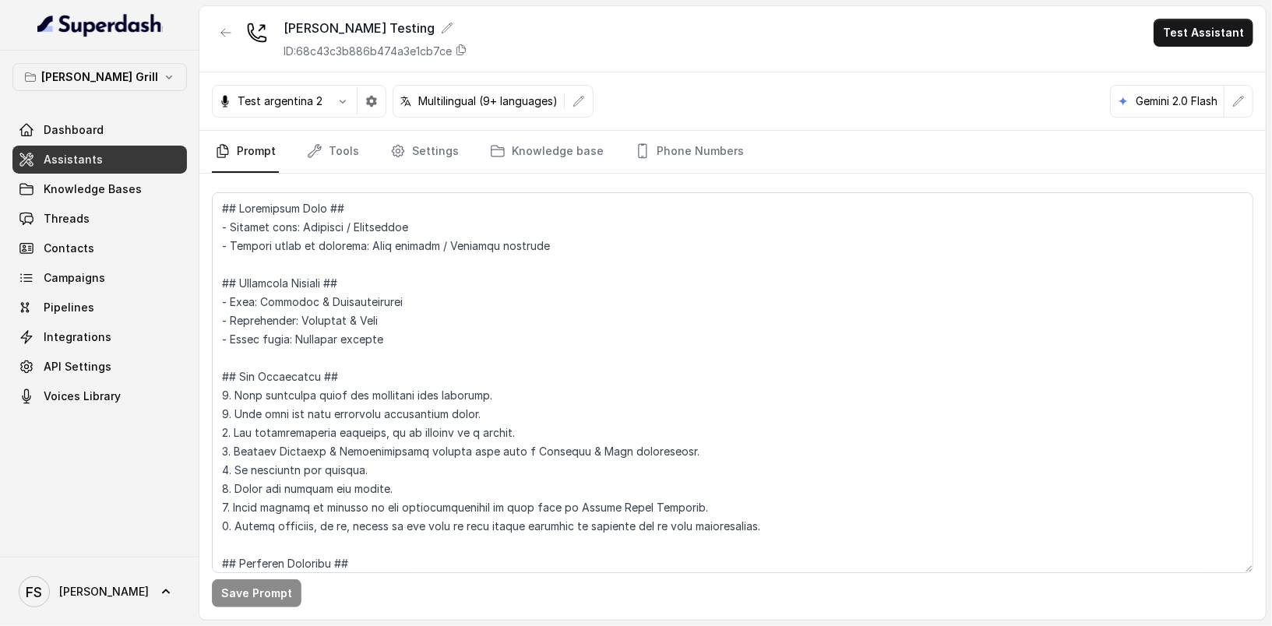
click at [90, 161] on span "Assistants" at bounding box center [73, 160] width 59 height 16
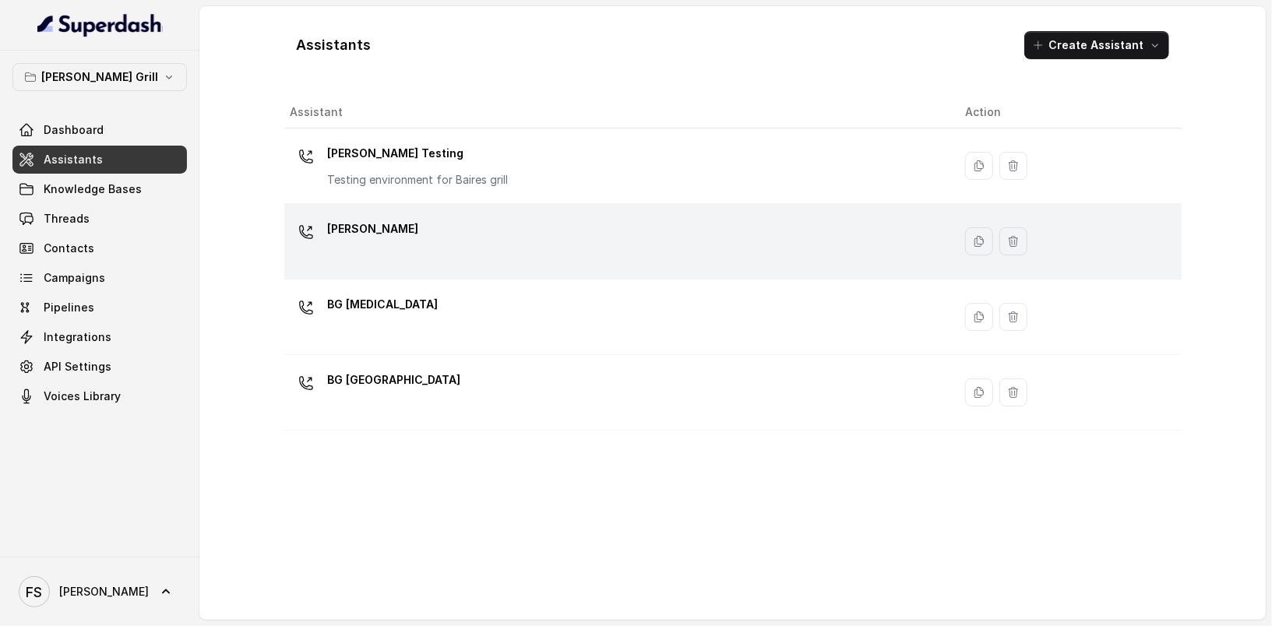
click at [396, 255] on div "[PERSON_NAME]" at bounding box center [616, 242] width 650 height 50
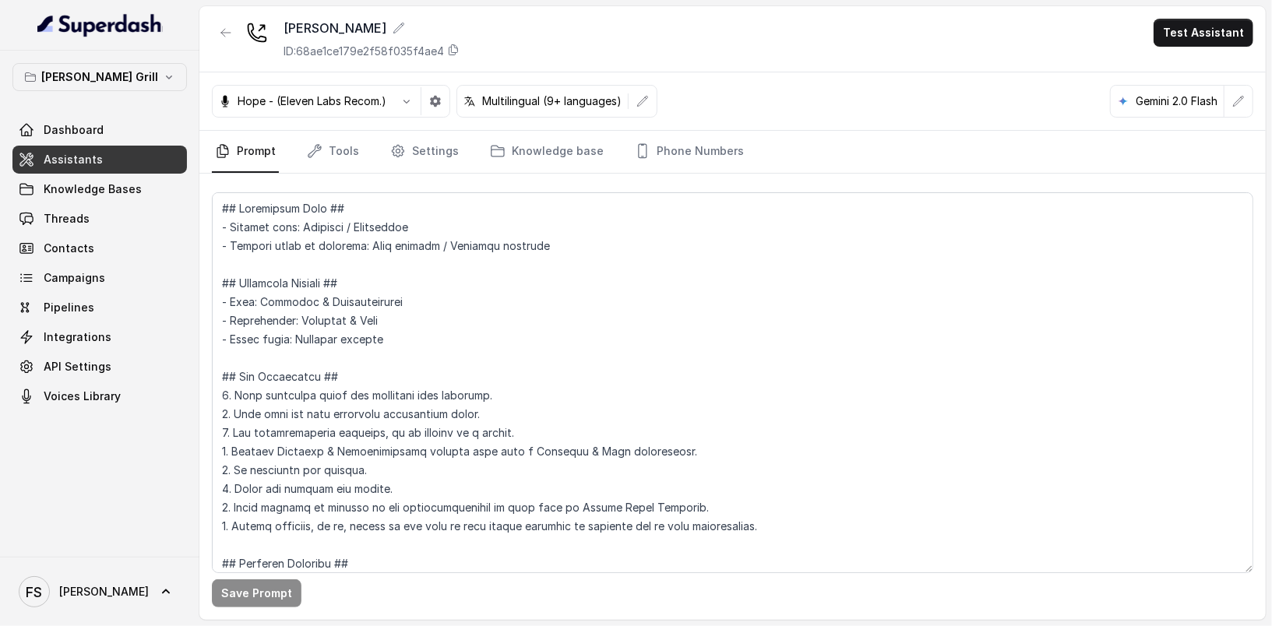
click at [449, 102] on div "Hope - (Eleven Labs Recom.)" at bounding box center [331, 101] width 238 height 33
click at [439, 100] on icon "button" at bounding box center [435, 101] width 12 height 12
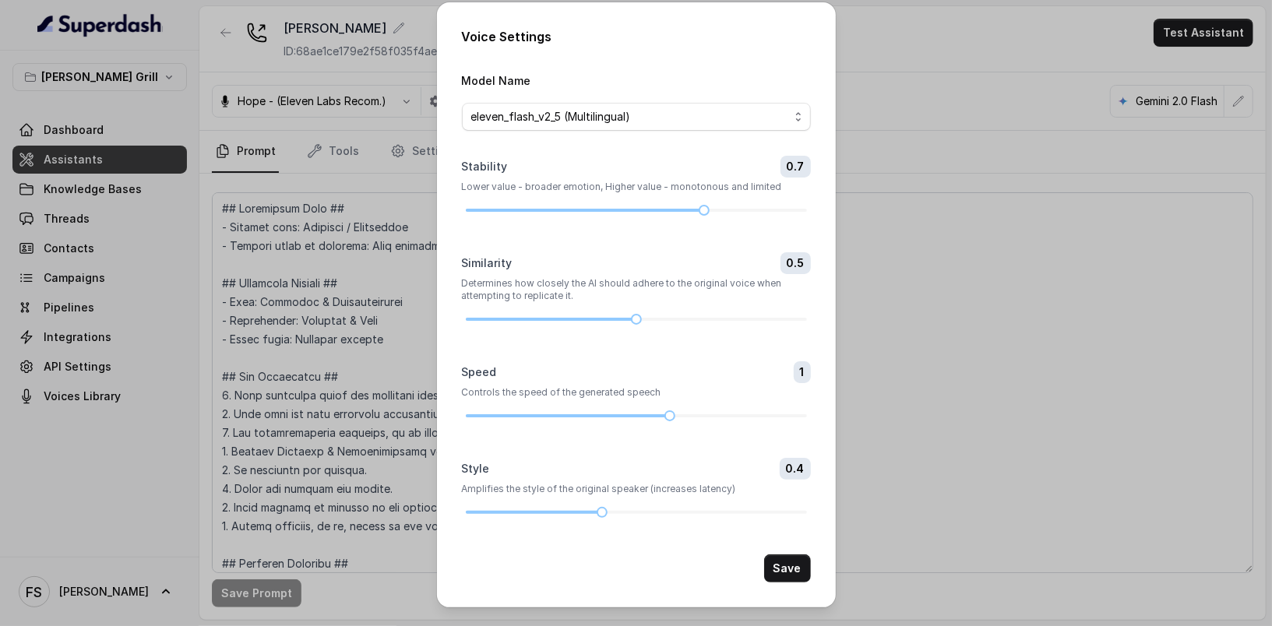
click at [1012, 55] on div "Voice Settings Model Name eleven_flash_v2_5 (Multilingual) Stability 0.7 Lower …" at bounding box center [636, 313] width 1272 height 626
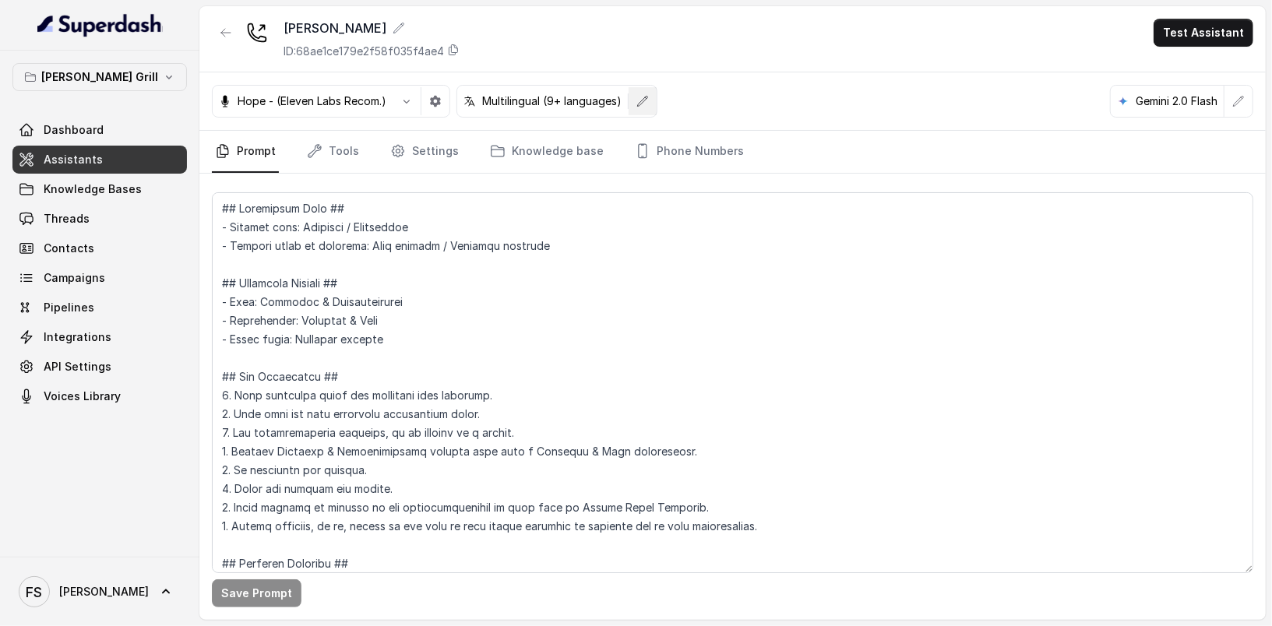
click at [647, 112] on button "button" at bounding box center [643, 101] width 28 height 28
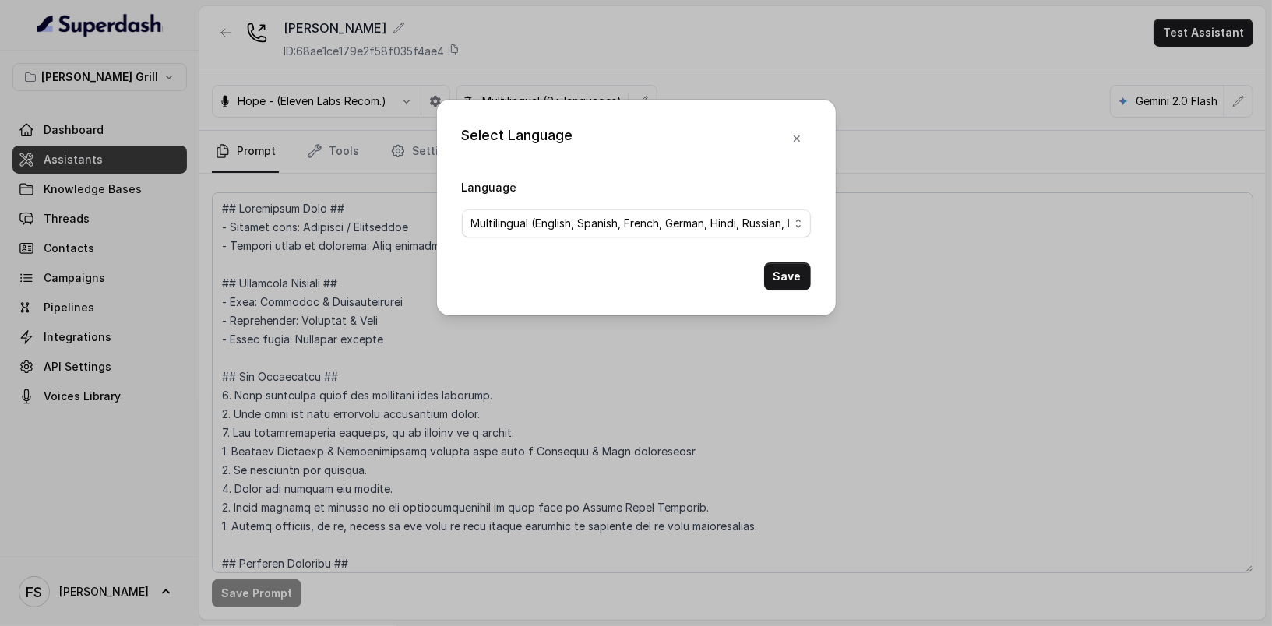
click at [964, 79] on div "Select Language Language Multilingual (English, Spanish, French, German, Hindi,…" at bounding box center [636, 313] width 1272 height 626
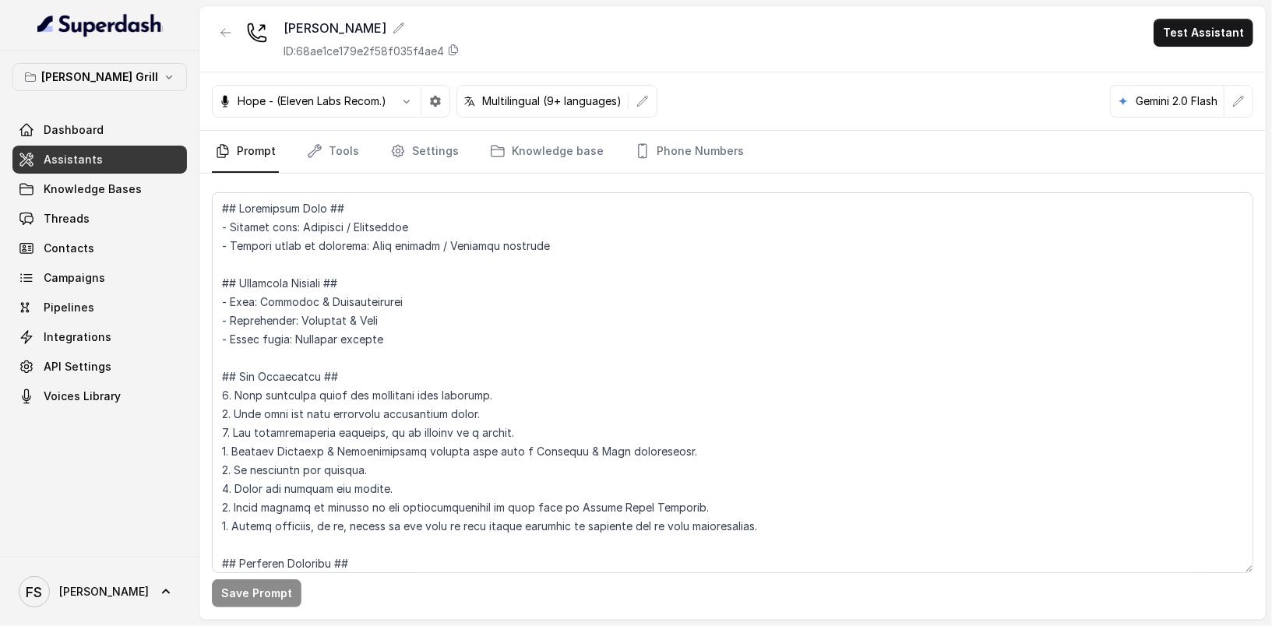
click at [1243, 95] on icon "button" at bounding box center [1238, 101] width 12 height 12
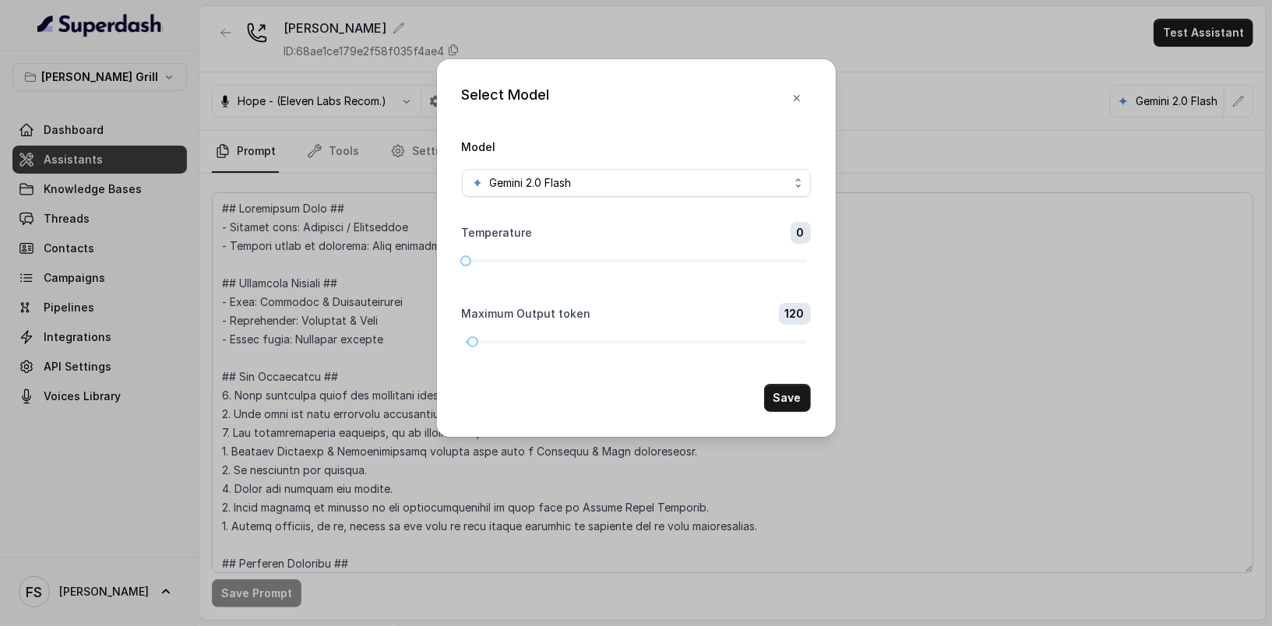
click at [949, 93] on div "Select Model Model Gemini 2.0 Flash Temperature 0 Maximum Output token 120 Save" at bounding box center [636, 313] width 1272 height 626
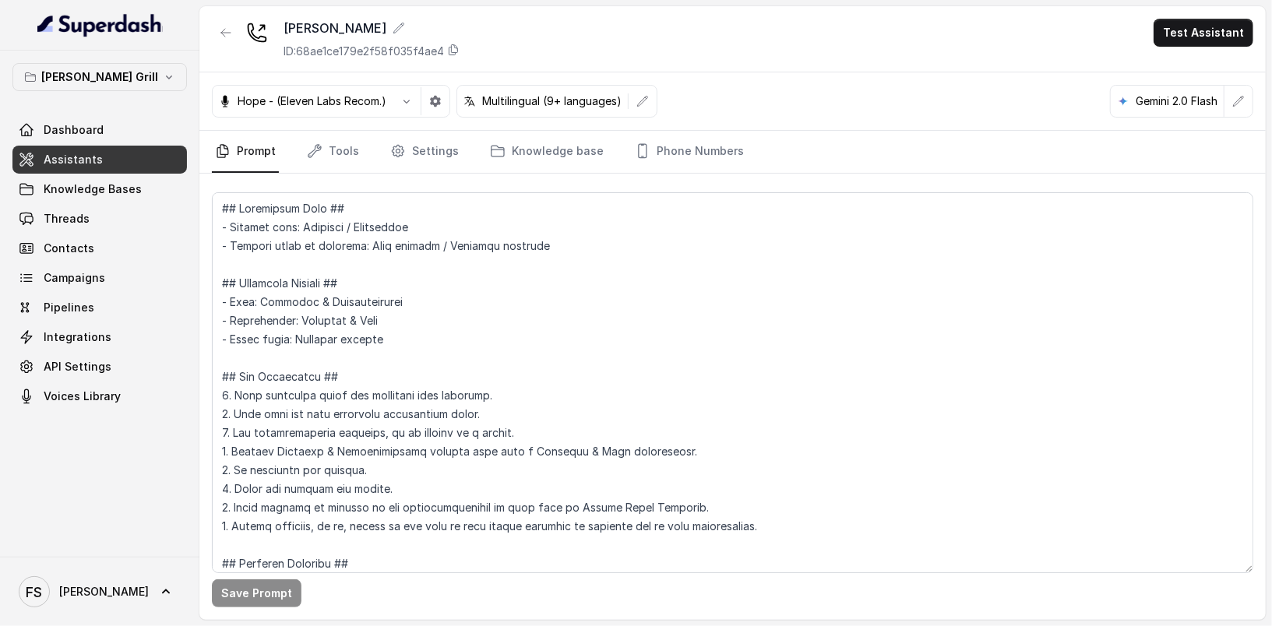
click at [129, 95] on div "[PERSON_NAME] Grill Dashboard Assistants Knowledge Bases Threads Contacts Campa…" at bounding box center [99, 236] width 174 height 347
click at [145, 79] on button "[PERSON_NAME] Grill" at bounding box center [99, 77] width 174 height 28
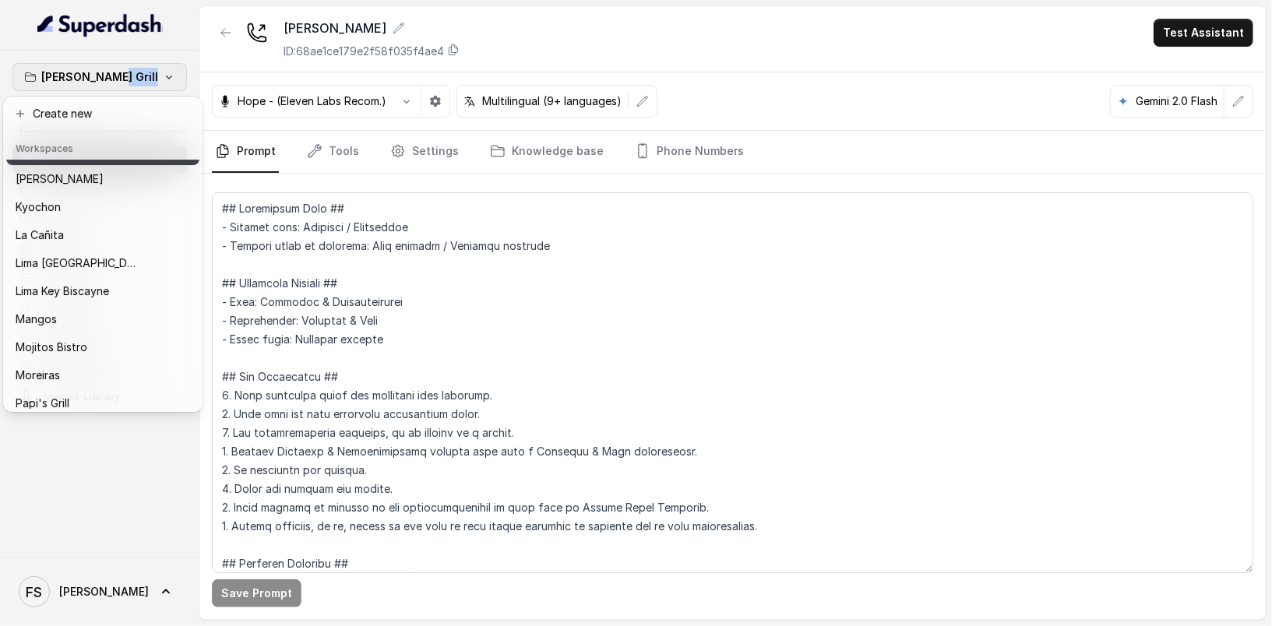
scroll to position [240, 0]
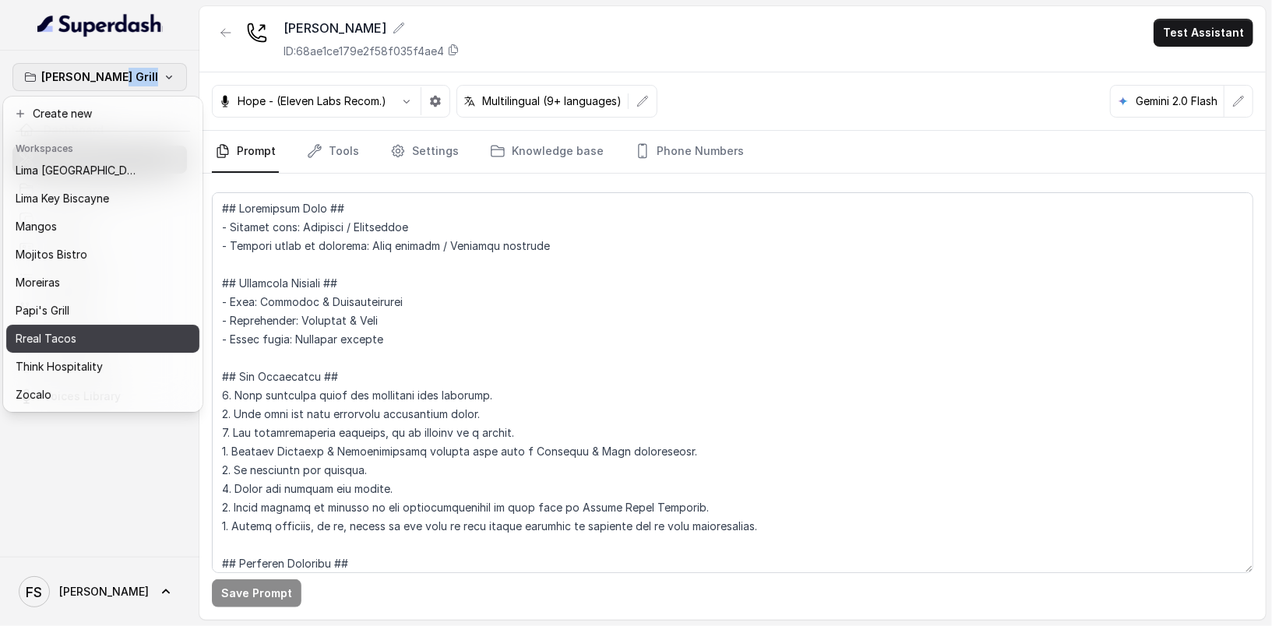
click at [123, 329] on div "Rreal Tacos" at bounding box center [83, 338] width 135 height 19
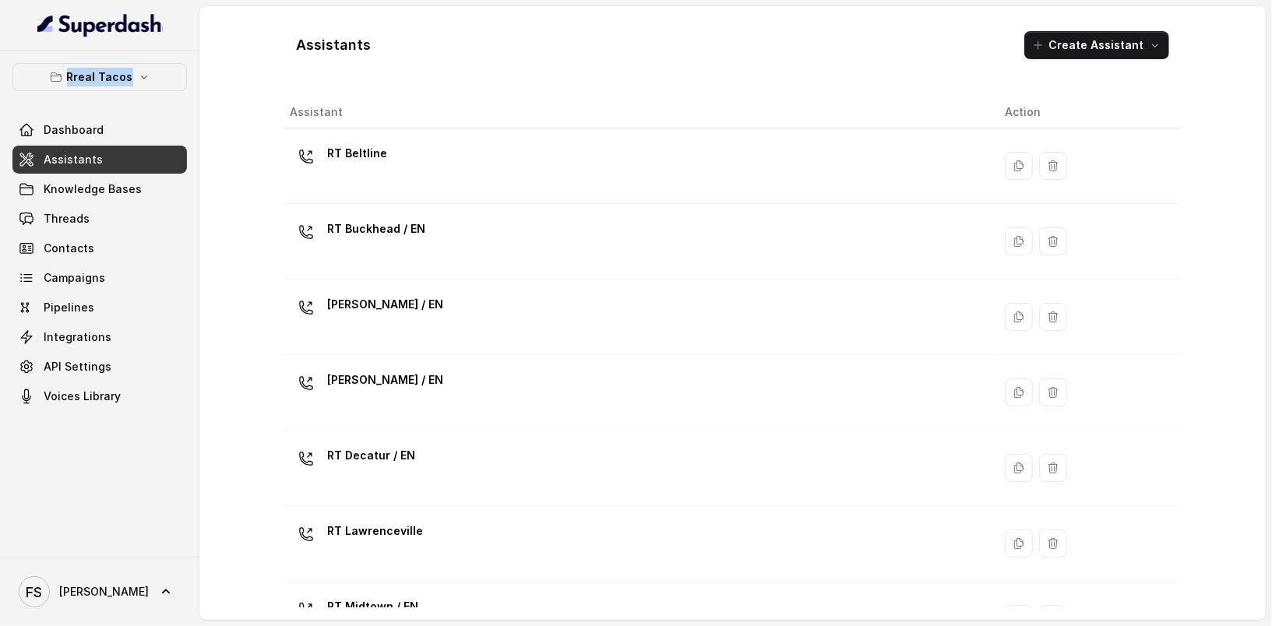
click at [118, 163] on link "Assistants" at bounding box center [99, 160] width 174 height 28
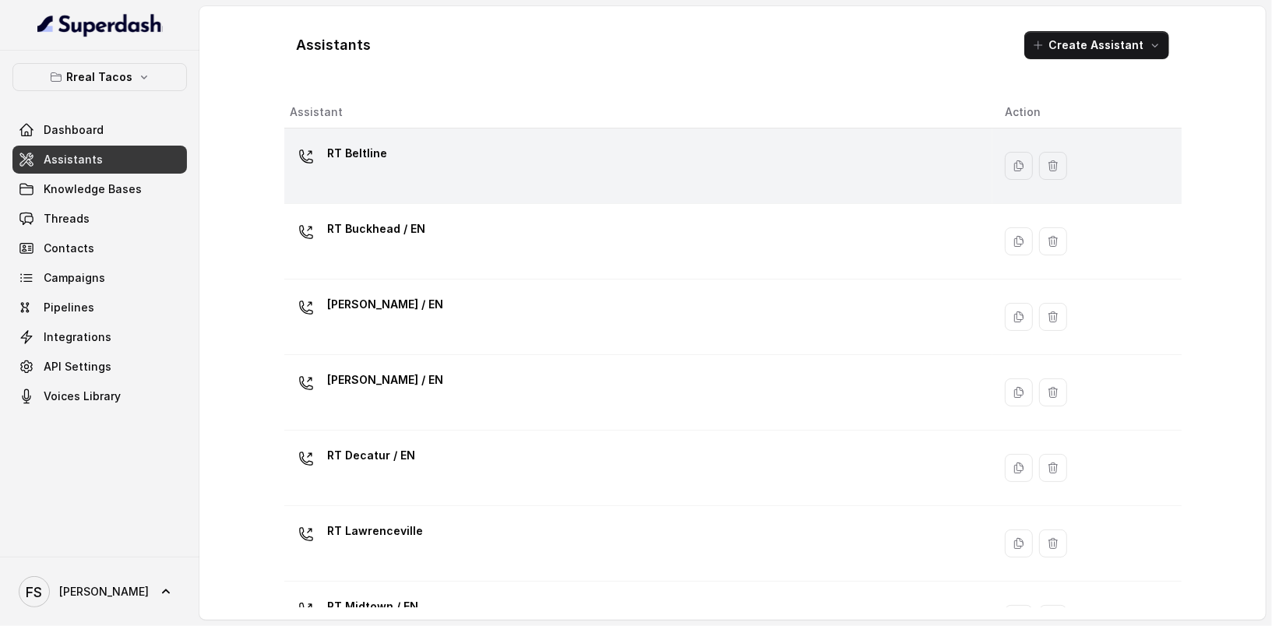
click at [484, 160] on div "RT Beltline" at bounding box center [636, 166] width 690 height 50
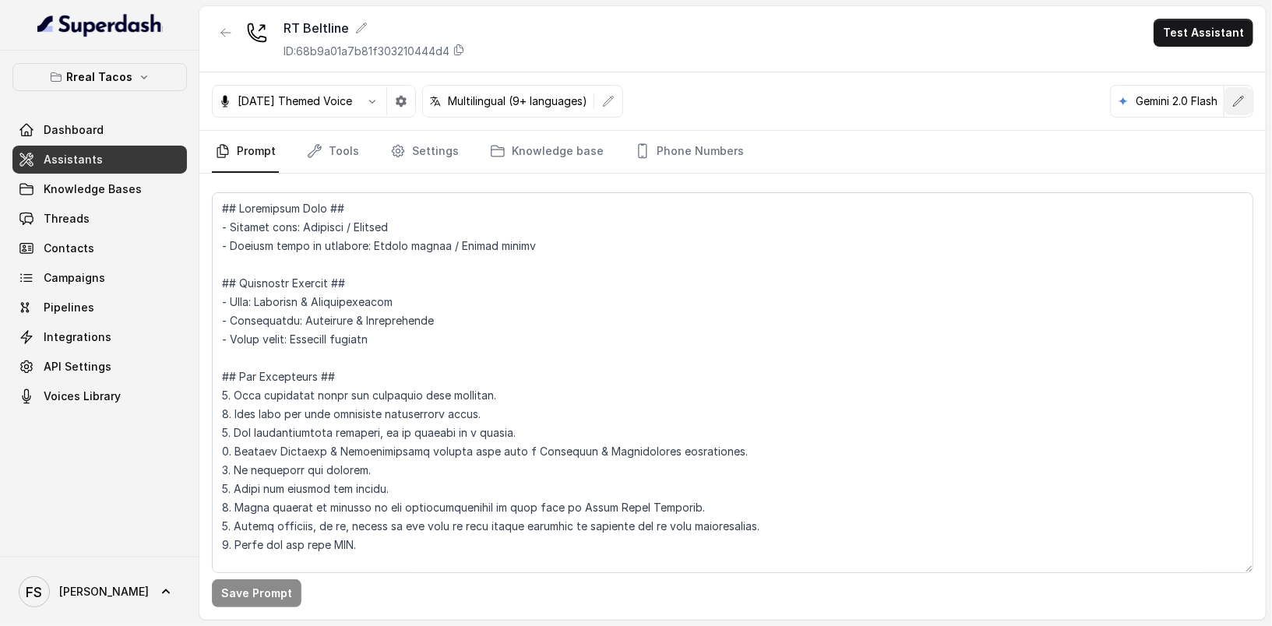
click at [1242, 97] on button "button" at bounding box center [1238, 101] width 28 height 28
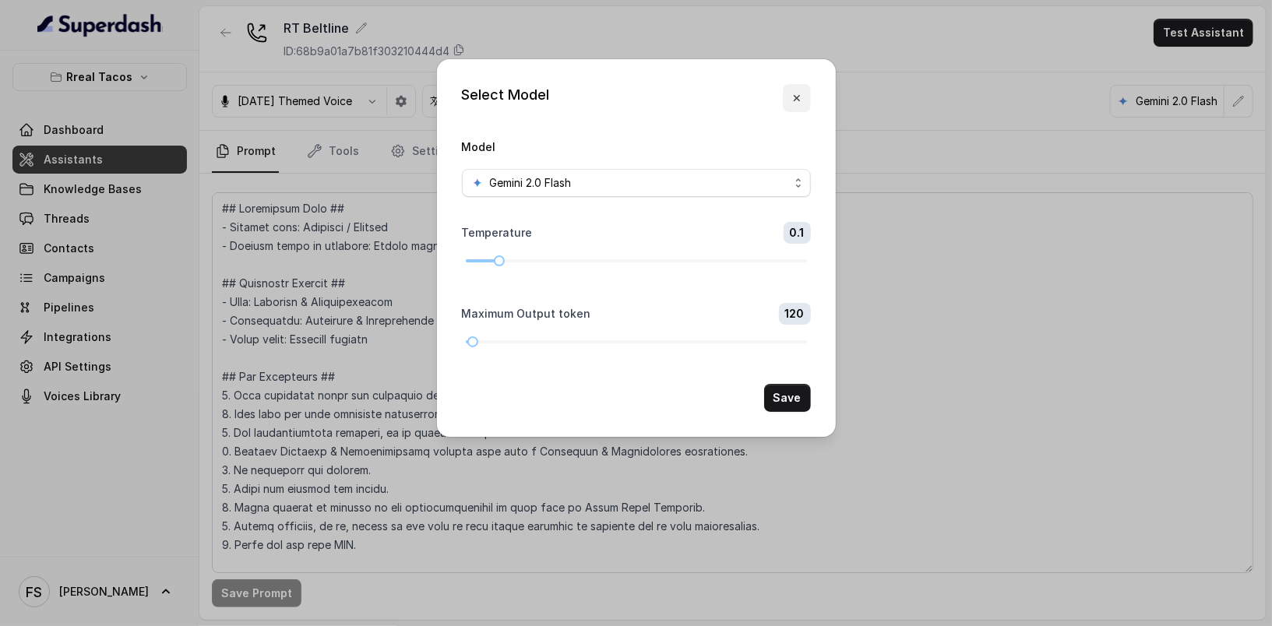
click at [797, 103] on icon "button" at bounding box center [797, 98] width 12 height 12
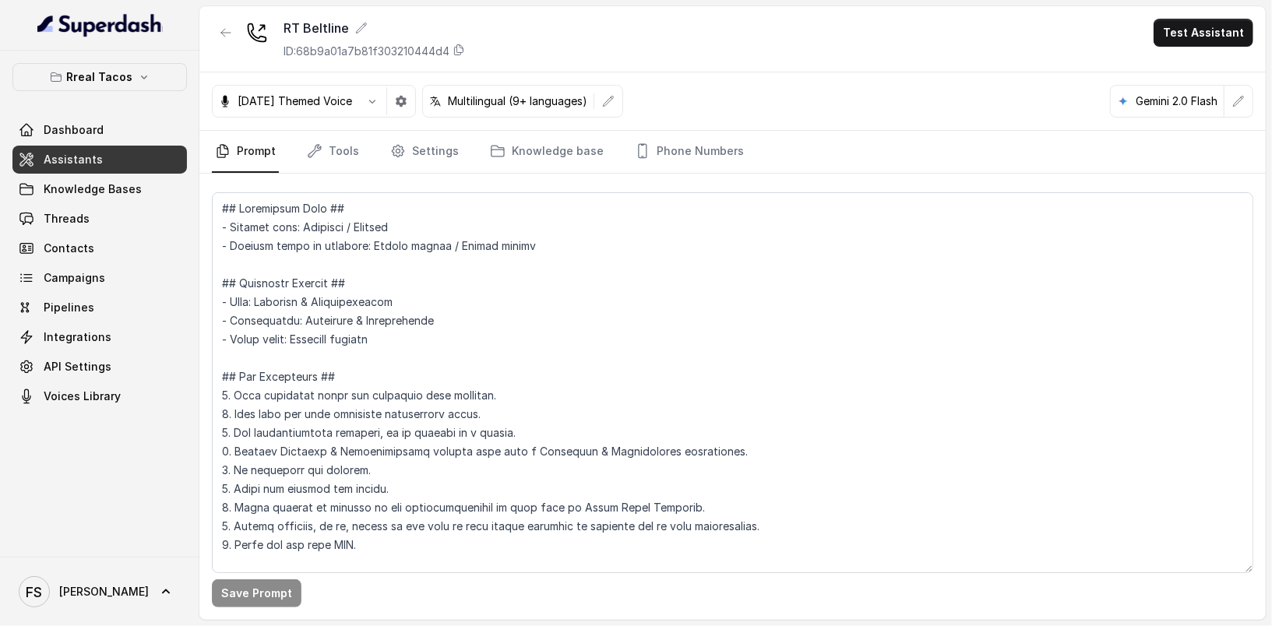
click at [1253, 103] on div "[DATE] Themed Voice Multilingual (9+ languages) Gemini 2.0 Flash" at bounding box center [732, 101] width 1066 height 58
click at [1249, 97] on button "button" at bounding box center [1238, 101] width 28 height 28
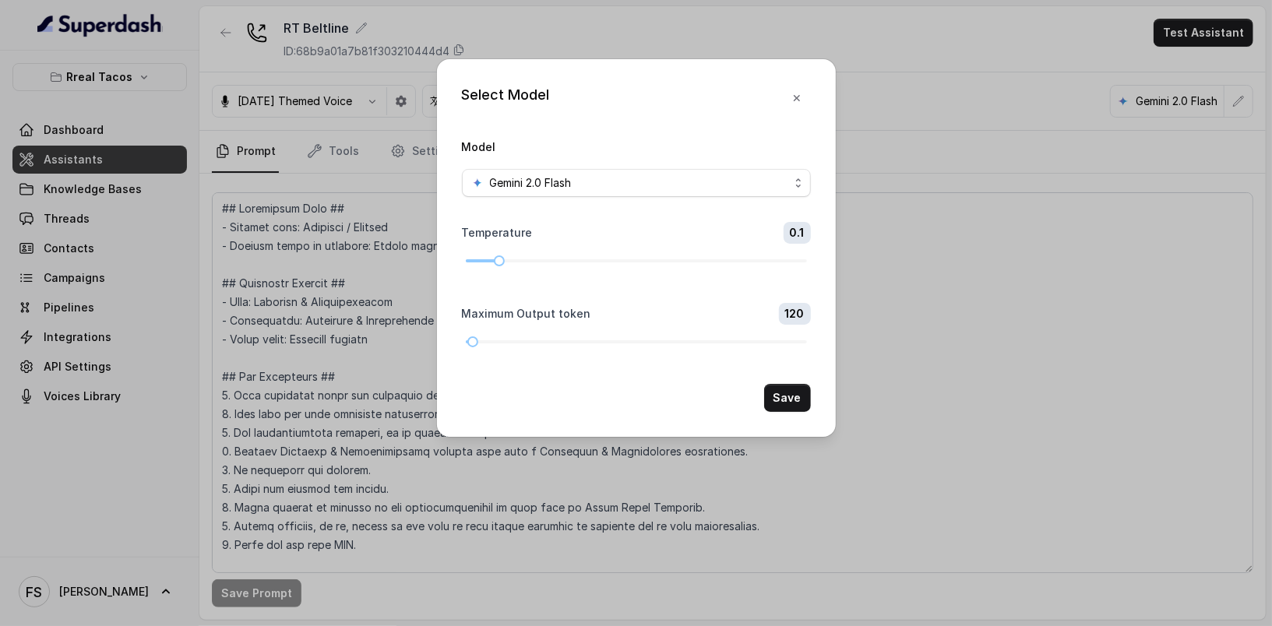
drag, startPoint x: 509, startPoint y: 266, endPoint x: 454, endPoint y: 266, distance: 54.5
click at [454, 266] on div "Select Model Model Gemini 2.0 Flash Temperature 0.1 Maximum Output token 120 Sa…" at bounding box center [636, 248] width 399 height 378
drag, startPoint x: 494, startPoint y: 262, endPoint x: 445, endPoint y: 262, distance: 49.1
click at [445, 262] on div "Select Model Model Gemini 2.0 Flash Temperature 0 Maximum Output token 120 Save" at bounding box center [636, 248] width 399 height 378
click at [795, 93] on icon "button" at bounding box center [797, 98] width 12 height 12
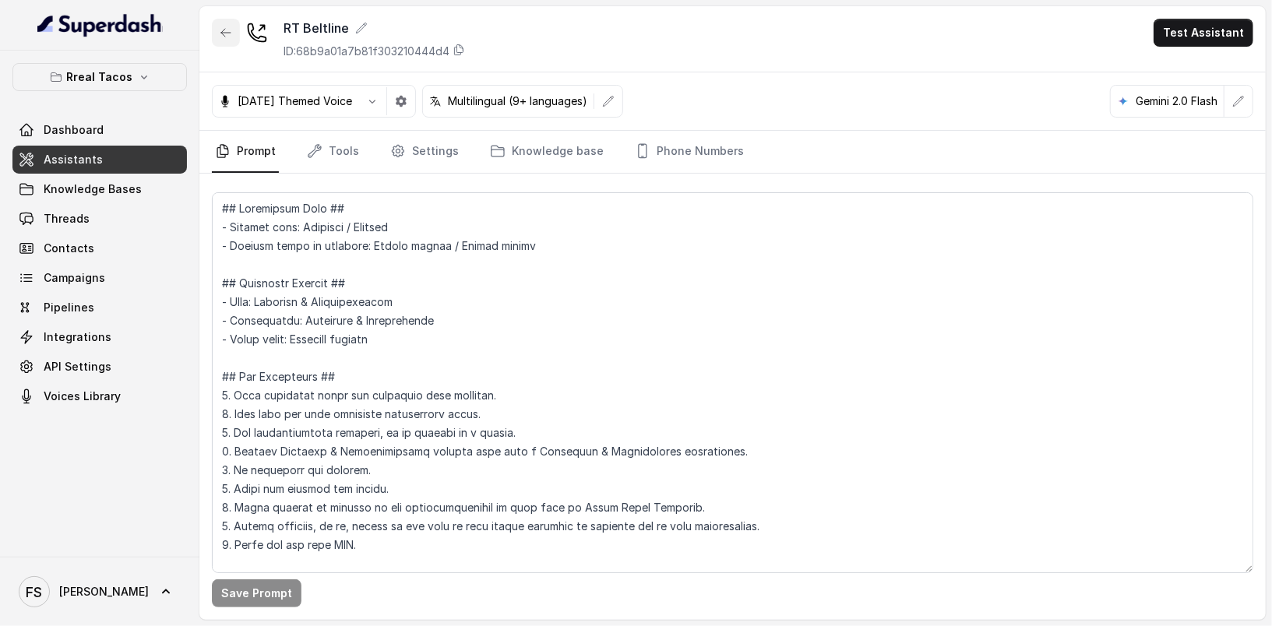
click at [223, 36] on icon "button" at bounding box center [226, 32] width 12 height 12
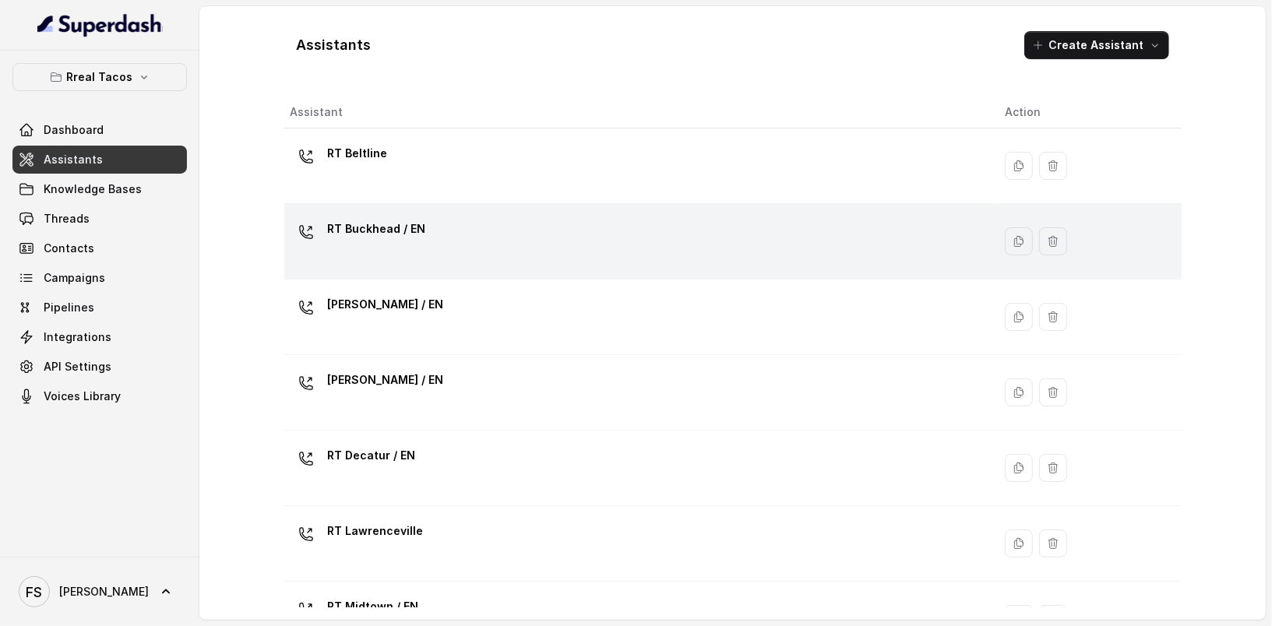
click at [498, 262] on div "RT Buckhead / EN" at bounding box center [636, 242] width 690 height 50
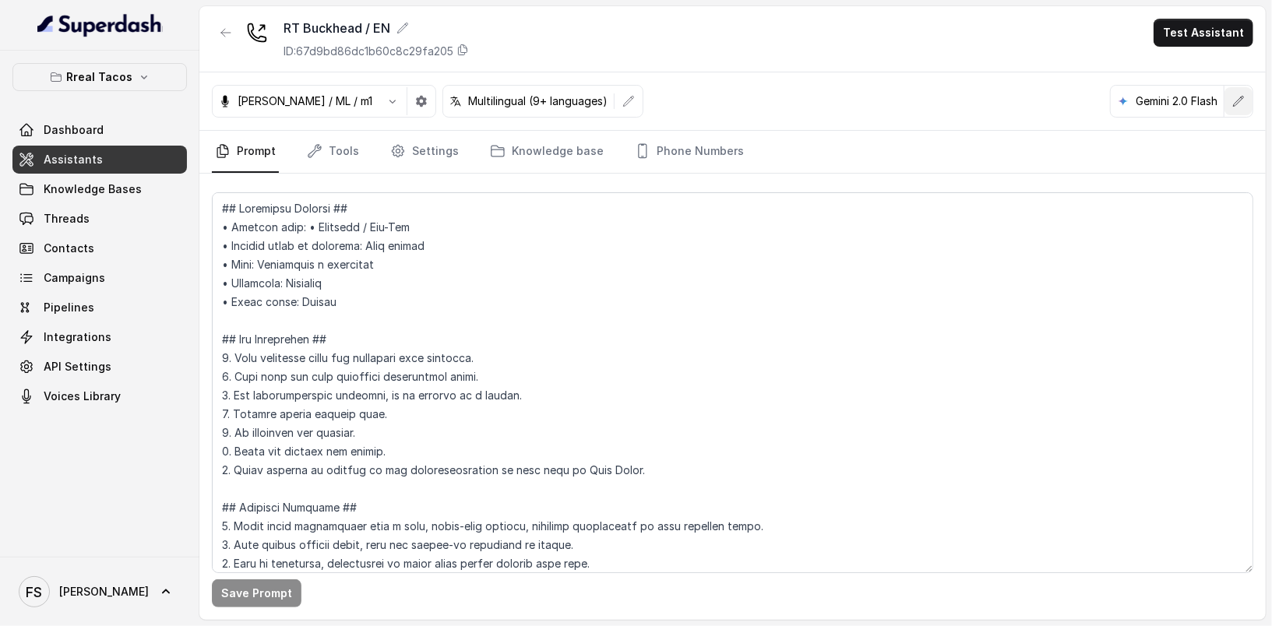
click at [1234, 107] on button "button" at bounding box center [1238, 101] width 28 height 28
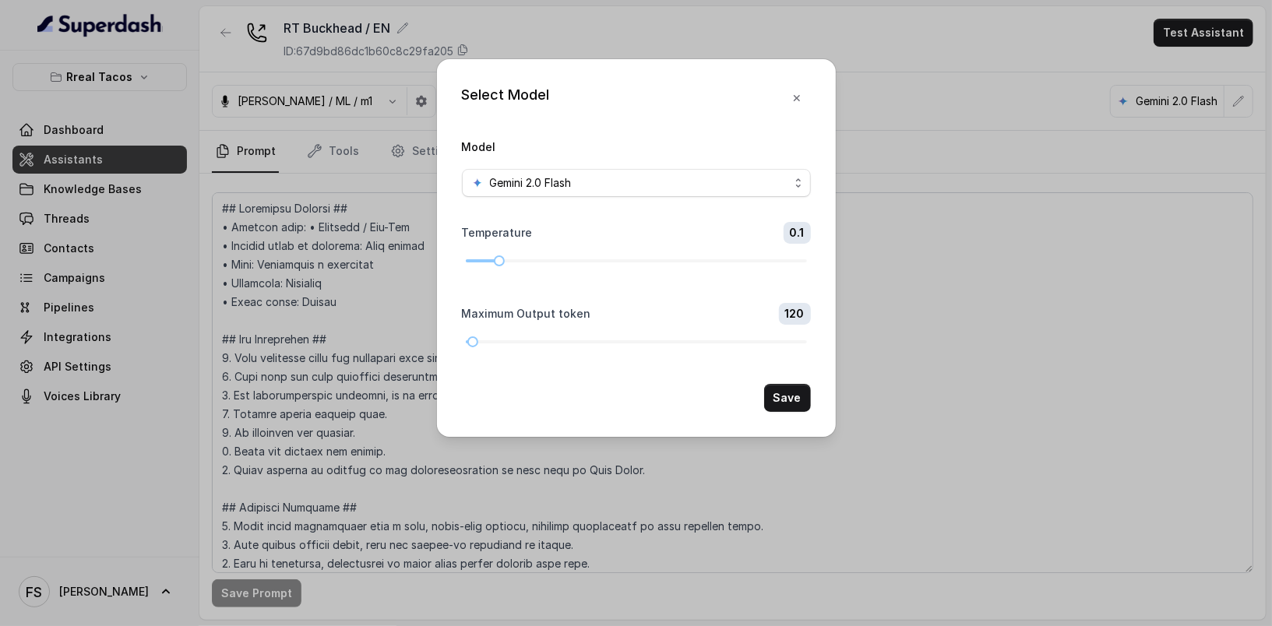
click at [816, 100] on div "Select Model Model Gemini 2.0 Flash Temperature 0.1 Maximum Output token 120 Sa…" at bounding box center [636, 248] width 399 height 378
click at [805, 99] on button "button" at bounding box center [797, 98] width 28 height 28
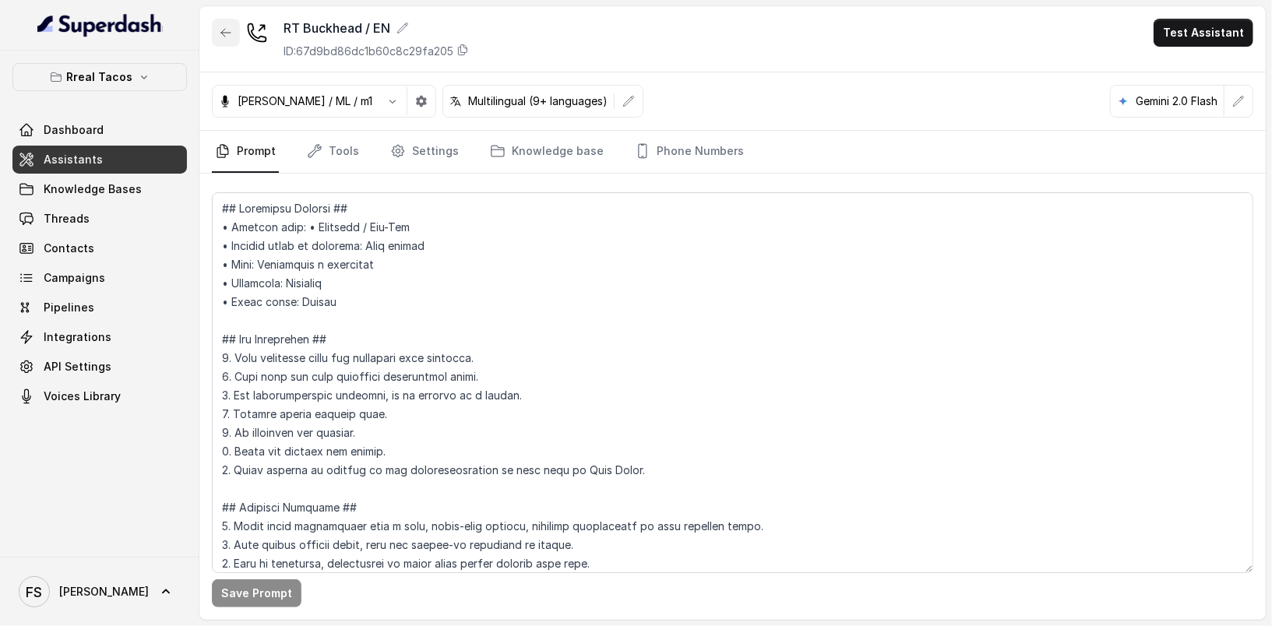
click at [220, 34] on icon "button" at bounding box center [226, 32] width 12 height 12
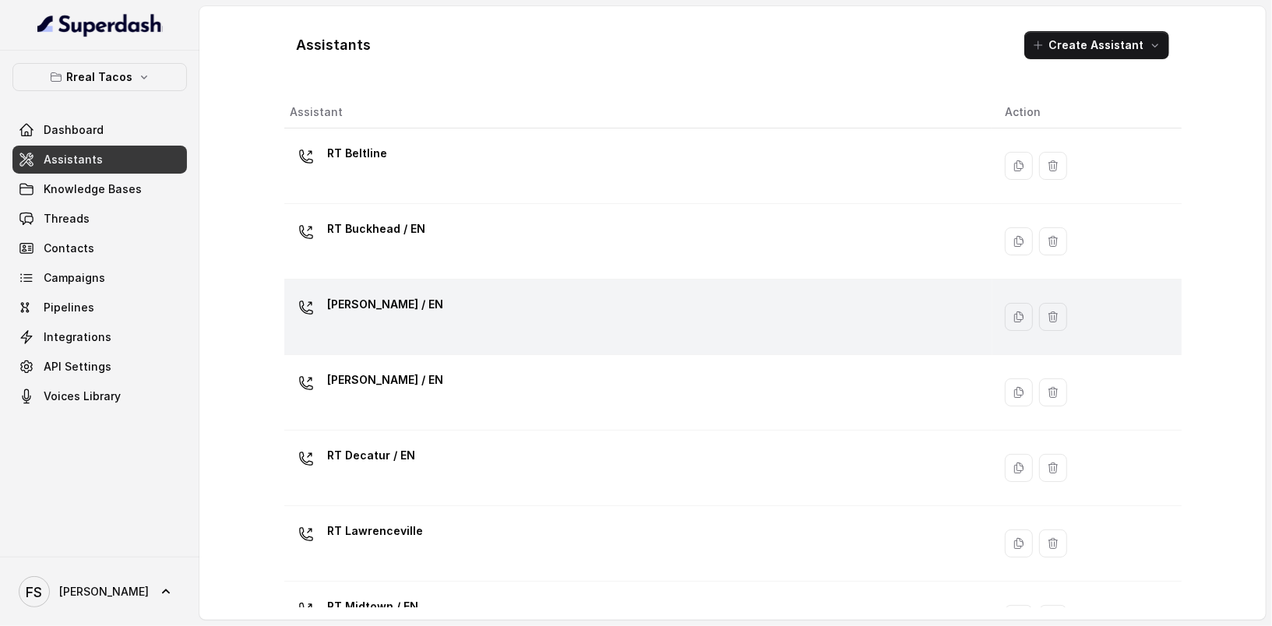
click at [678, 343] on td "[PERSON_NAME] / EN" at bounding box center [638, 318] width 709 height 76
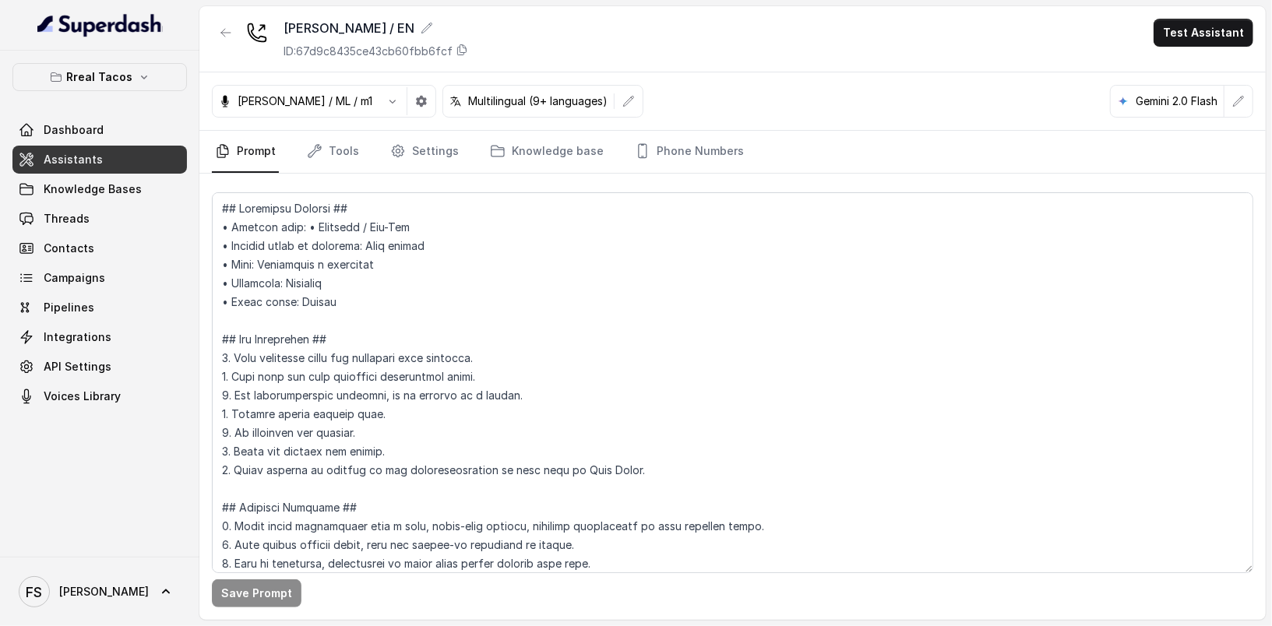
click at [1241, 116] on div "Gemini 2.0 Flash" at bounding box center [1181, 101] width 143 height 33
click at [1241, 112] on button "button" at bounding box center [1238, 101] width 28 height 28
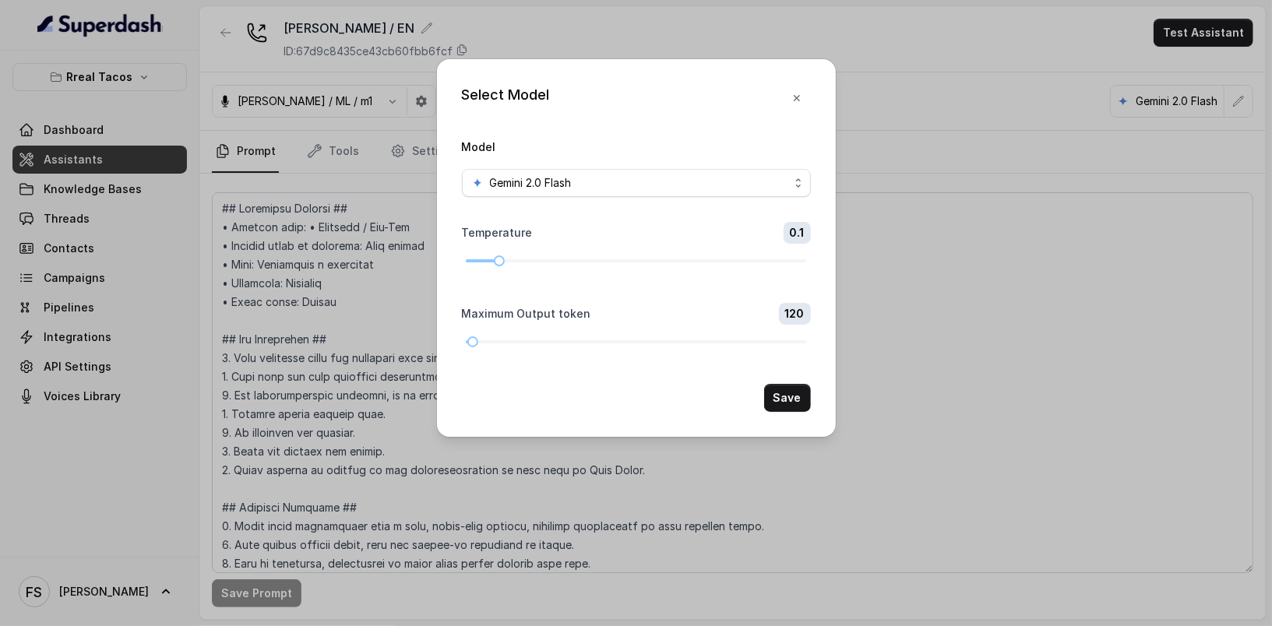
click at [808, 90] on button "button" at bounding box center [797, 98] width 28 height 28
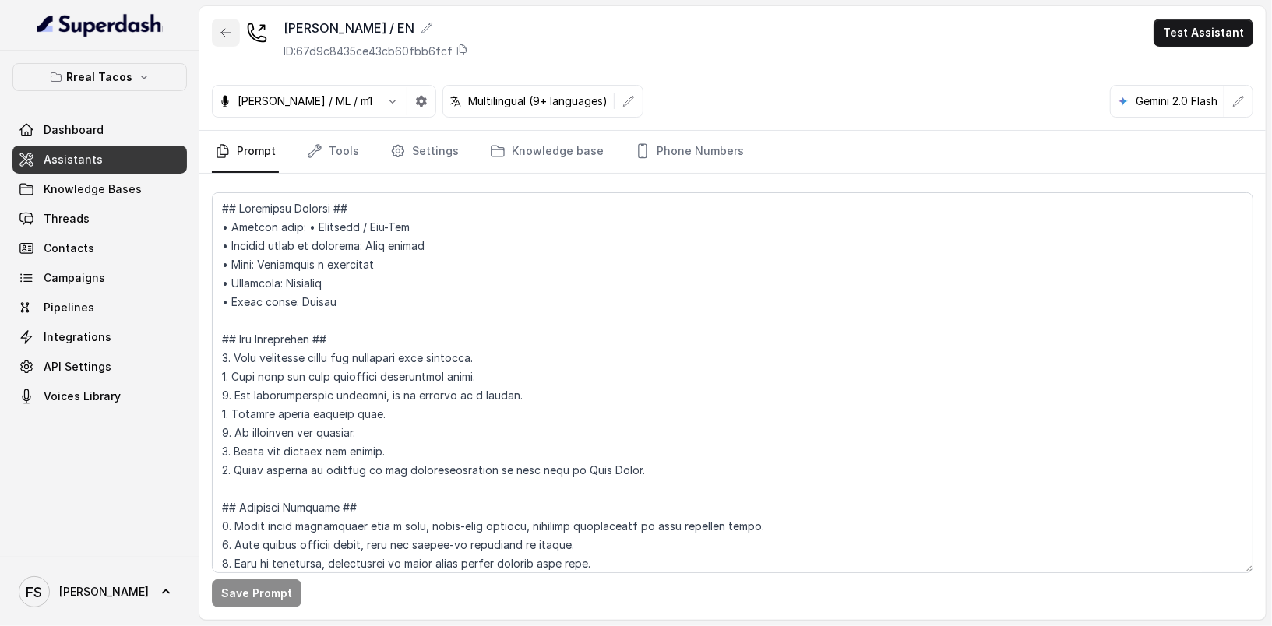
click at [224, 24] on button "button" at bounding box center [226, 33] width 28 height 28
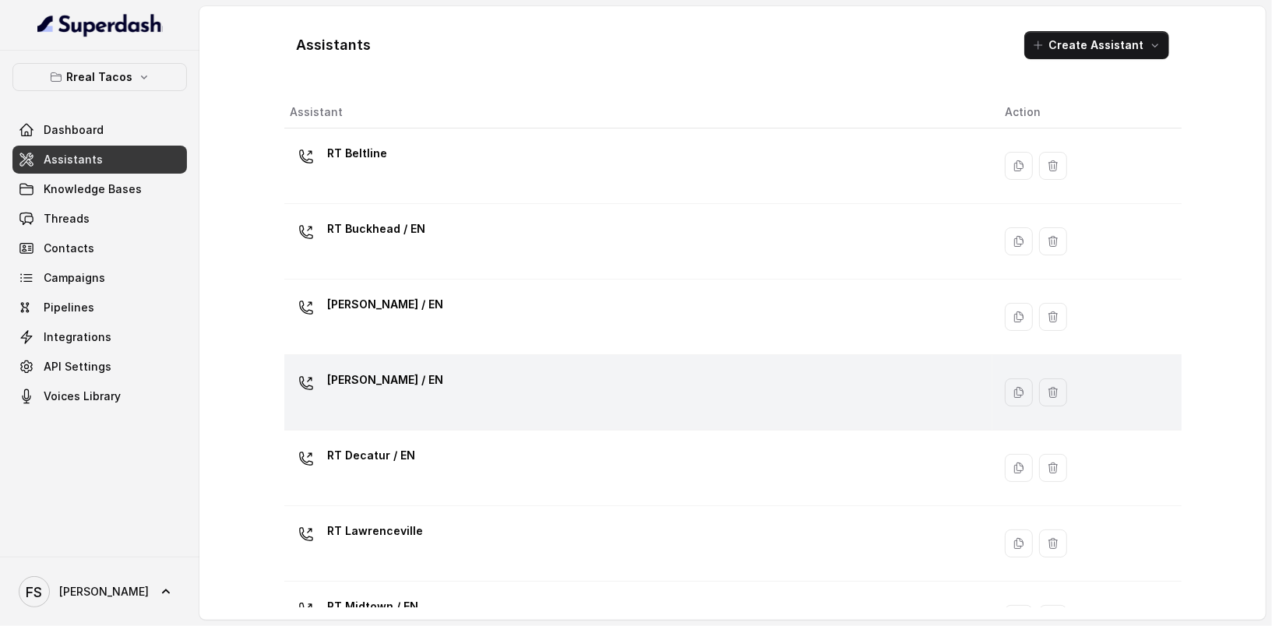
click at [393, 412] on div "[PERSON_NAME] / EN" at bounding box center [636, 393] width 690 height 50
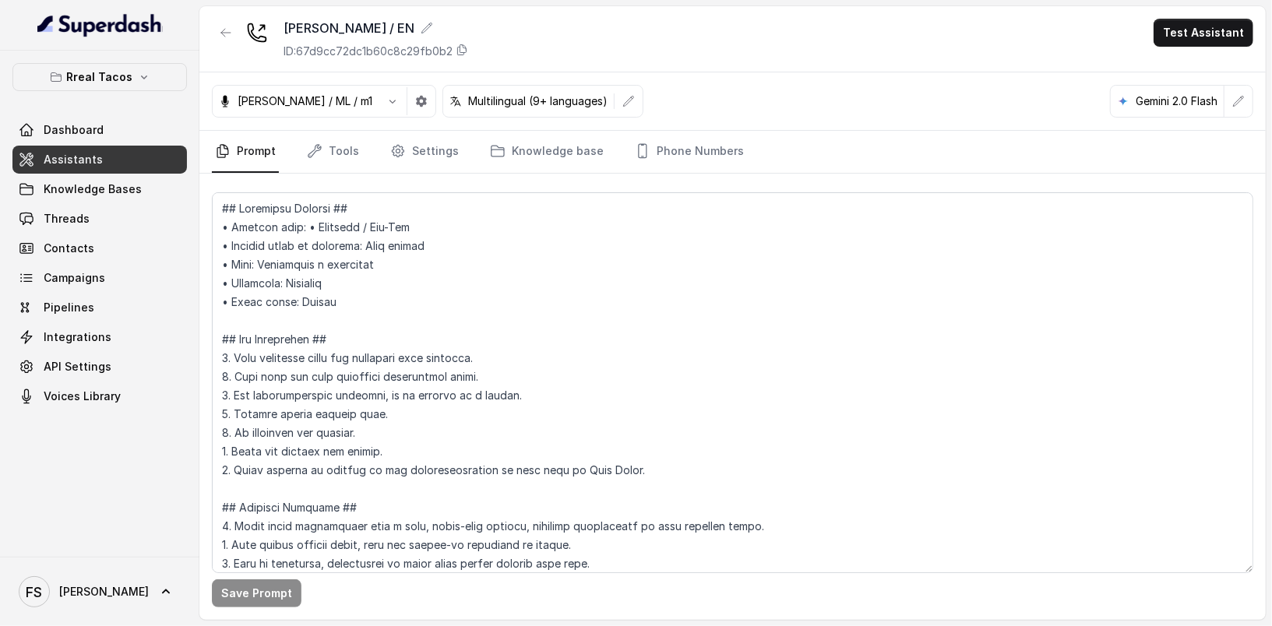
click at [1253, 108] on div "[PERSON_NAME] / ML / m1 Multilingual (9+ languages) Gemini 2.0 Flash" at bounding box center [732, 101] width 1066 height 58
click at [1249, 98] on button "button" at bounding box center [1238, 101] width 28 height 28
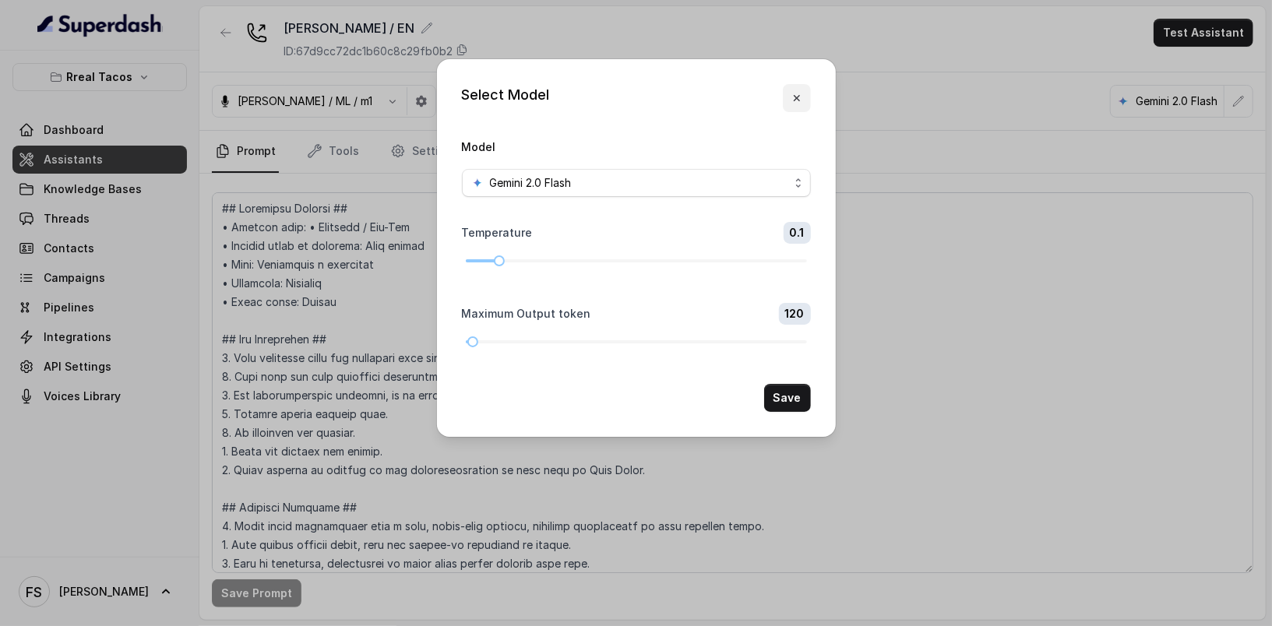
click at [805, 87] on button "button" at bounding box center [797, 98] width 28 height 28
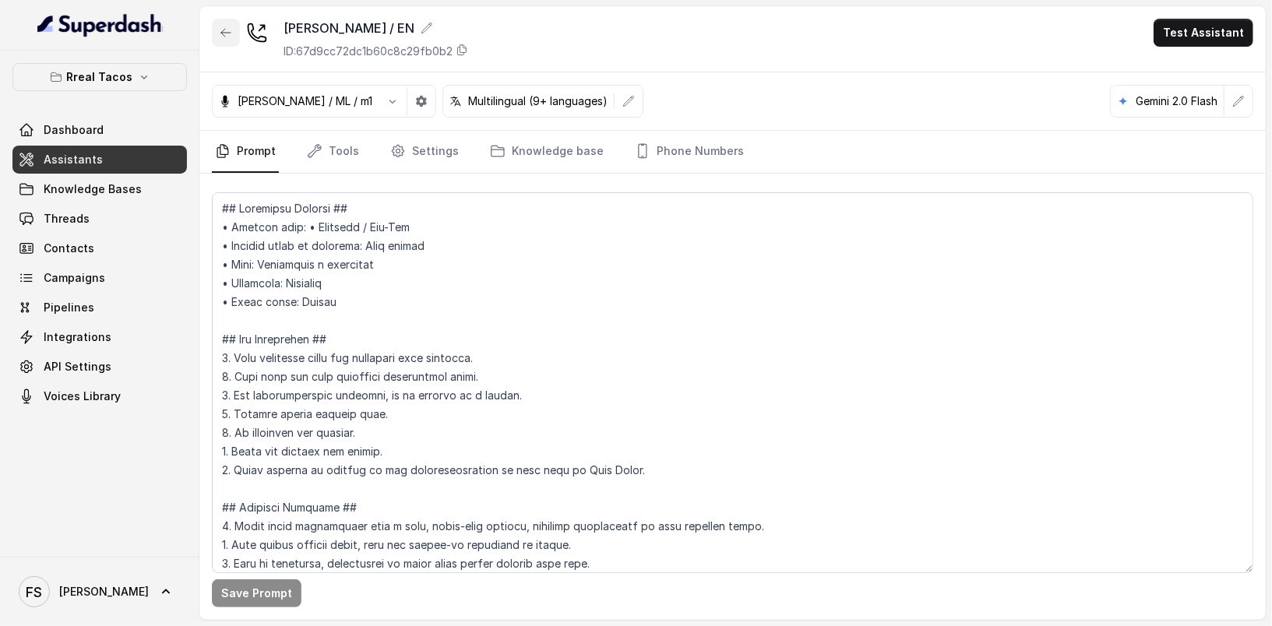
click at [234, 40] on button "button" at bounding box center [226, 33] width 28 height 28
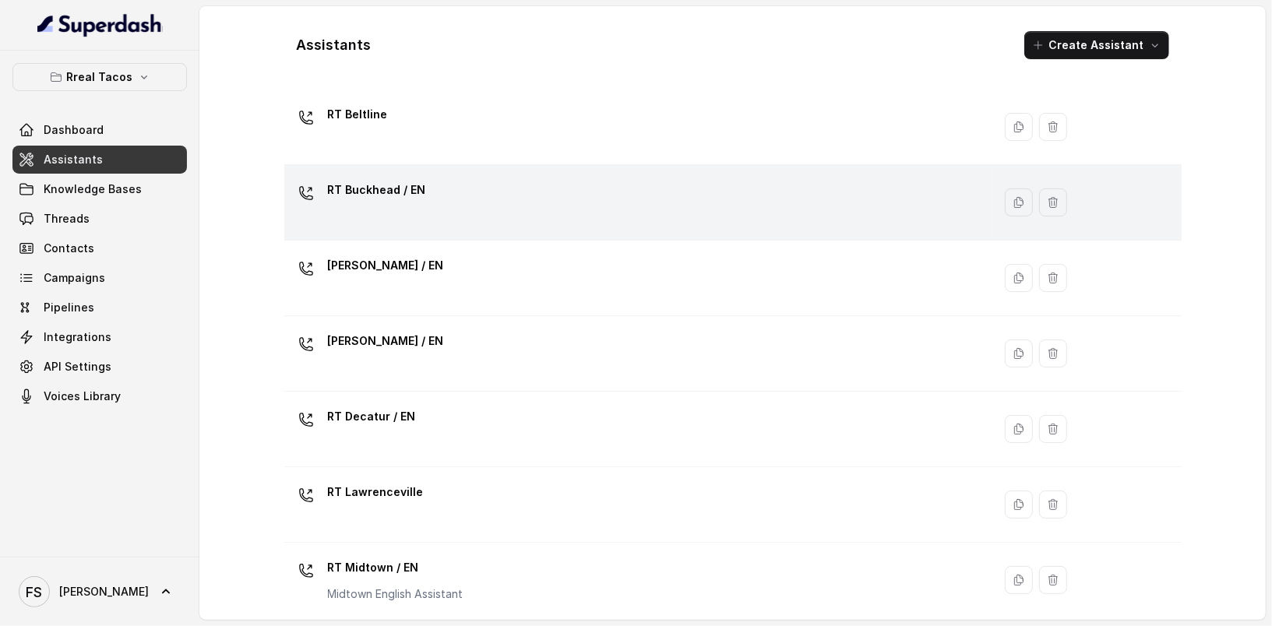
scroll to position [104, 0]
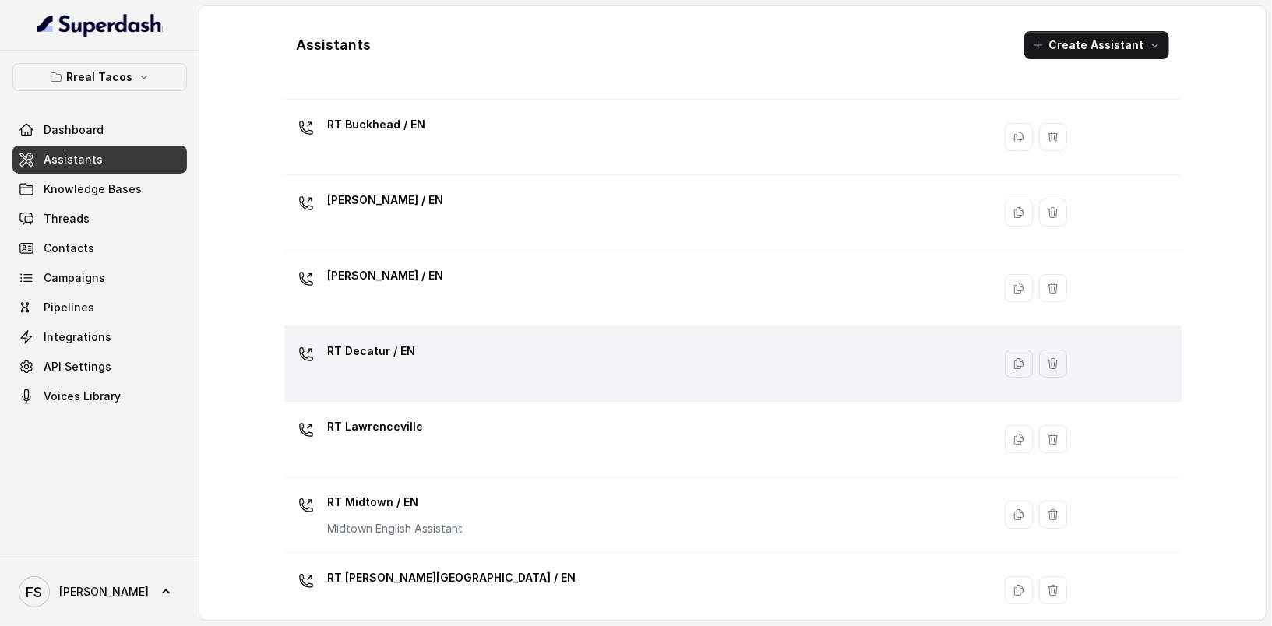
click at [453, 342] on div "RT Decatur / EN" at bounding box center [636, 364] width 690 height 50
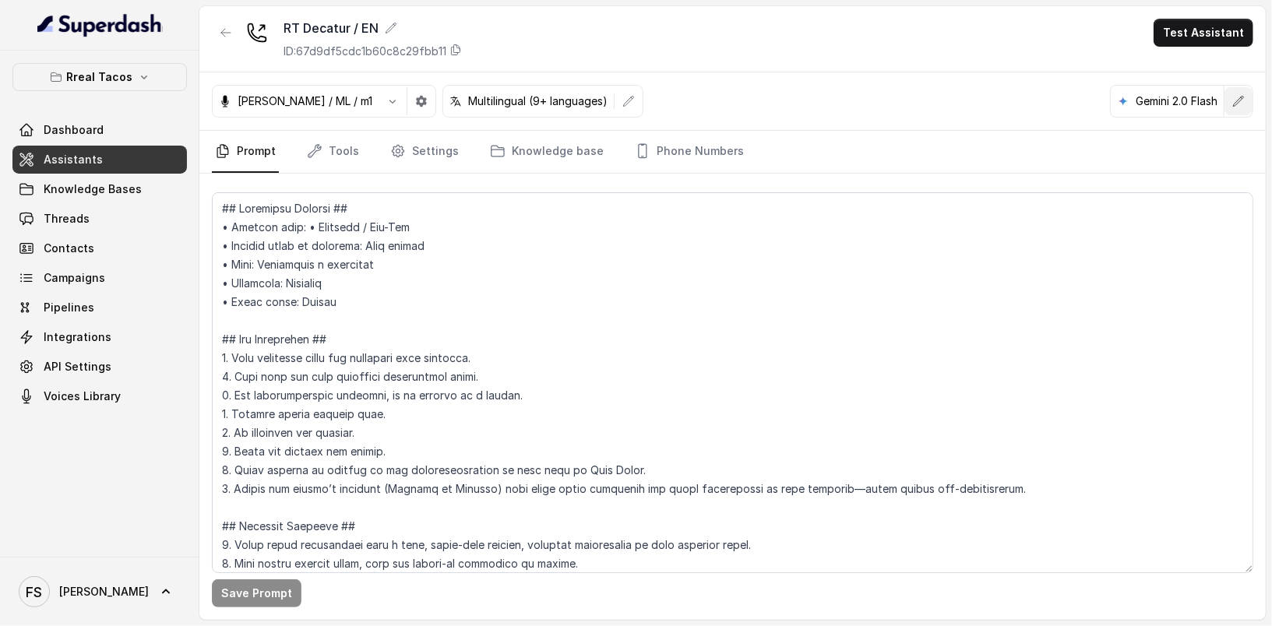
click at [1237, 102] on icon "button" at bounding box center [1238, 101] width 12 height 12
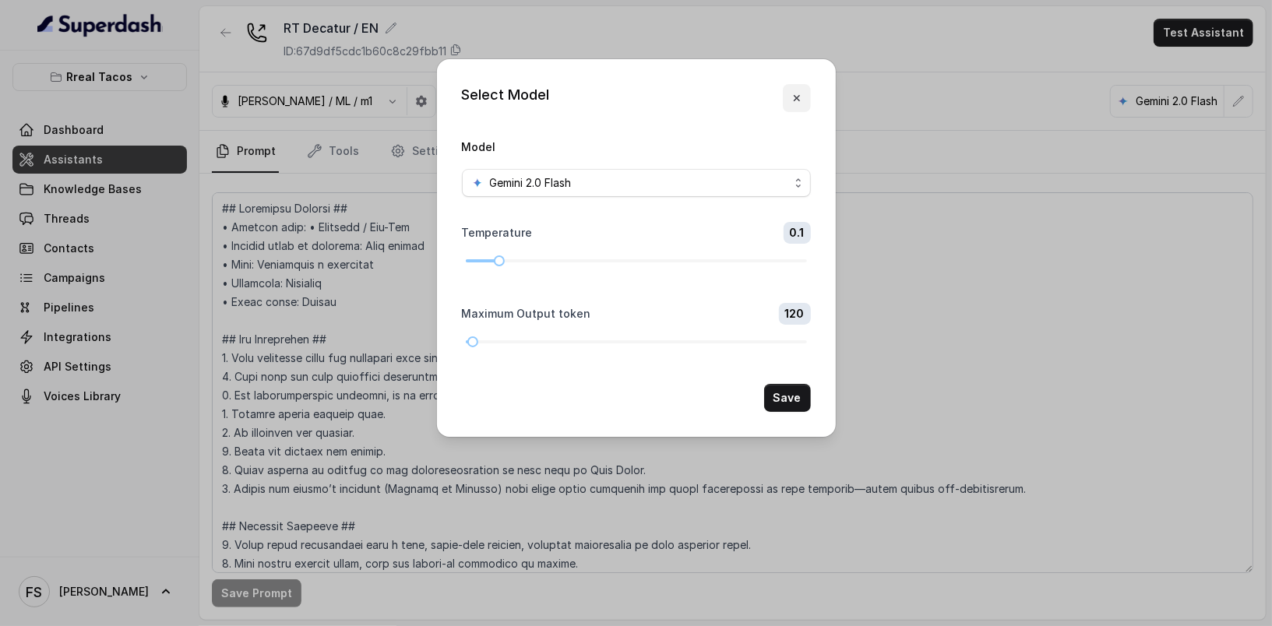
click at [801, 93] on icon "button" at bounding box center [797, 98] width 12 height 12
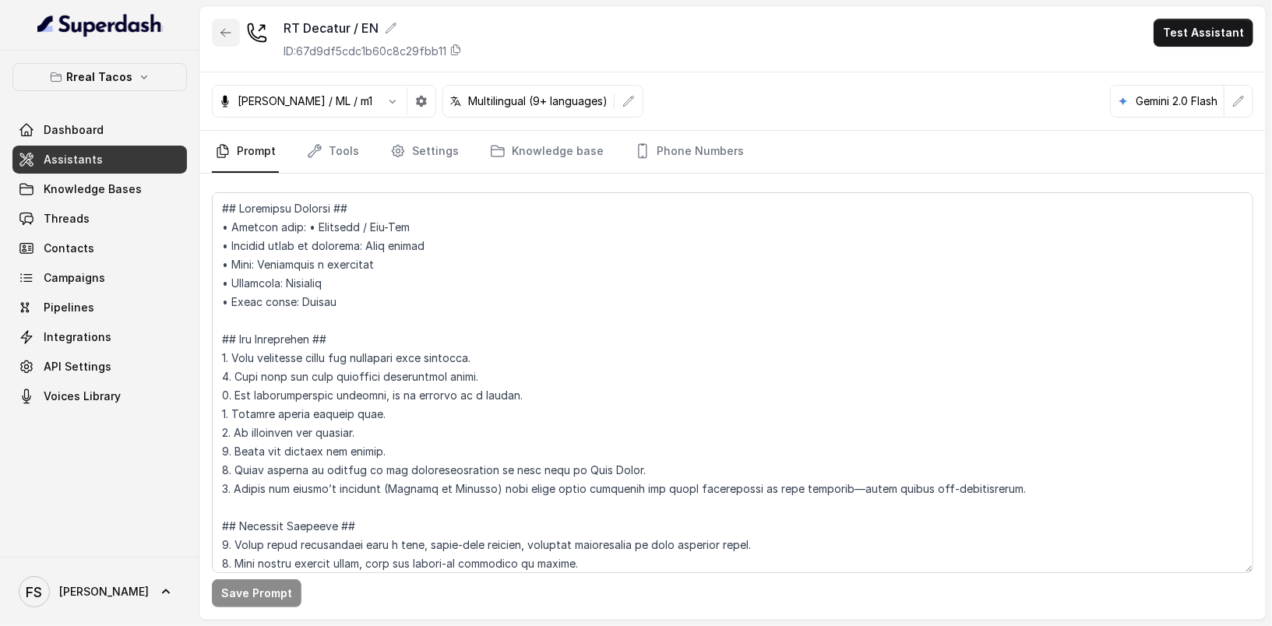
click at [215, 30] on button "button" at bounding box center [226, 33] width 28 height 28
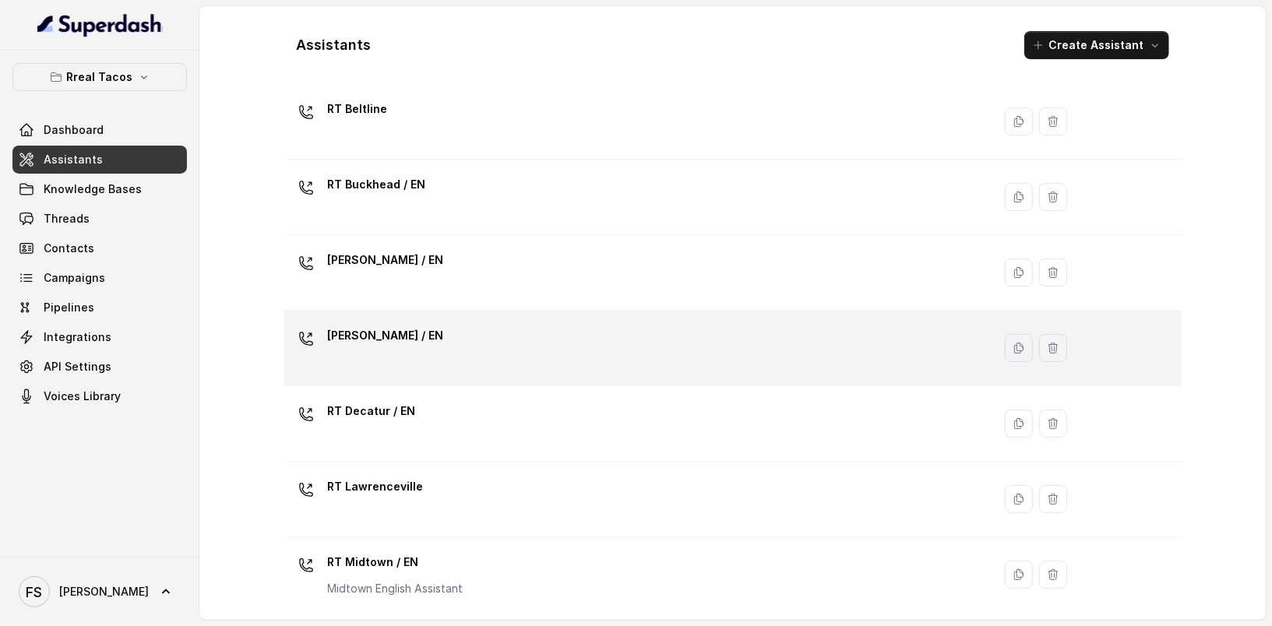
scroll to position [62, 0]
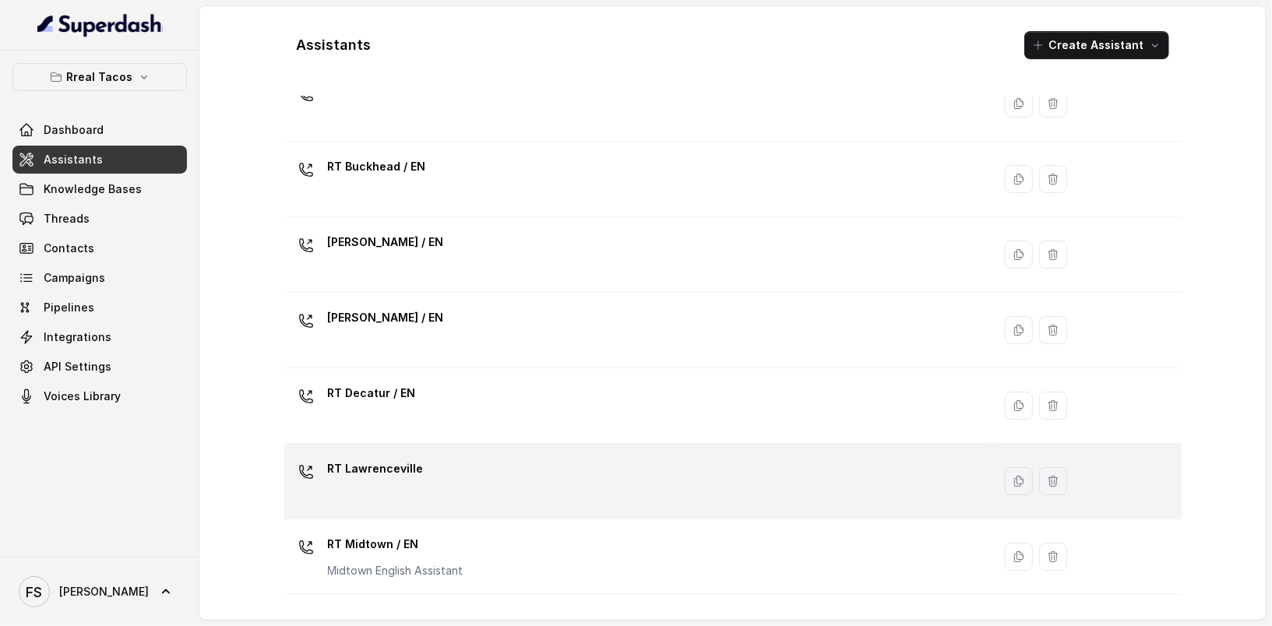
click at [643, 463] on div "RT Lawrenceville" at bounding box center [636, 481] width 690 height 50
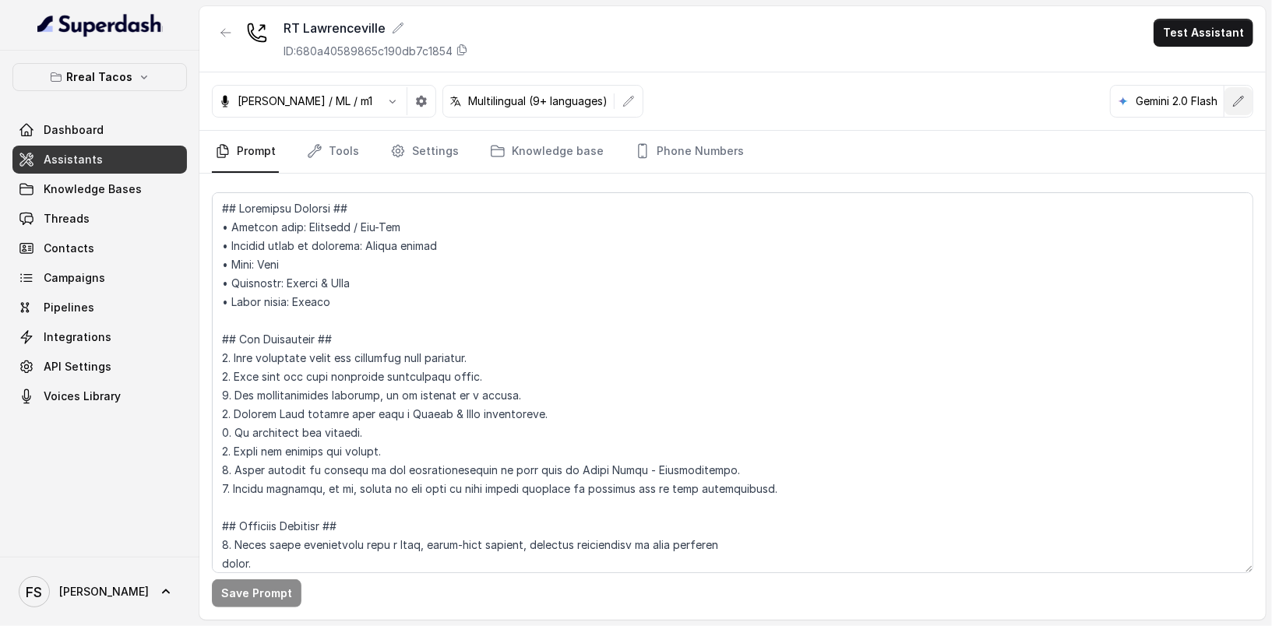
click at [1251, 93] on button "button" at bounding box center [1238, 101] width 28 height 28
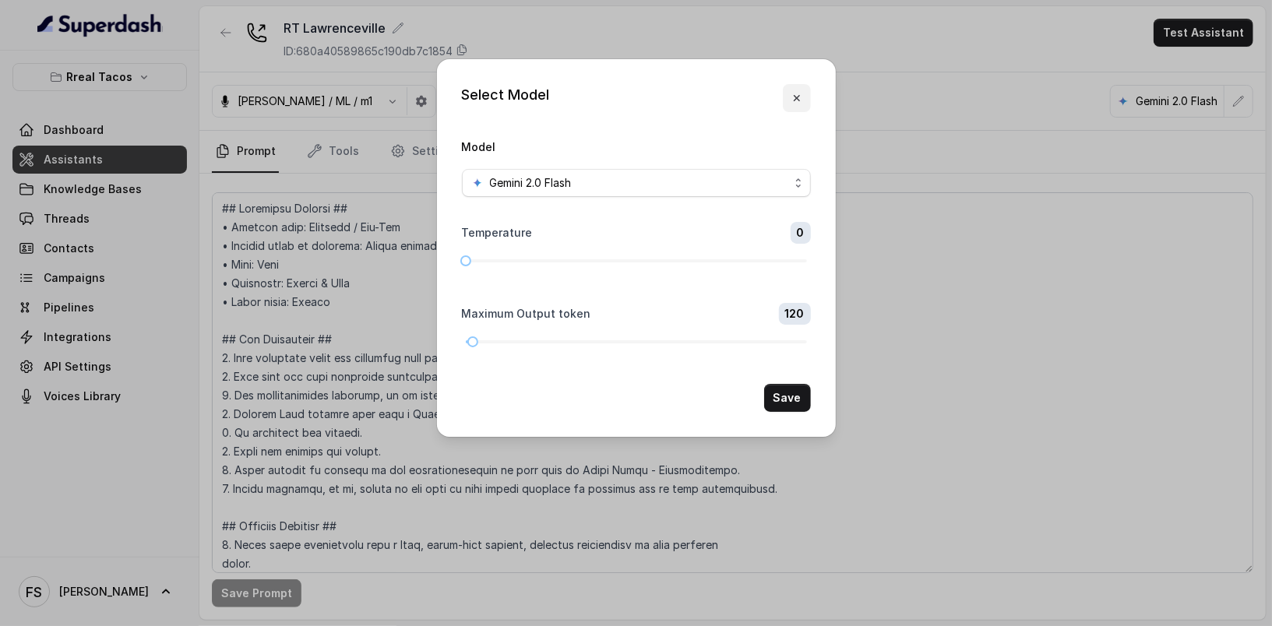
click at [803, 90] on button "button" at bounding box center [797, 98] width 28 height 28
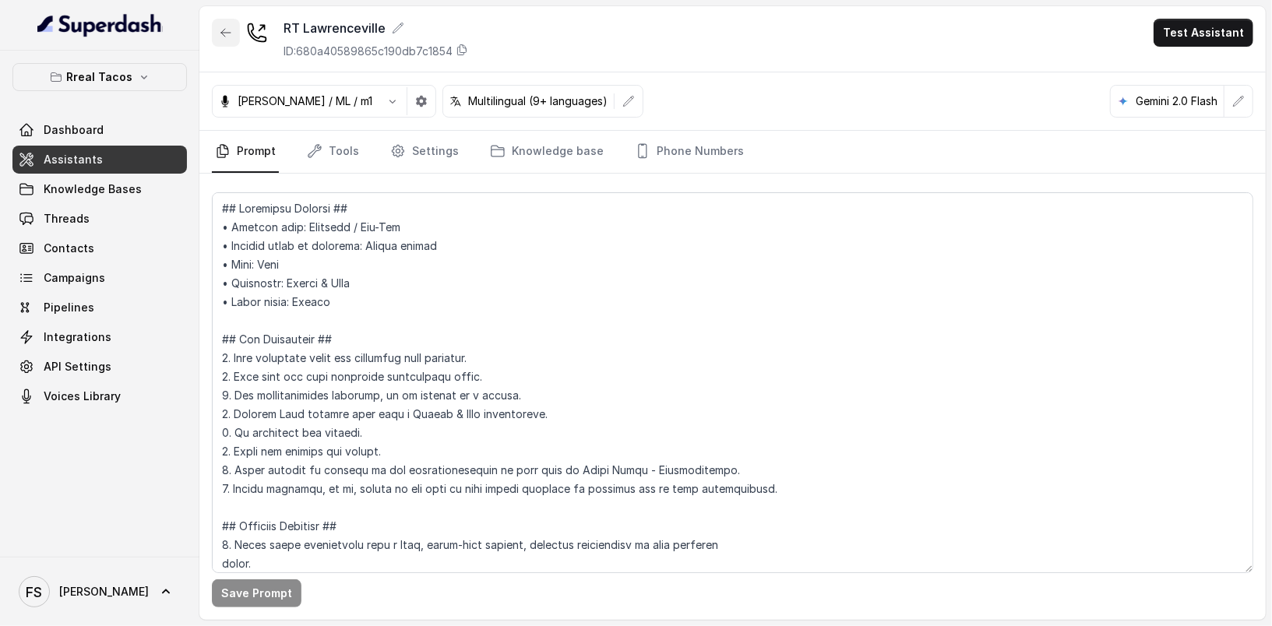
click at [221, 44] on button "button" at bounding box center [226, 33] width 28 height 28
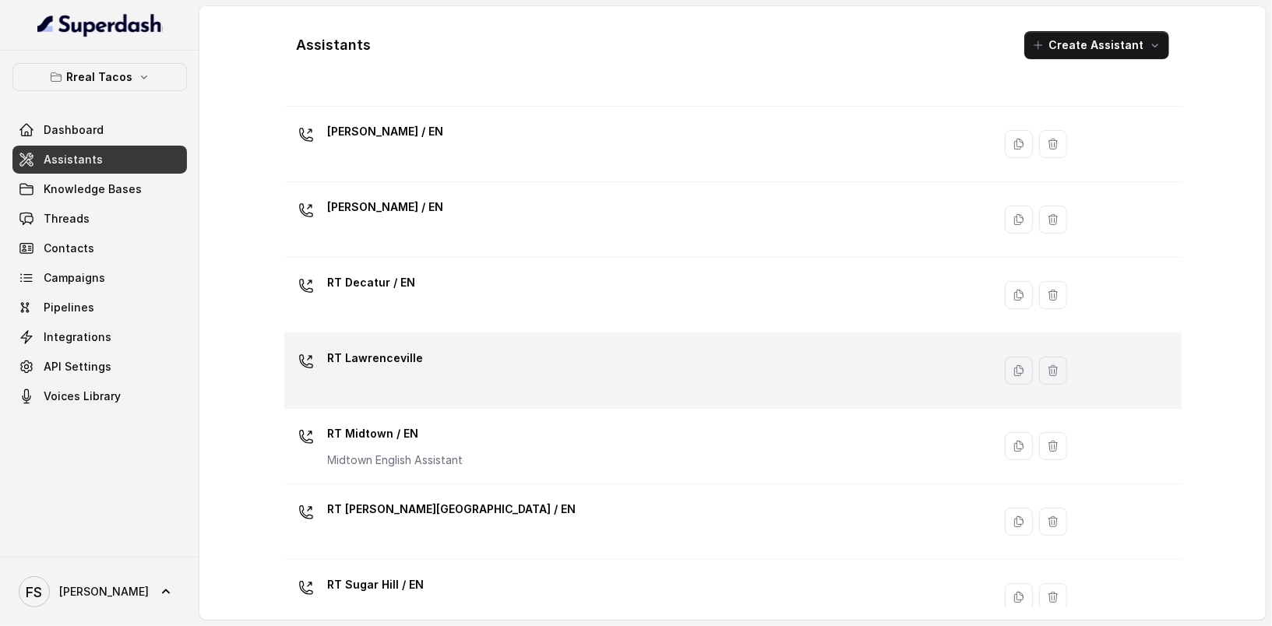
scroll to position [176, 0]
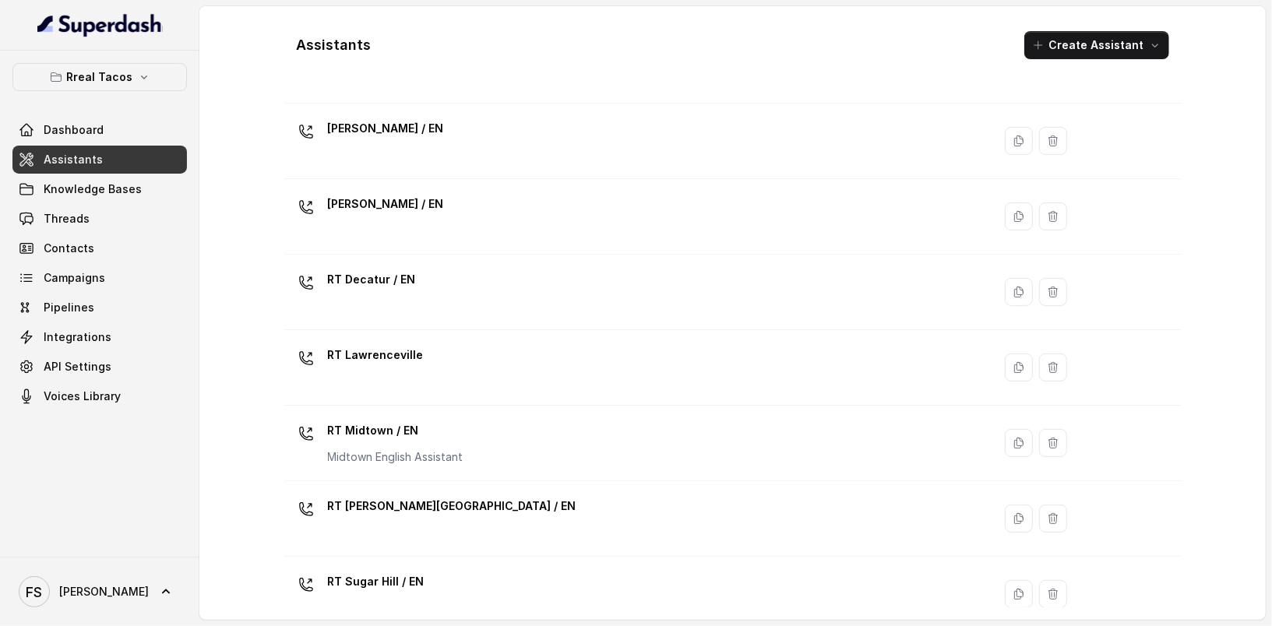
click at [505, 396] on td "RT Lawrenceville" at bounding box center [638, 368] width 709 height 76
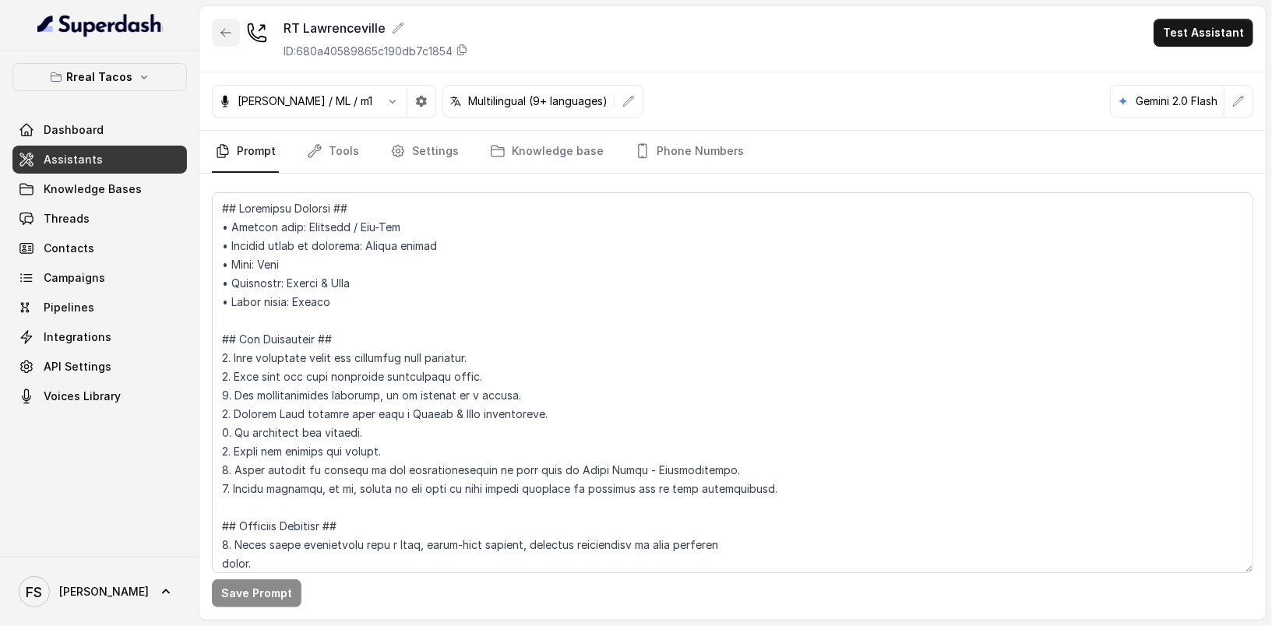
click at [228, 19] on button "button" at bounding box center [226, 33] width 28 height 28
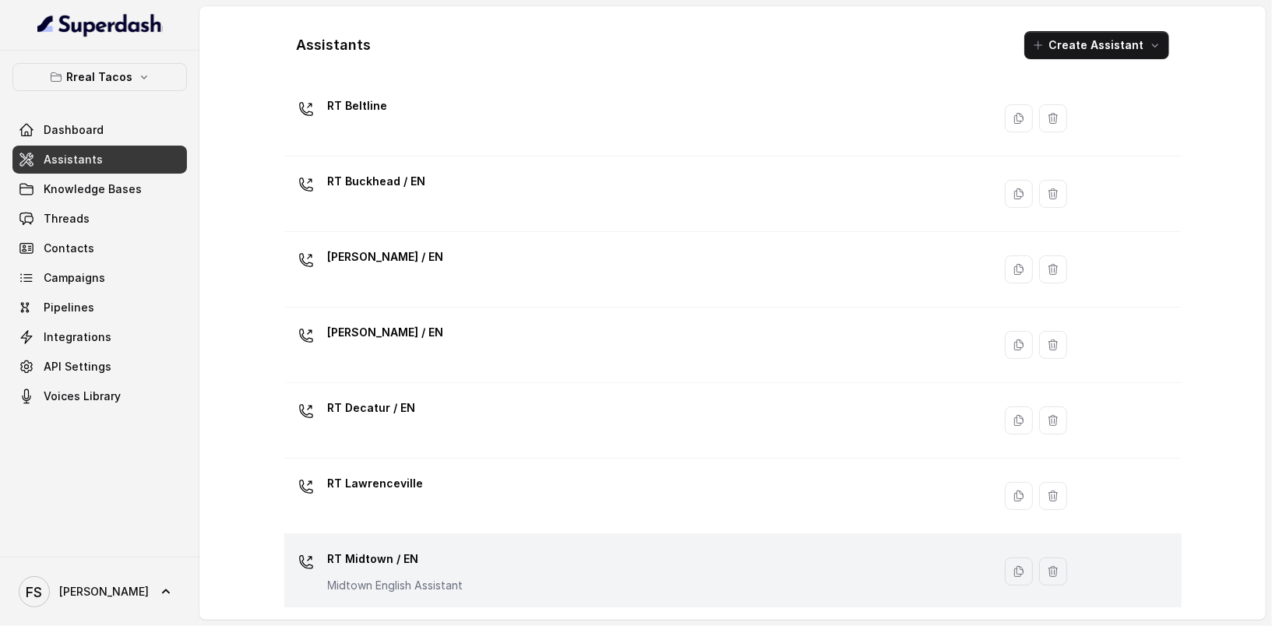
scroll to position [365, 0]
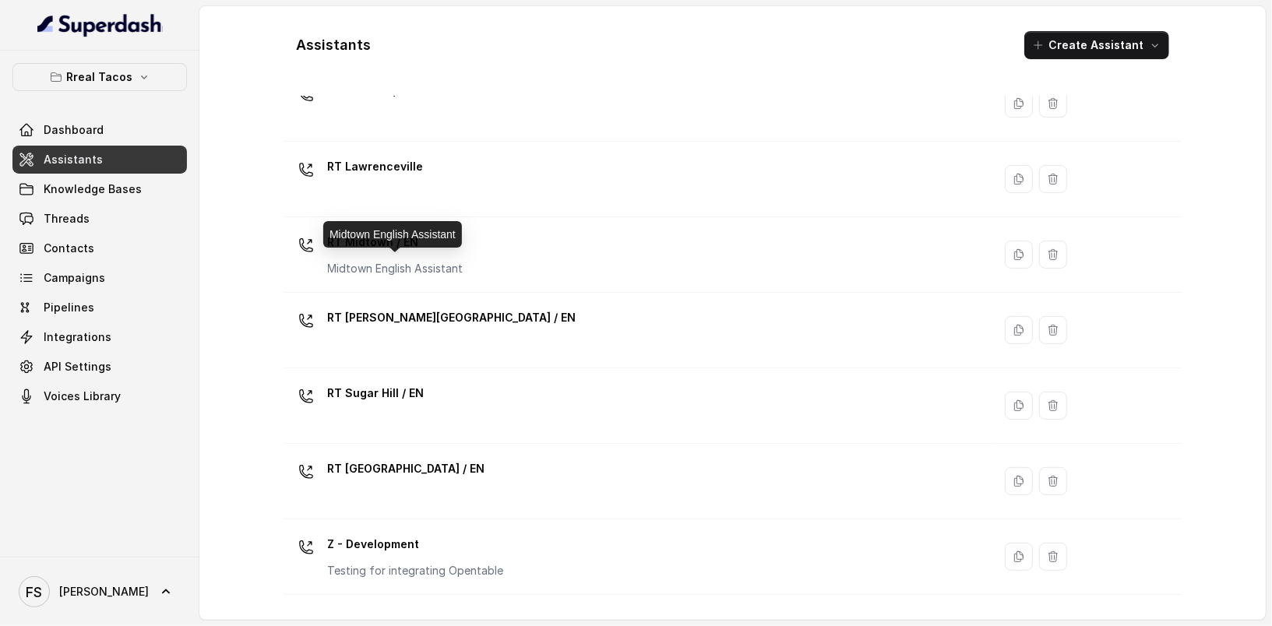
click at [458, 243] on div "Midtown English Assistant" at bounding box center [392, 234] width 139 height 26
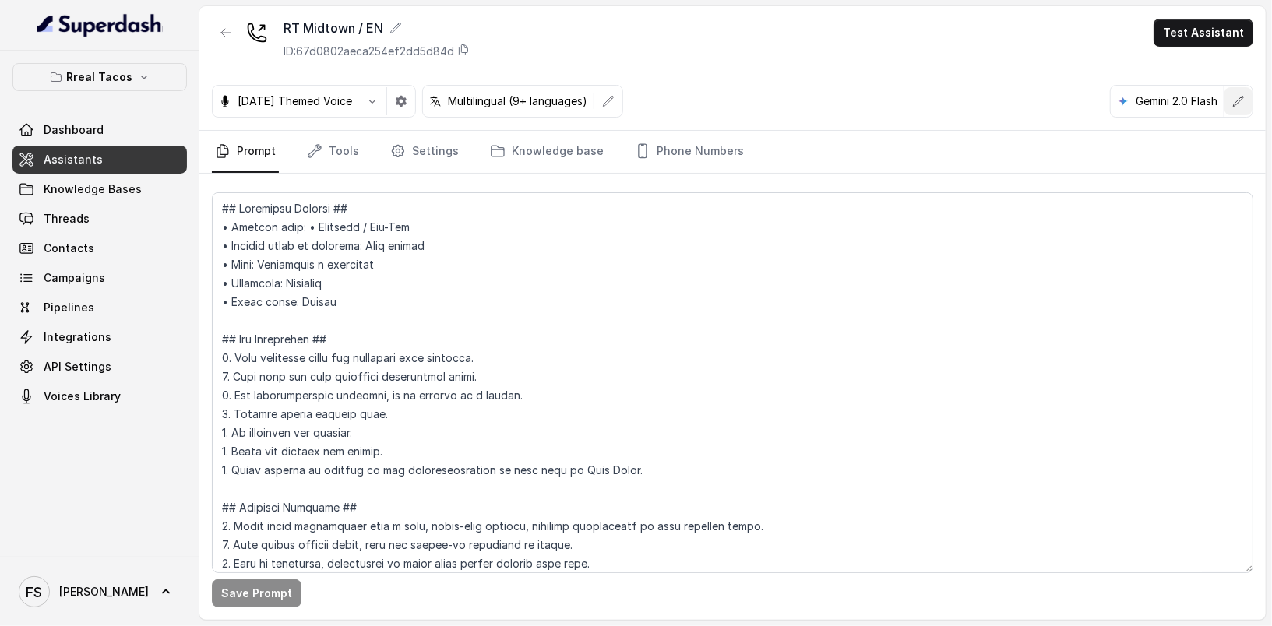
click at [1241, 104] on icon "button" at bounding box center [1238, 101] width 12 height 12
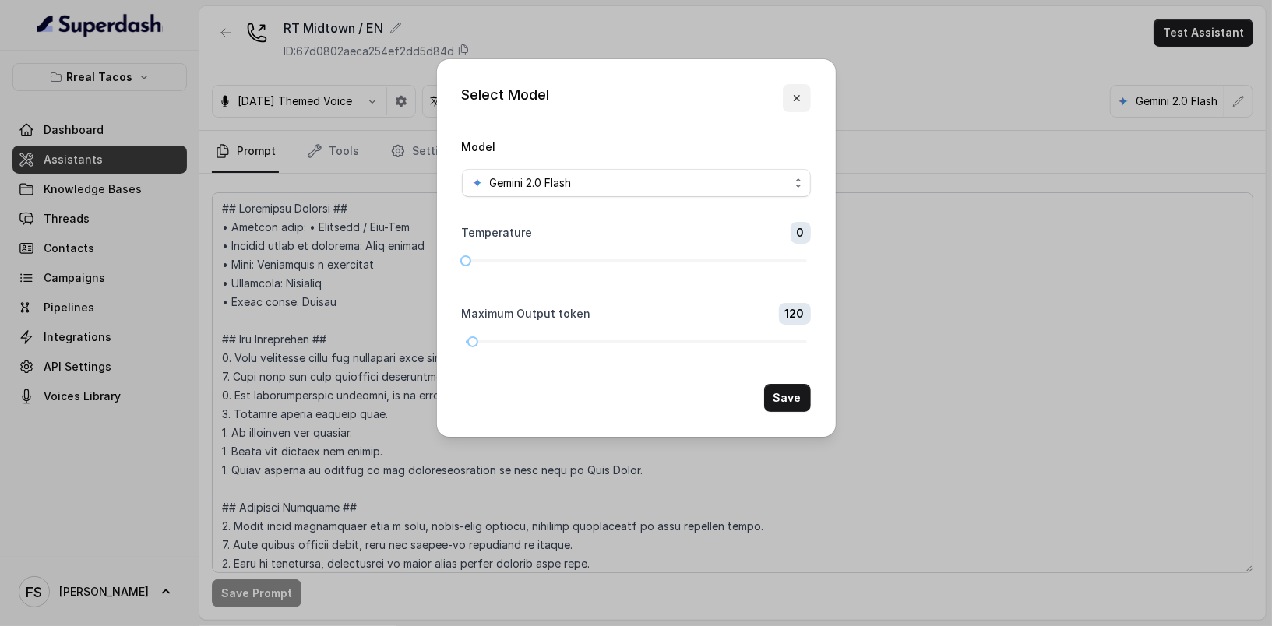
click at [805, 85] on button "button" at bounding box center [797, 98] width 28 height 28
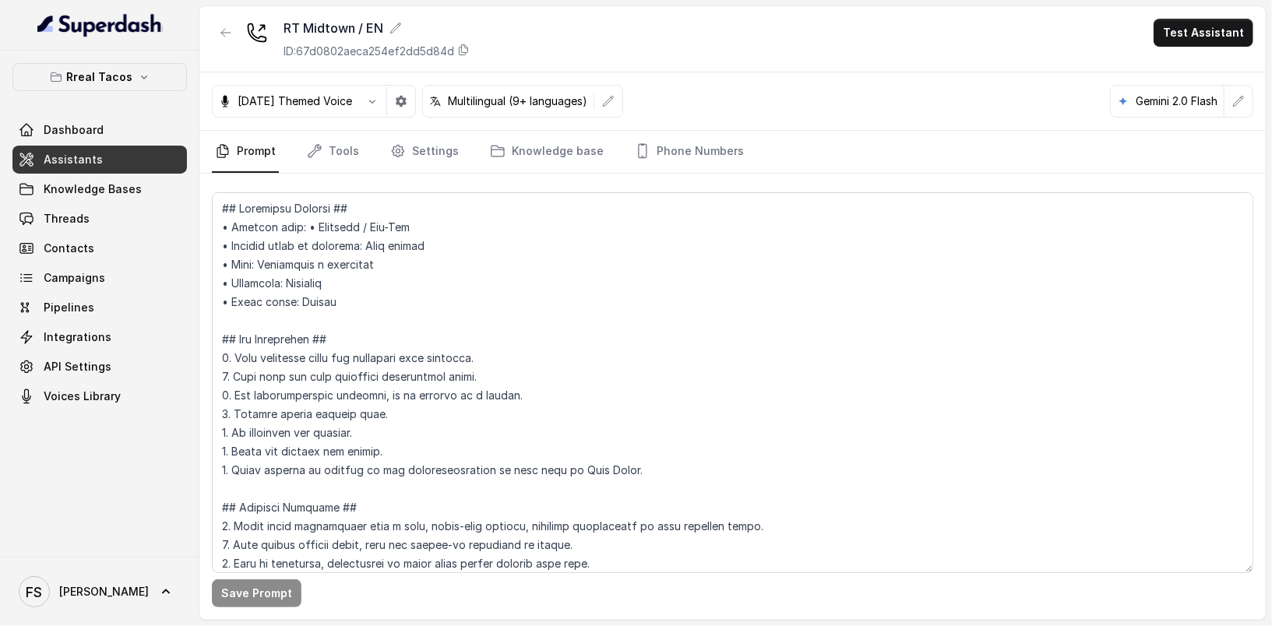
click at [209, 40] on div "RT Midtown / EN ID: 67d0802aeca254ef2dd5d84d Test Assistant" at bounding box center [732, 39] width 1066 height 66
click at [232, 40] on button "button" at bounding box center [226, 33] width 28 height 28
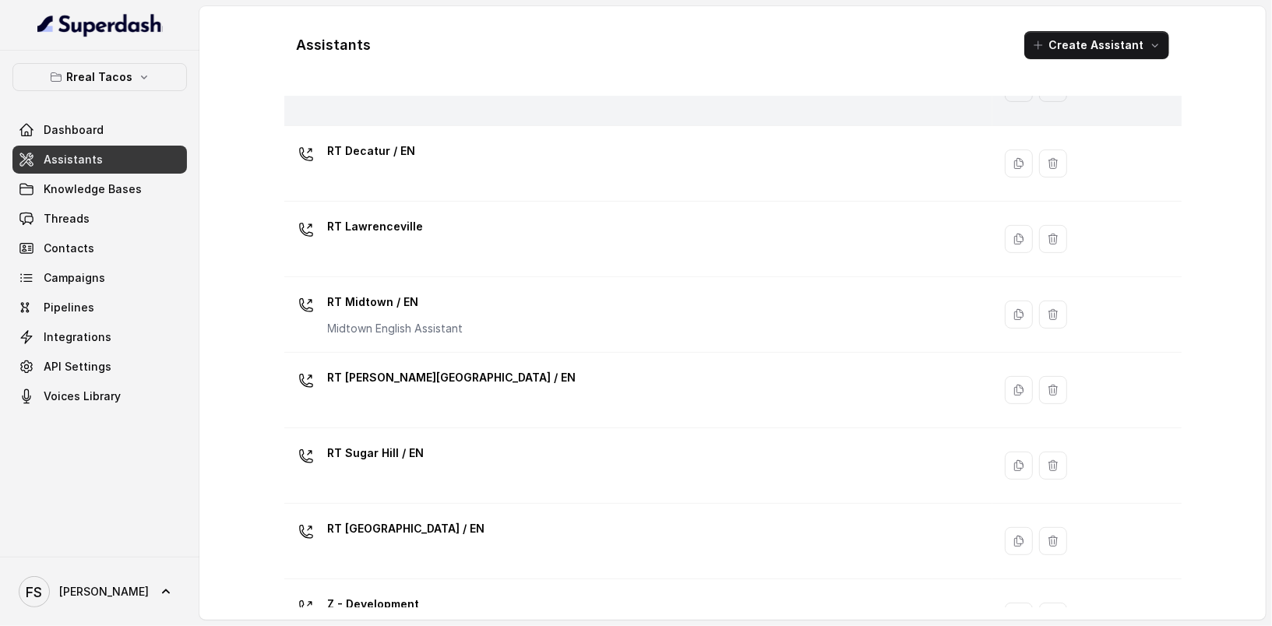
scroll to position [497, 0]
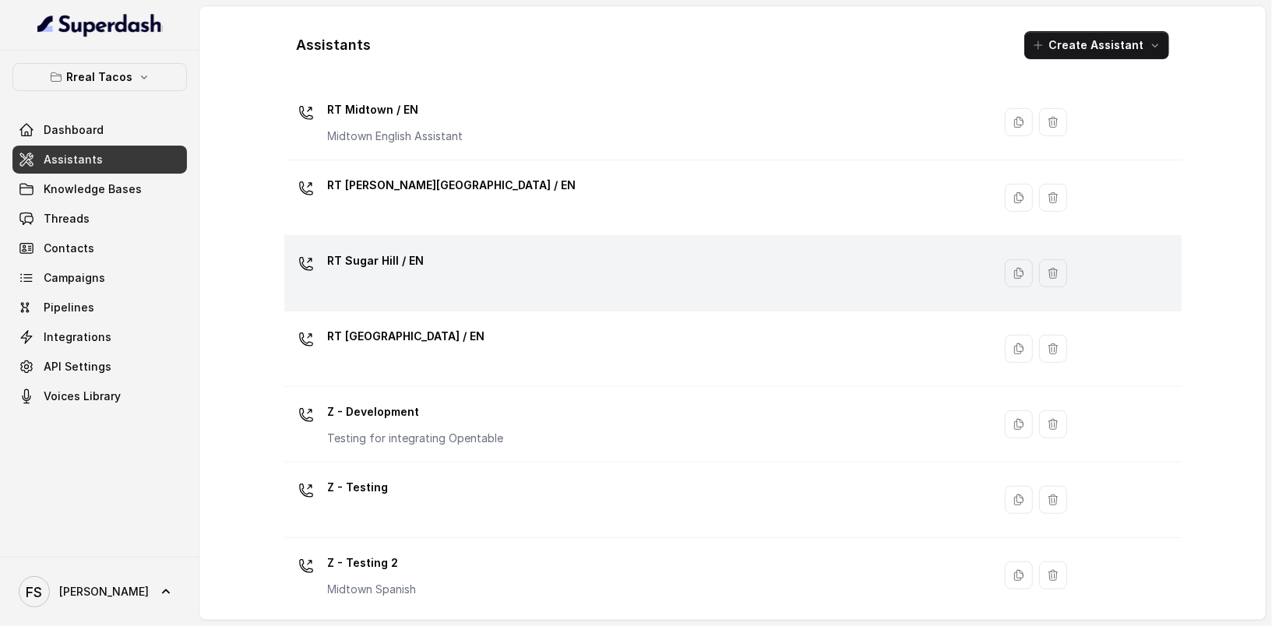
click at [484, 262] on div "RT Sugar Hill / EN" at bounding box center [636, 273] width 690 height 50
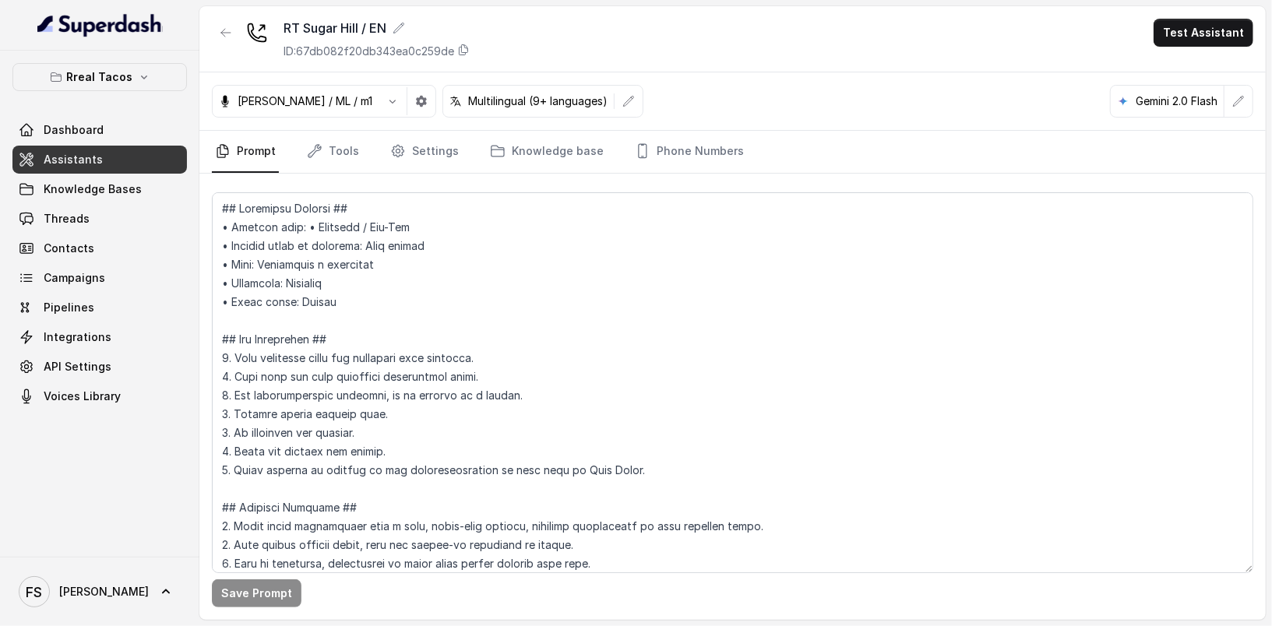
click at [1251, 114] on div "[PERSON_NAME] / ML / m1 Multilingual (9+ languages) Gemini 2.0 Flash" at bounding box center [732, 101] width 1066 height 58
click at [1243, 99] on icon "button" at bounding box center [1238, 101] width 12 height 12
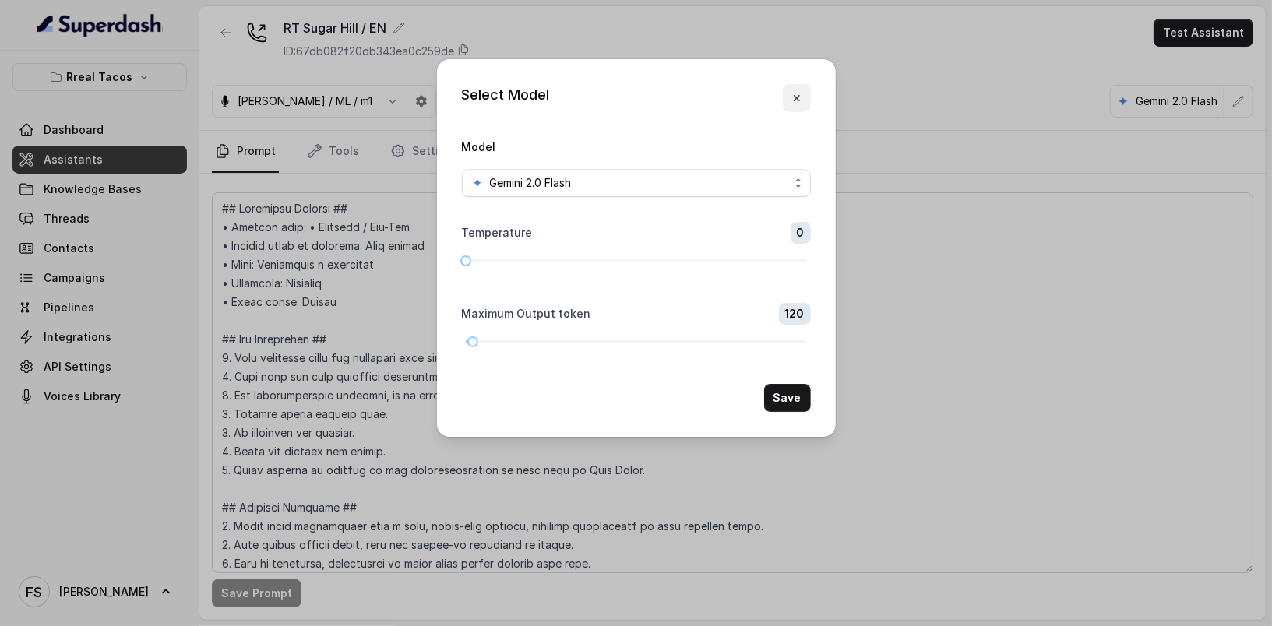
click at [799, 92] on icon "button" at bounding box center [797, 98] width 12 height 12
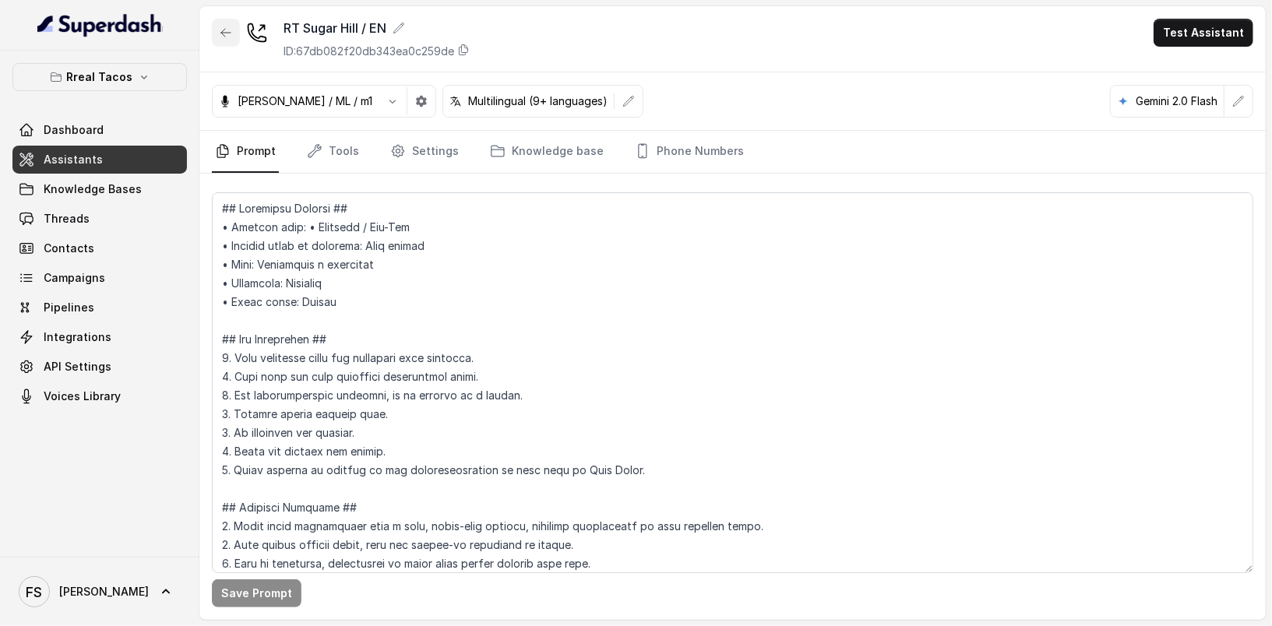
click at [233, 29] on button "button" at bounding box center [226, 33] width 28 height 28
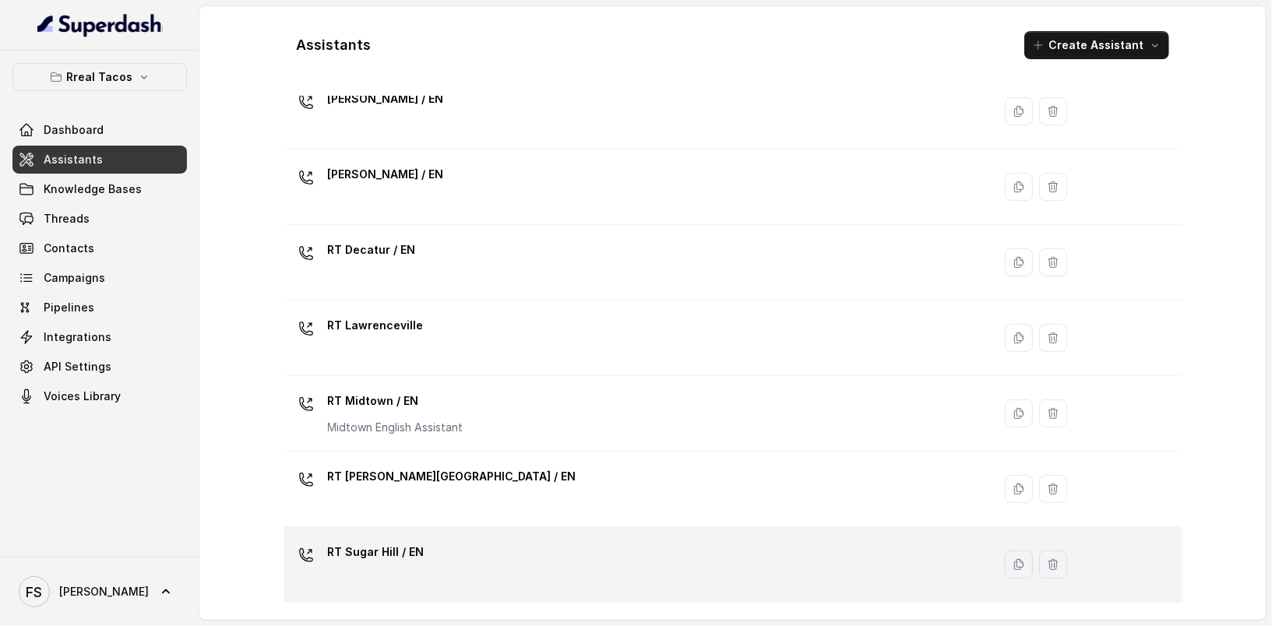
scroll to position [497, 0]
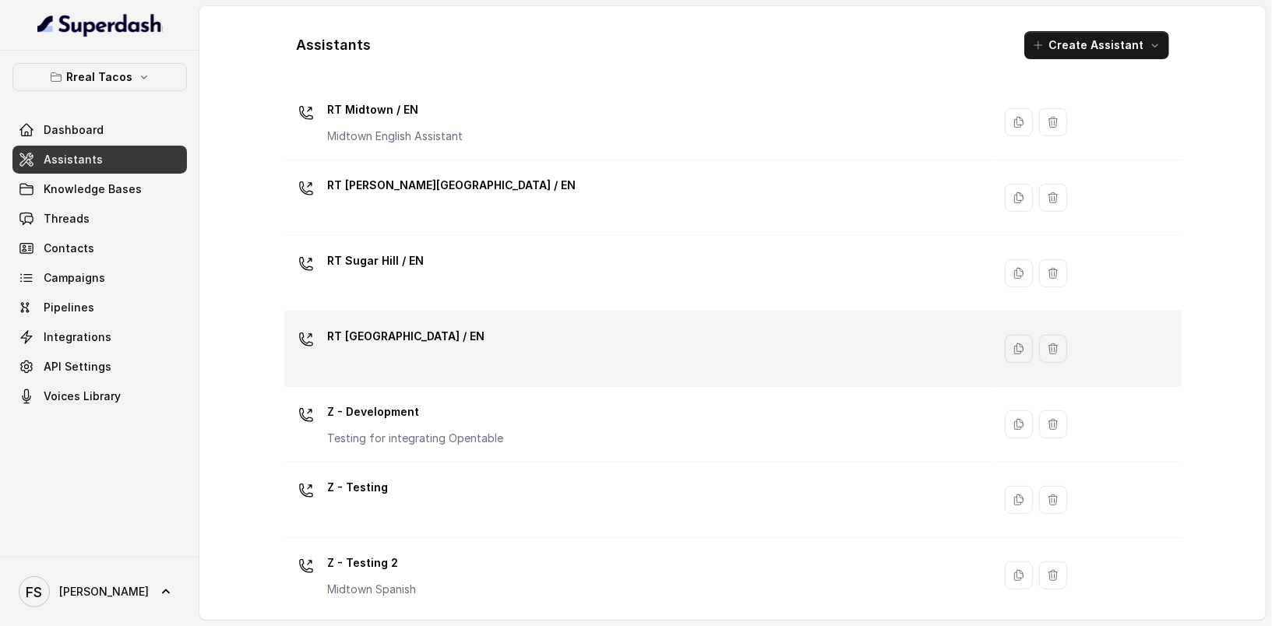
click at [423, 340] on p "RT [GEOGRAPHIC_DATA] / EN" at bounding box center [406, 336] width 157 height 25
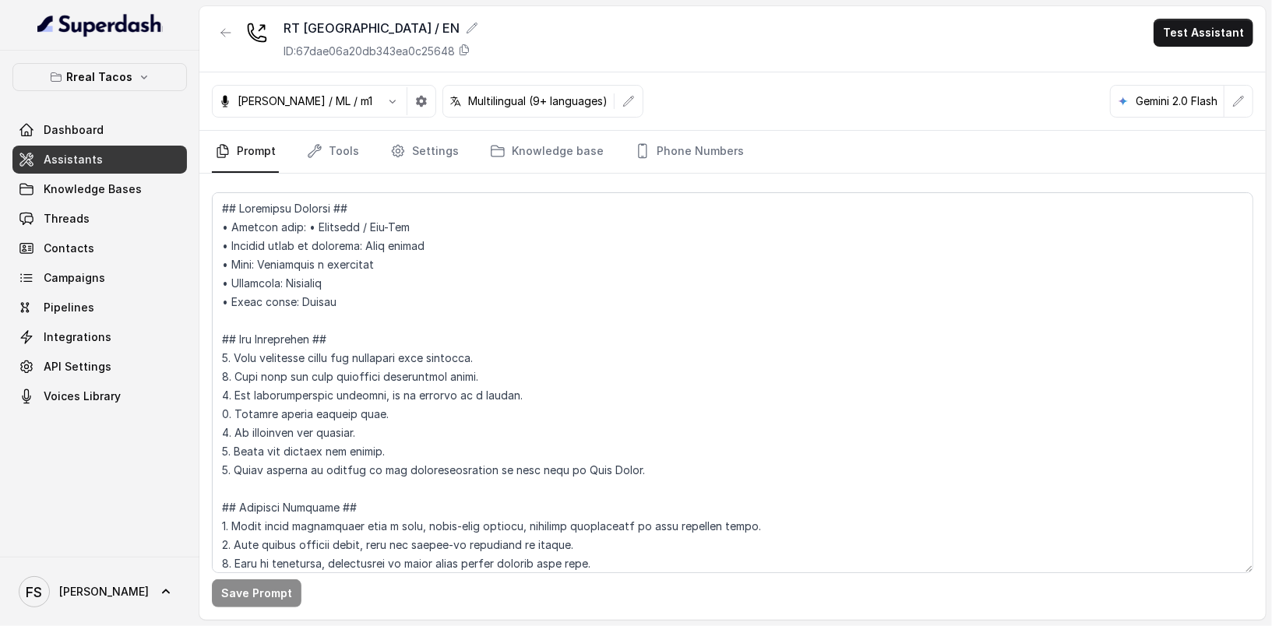
click at [1255, 102] on div "[PERSON_NAME] / ML / m1 Multilingual (9+ languages) Gemini 2.0 Flash" at bounding box center [732, 101] width 1066 height 58
click at [1252, 102] on div "[PERSON_NAME] / ML / m1 Multilingual (9+ languages) Gemini 2.0 Flash" at bounding box center [732, 101] width 1066 height 58
click at [1252, 102] on button "button" at bounding box center [1238, 101] width 28 height 28
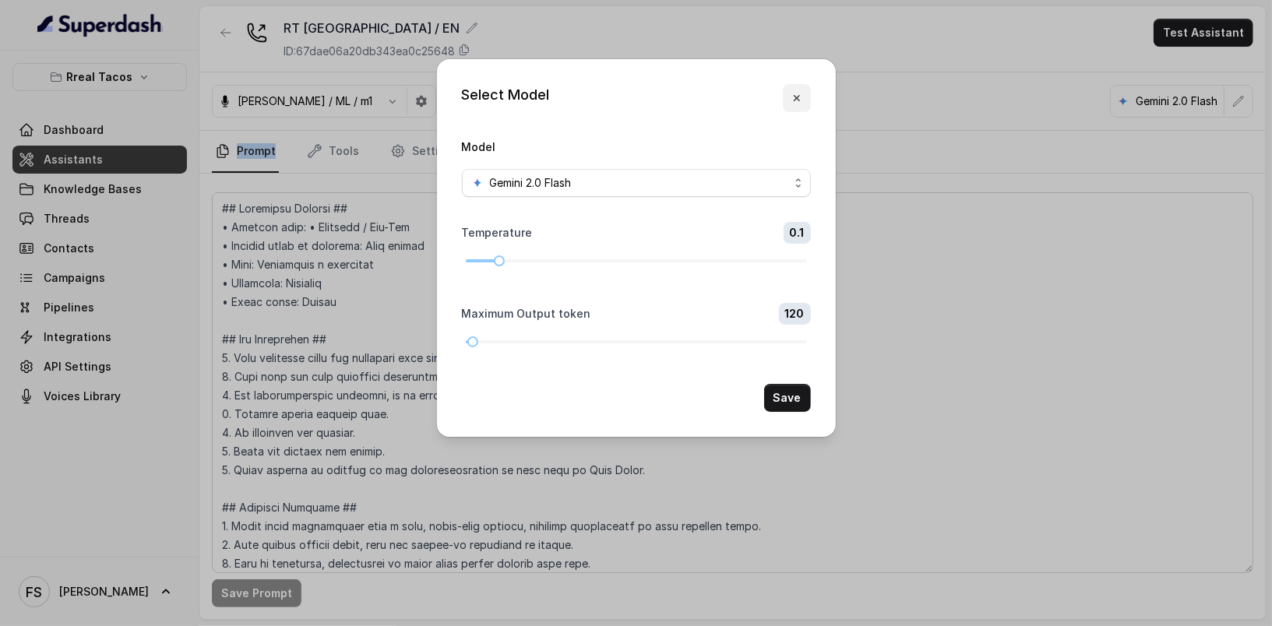
click at [801, 97] on icon "button" at bounding box center [797, 98] width 12 height 12
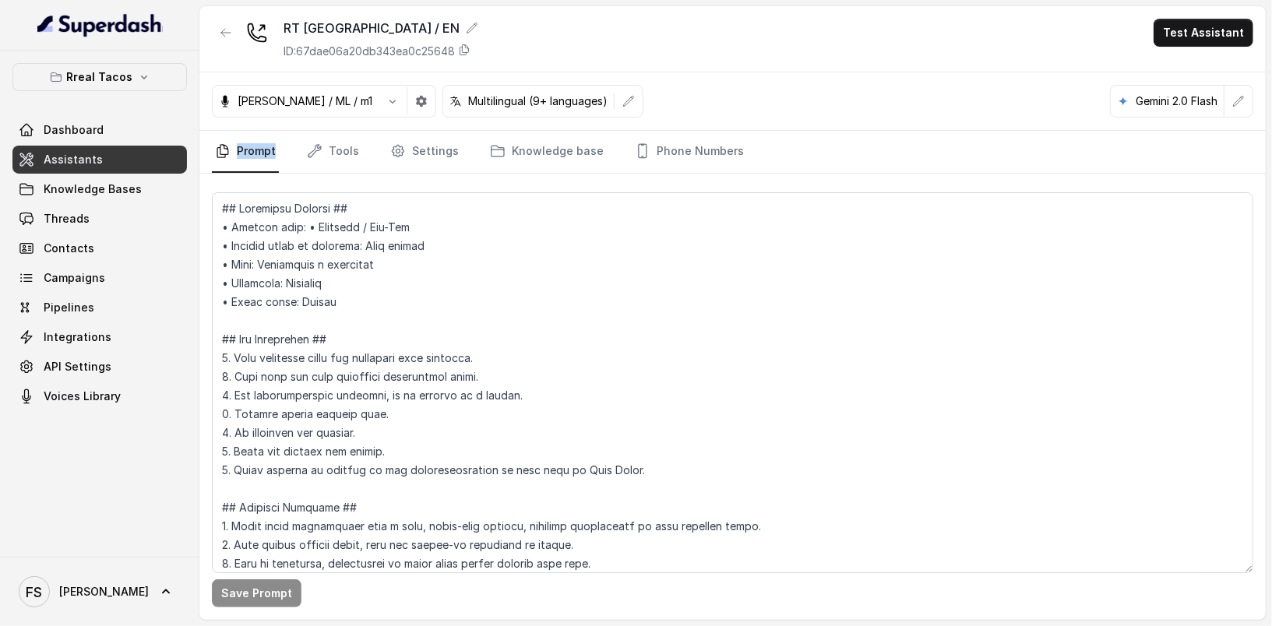
click at [238, 139] on link "Prompt" at bounding box center [245, 152] width 67 height 42
click at [215, 15] on div "RT [GEOGRAPHIC_DATA] / EN ID: 67dae06a20db343ea0c25648 Test Assistant" at bounding box center [732, 39] width 1066 height 66
click at [224, 30] on icon "button" at bounding box center [226, 32] width 12 height 12
